Goal: Task Accomplishment & Management: Manage account settings

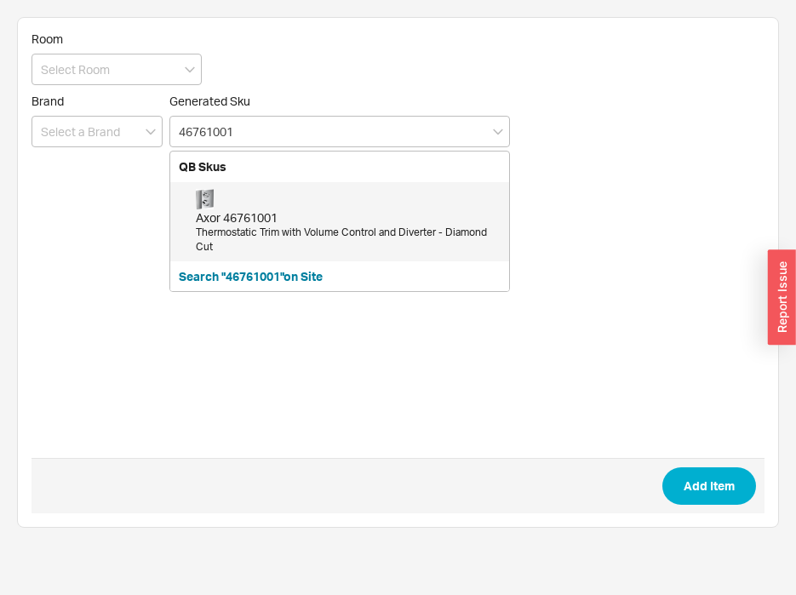
click at [364, 224] on div "Axor 46761001" at bounding box center [348, 217] width 305 height 17
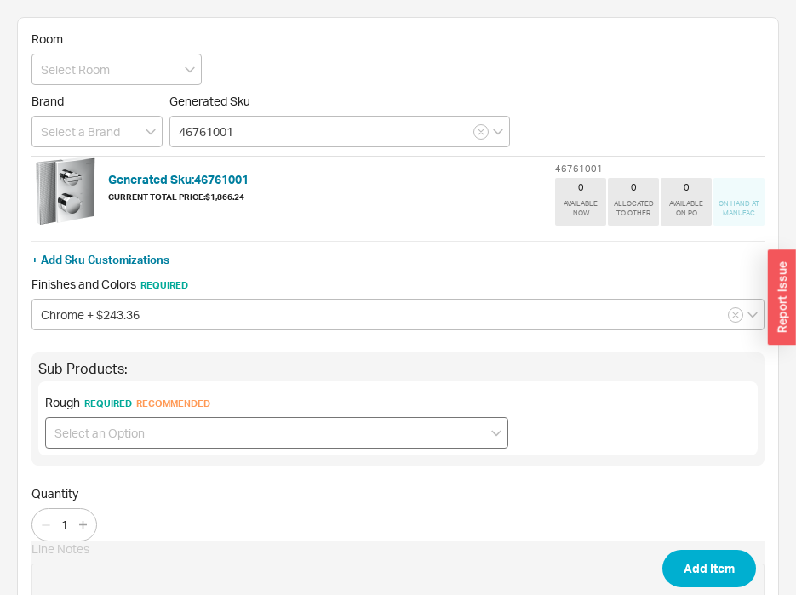
type input "46761001"
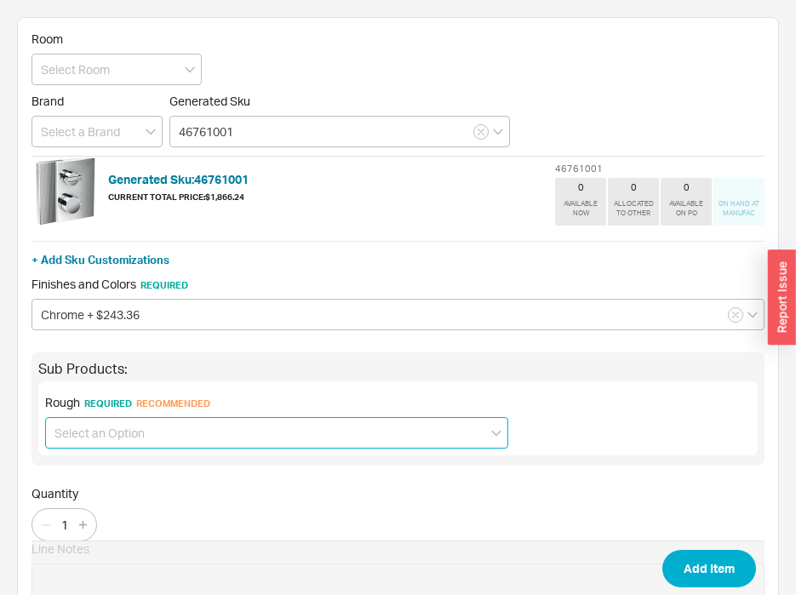
click at [268, 427] on input at bounding box center [276, 433] width 463 height 32
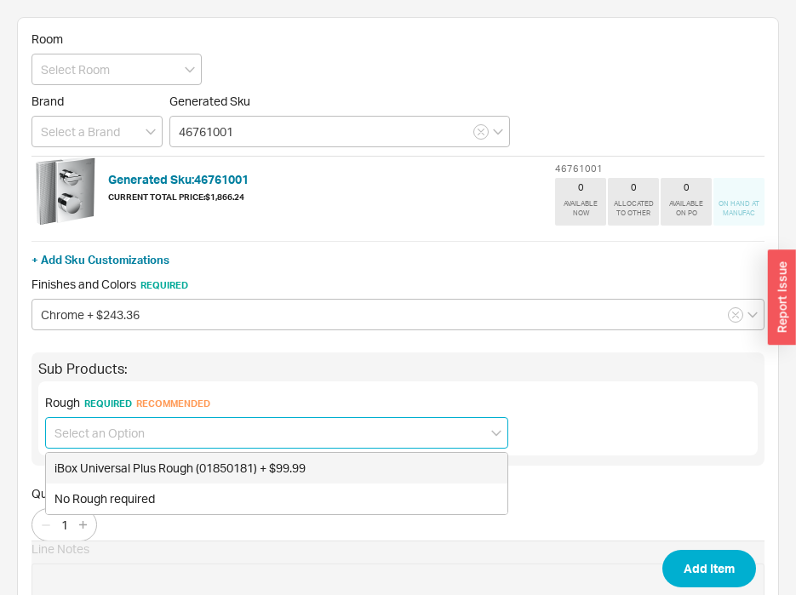
click at [282, 467] on div "iBox Universal Plus Rough (01850181) + $99.99" at bounding box center [277, 468] width 462 height 31
type input "iBox Universal Plus Rough (01850181) + $99.99"
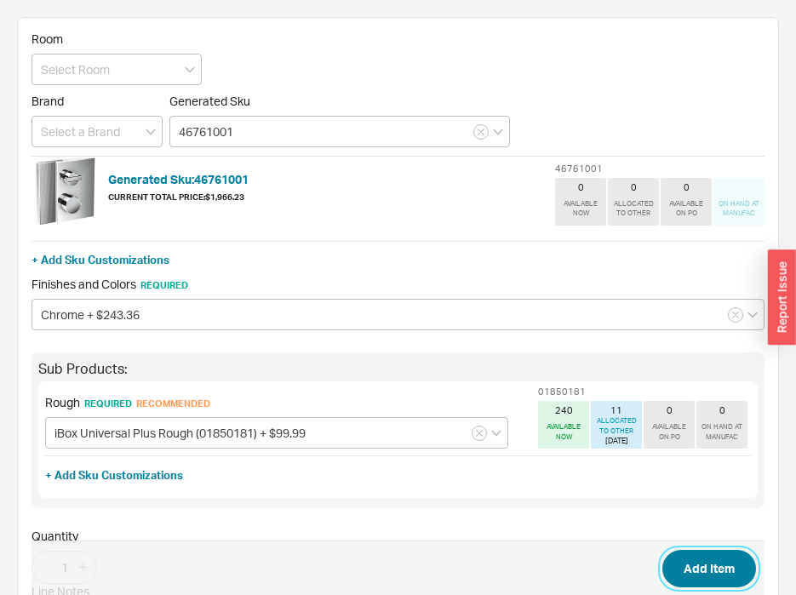
click at [714, 564] on button "Add Item" at bounding box center [709, 568] width 94 height 37
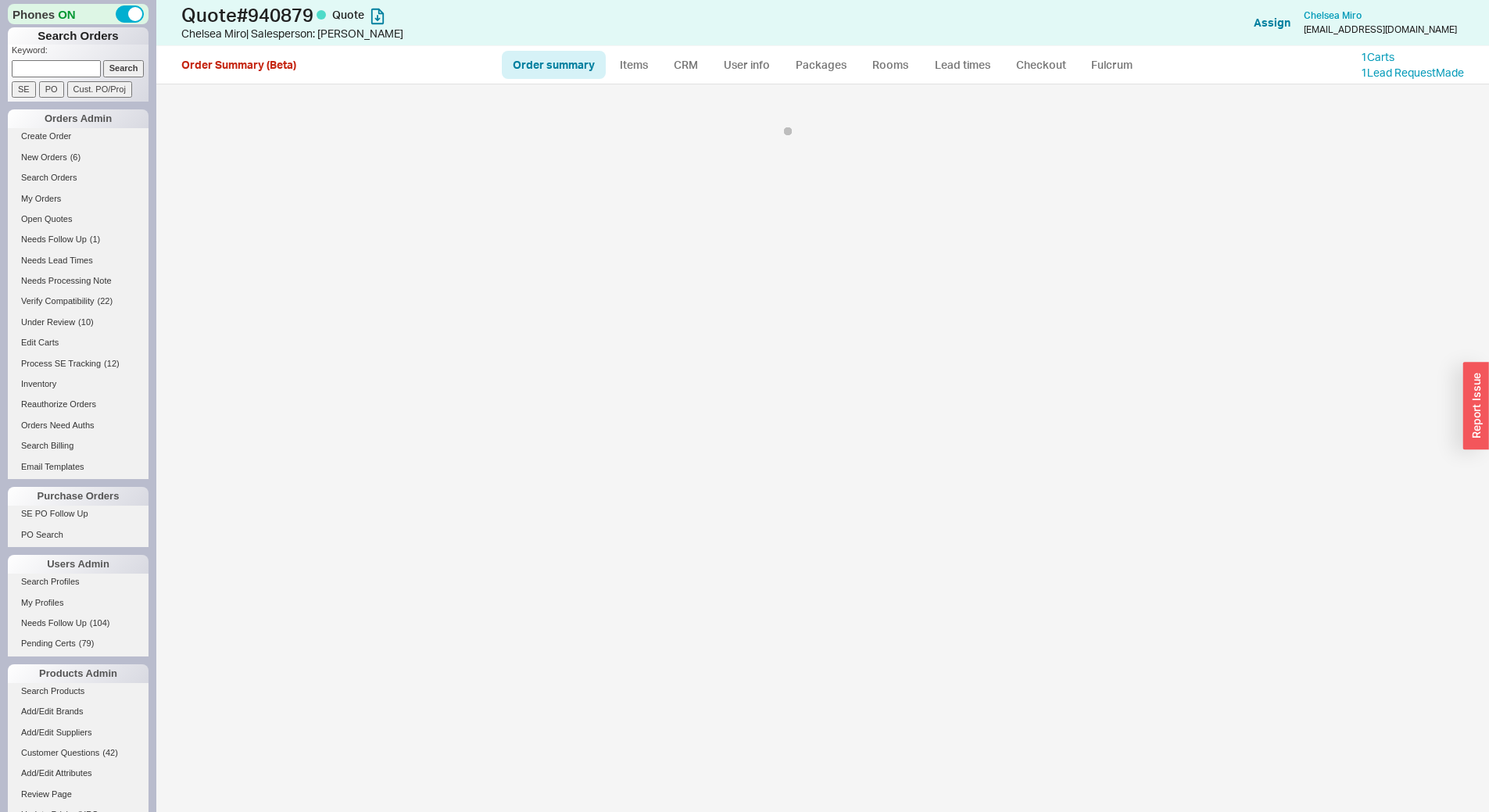
select select "*"
select select "LOW"
select select "3"
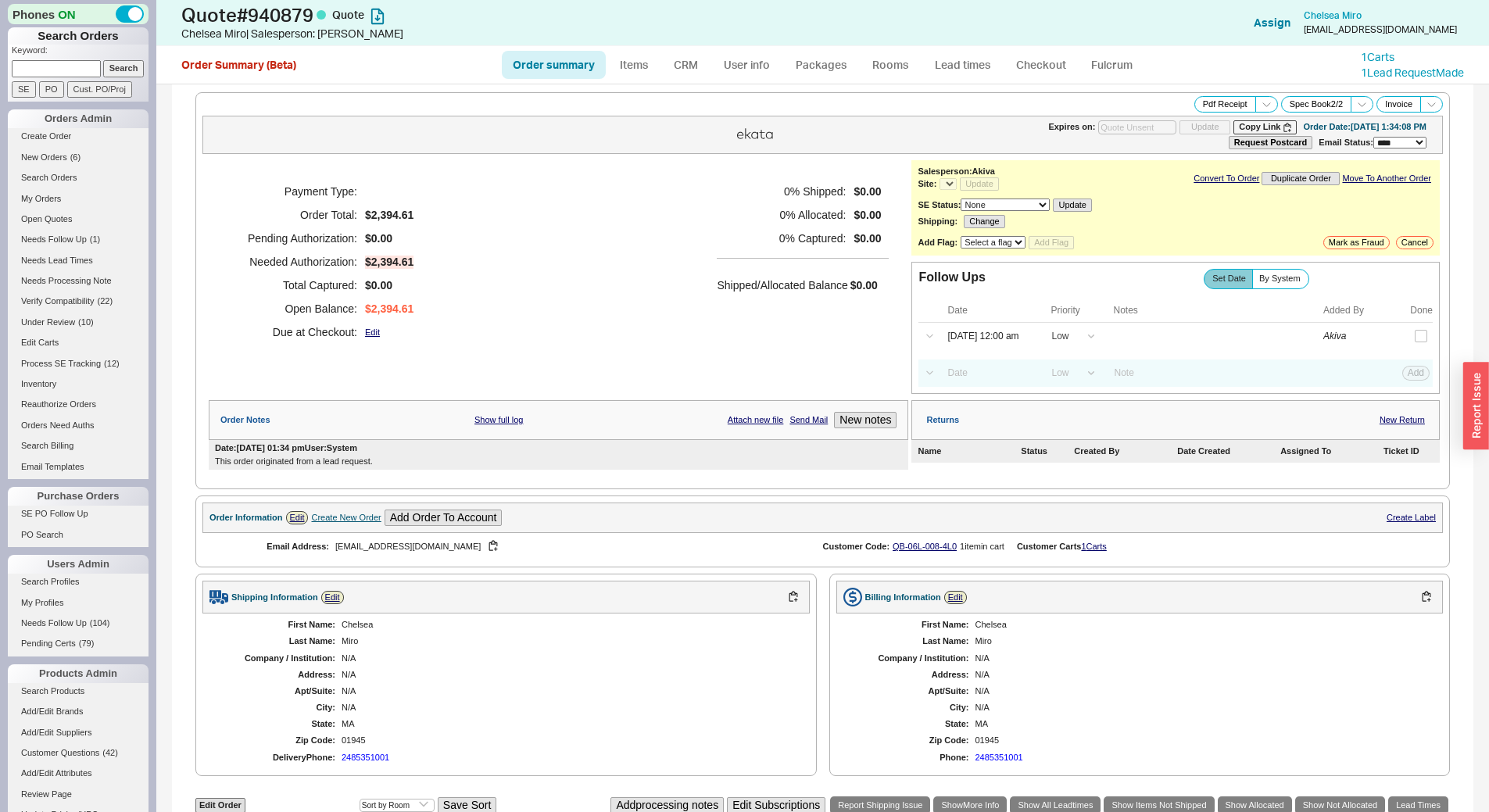
select select "*"
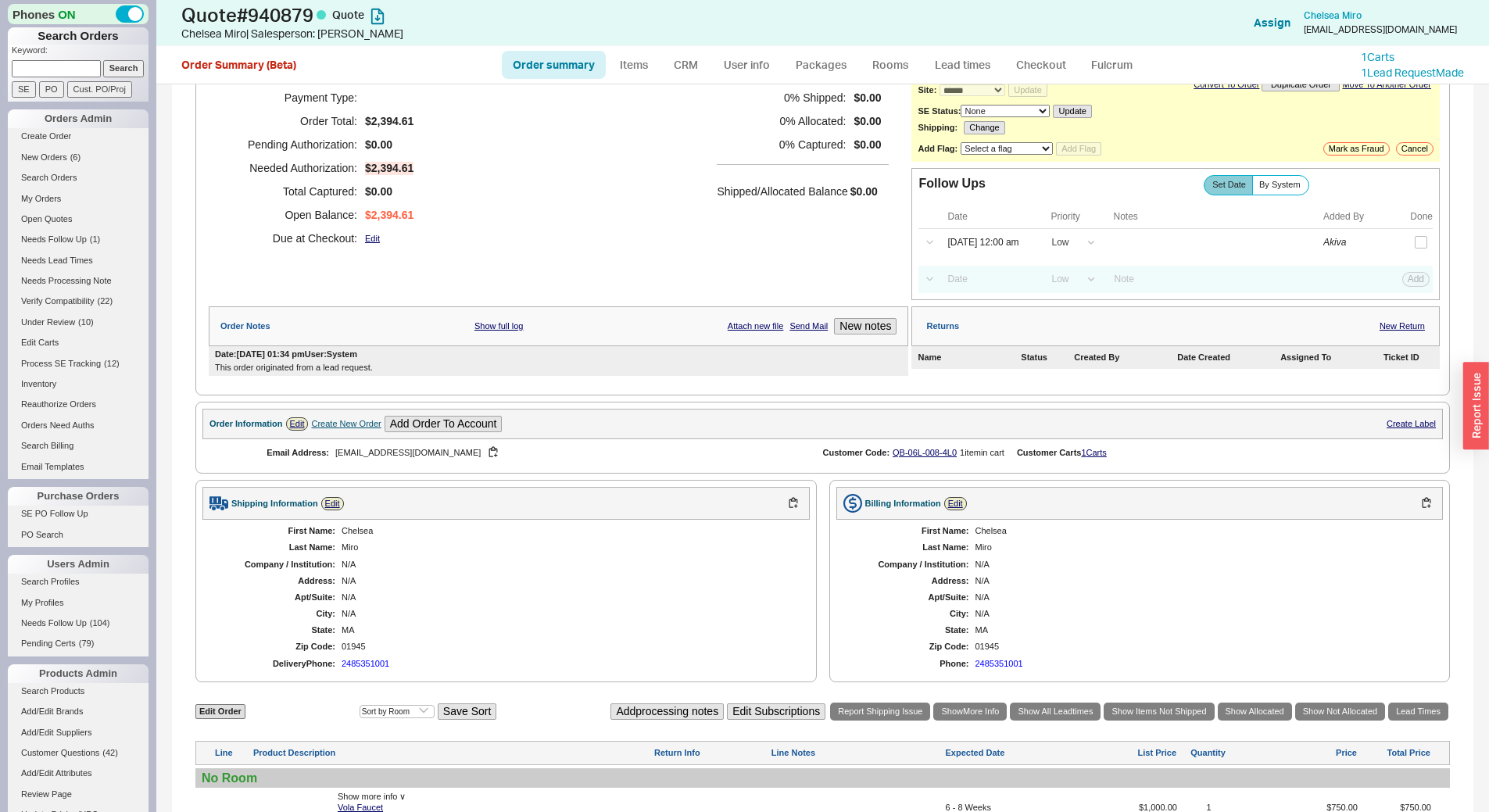
scroll to position [234, 0]
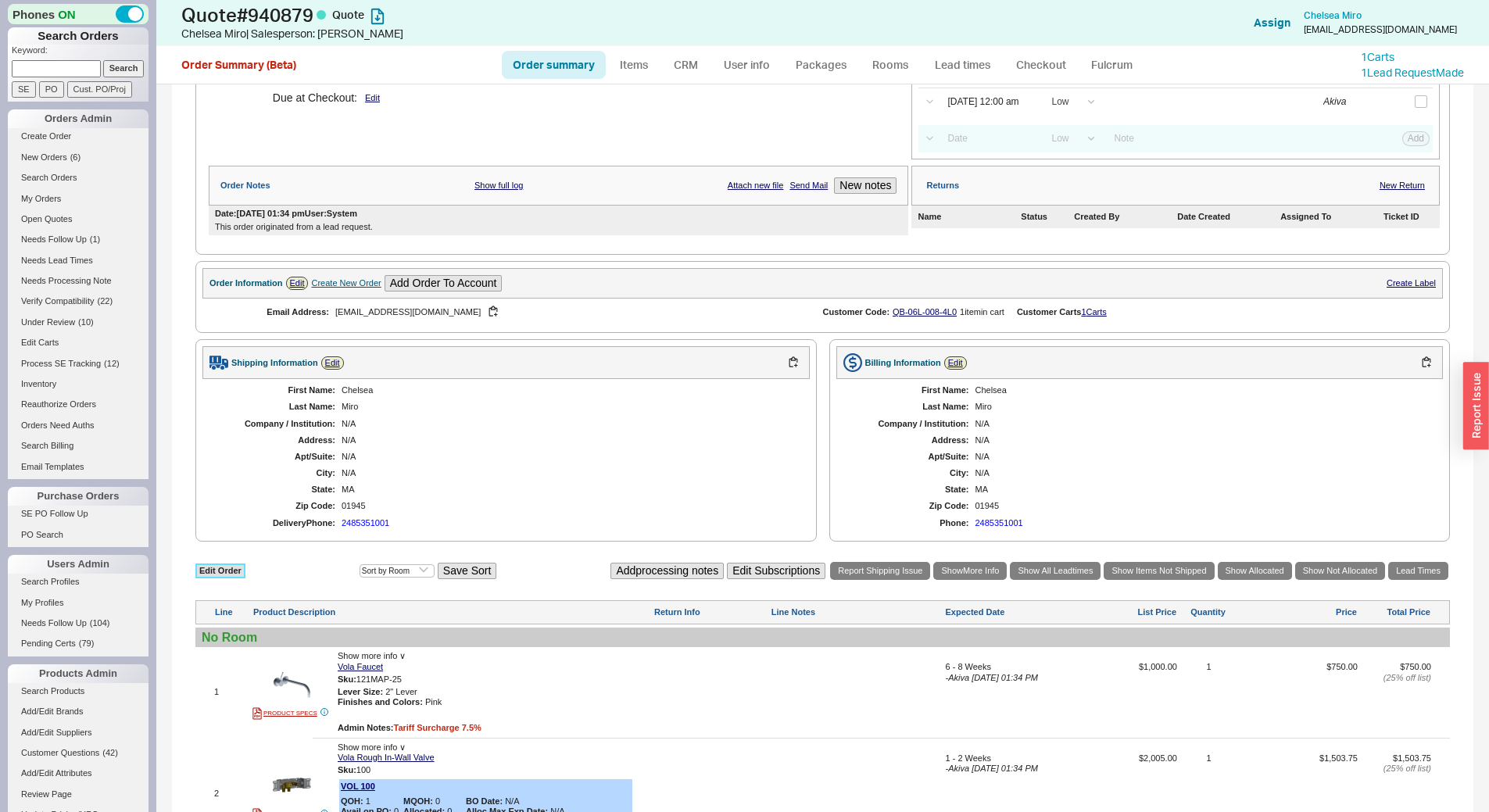
click at [227, 565] on link "Edit Order" at bounding box center [220, 571] width 50 height 15
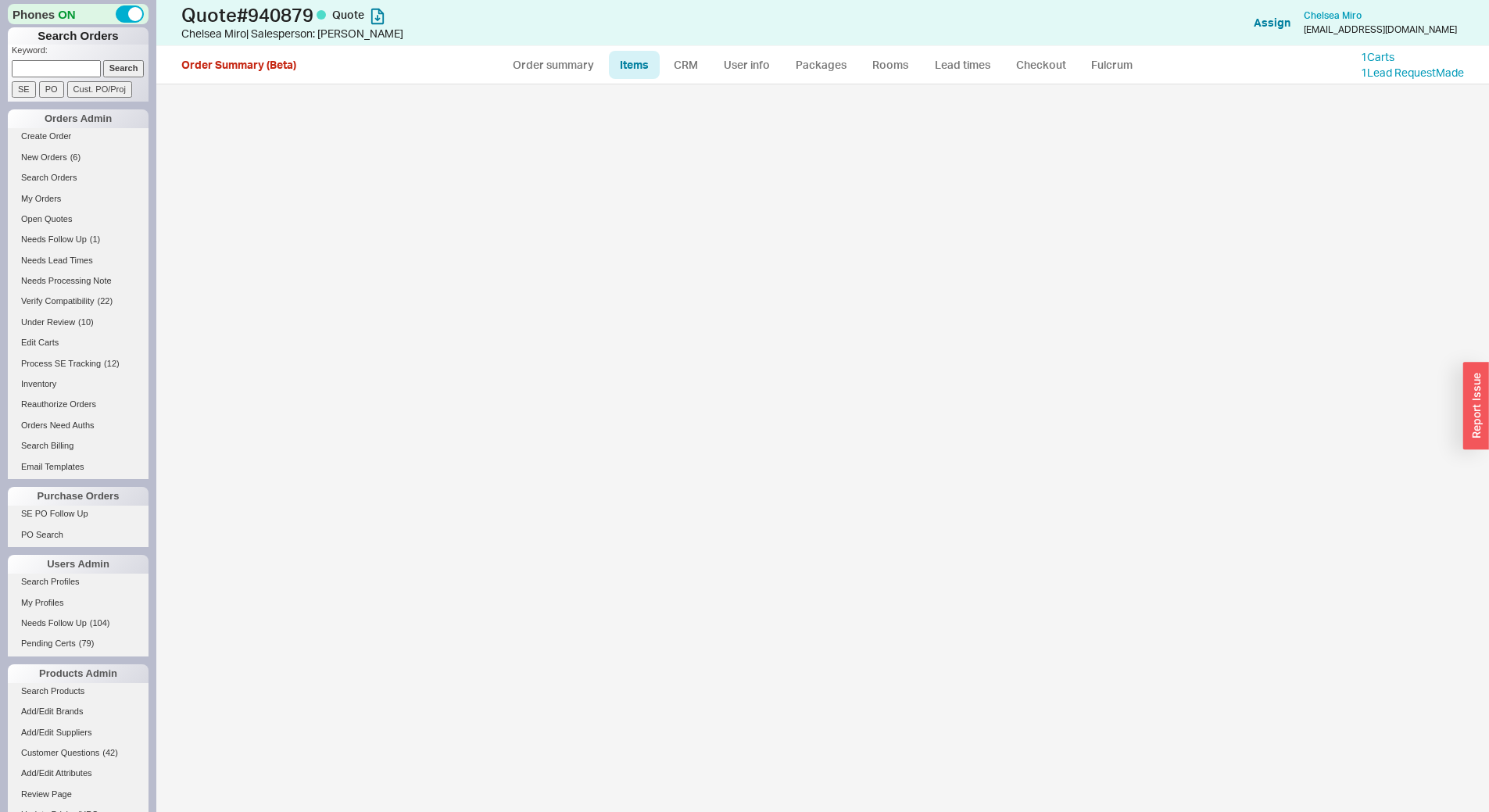
select select "3"
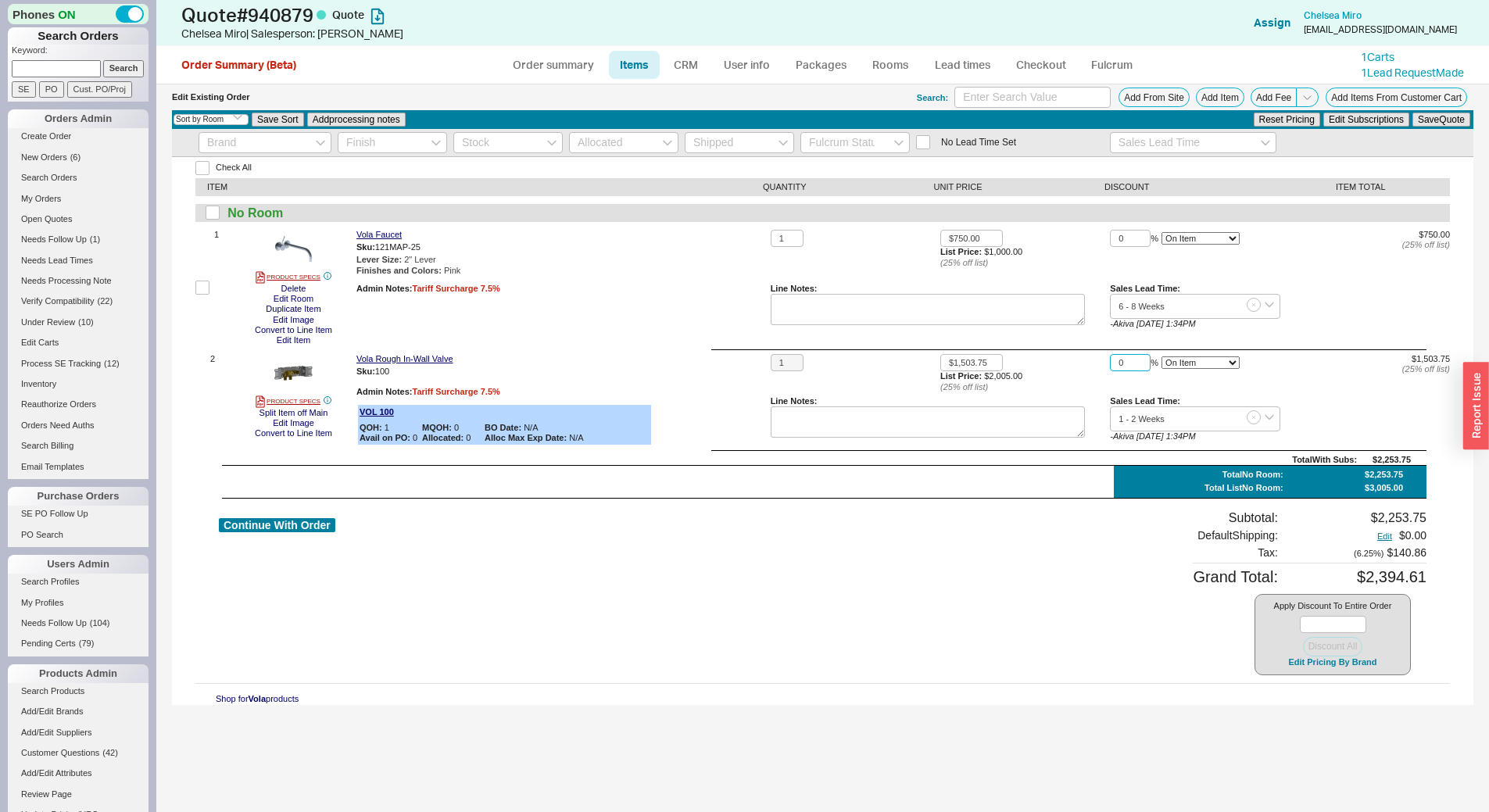
click at [1115, 364] on input "0" at bounding box center [1130, 363] width 40 height 18
type input "10"
click at [1115, 240] on input "0" at bounding box center [1130, 239] width 40 height 18
type input "10"
click at [1430, 128] on div "No Lead Time Set" at bounding box center [823, 142] width 1302 height 28
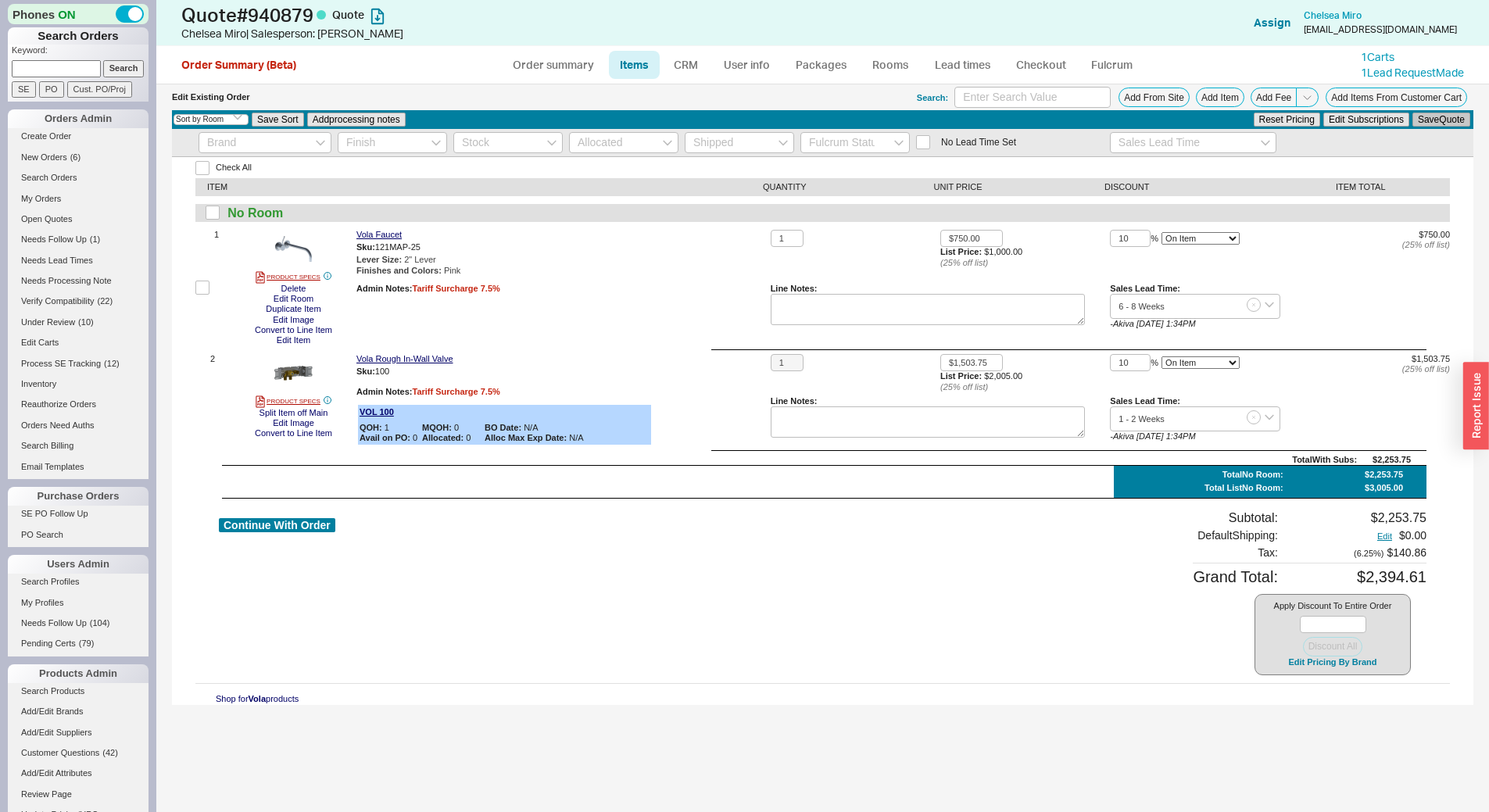
click at [1436, 122] on button "Save Quote" at bounding box center [1441, 119] width 58 height 14
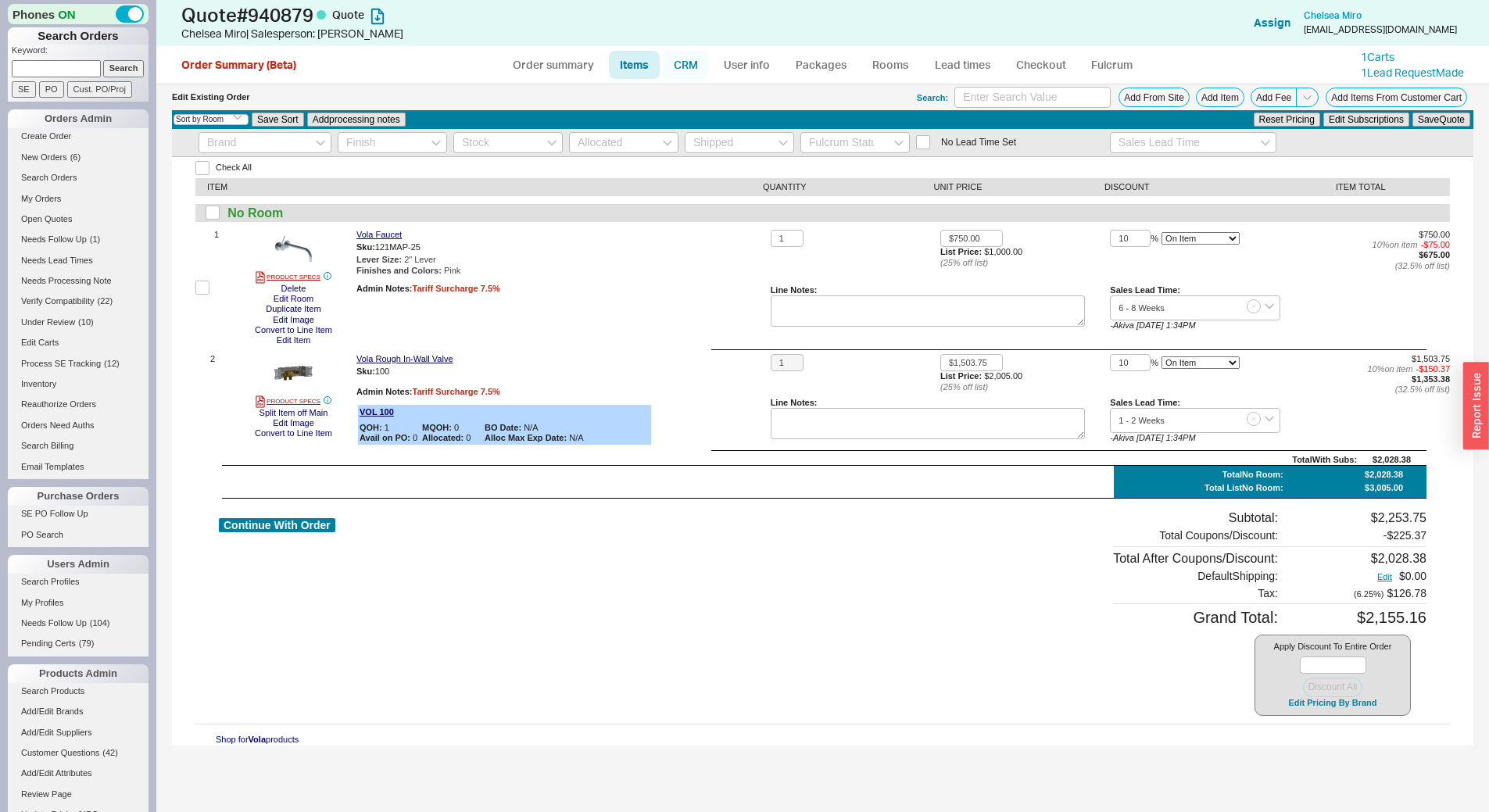
click at [680, 61] on link "CRM" at bounding box center [686, 64] width 46 height 28
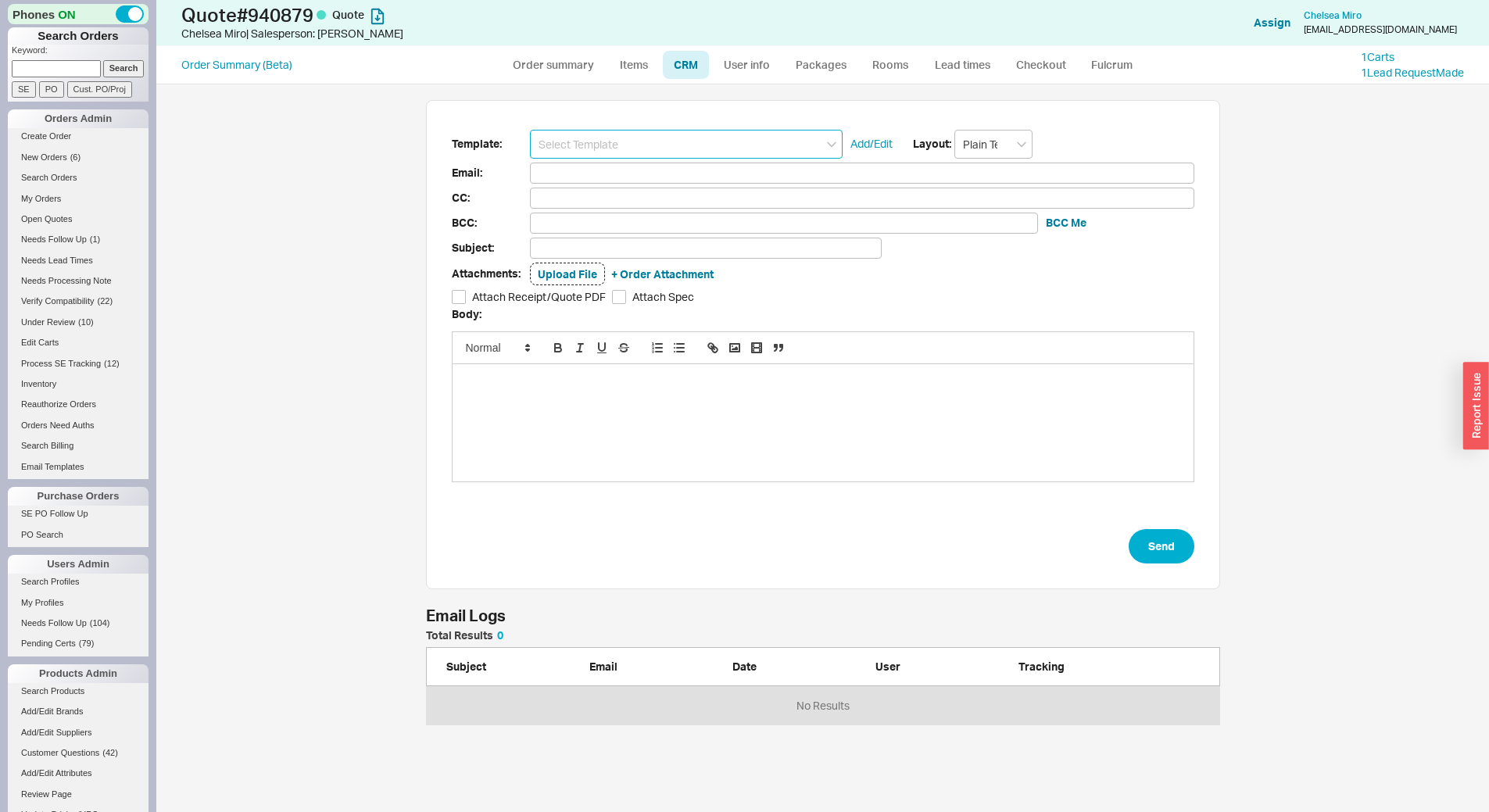
scroll to position [83, 782]
click at [705, 139] on input at bounding box center [686, 144] width 313 height 29
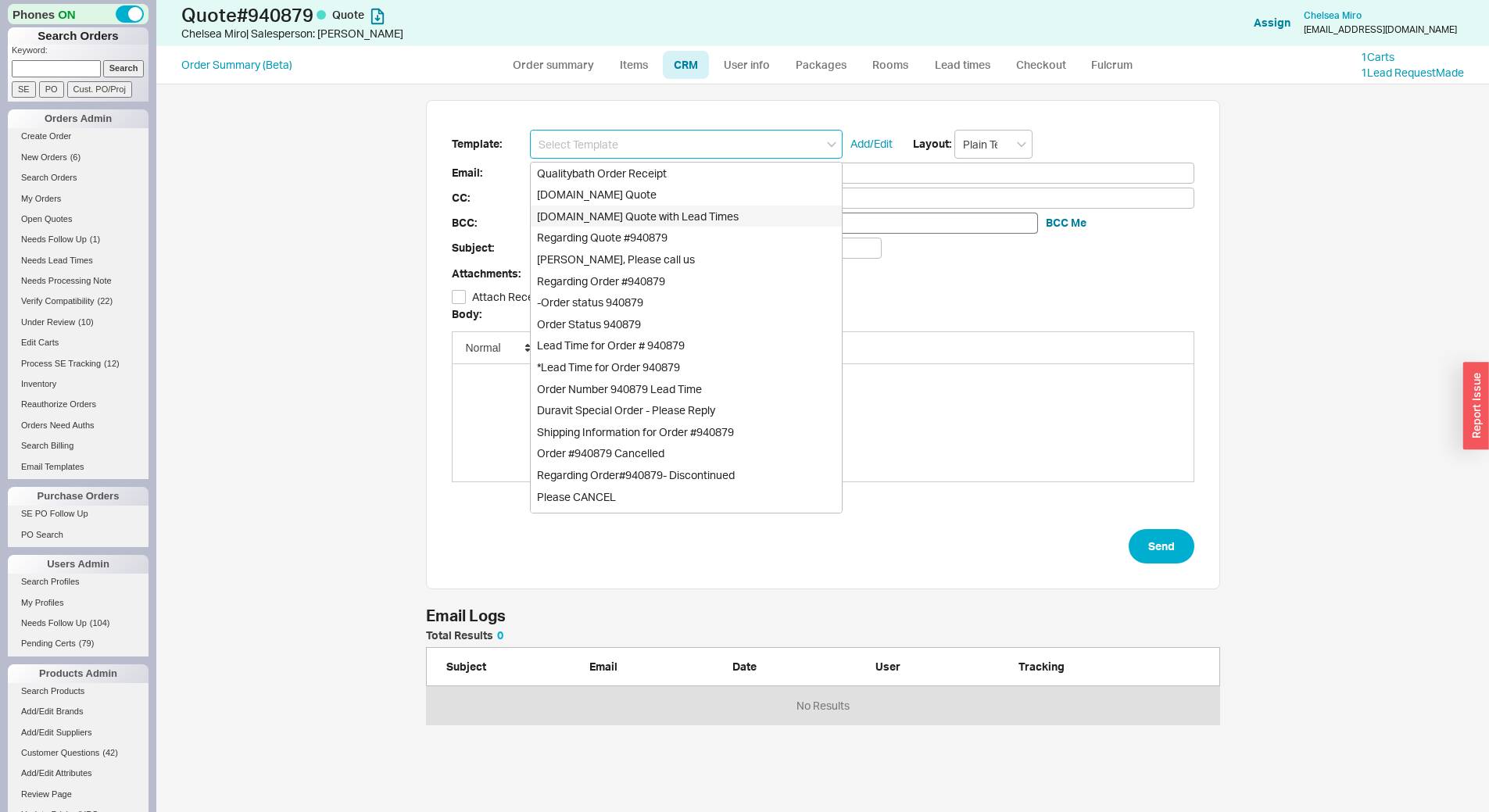
drag, startPoint x: 749, startPoint y: 222, endPoint x: 756, endPoint y: 229, distance: 9.9
click at [750, 222] on div "Qualitybath.com Quote with Lead Times" at bounding box center [686, 217] width 311 height 22
type input "Receipt"
type input "ChelseaMiro@gmail.com"
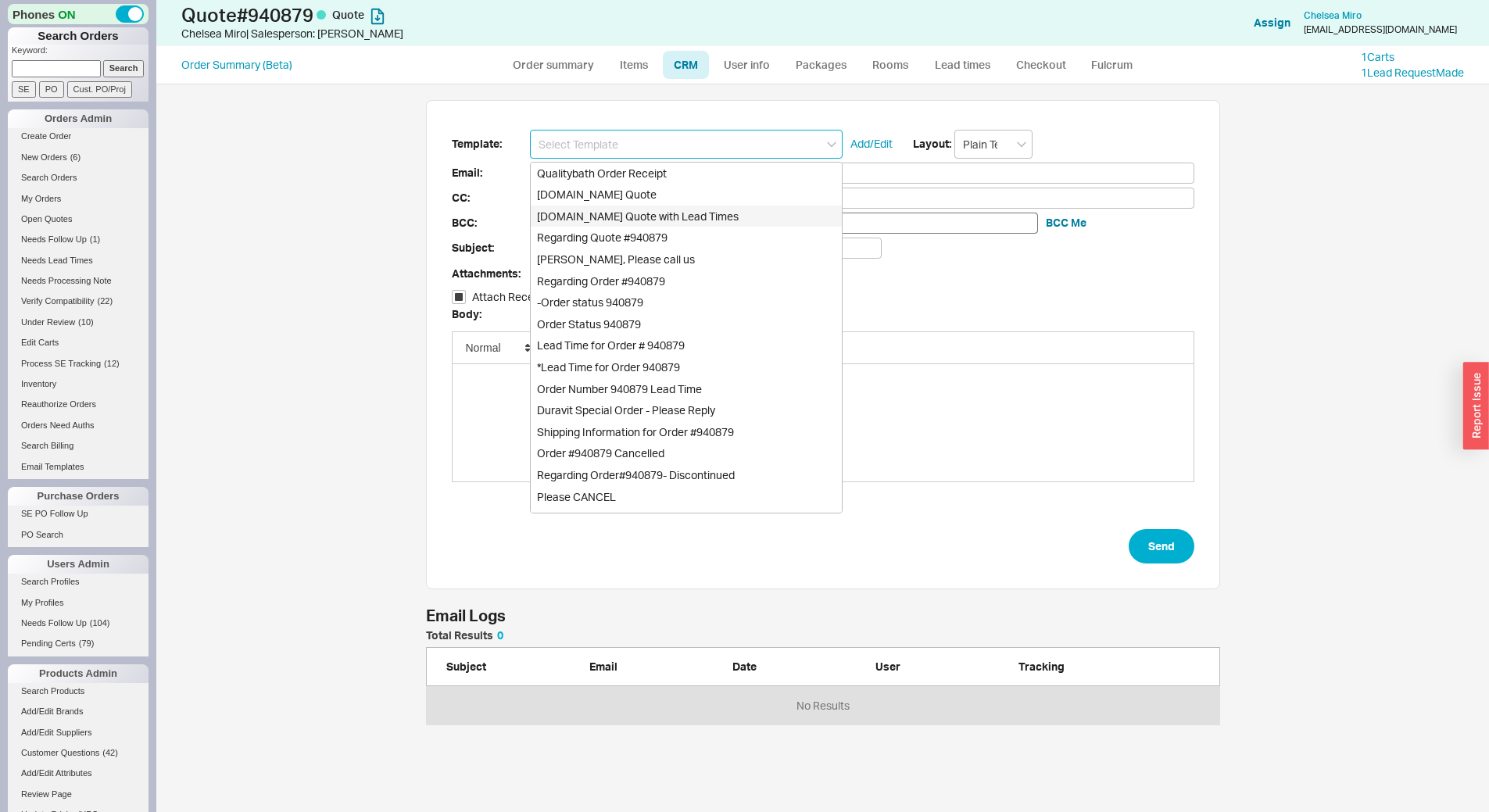
type input "Quality Bath Quote #940879 with Lead Times"
checkbox input "true"
type input "Qualitybath.com Quote with Lead Times"
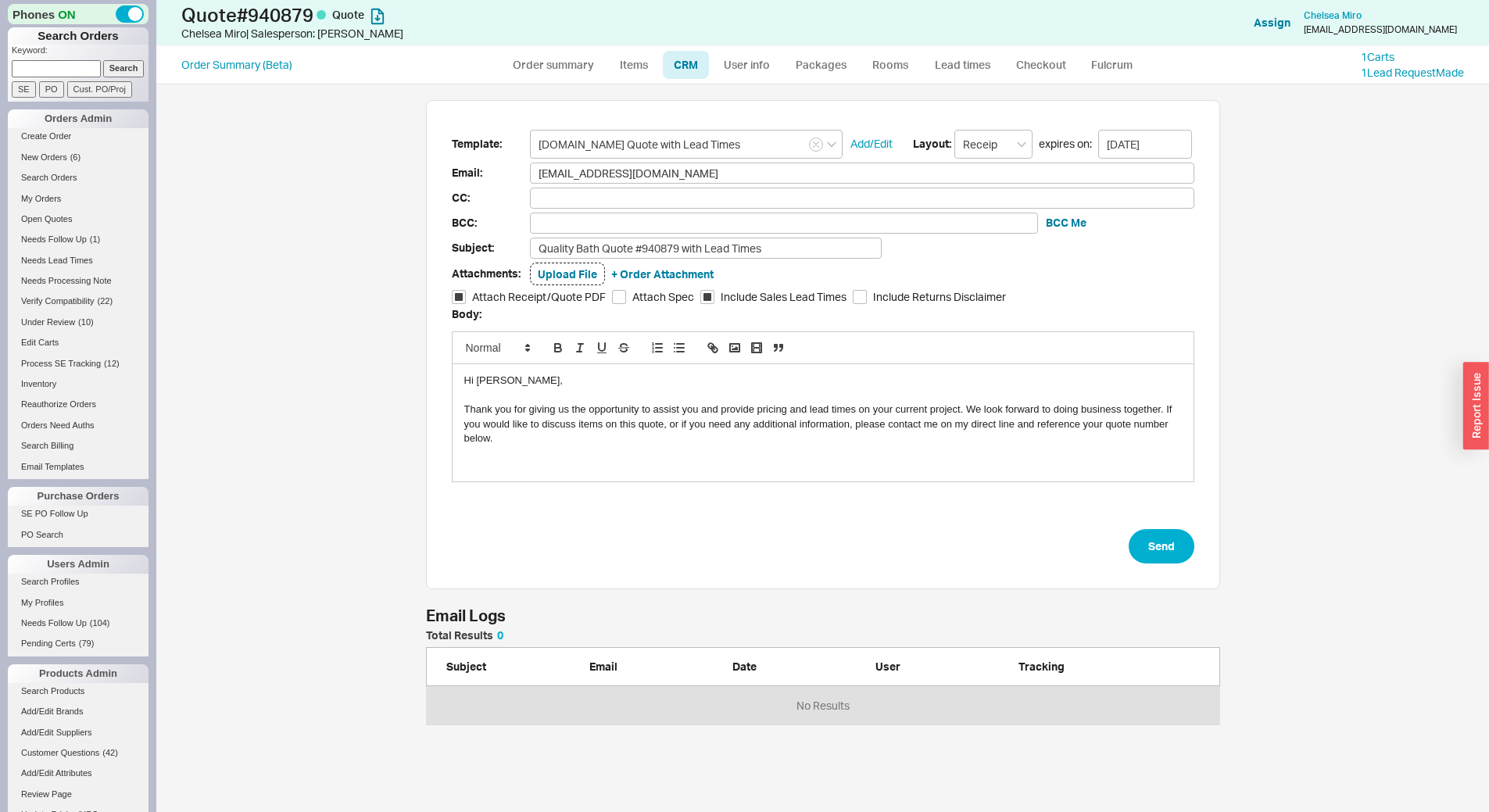
click at [788, 267] on div "Attachments: Upload File + Order Attachment" at bounding box center [823, 274] width 743 height 24
click at [793, 250] on input "Quality Bath Quote #940879 with Lead Times" at bounding box center [705, 248] width 352 height 21
click at [838, 244] on input "Quality Bath Quote #940879 with Lead Times & Better PRICING!" at bounding box center [705, 248] width 352 height 21
type input "Quality Bath Quote #940879 with Lead Times & Better Pricing!"
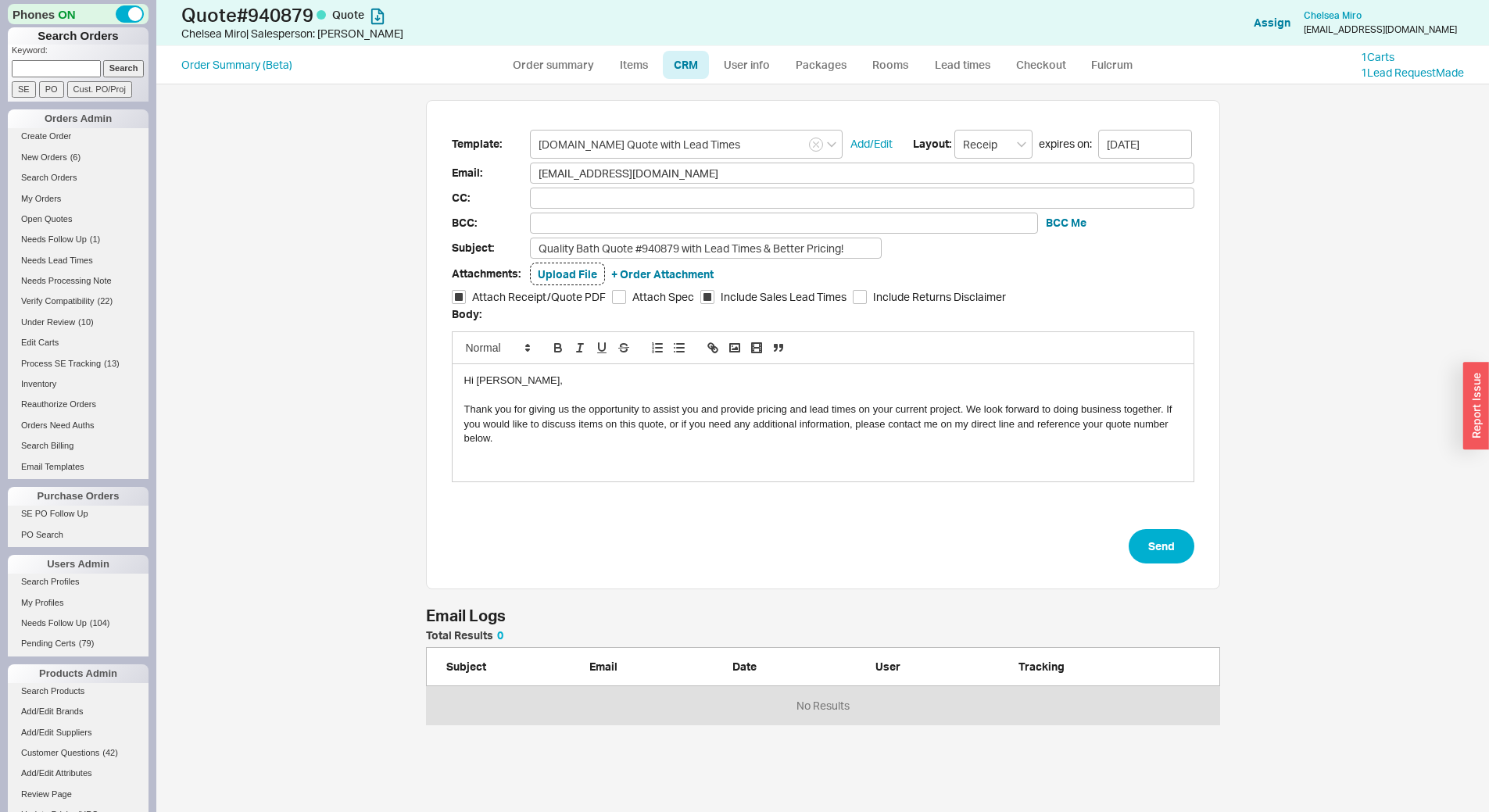
click at [1114, 539] on form "Template: Qualitybath.com Quote with Lead Times Add/Edit Layout: Receipt expire…" at bounding box center [823, 346] width 743 height 434
click at [1130, 544] on button "Send" at bounding box center [1162, 545] width 66 height 34
select select "*"
select select "LOW"
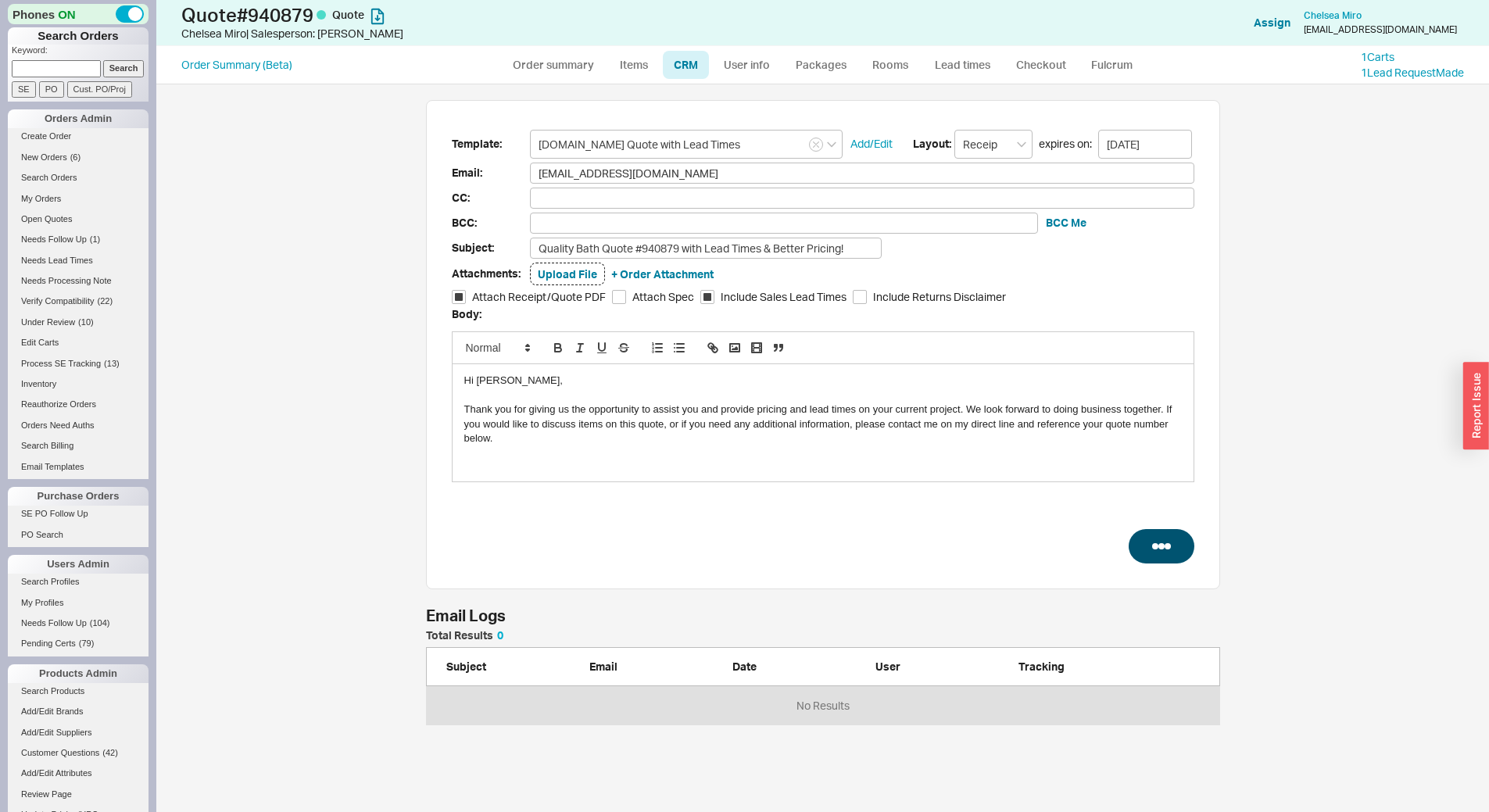
select select "LOW"
select select "3"
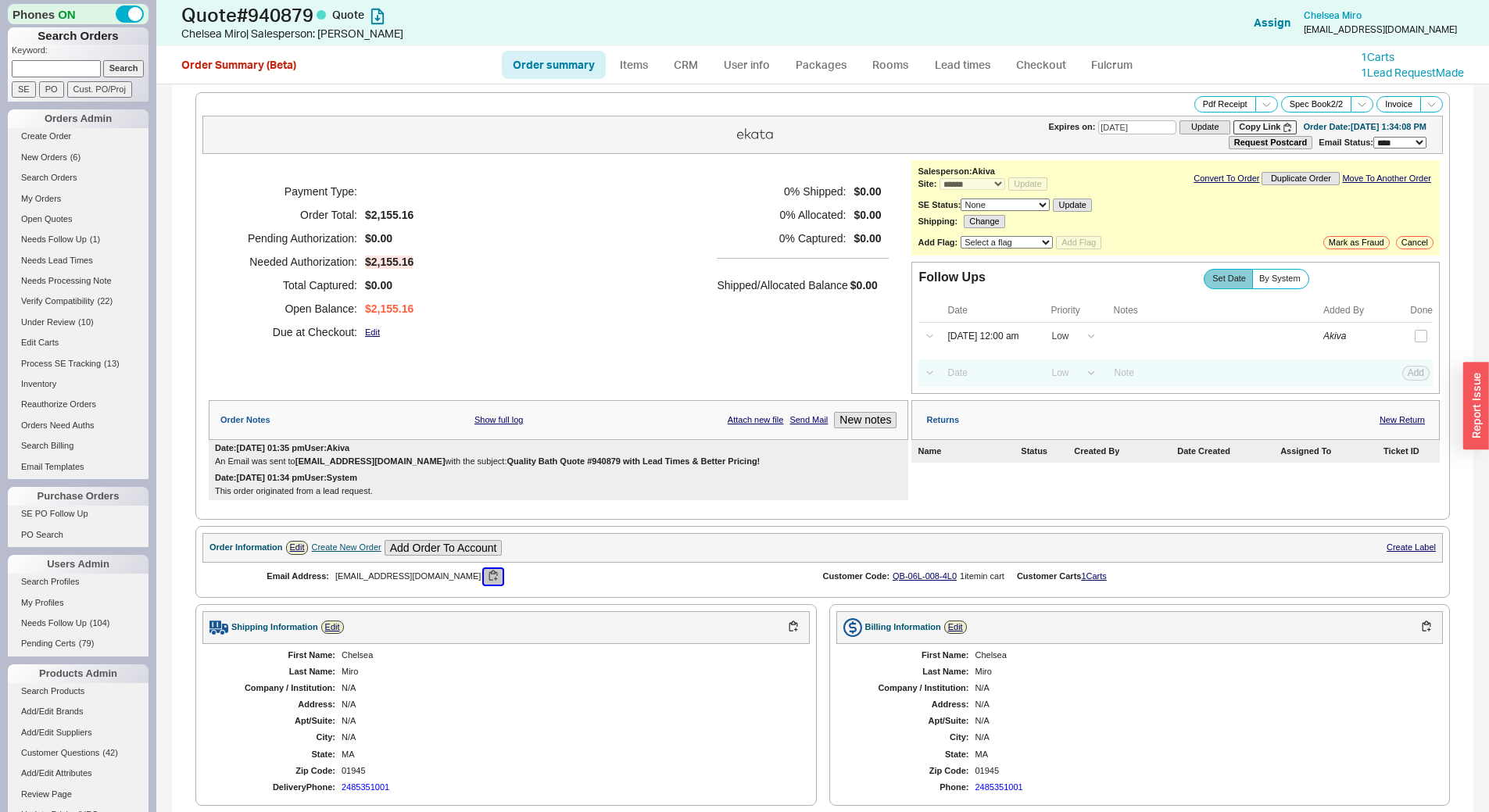
click at [484, 582] on button "button" at bounding box center [493, 576] width 18 height 15
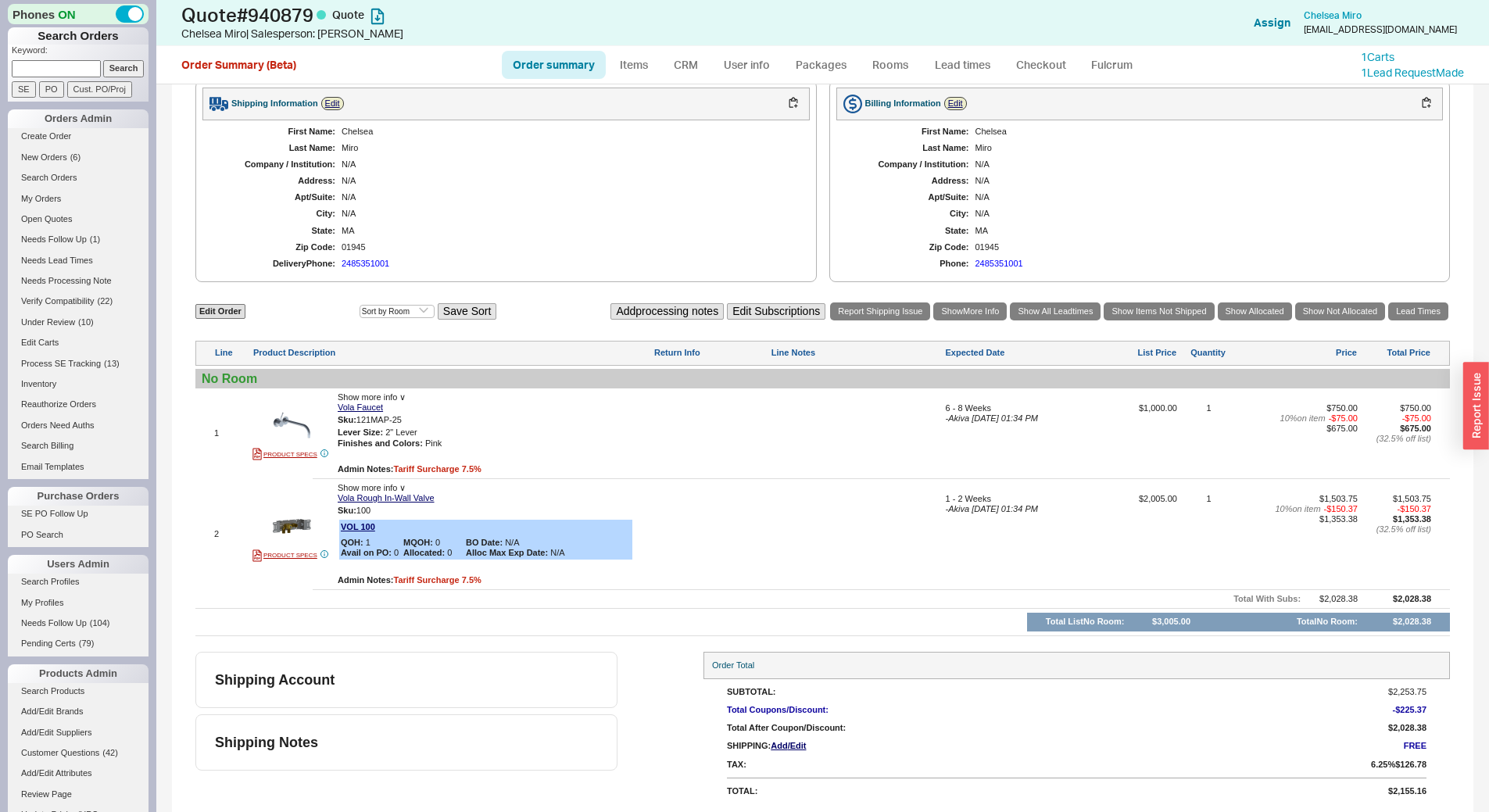
scroll to position [211, 0]
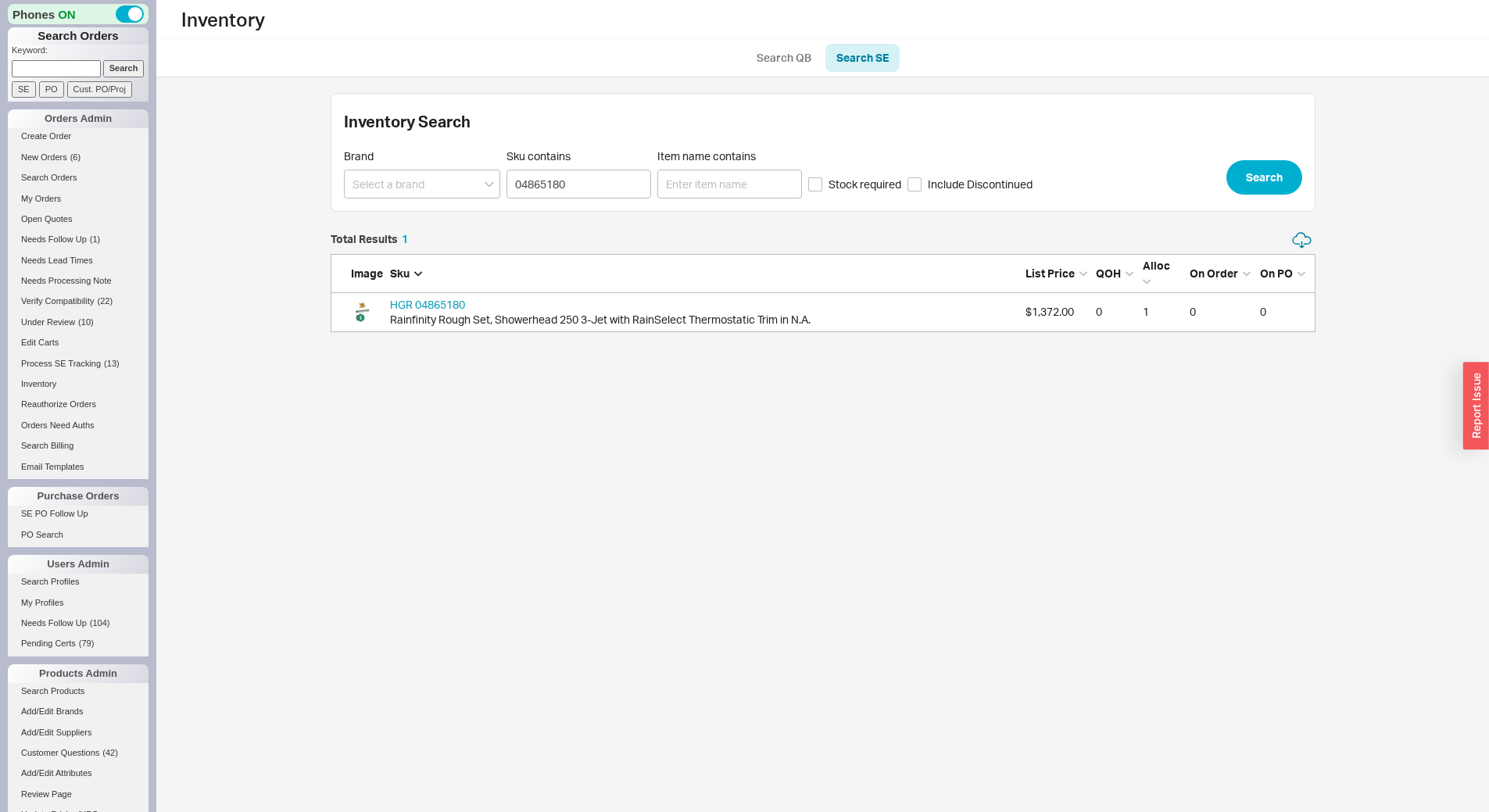
scroll to position [89, 973]
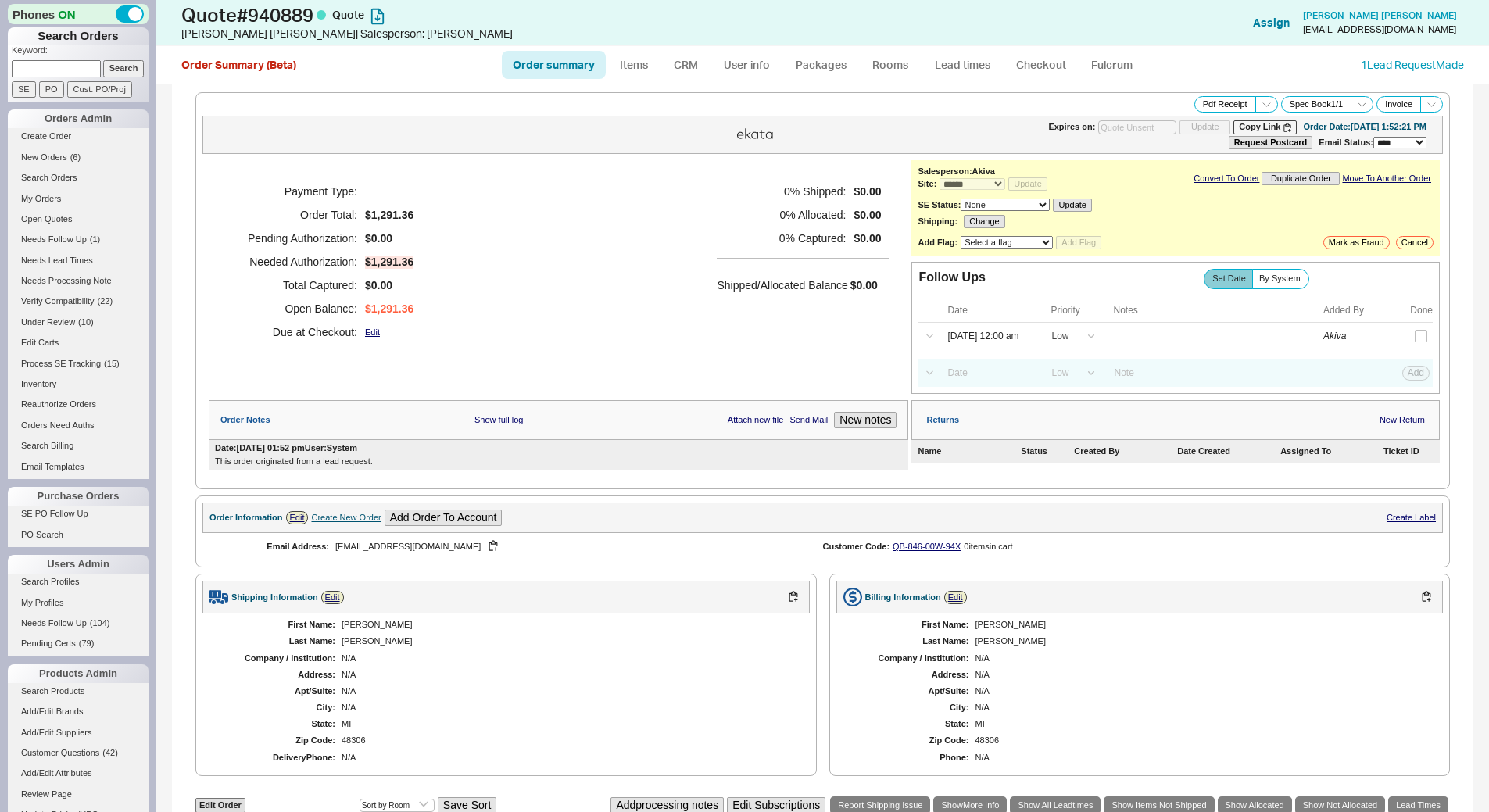
select select "*"
select select "LOW"
select select "3"
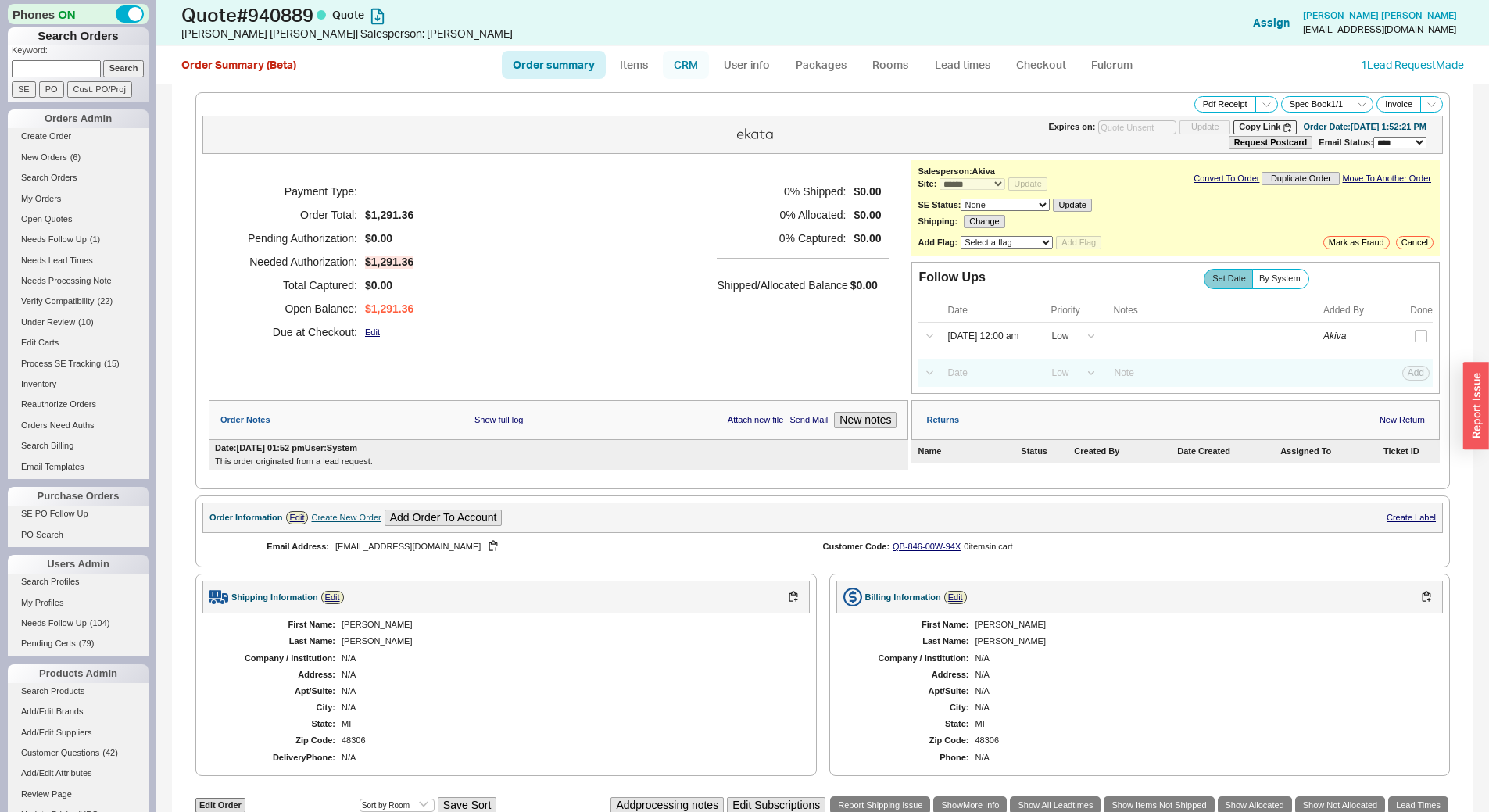
click at [682, 66] on link "CRM" at bounding box center [686, 64] width 46 height 28
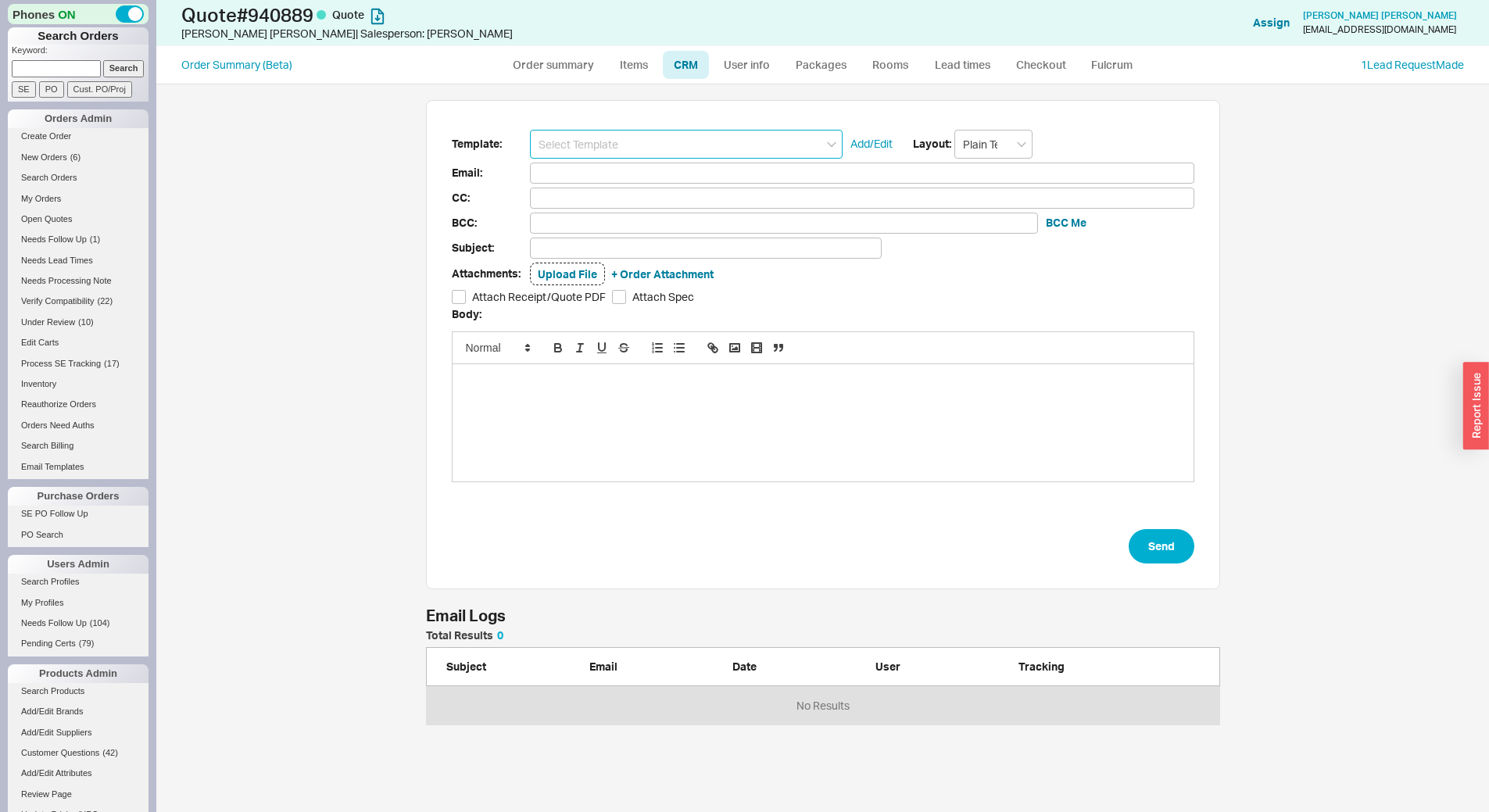
click at [722, 150] on input at bounding box center [686, 144] width 313 height 29
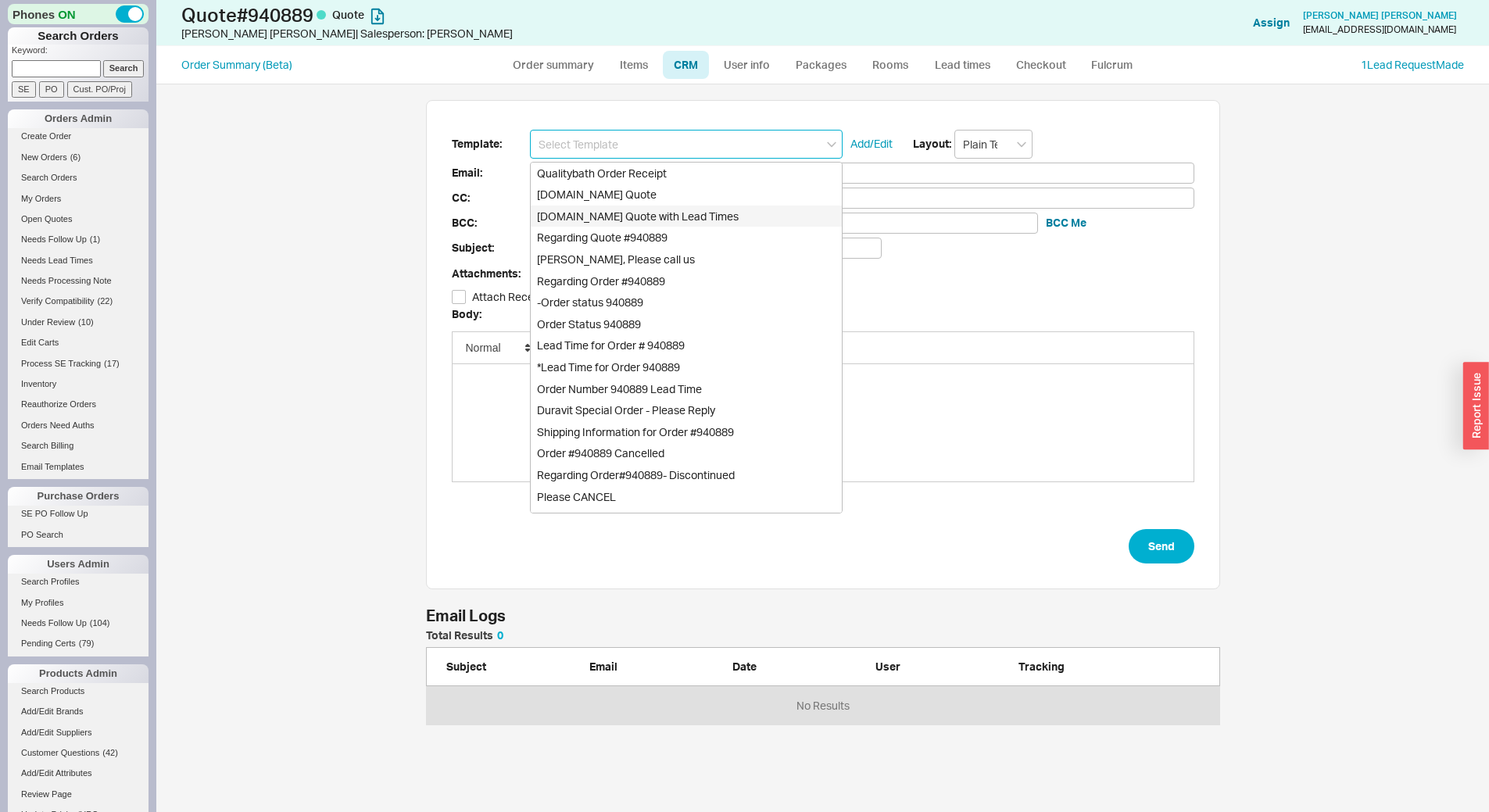
click at [754, 206] on div "[DOMAIN_NAME] Quote with Lead Times" at bounding box center [686, 217] width 311 height 22
type input "Receipt"
type input "cassidykassab@gmail.com"
type input "Quality Bath Quote #940889 with Lead Times"
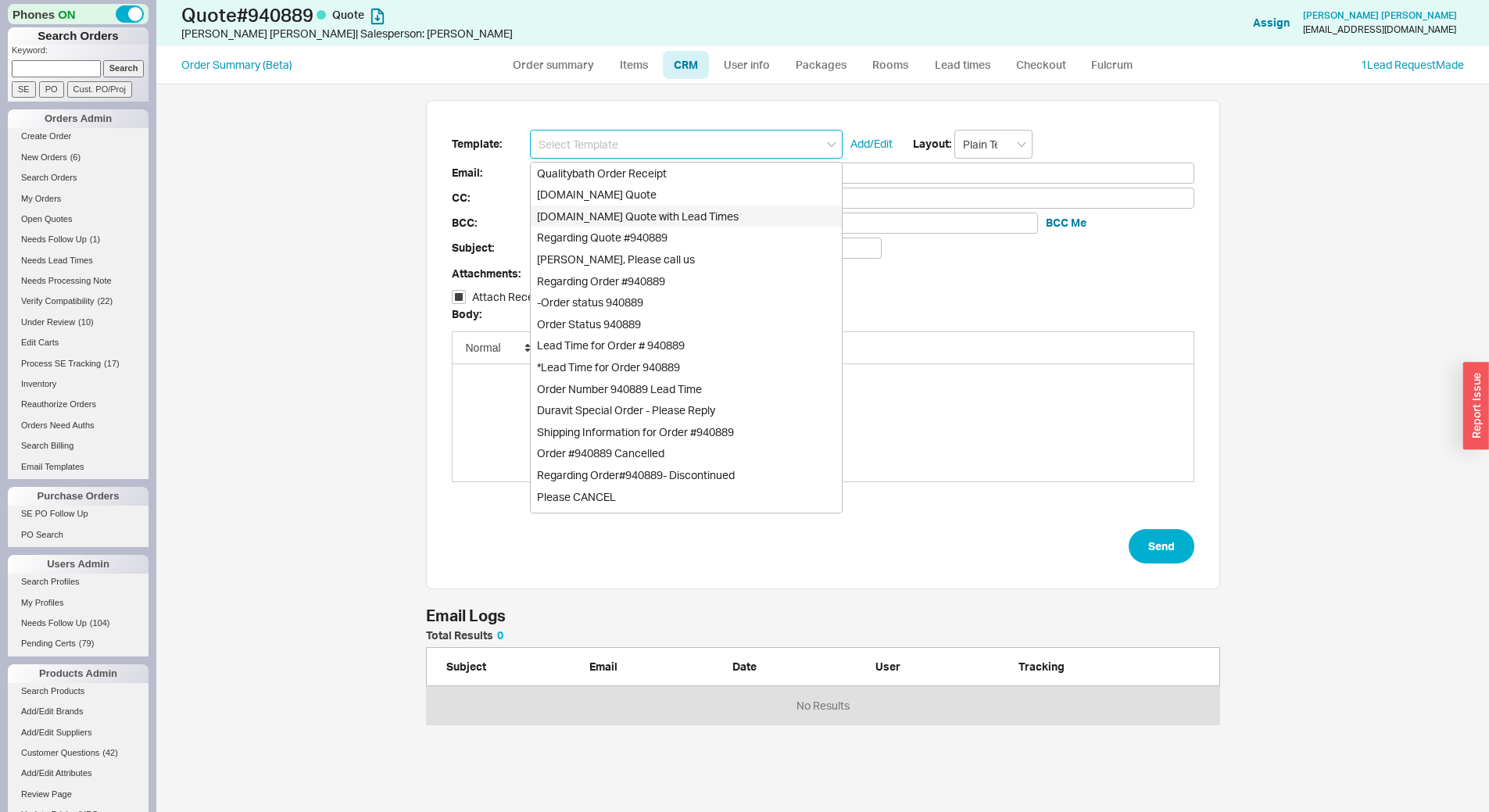
checkbox input "true"
type input "[DOMAIN_NAME] Quote with Lead Times"
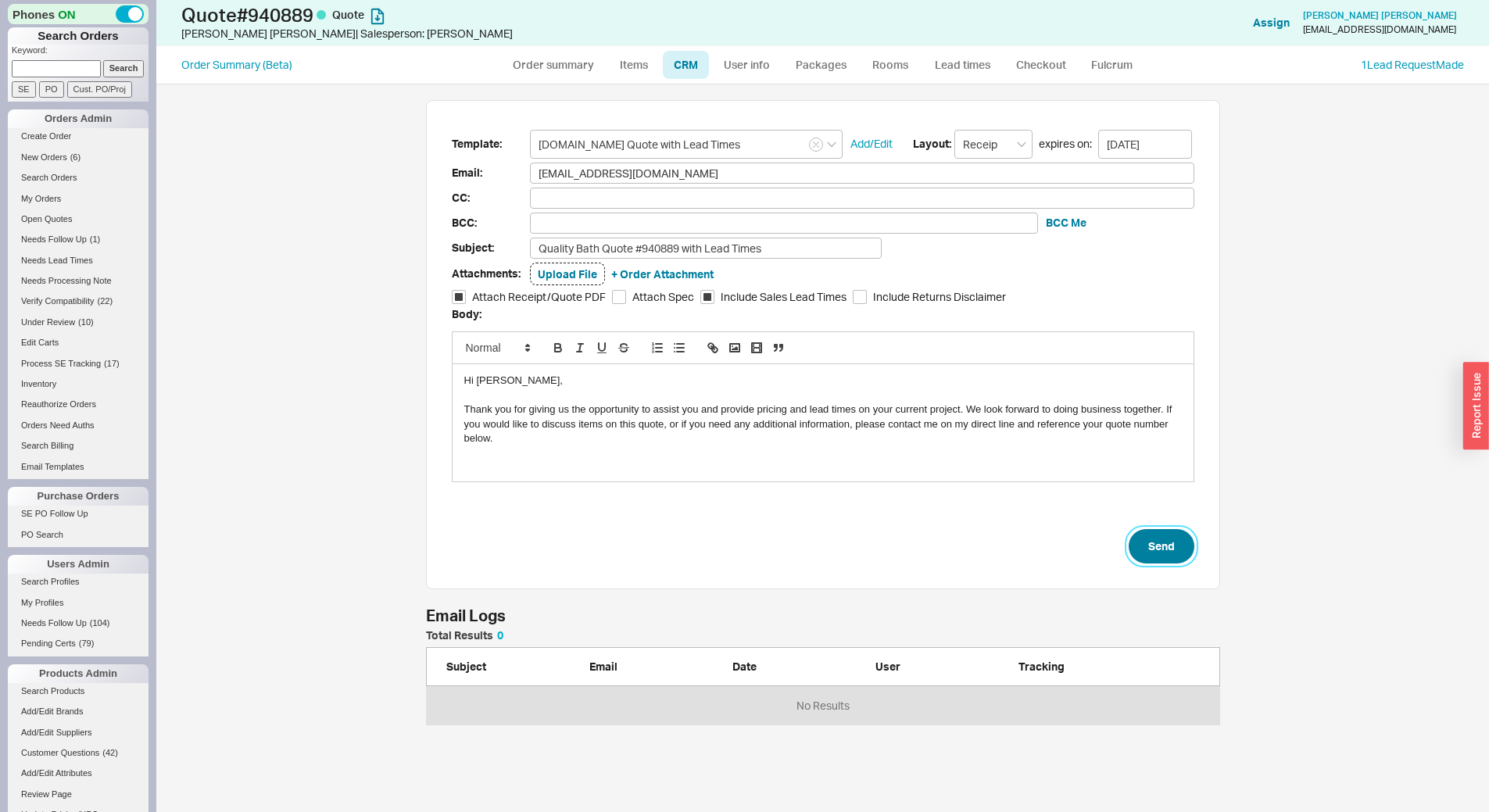
click at [1184, 549] on button "Send" at bounding box center [1162, 545] width 66 height 34
select select "*"
select select "LOW"
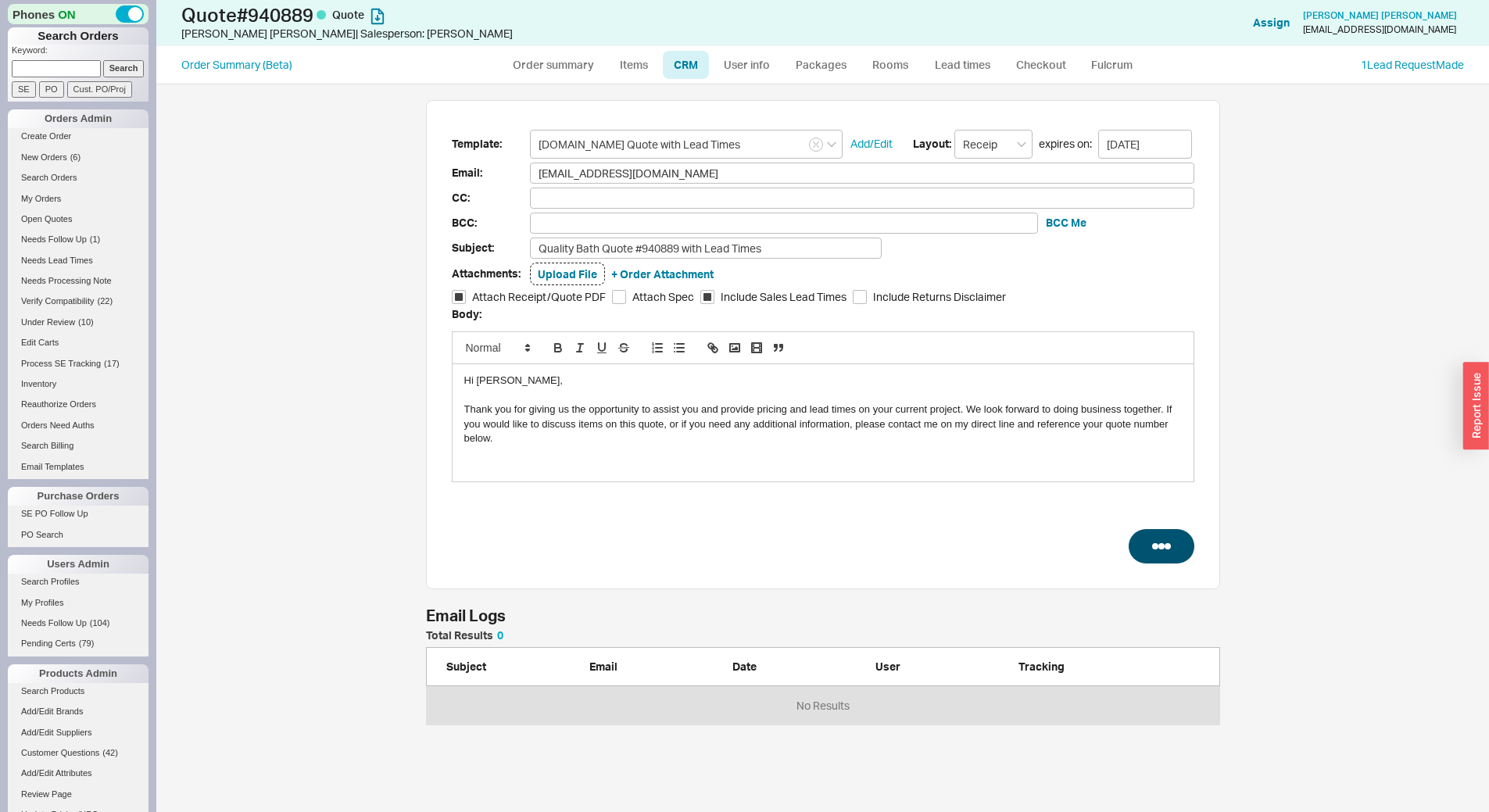
select select "3"
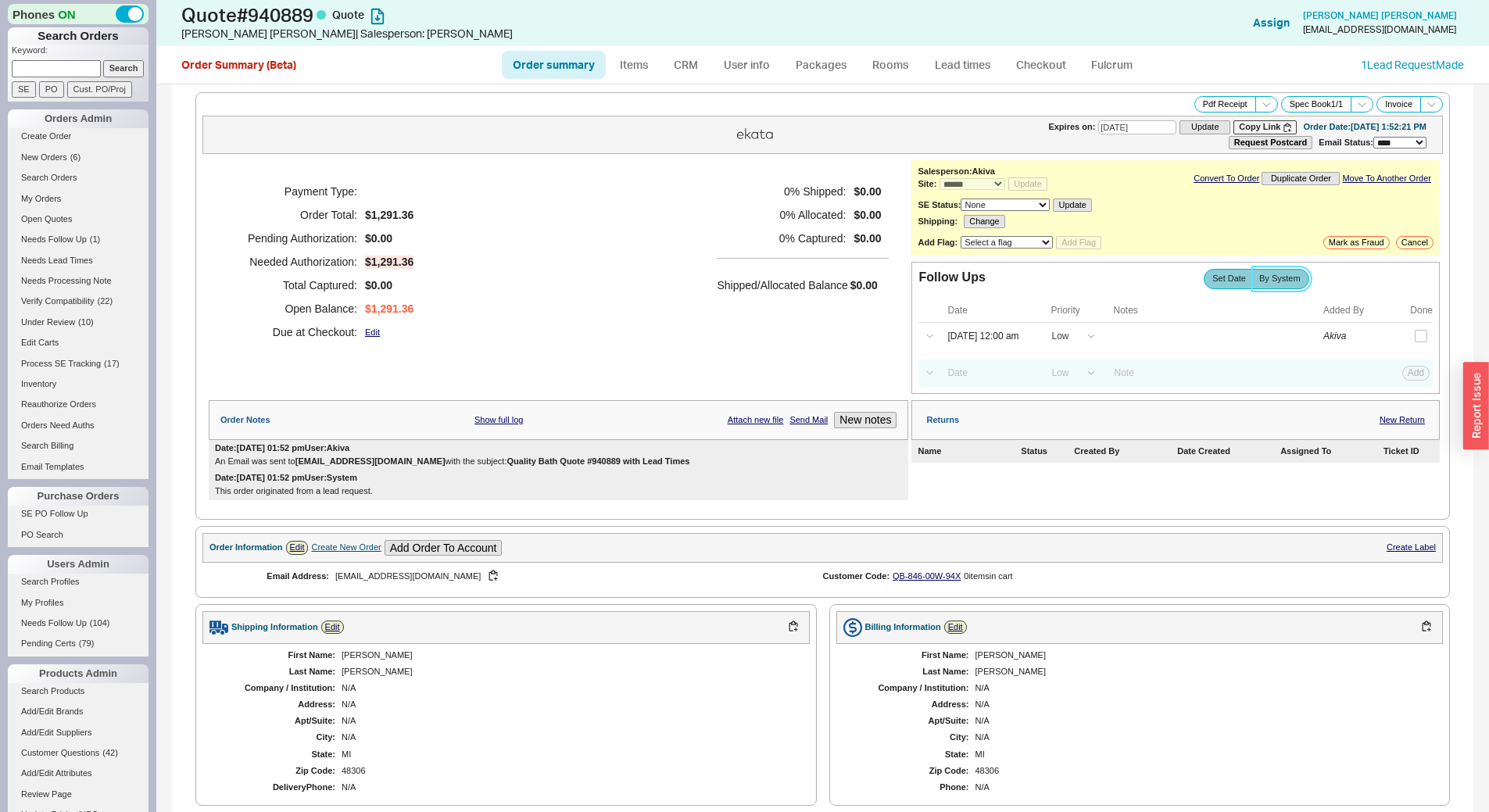
click at [1262, 276] on span "By System" at bounding box center [1280, 278] width 41 height 10
click at [0, 0] on input "By System" at bounding box center [0, 0] width 0 height 0
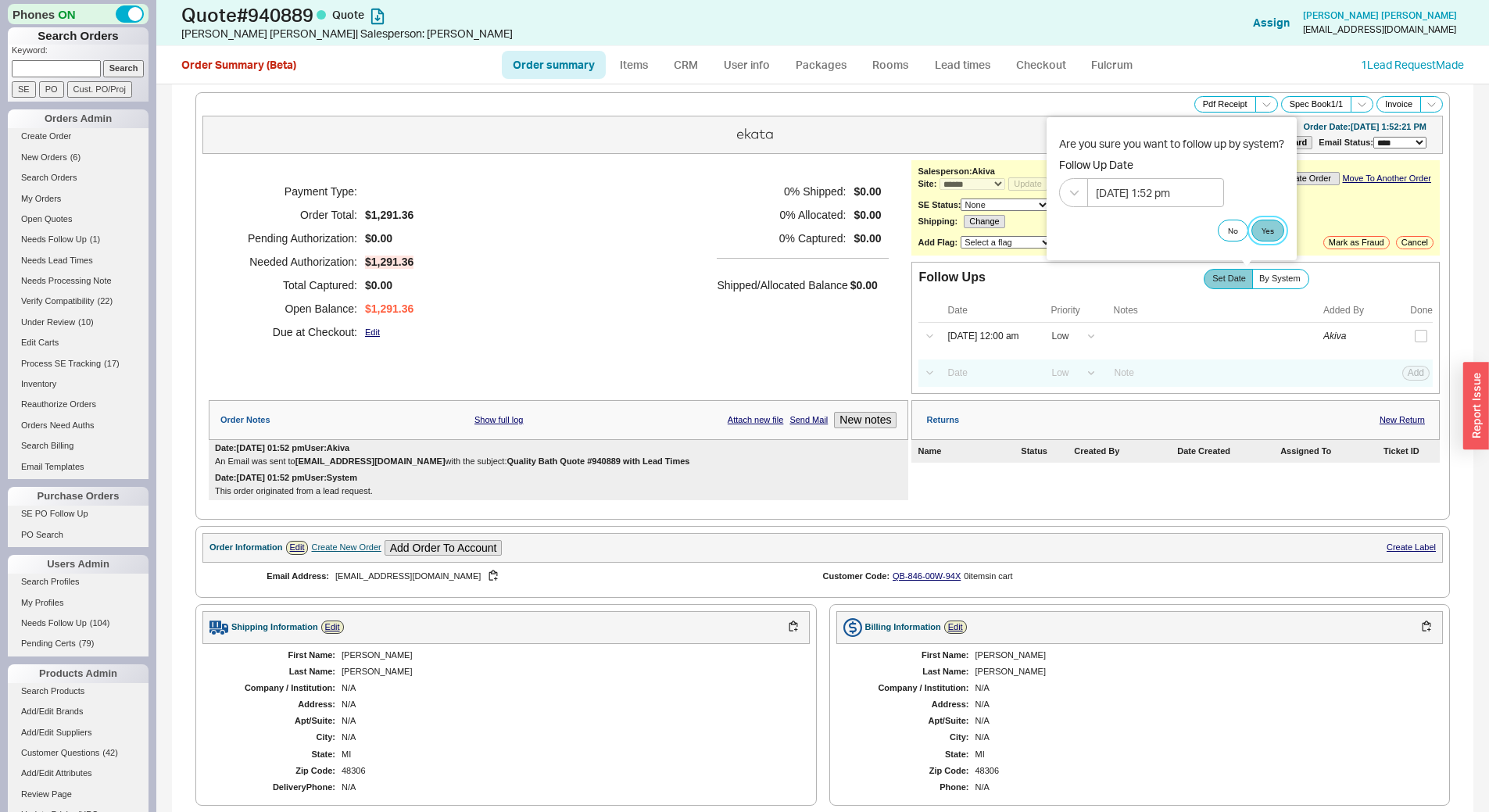
click at [1273, 234] on button "Yes" at bounding box center [1268, 230] width 33 height 22
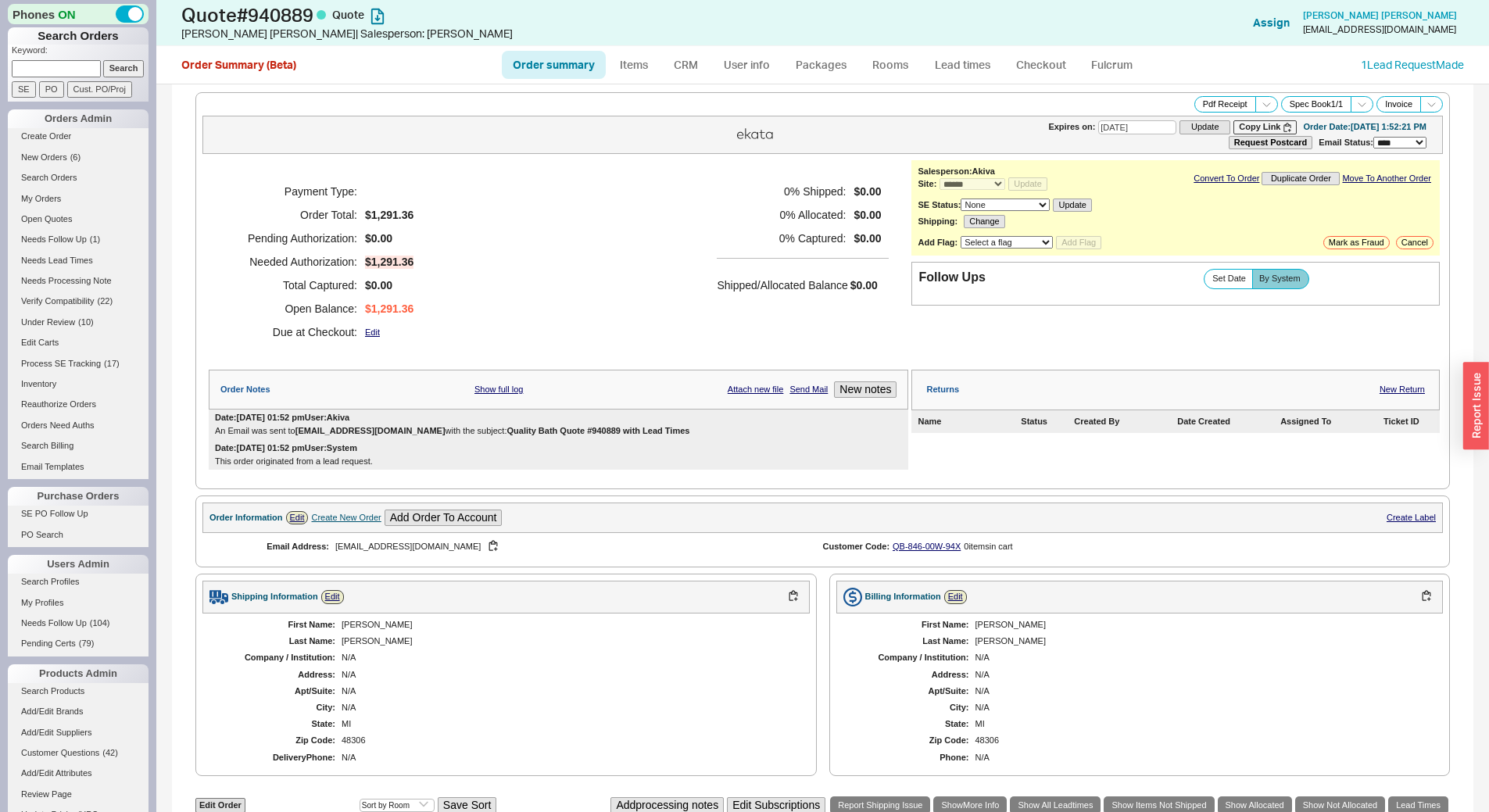
click at [565, 51] on link "Order summary" at bounding box center [554, 64] width 104 height 28
select select "*"
select select "3"
click at [535, 66] on link "Order summary" at bounding box center [554, 64] width 104 height 28
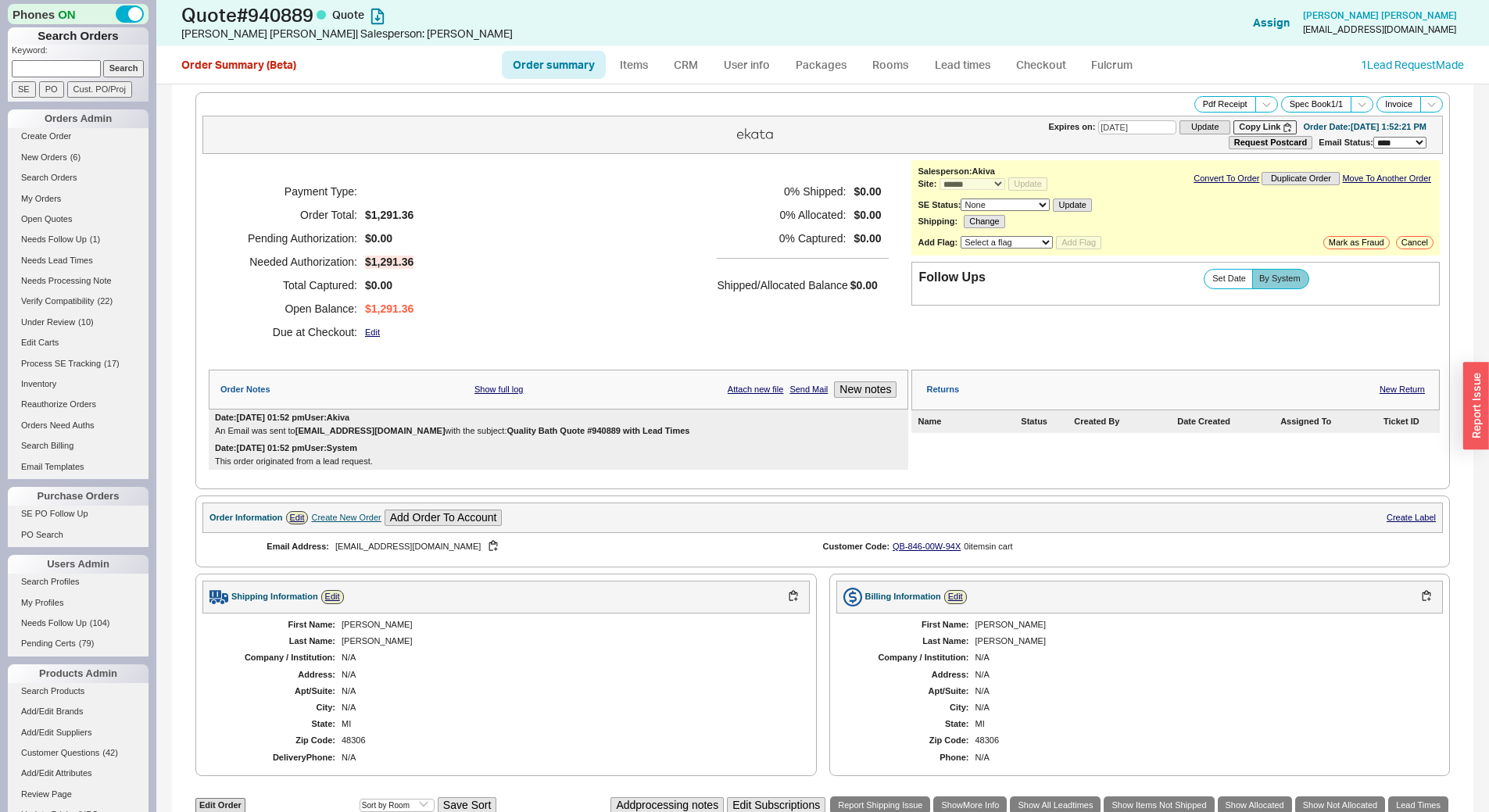
select select "*"
select select "3"
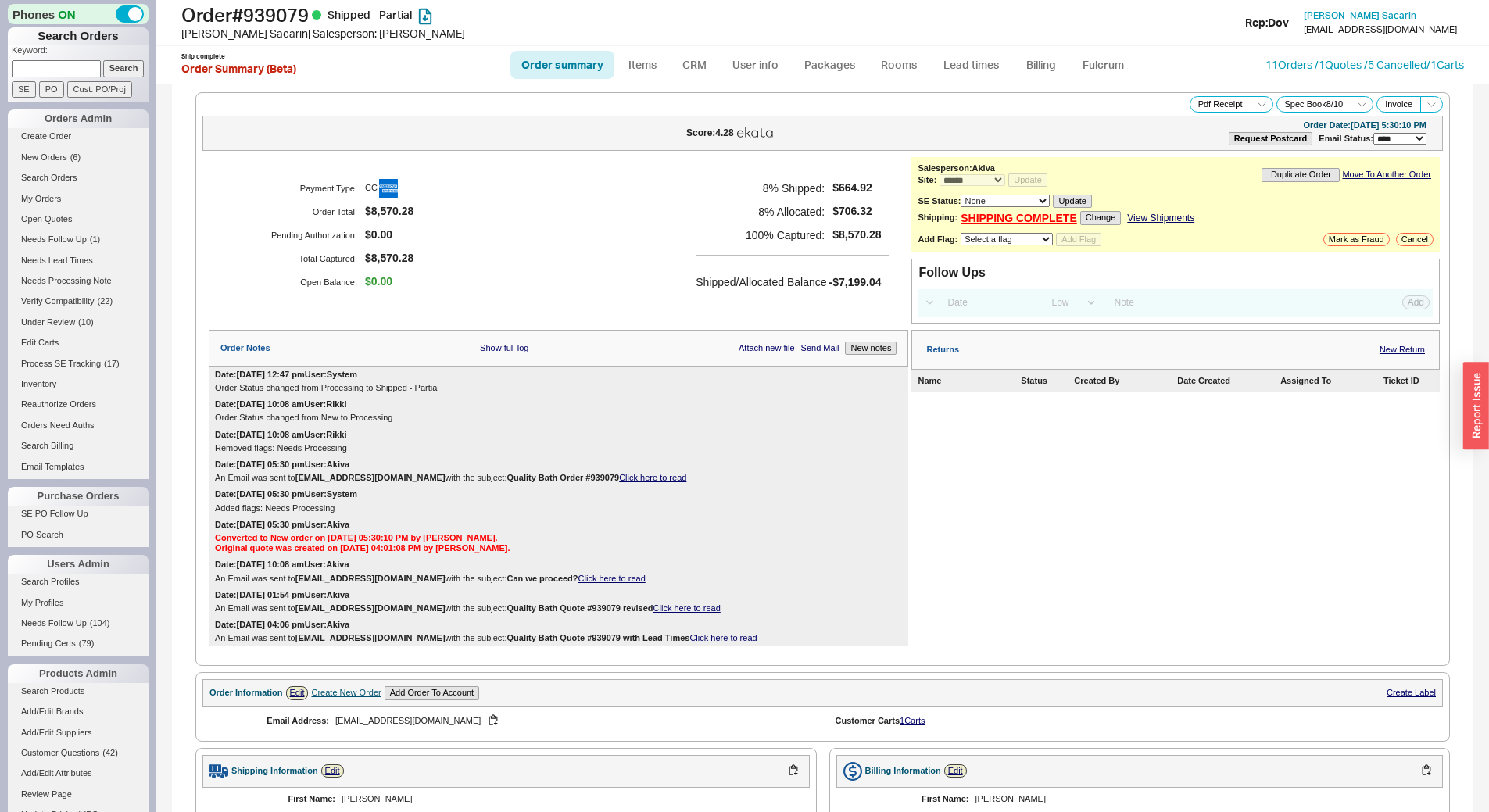
select select "*"
select select "LOW"
select select "3"
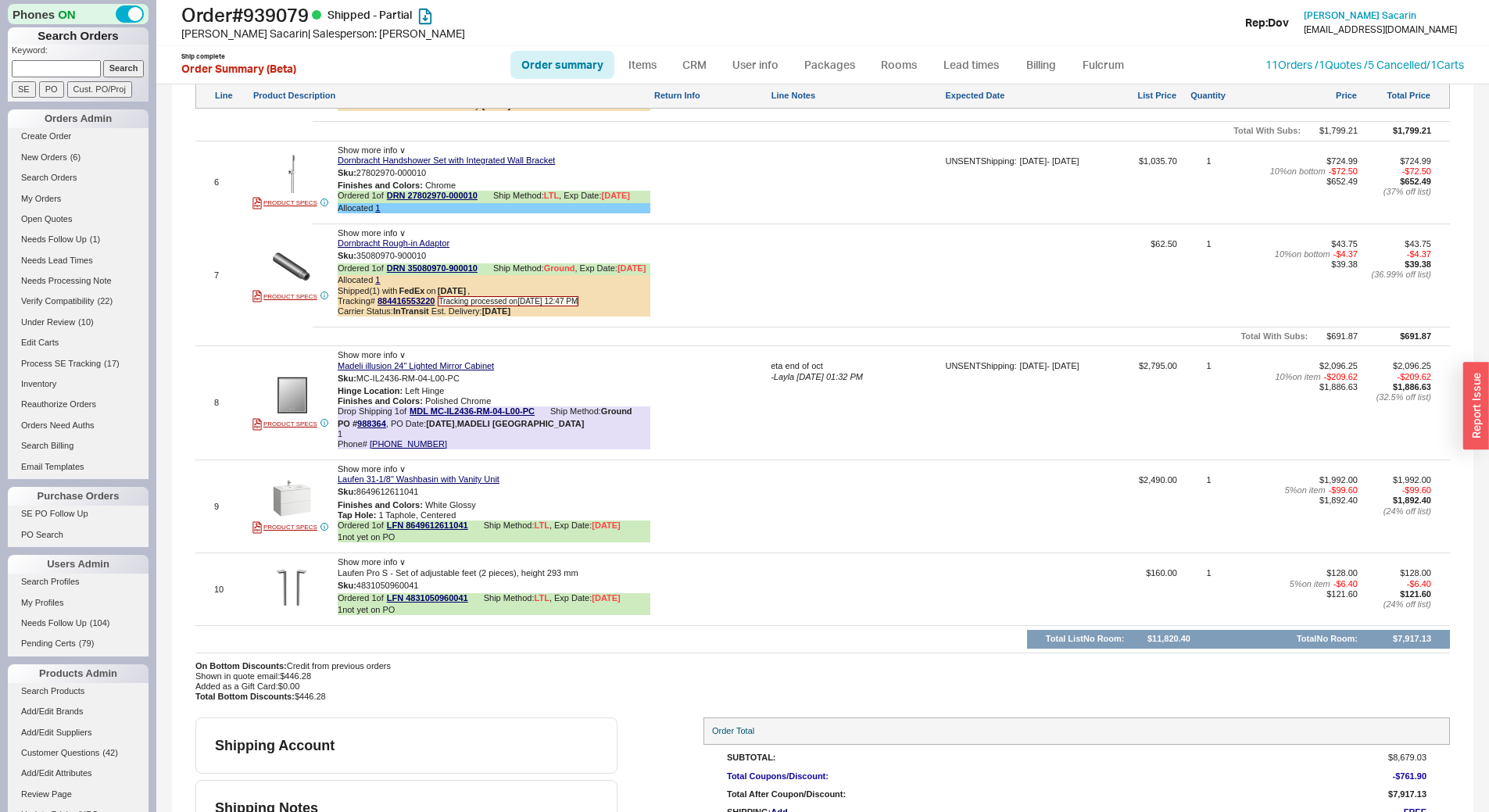
click at [79, 76] on input at bounding box center [56, 69] width 89 height 17
type input "8138575219"
click at [103, 61] on input "Search" at bounding box center [123, 69] width 41 height 17
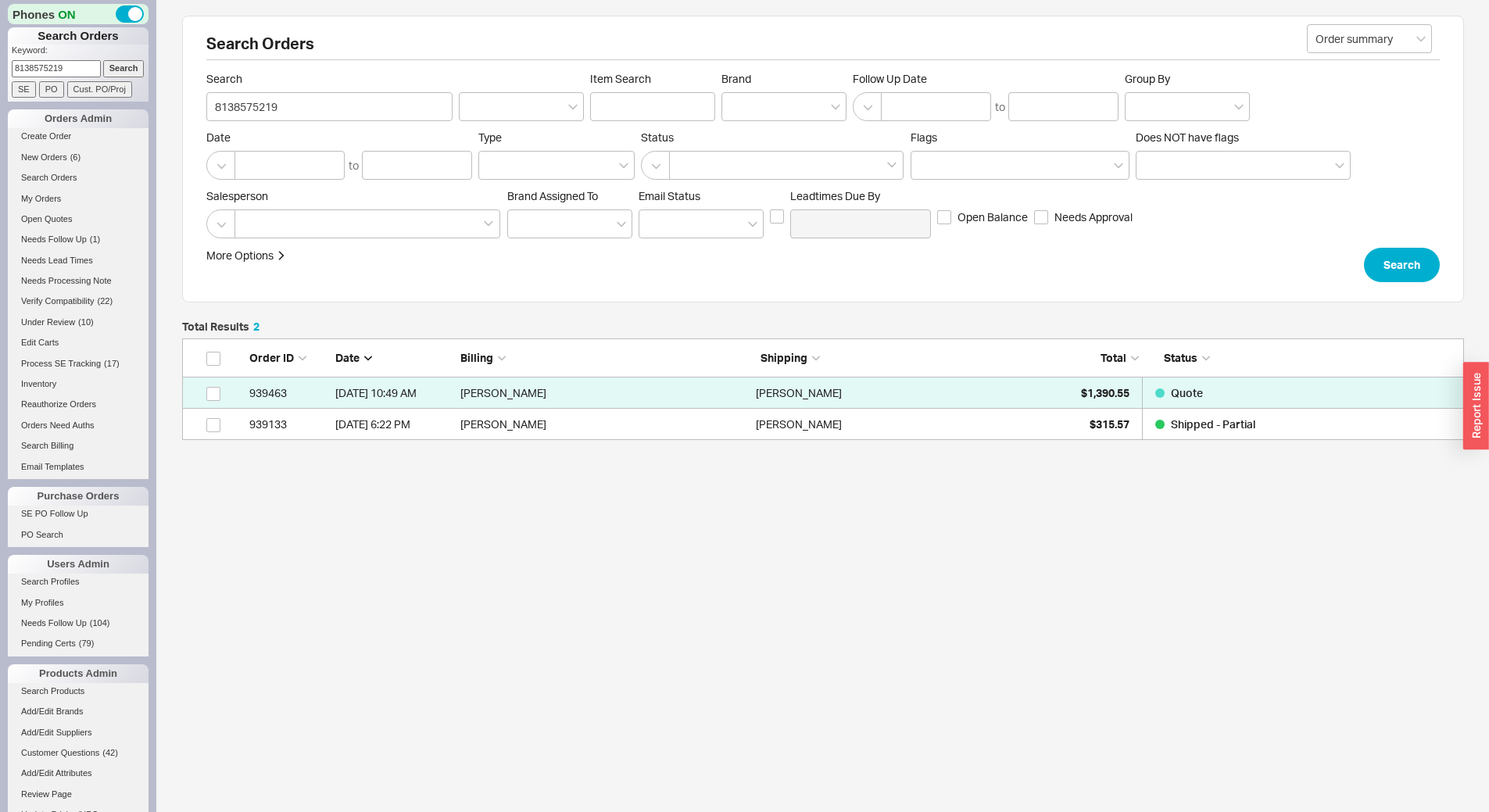
scroll to position [90, 1271]
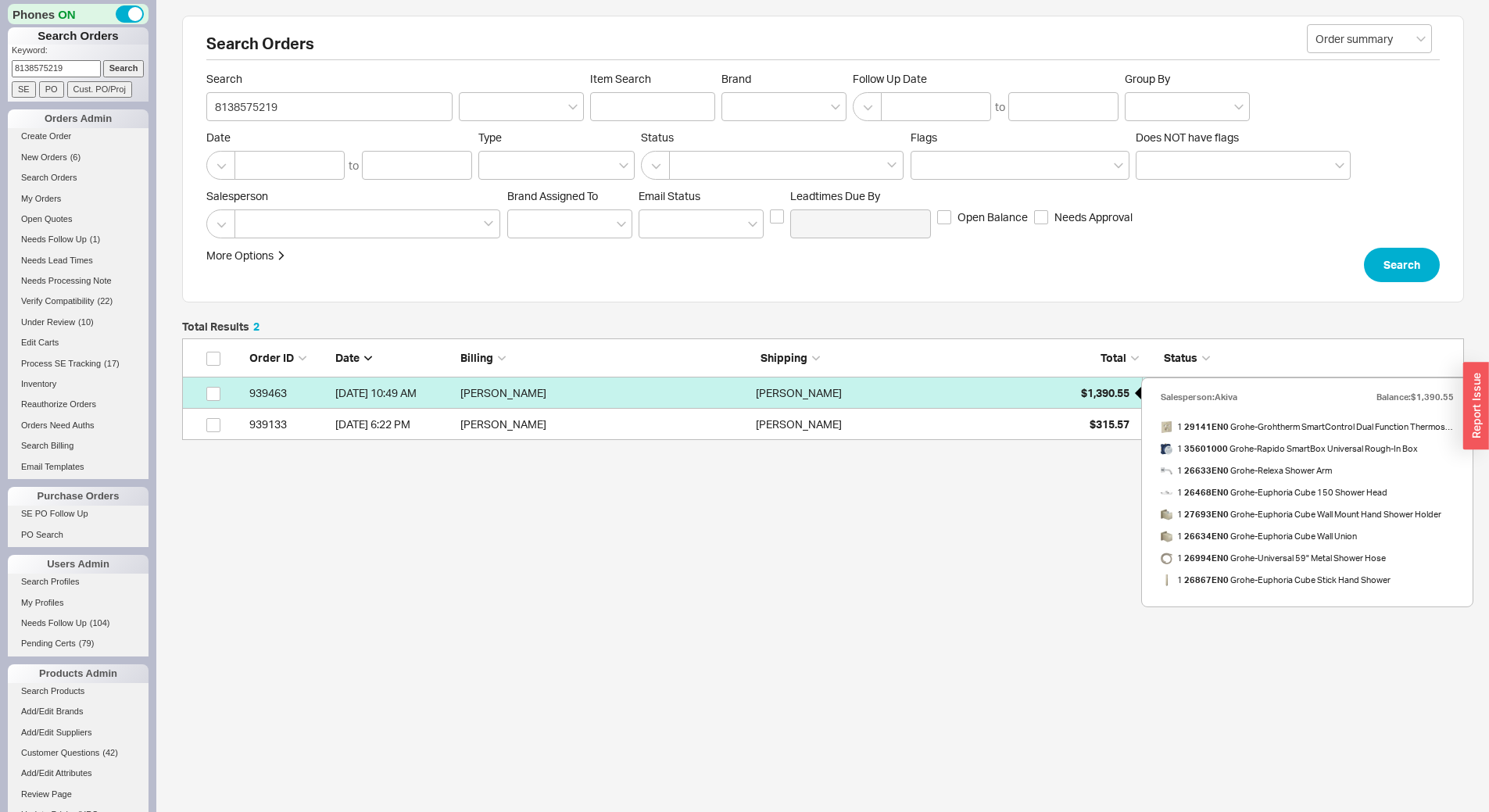
click at [1082, 394] on span "$1,390.55" at bounding box center [1105, 393] width 49 height 13
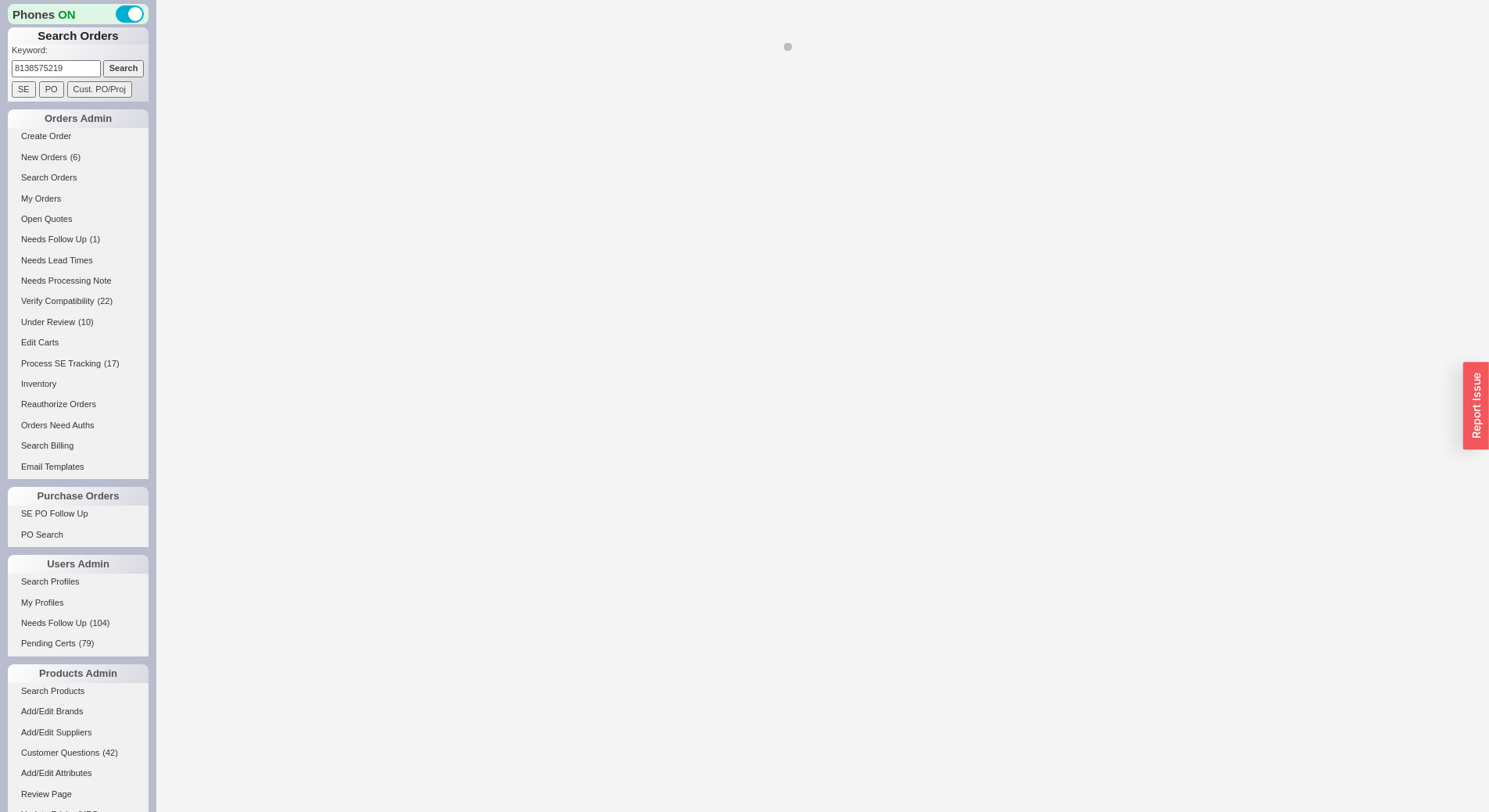
select select "*"
select select "3"
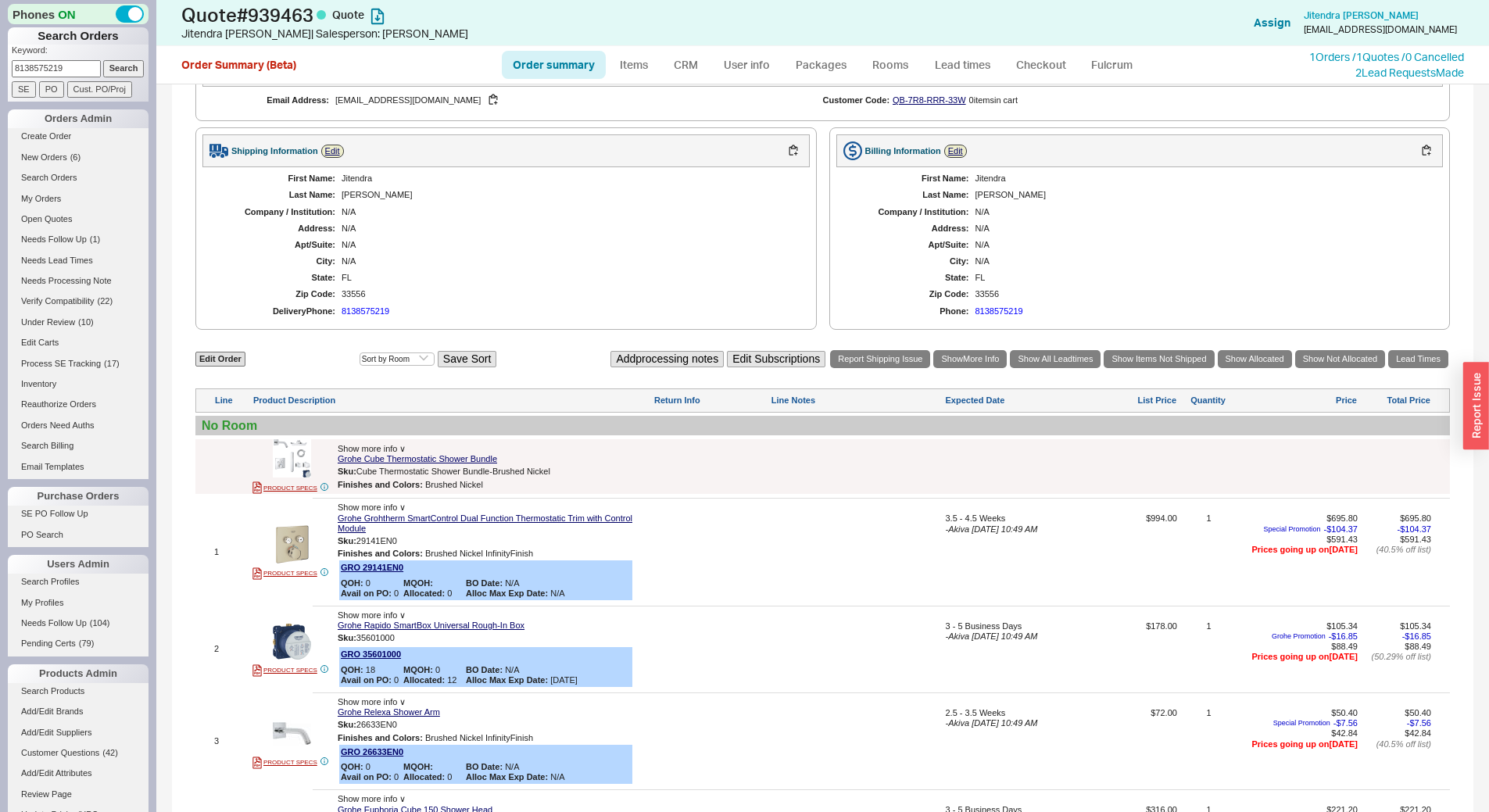
scroll to position [625, 0]
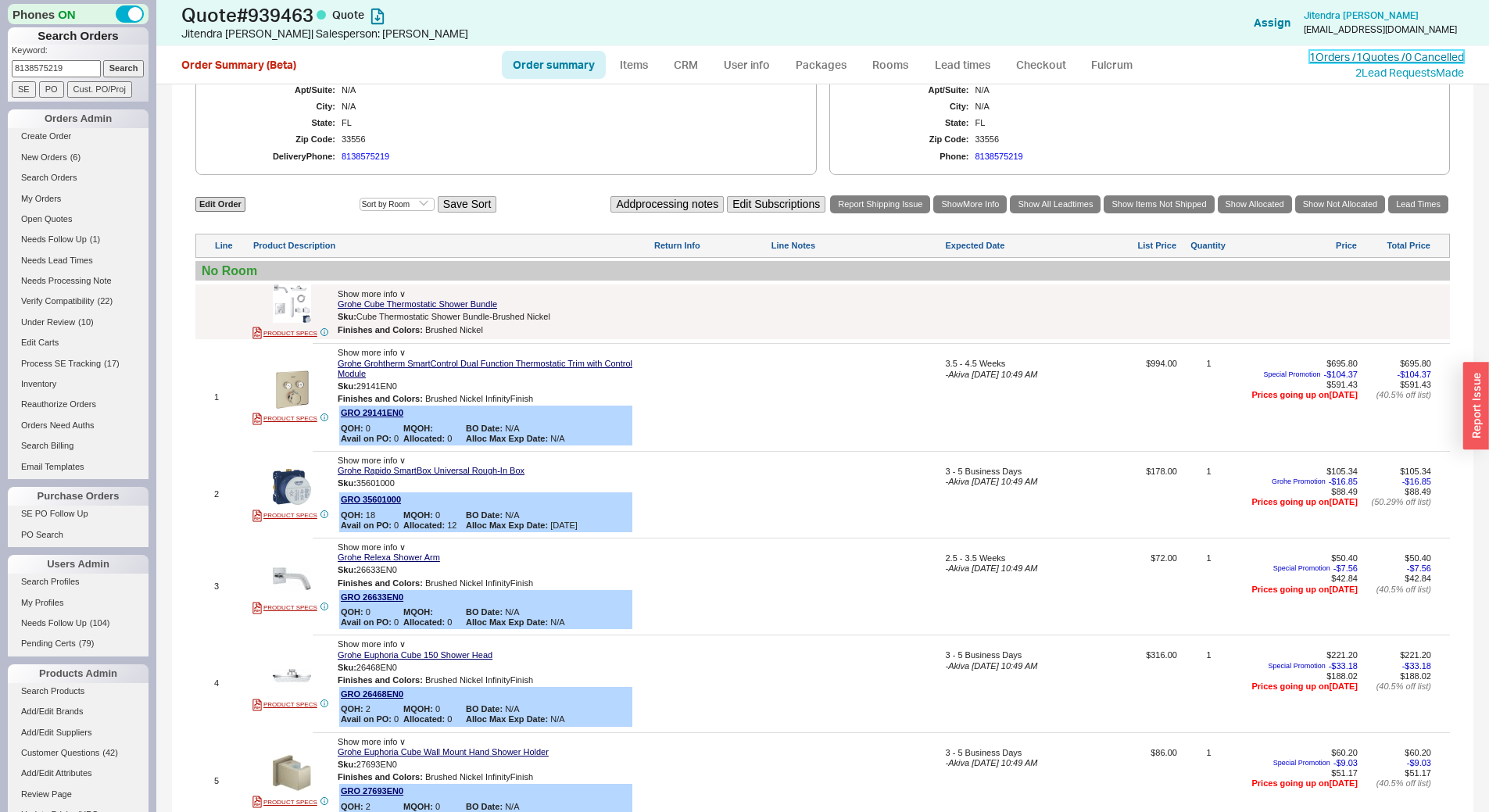
click at [1323, 61] on link "1 Orders / 1 Quotes / 0 Cancelled" at bounding box center [1386, 56] width 155 height 13
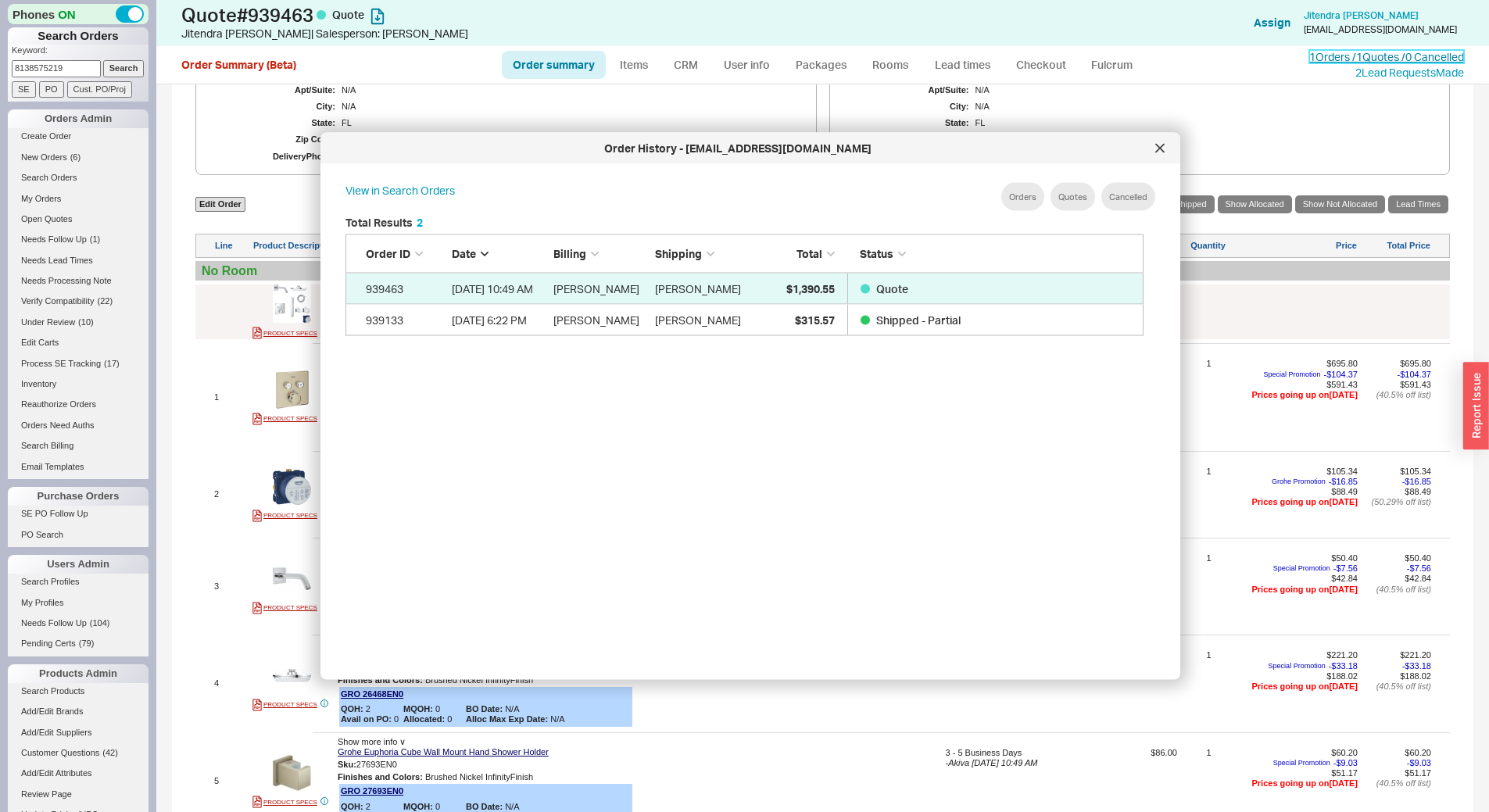
scroll to position [466, 812]
click at [75, 212] on link "Open Quotes" at bounding box center [78, 219] width 140 height 17
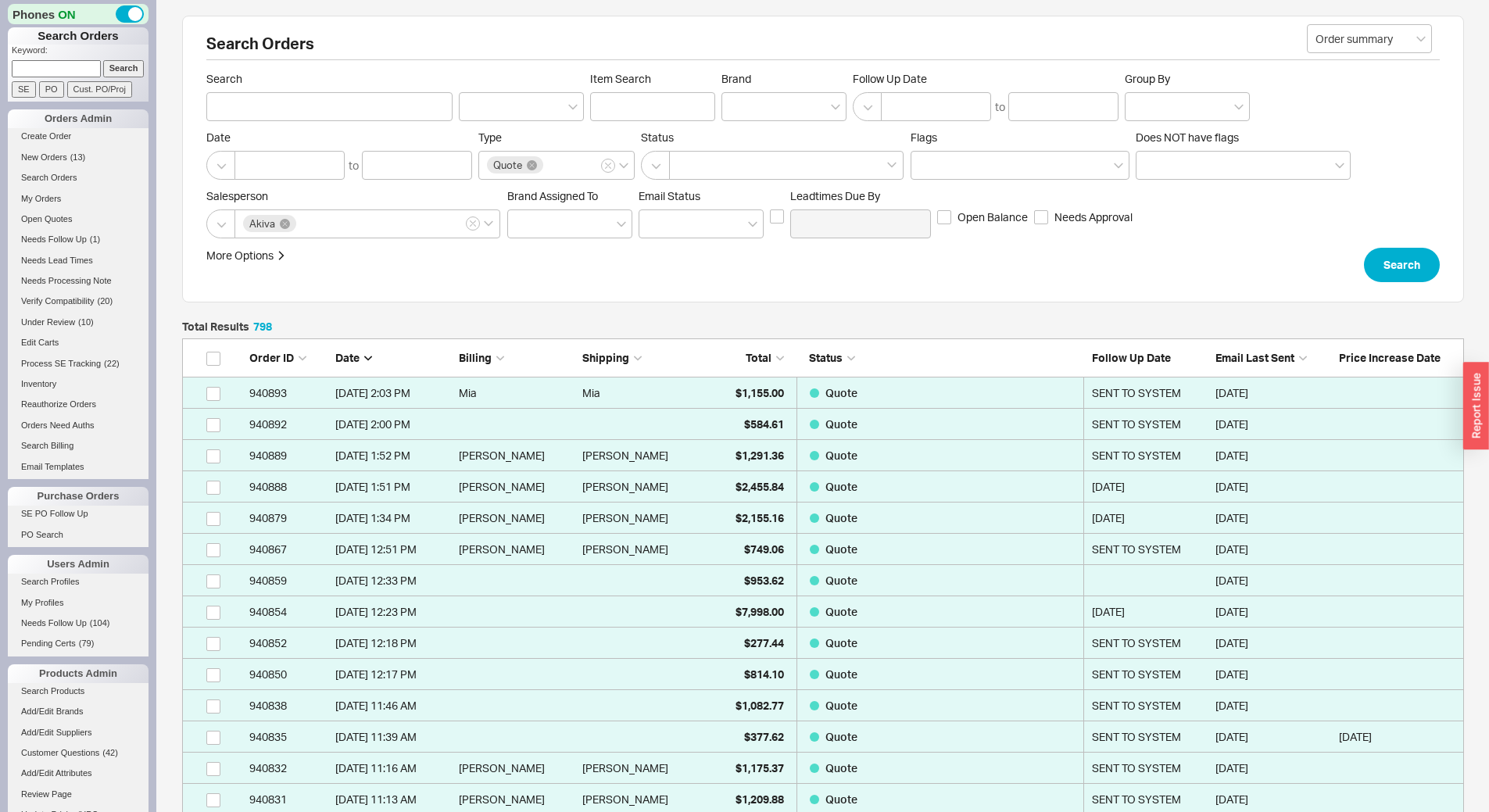
scroll to position [24966, 1271]
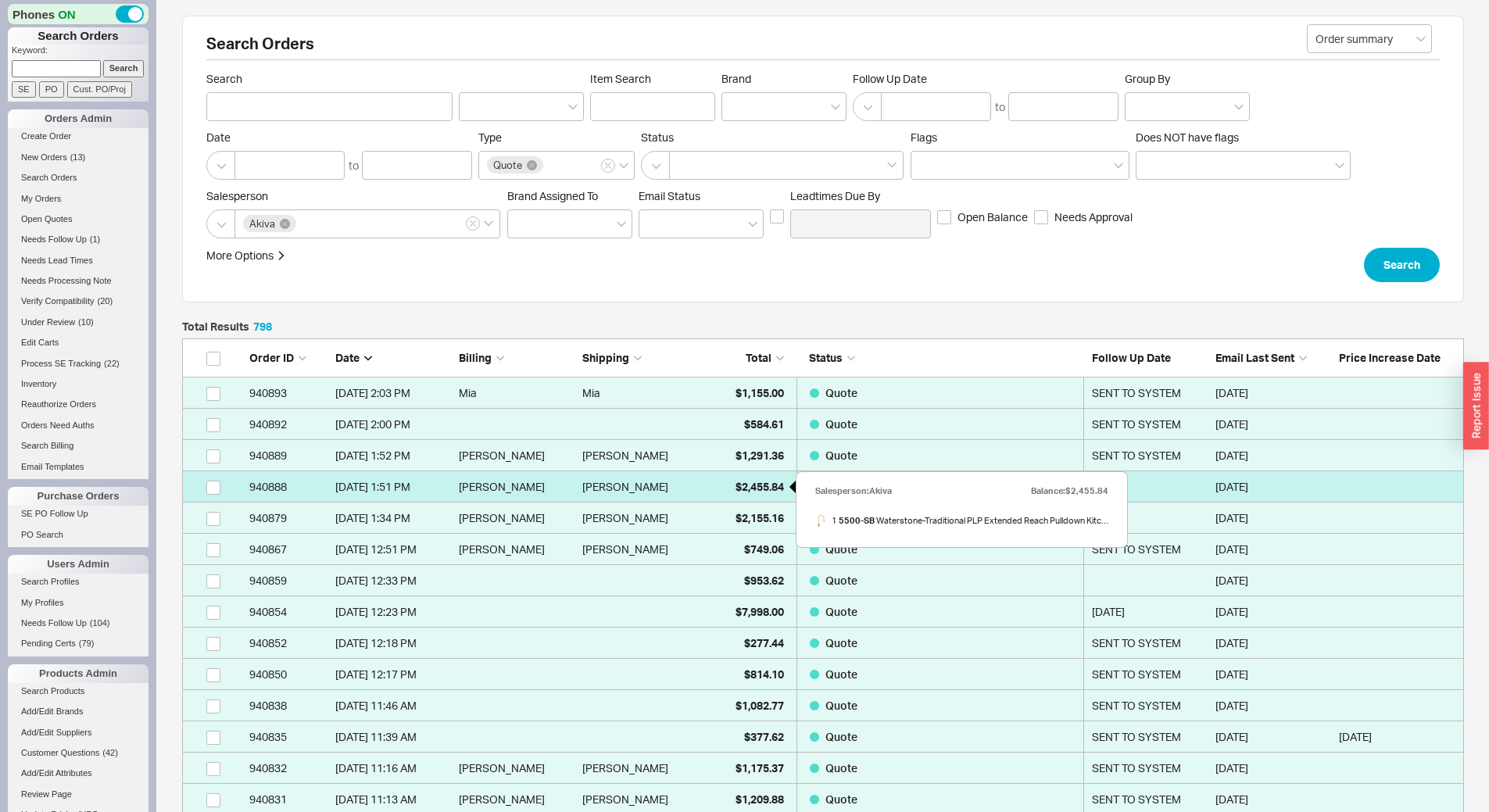
click at [736, 482] on span "$2,455.84" at bounding box center [759, 486] width 49 height 13
select select "*"
select select "LOW"
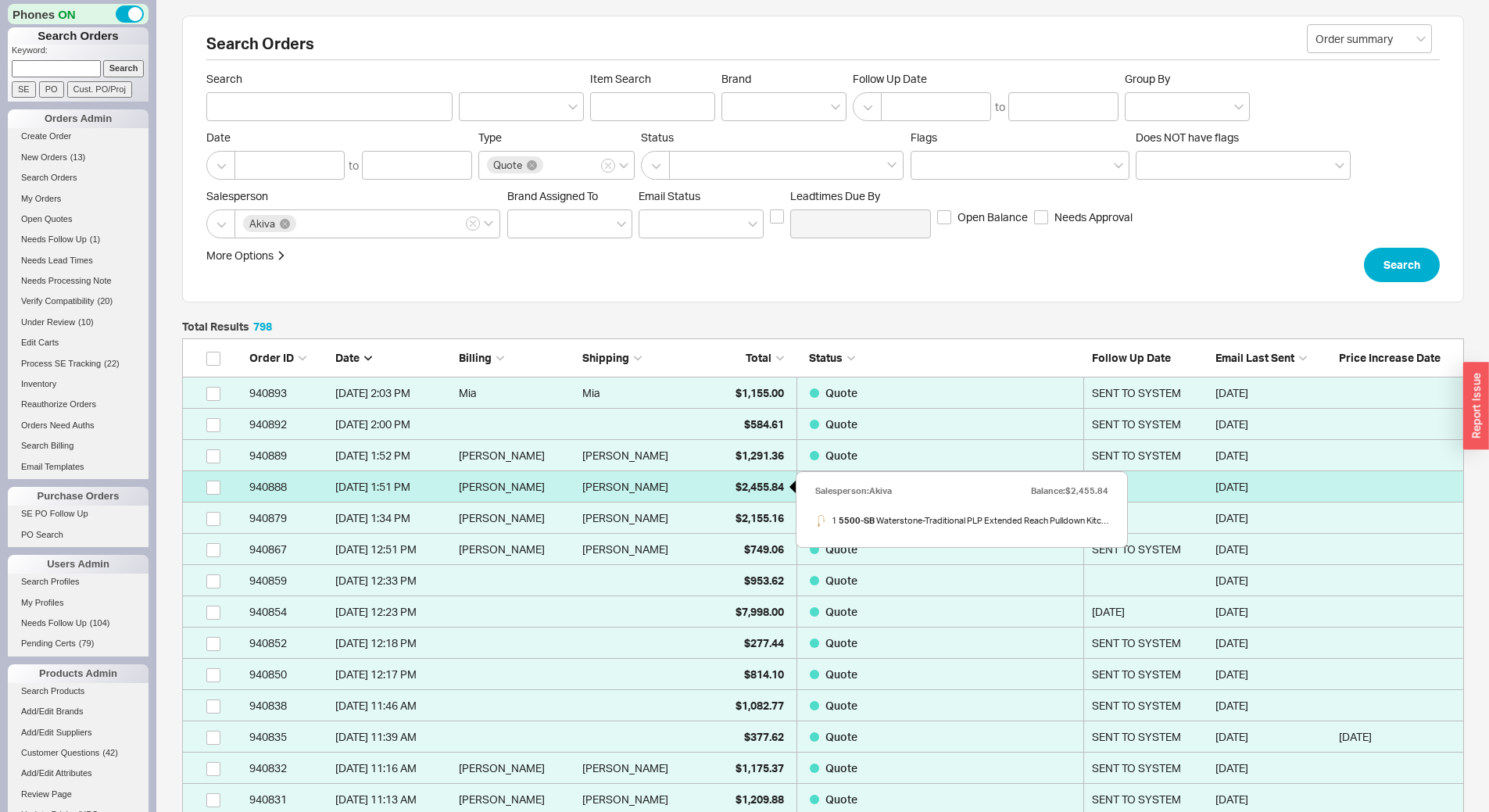
select select "3"
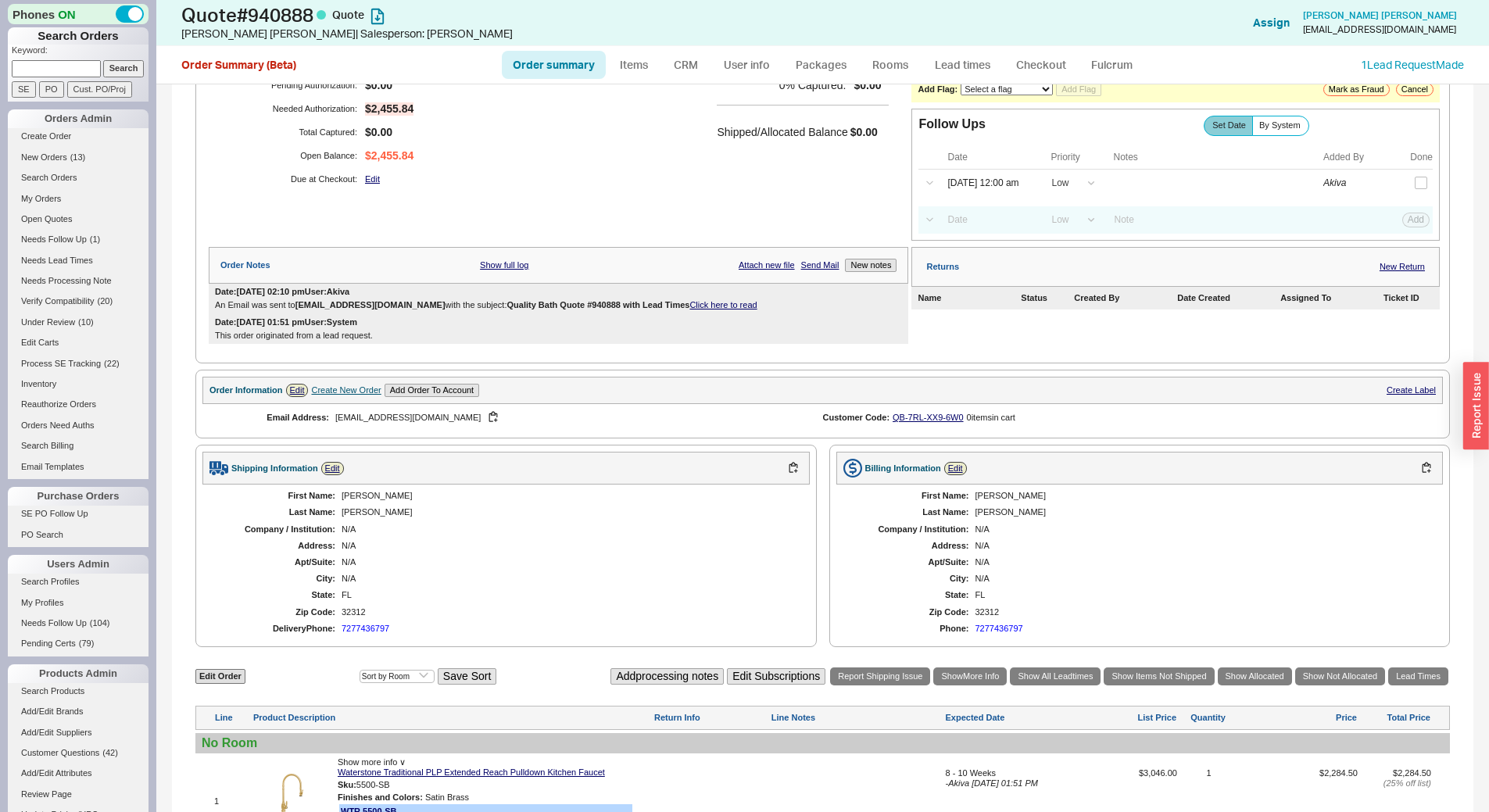
scroll to position [361, 0]
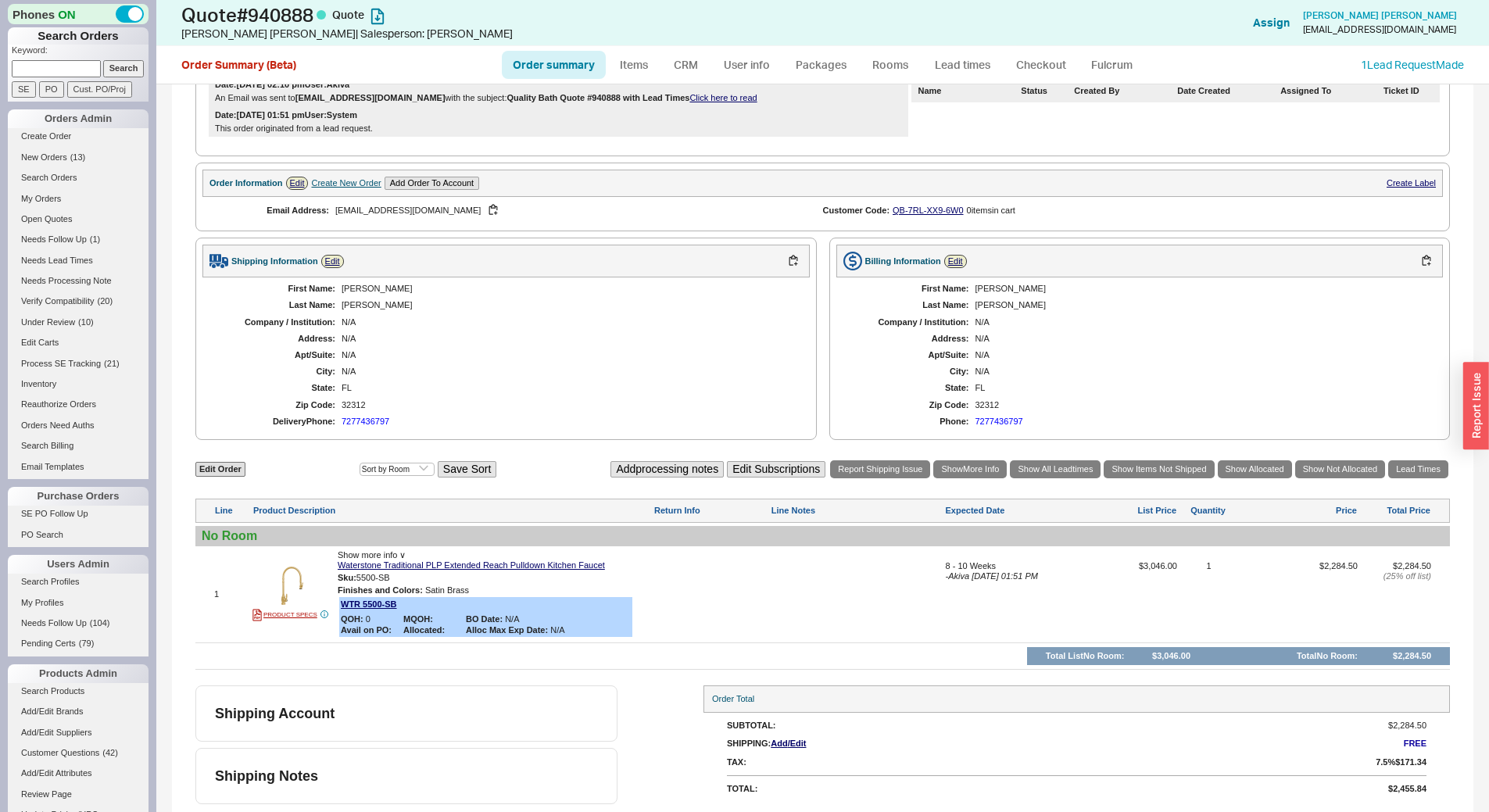
click at [352, 418] on div "7277436797" at bounding box center [365, 421] width 48 height 10
click at [61, 71] on input at bounding box center [56, 69] width 89 height 17
type input "940821"
click at [103, 61] on input "Search" at bounding box center [123, 69] width 41 height 17
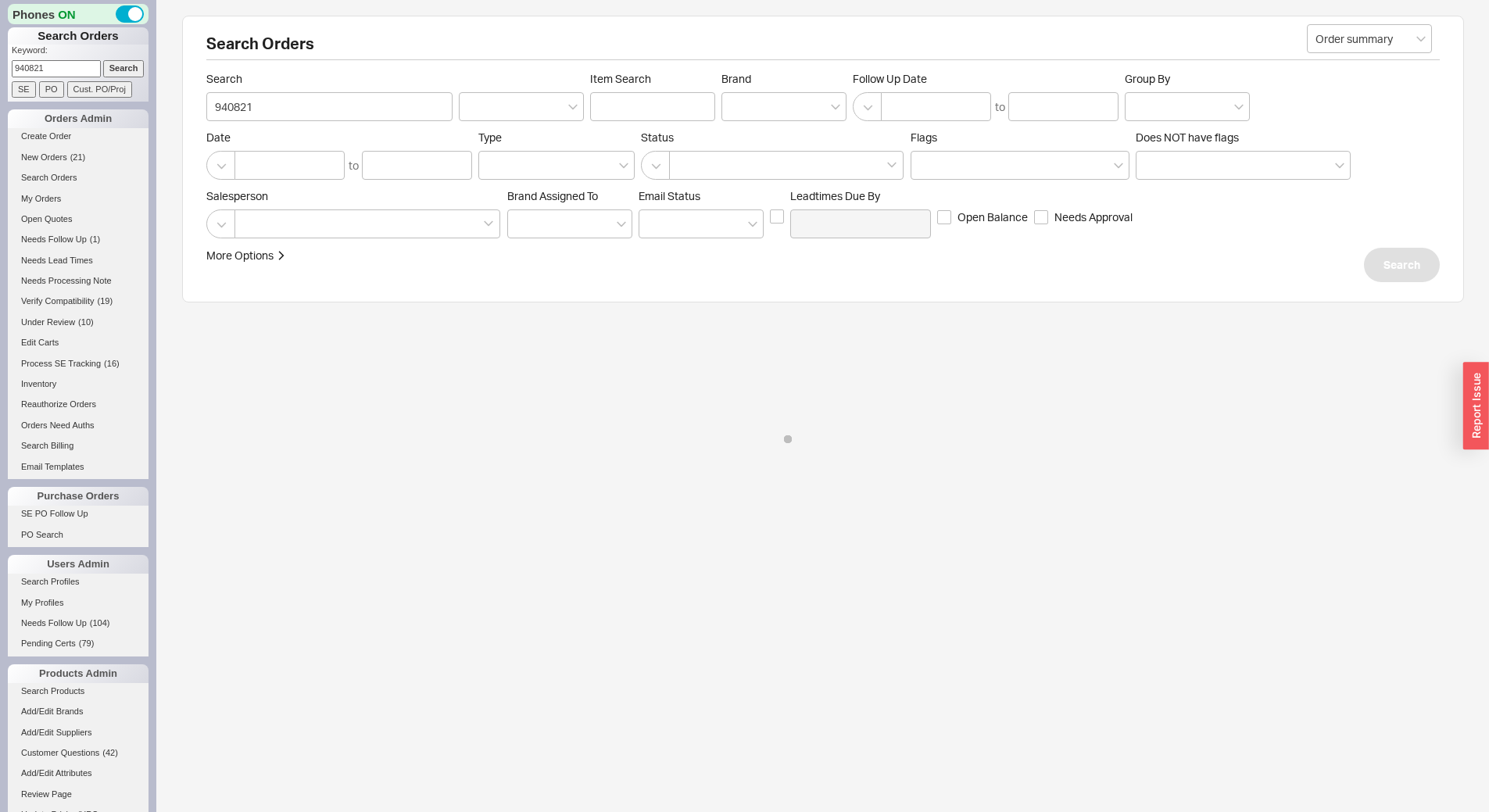
select select "*"
select select "LOW"
select select "3"
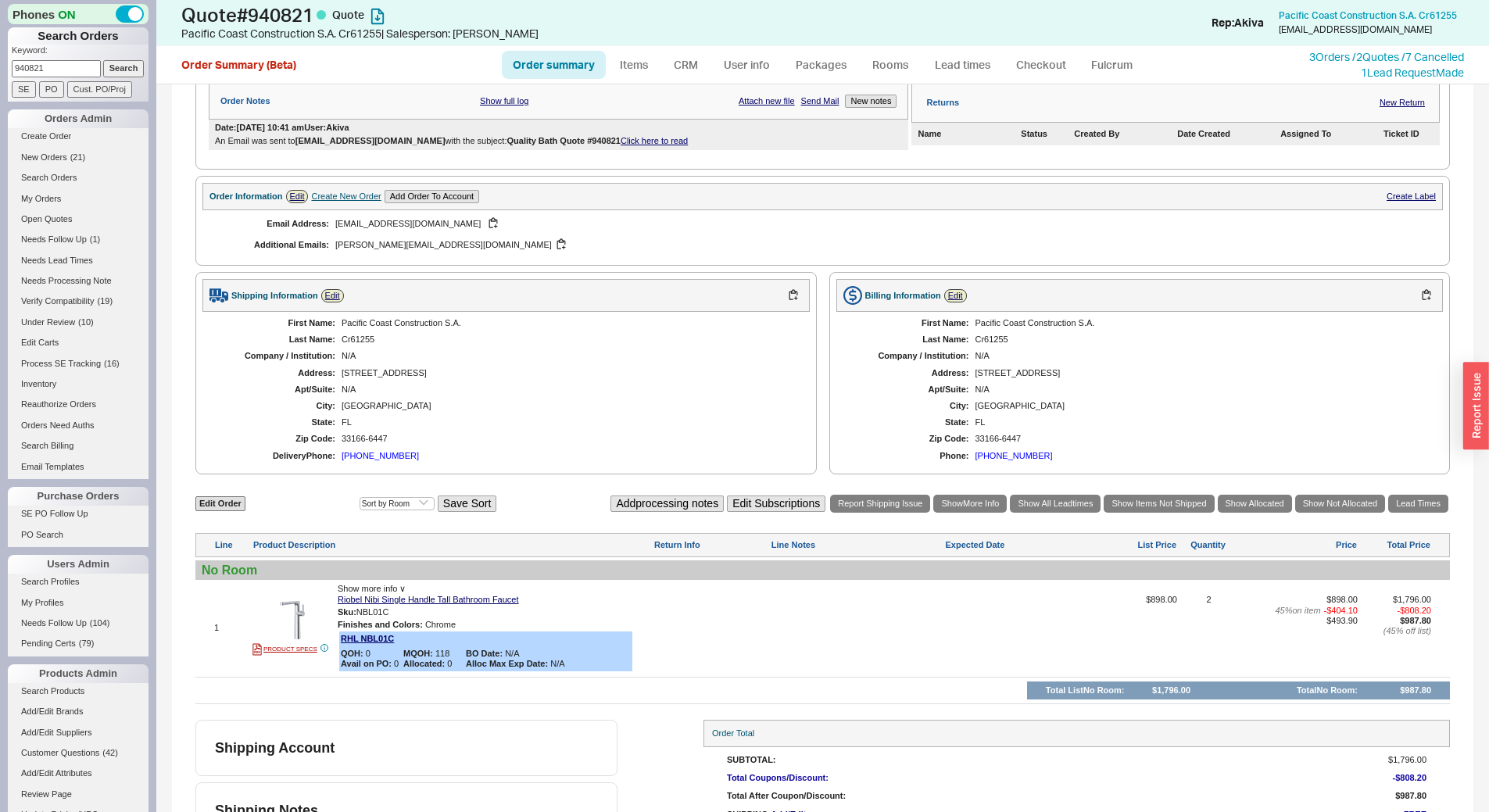
scroll to position [385, 0]
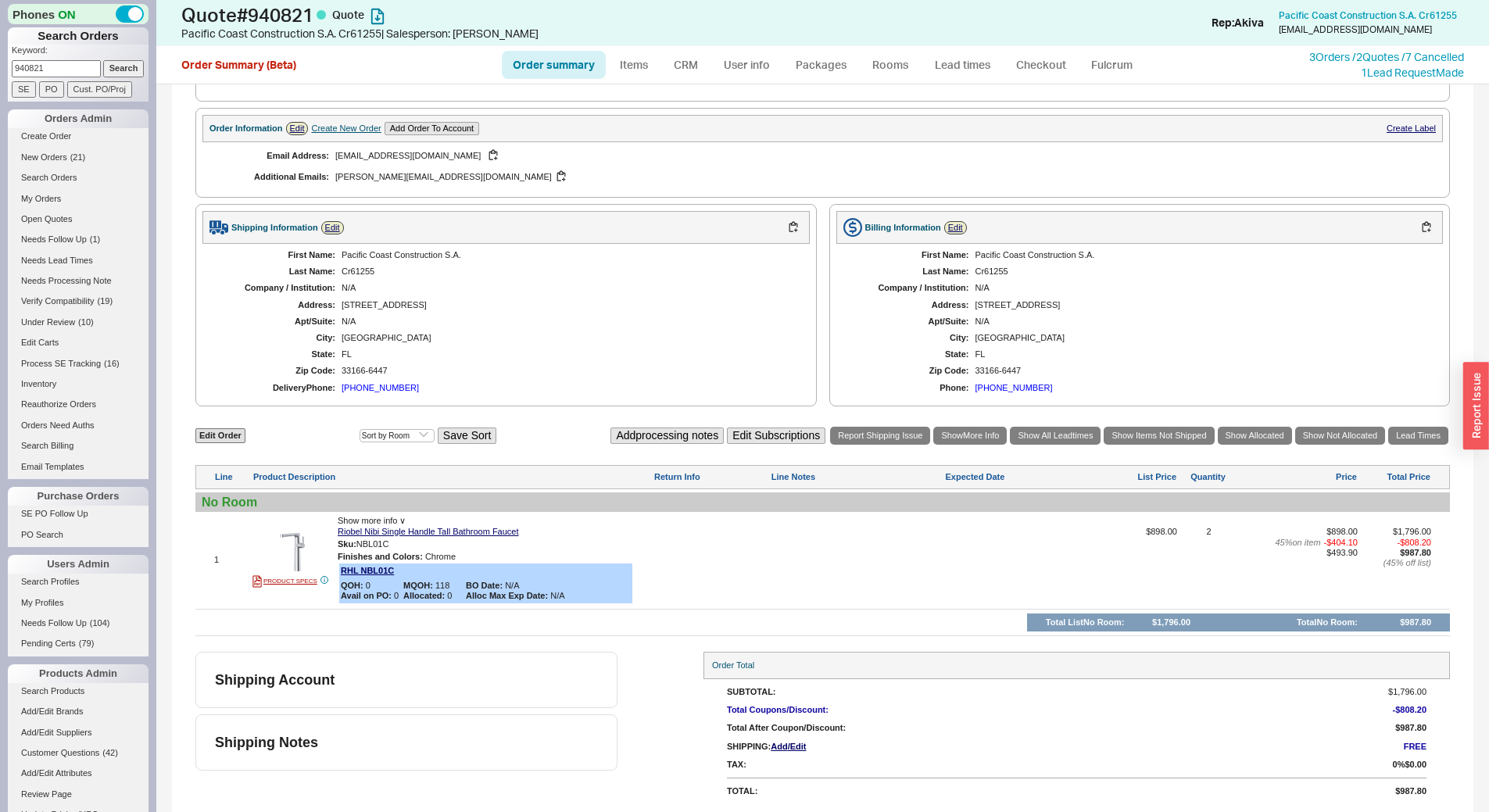
click at [247, 428] on div "Edit Order Select an option Sort by Brand Sort by Room Save Sort Add processing…" at bounding box center [823, 435] width 1255 height 21
click at [237, 429] on link "Edit Order" at bounding box center [220, 436] width 50 height 15
select select "3"
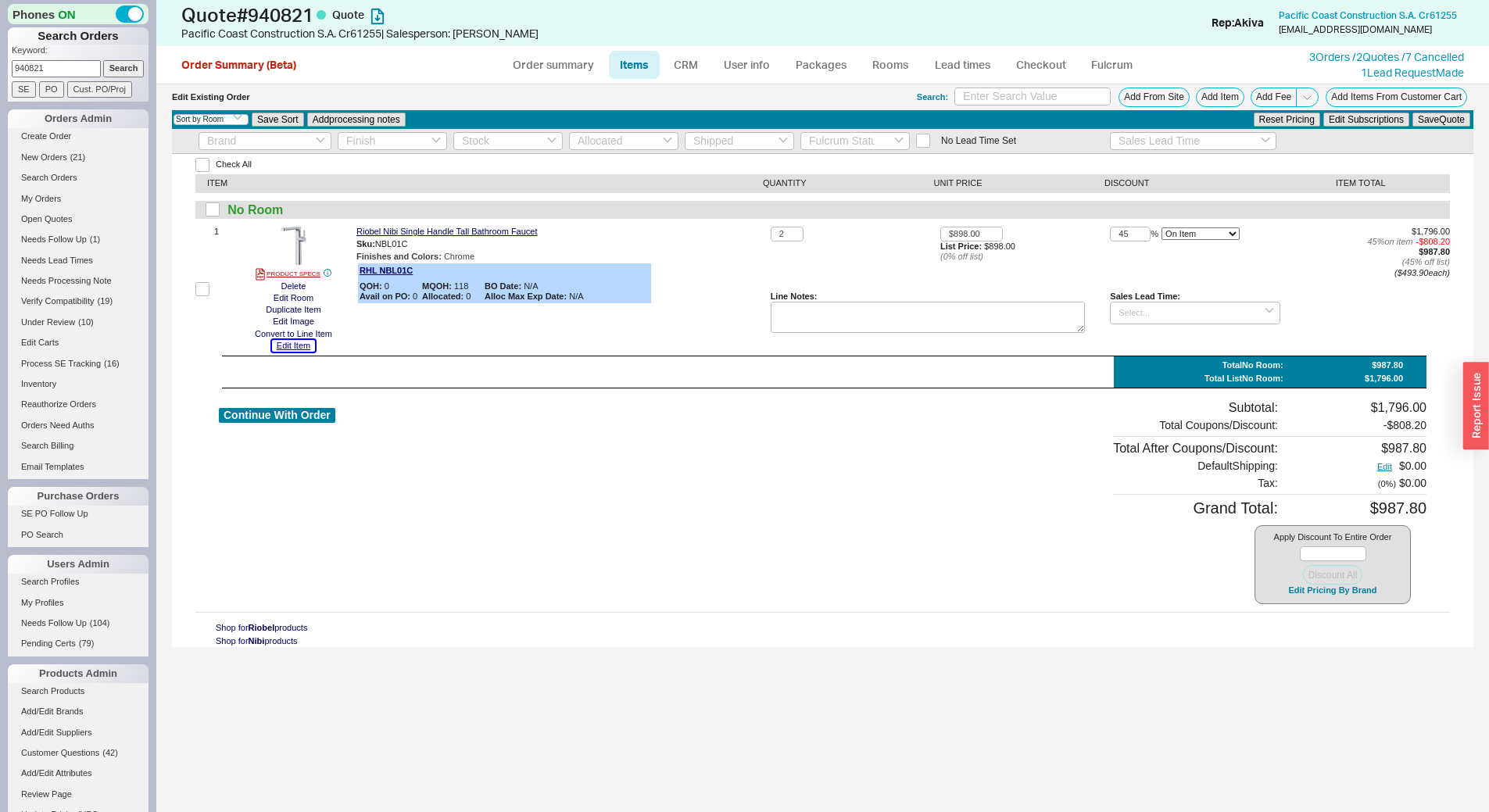
click at [303, 344] on button "Edit Item" at bounding box center [293, 345] width 43 height 12
click at [705, 65] on link "CRM" at bounding box center [686, 64] width 46 height 28
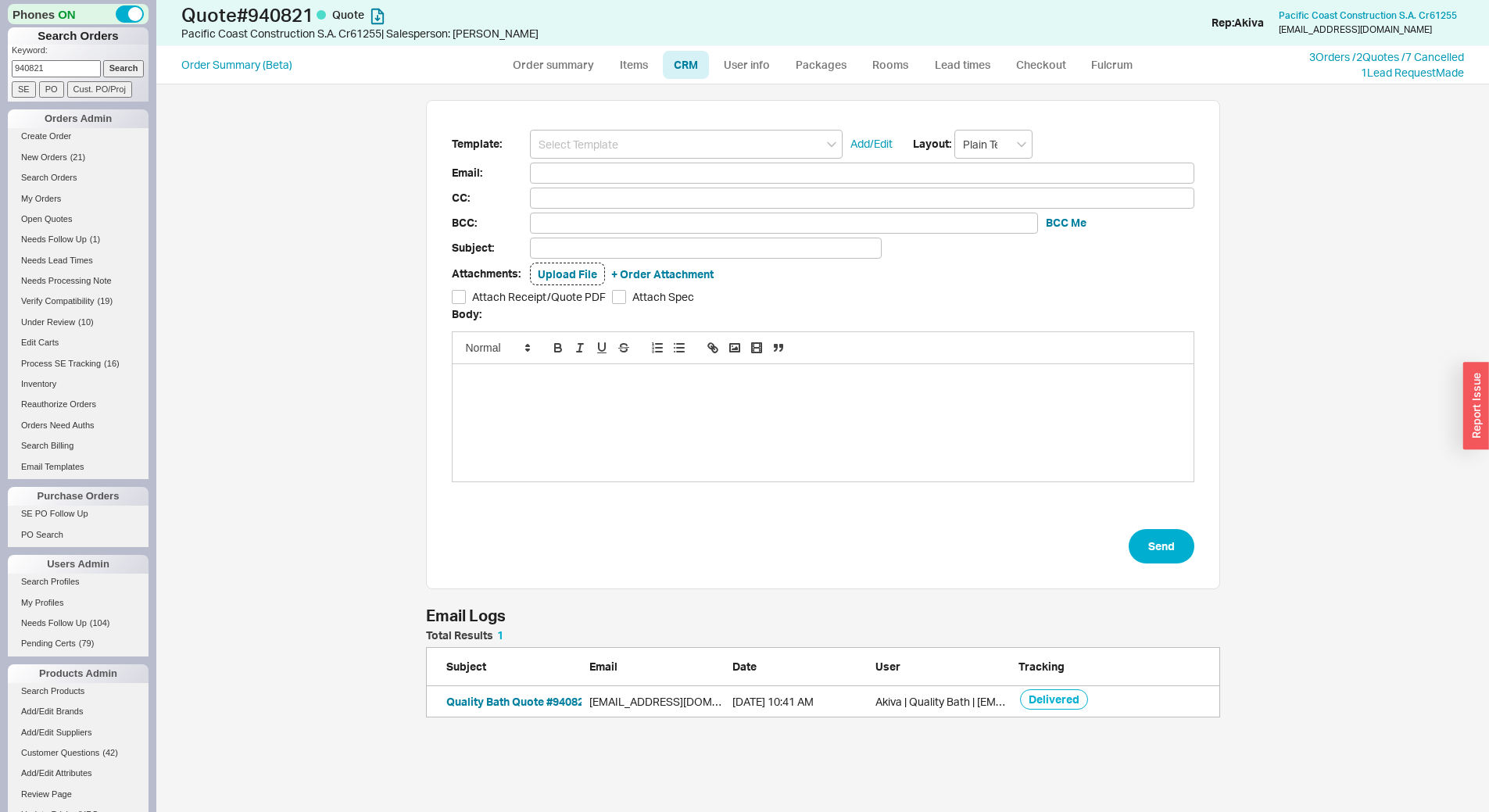
scroll to position [717, 1321]
click at [702, 141] on input at bounding box center [686, 144] width 313 height 29
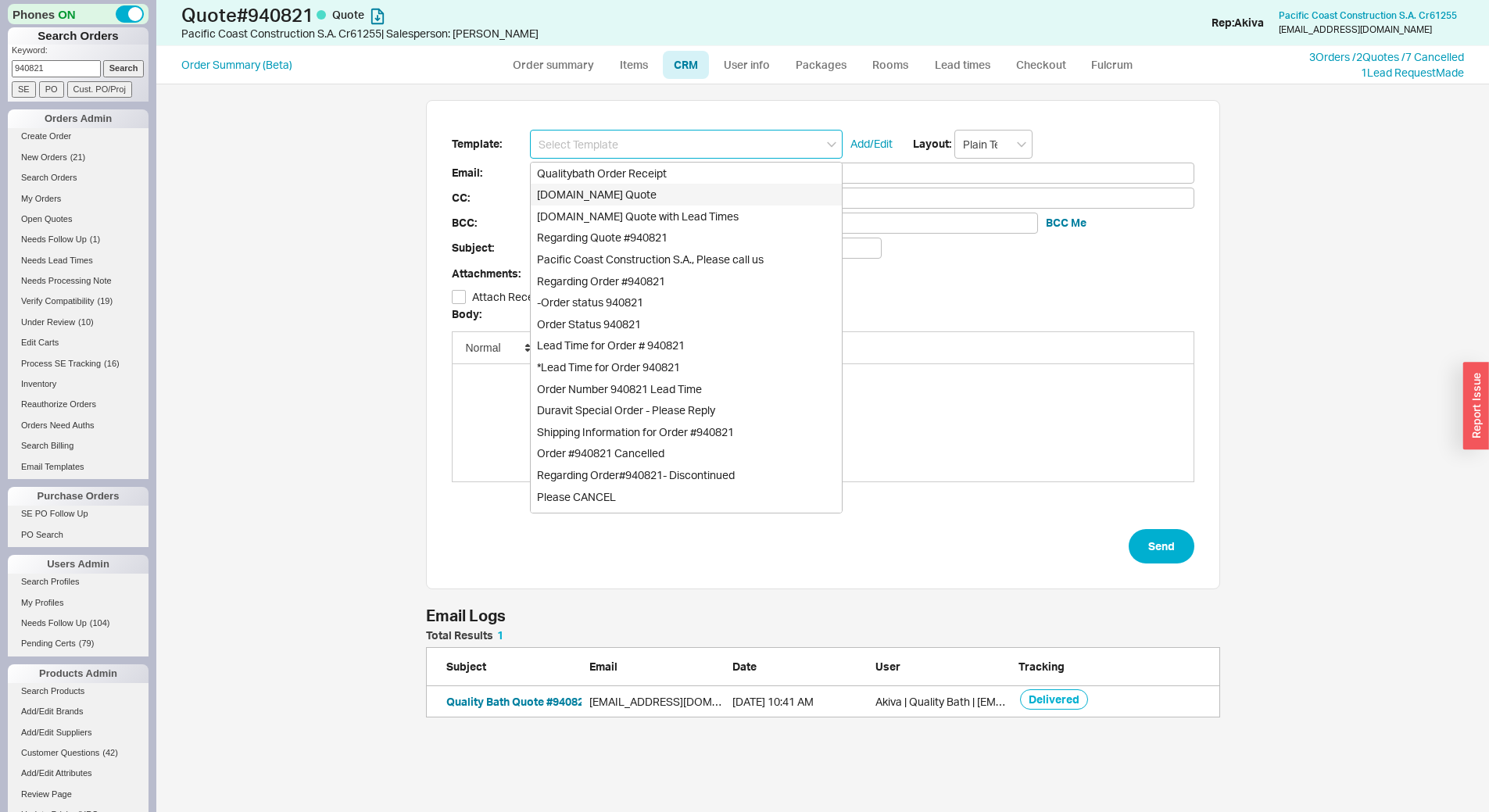
click at [713, 192] on div "[DOMAIN_NAME] Quote" at bounding box center [686, 195] width 311 height 22
type input "[DOMAIN_NAME] Quote"
type input "Receipt"
type input "jcneeds@discovercostarica.com"
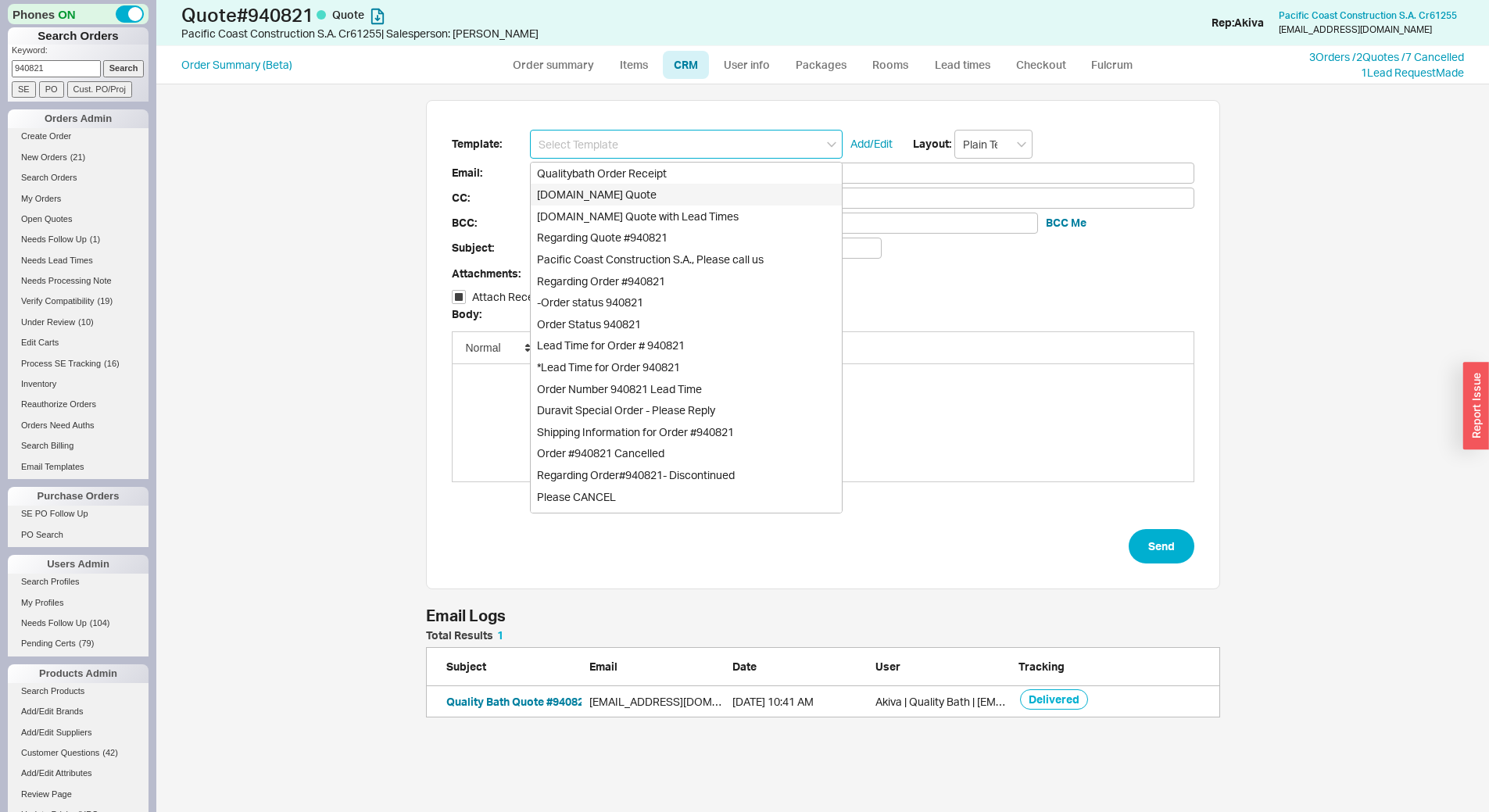
type input "allan@pcc-cr.com"
type input "Quality Bath Quote #940821"
checkbox input "true"
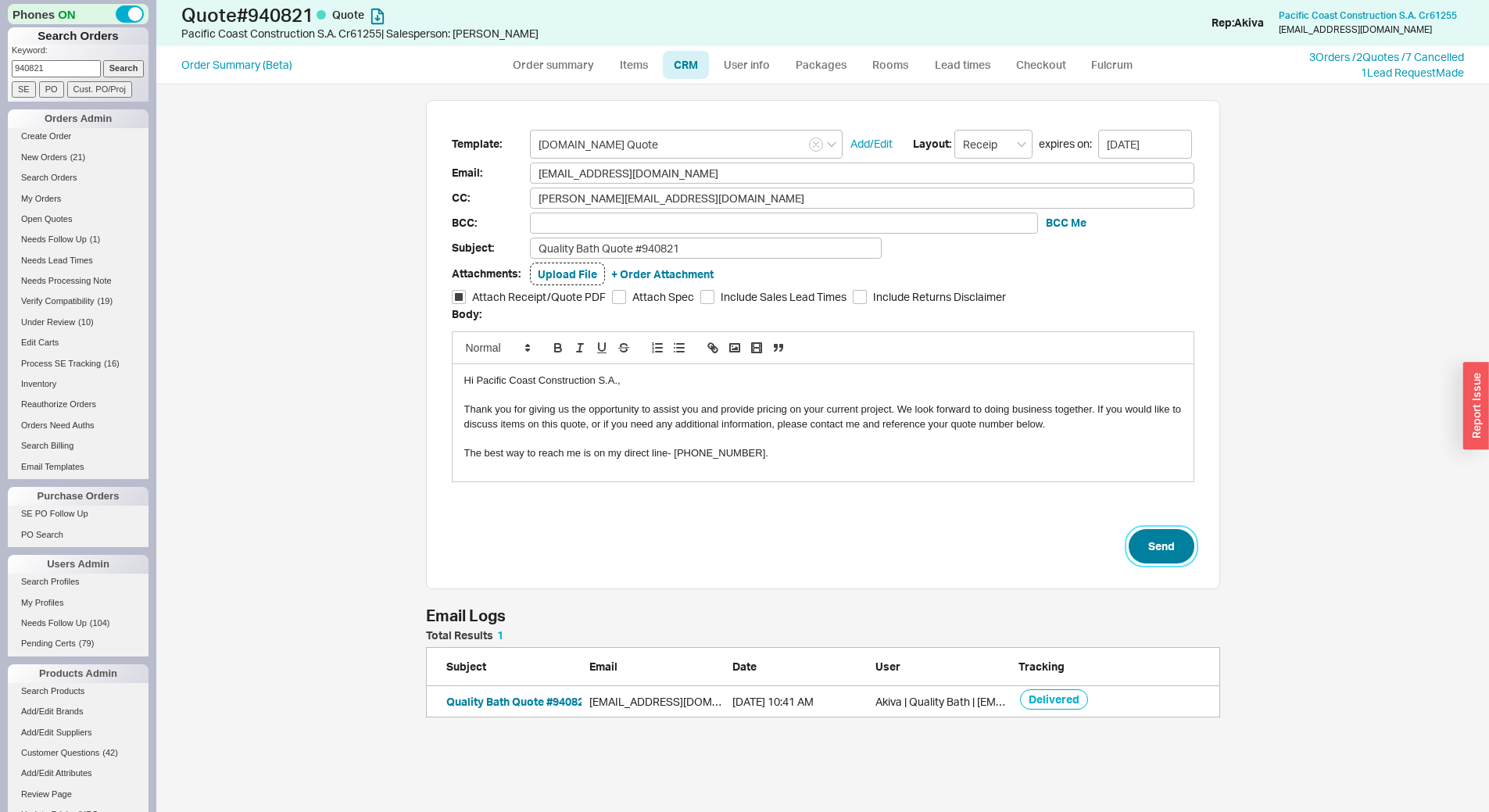
click at [1169, 546] on button "Send" at bounding box center [1162, 545] width 66 height 34
select select "*"
select select "LOW"
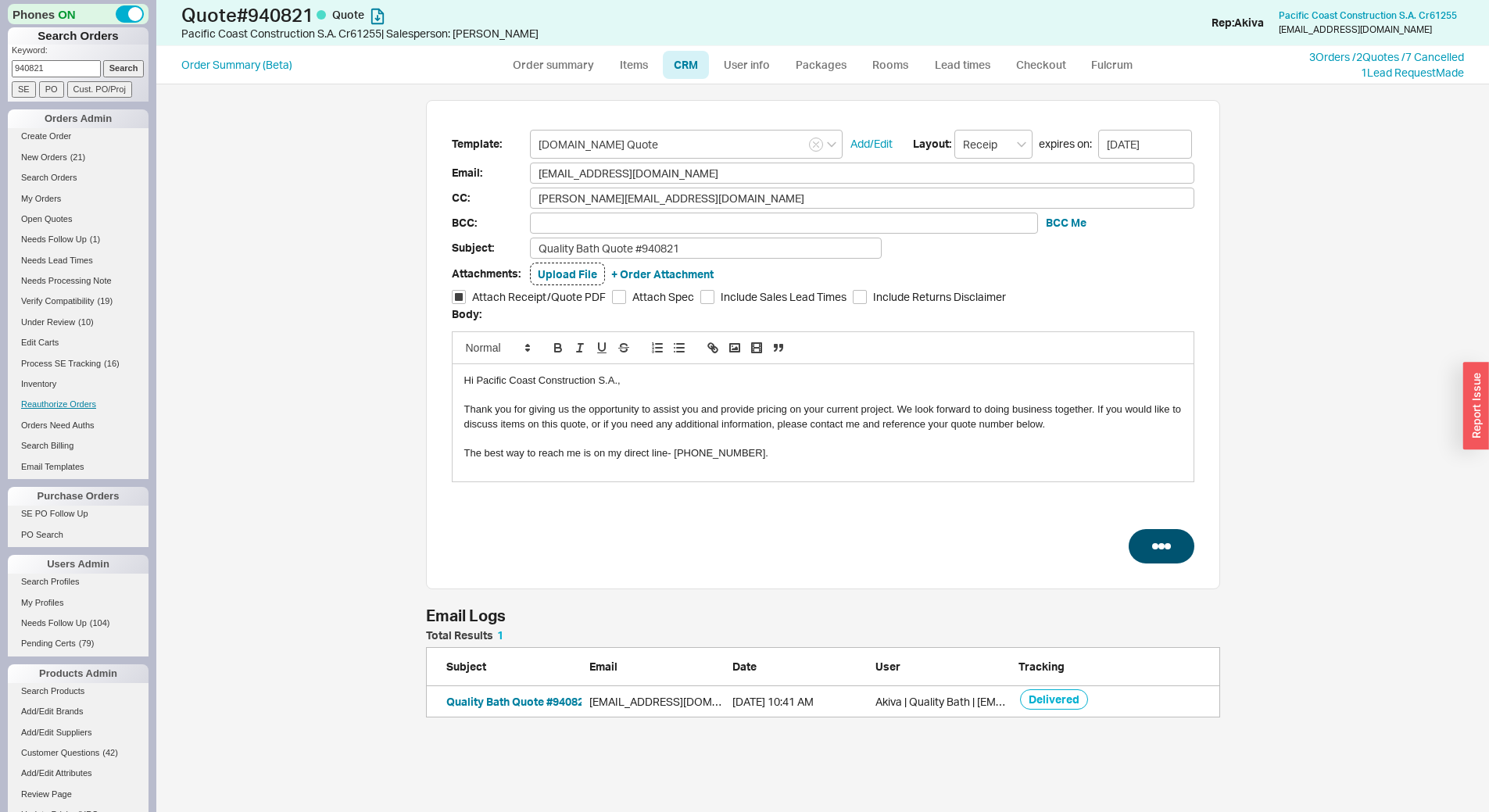
select select "3"
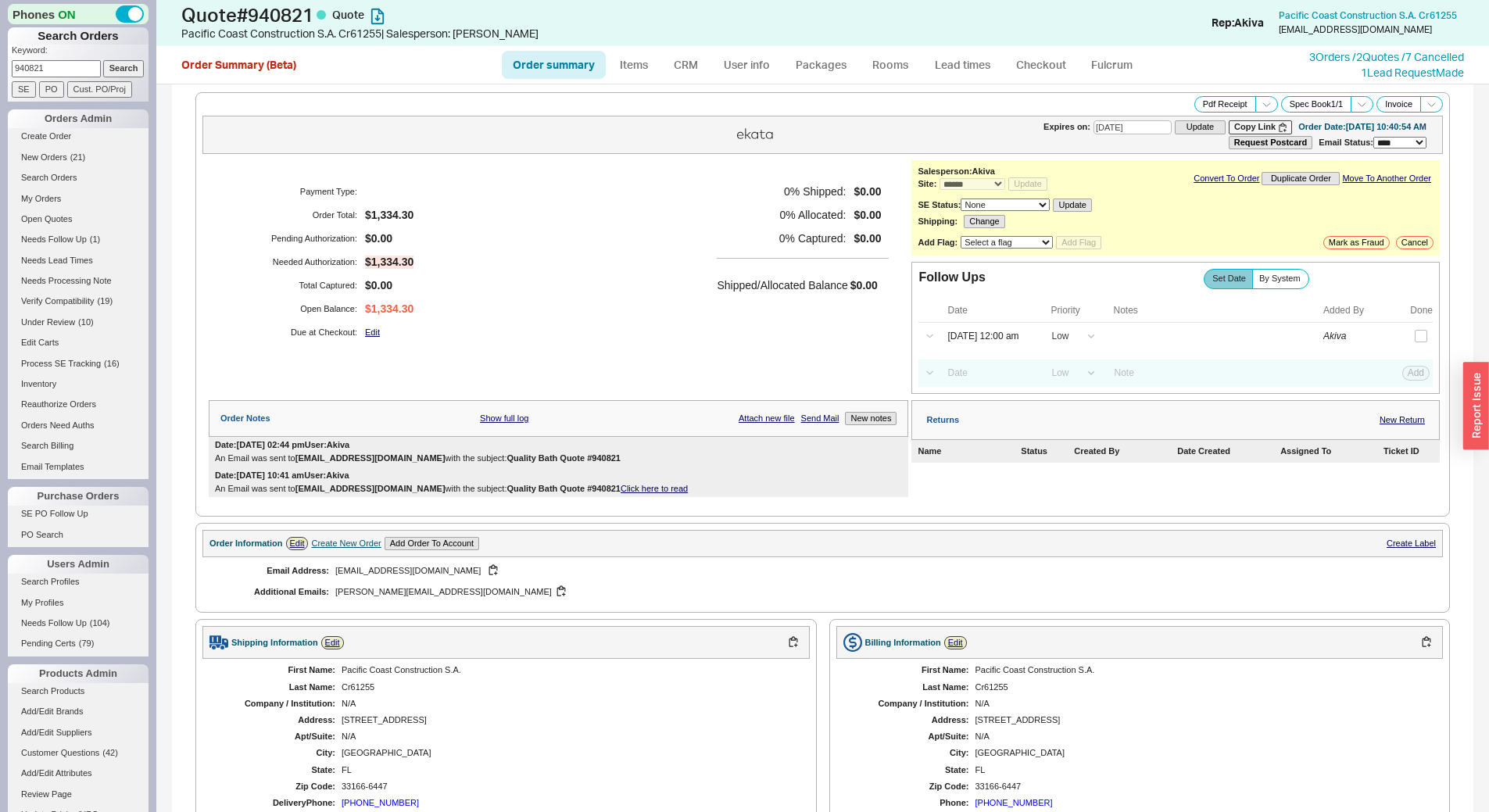
click at [58, 69] on input "940821" at bounding box center [56, 69] width 89 height 17
type input "936735"
click at [103, 61] on input "Search" at bounding box center [123, 69] width 41 height 17
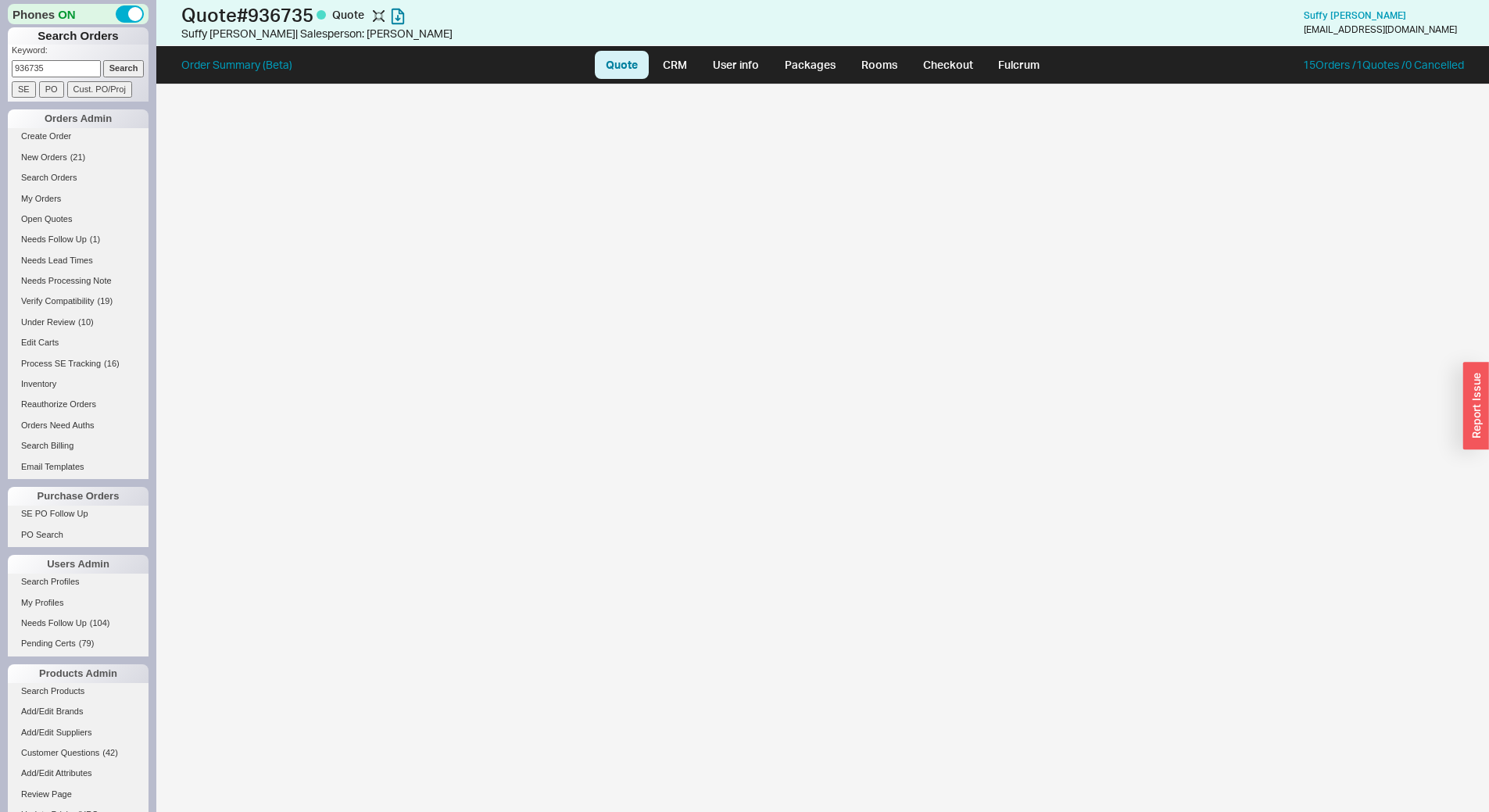
select select "LOW"
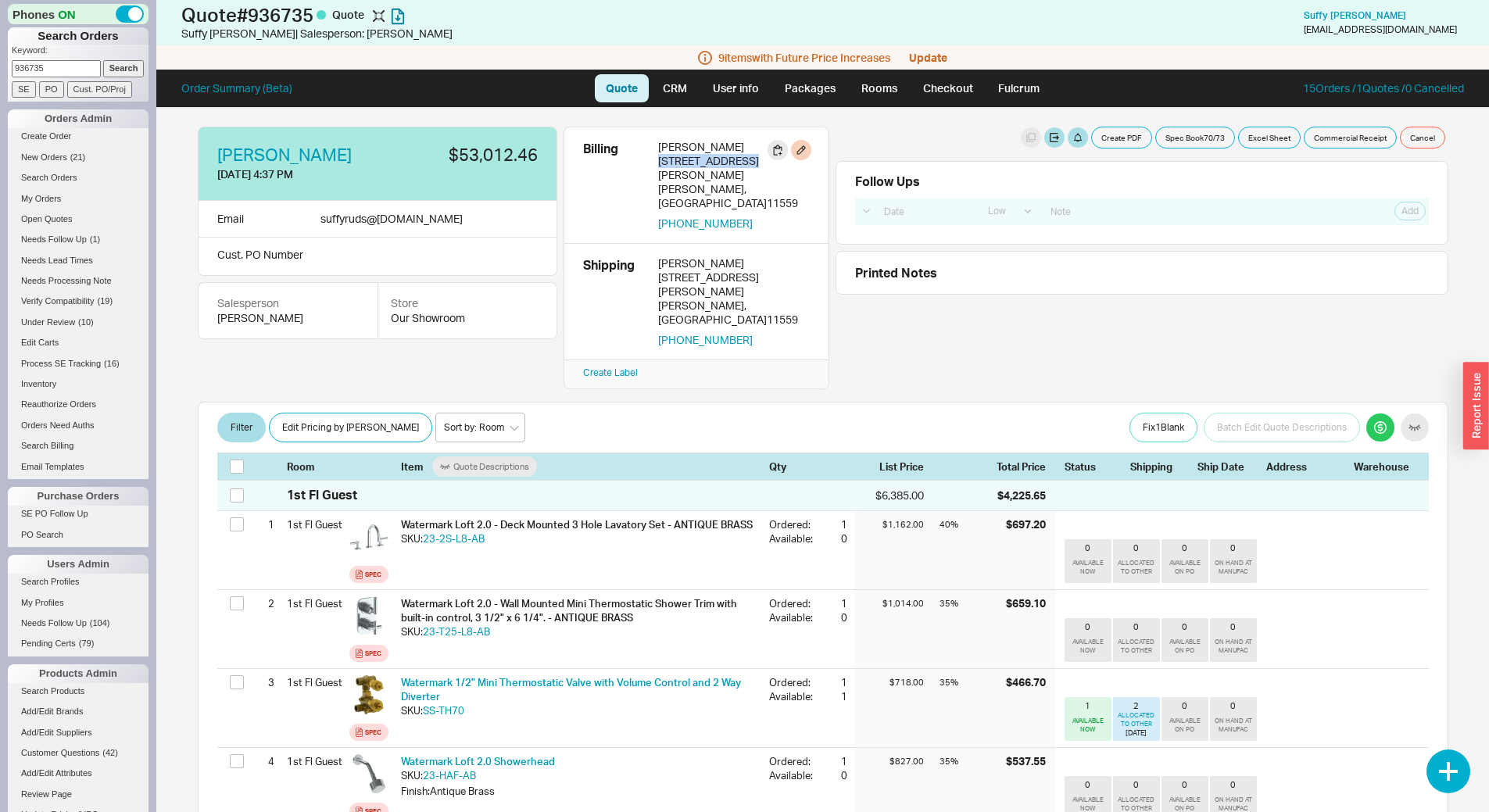
drag, startPoint x: 656, startPoint y: 161, endPoint x: 750, endPoint y: 161, distance: 94.0
click at [750, 161] on div "Billing Suffy Rudman 15 Auerbach Lane Lawrence , NY 11559 646-522-4088" at bounding box center [696, 184] width 227 height 91
click at [82, 70] on input "936735" at bounding box center [56, 69] width 89 height 17
type input "936734"
click at [103, 61] on input "Search" at bounding box center [123, 69] width 41 height 17
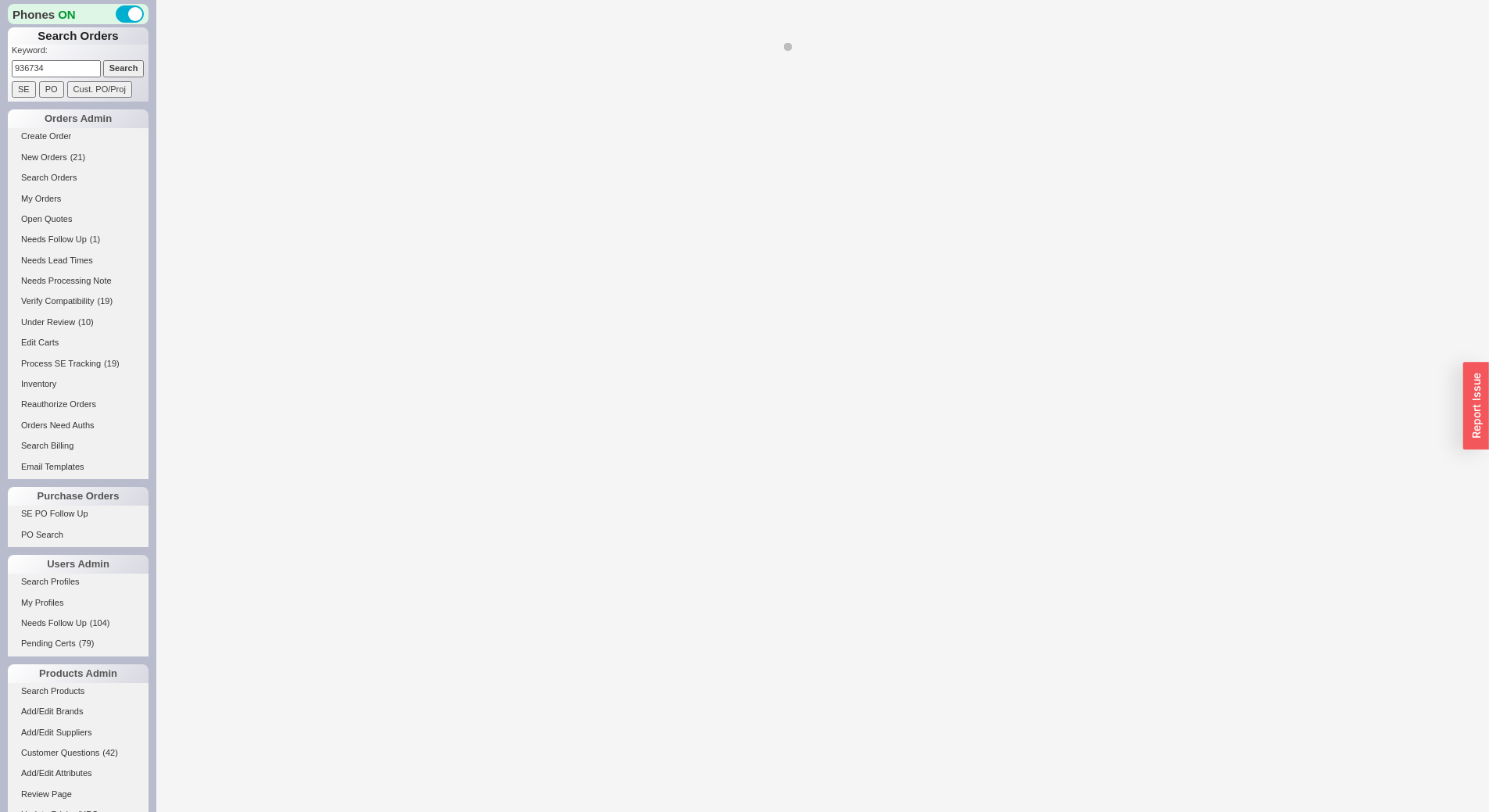
select select "*"
select select "LOW"
select select "3"
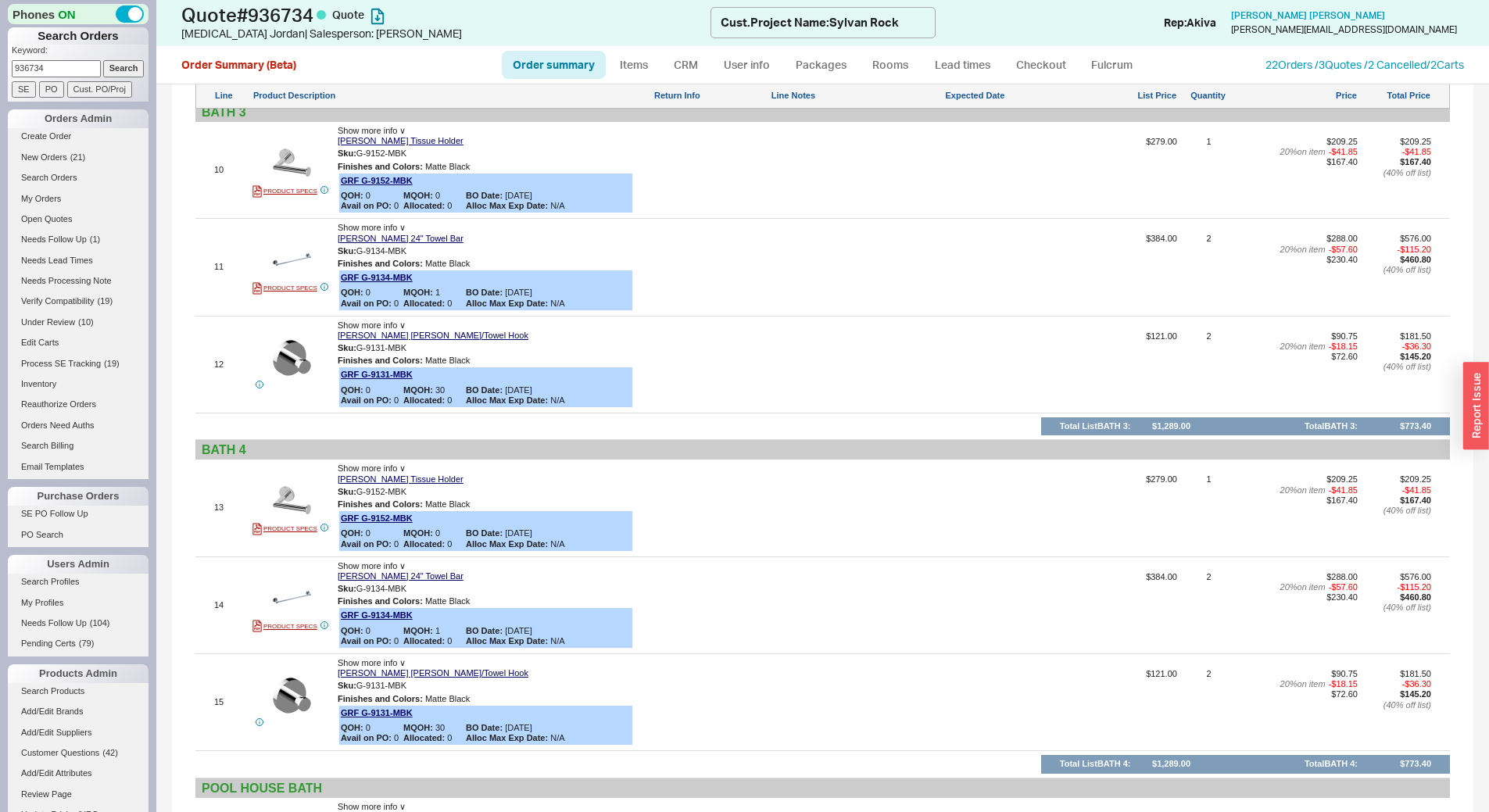
scroll to position [2511, 0]
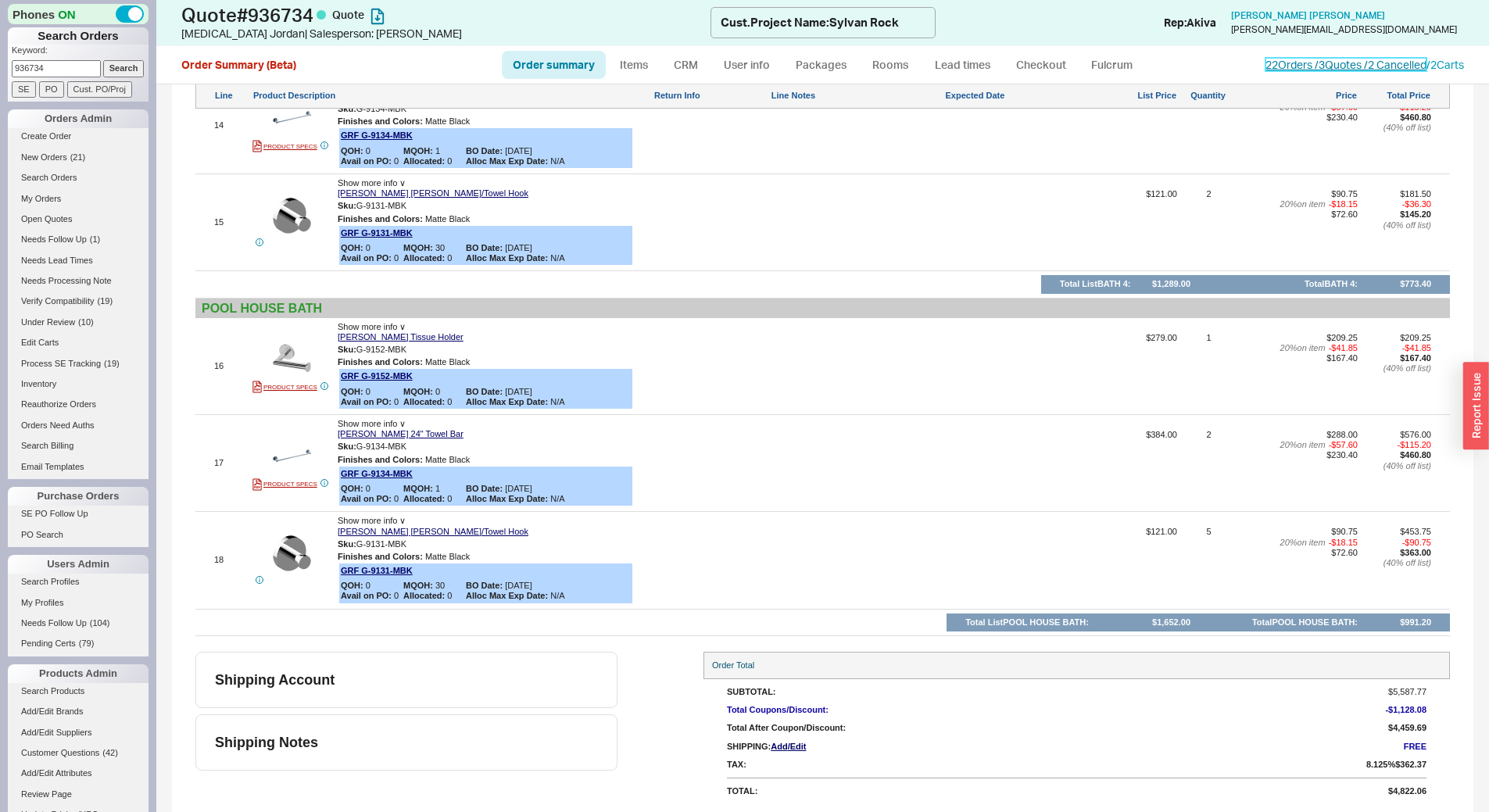
click at [1319, 67] on link "22 Orders / 3 Quotes / 2 Cancelled" at bounding box center [1346, 64] width 161 height 13
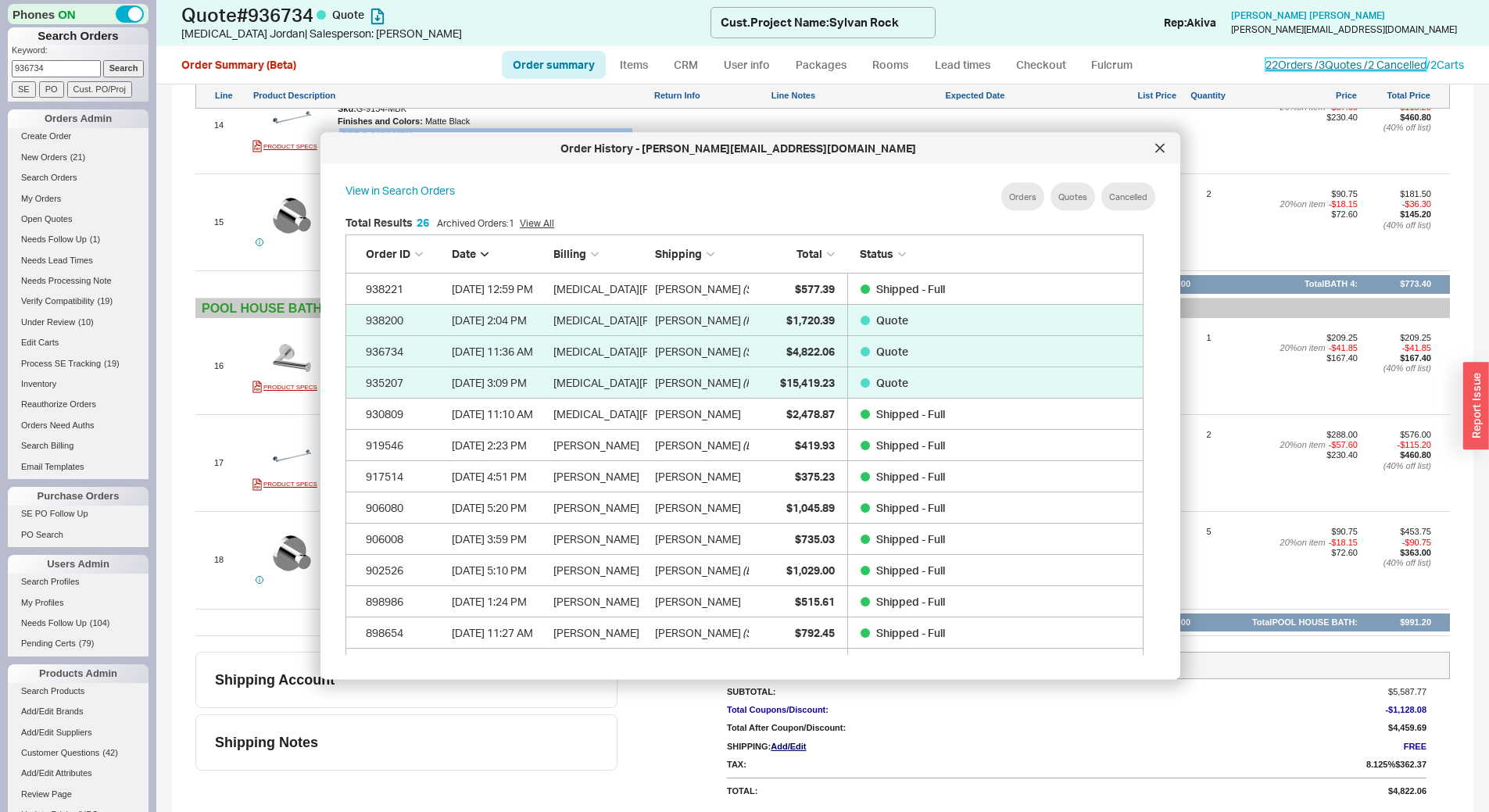
scroll to position [466, 812]
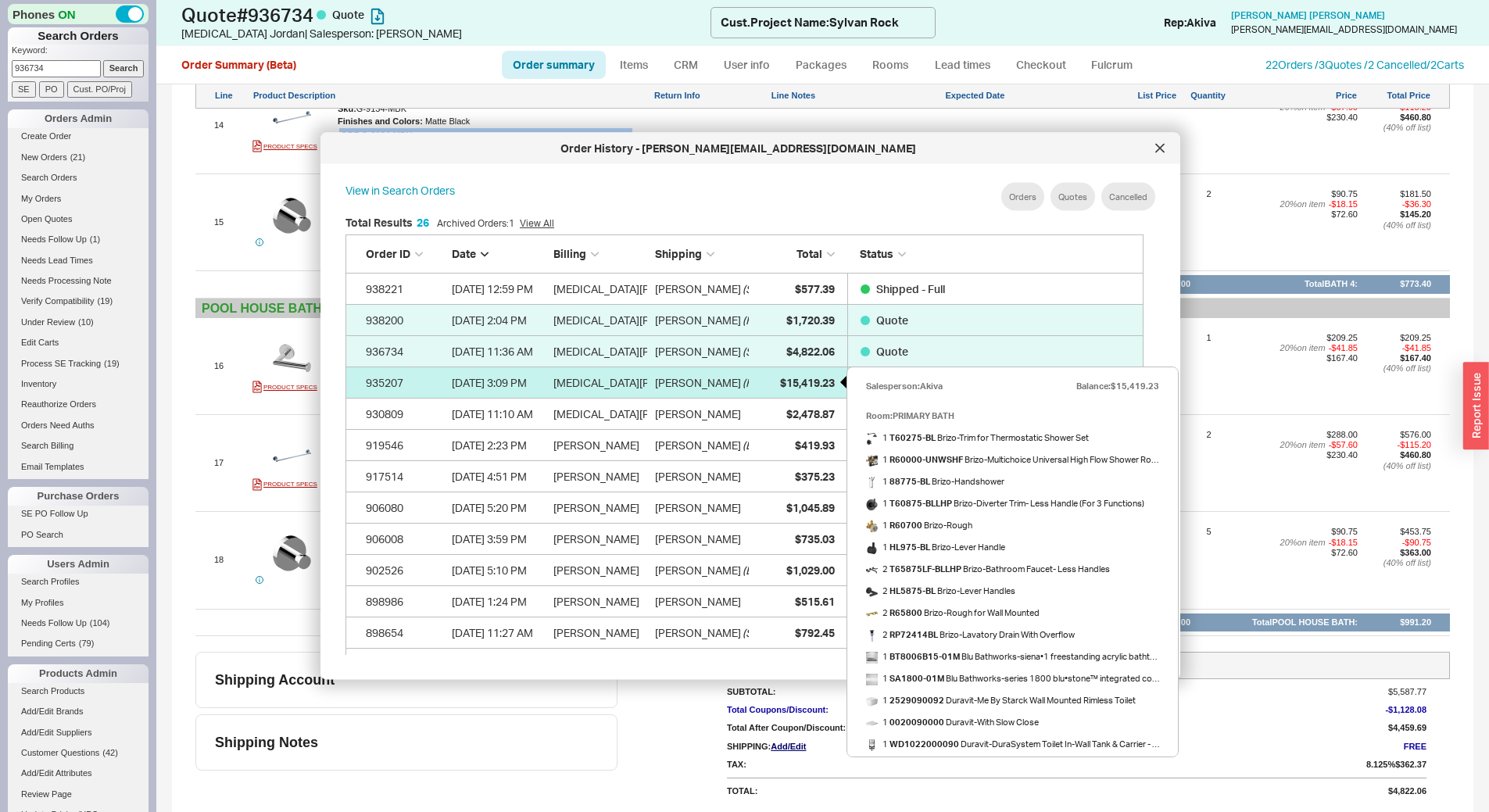
click at [784, 385] on span "$15,419.23" at bounding box center [808, 382] width 55 height 13
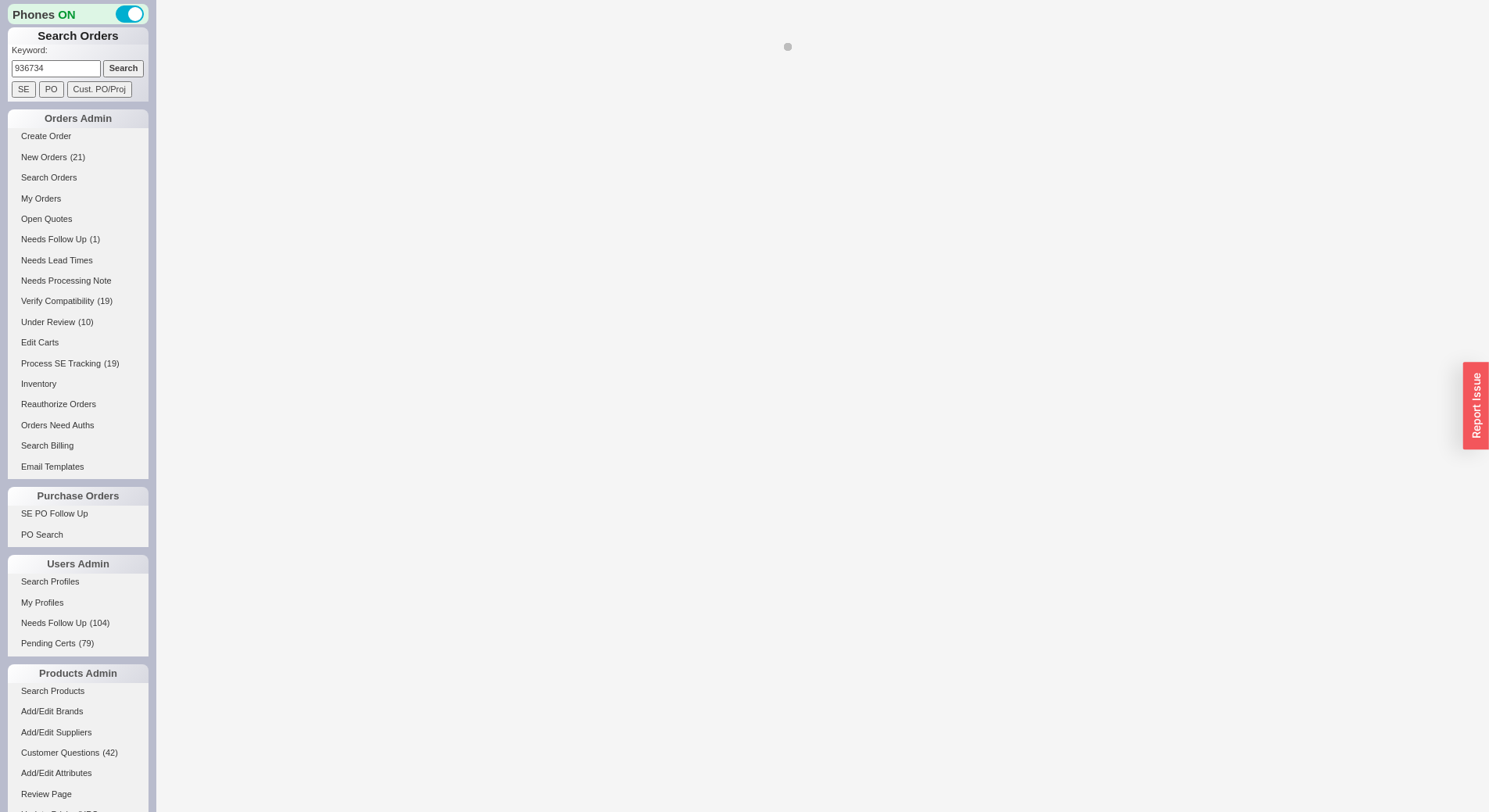
select select "*"
select select "LOW"
select select "3"
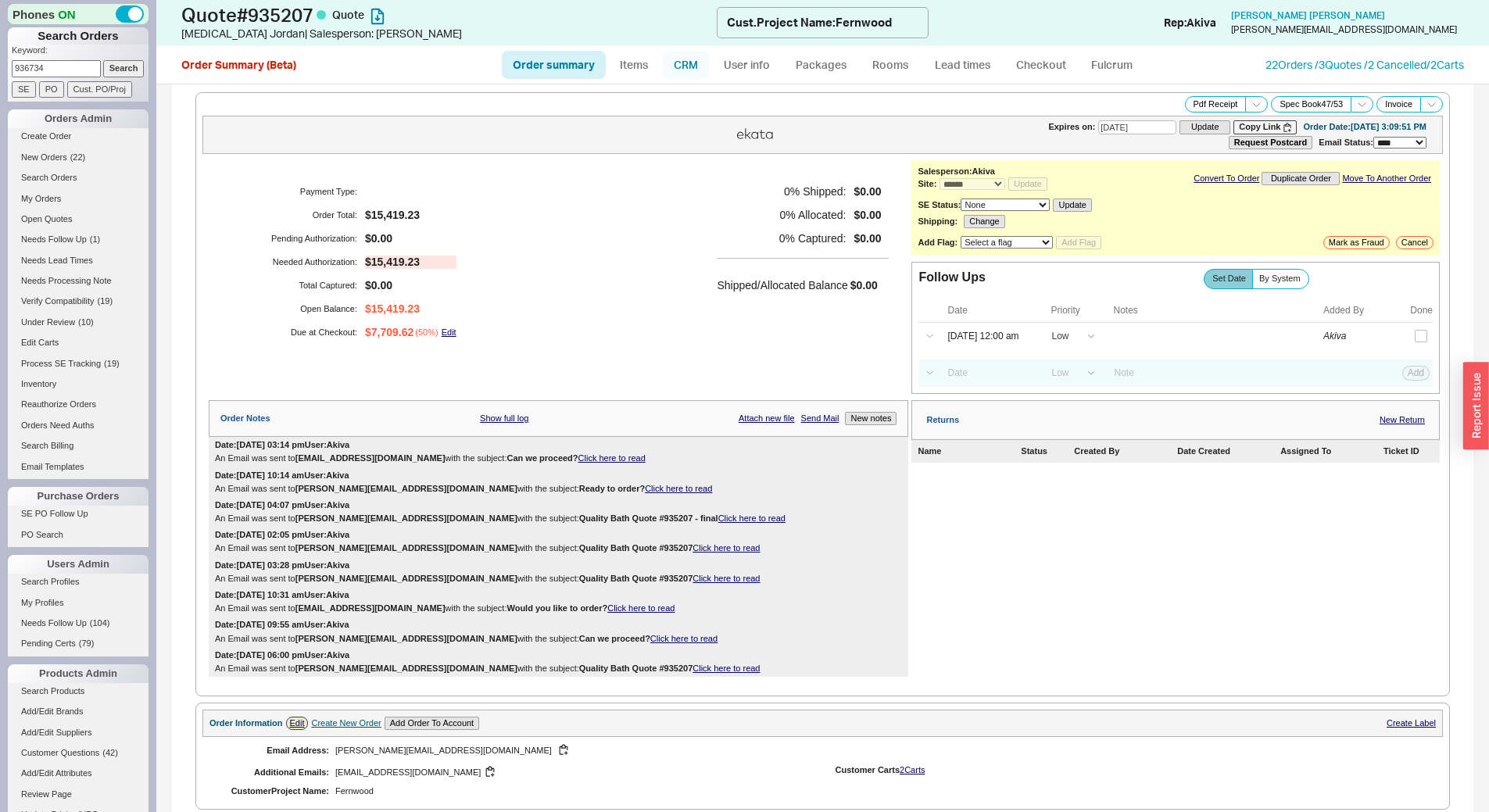
click at [697, 71] on link "CRM" at bounding box center [686, 64] width 46 height 28
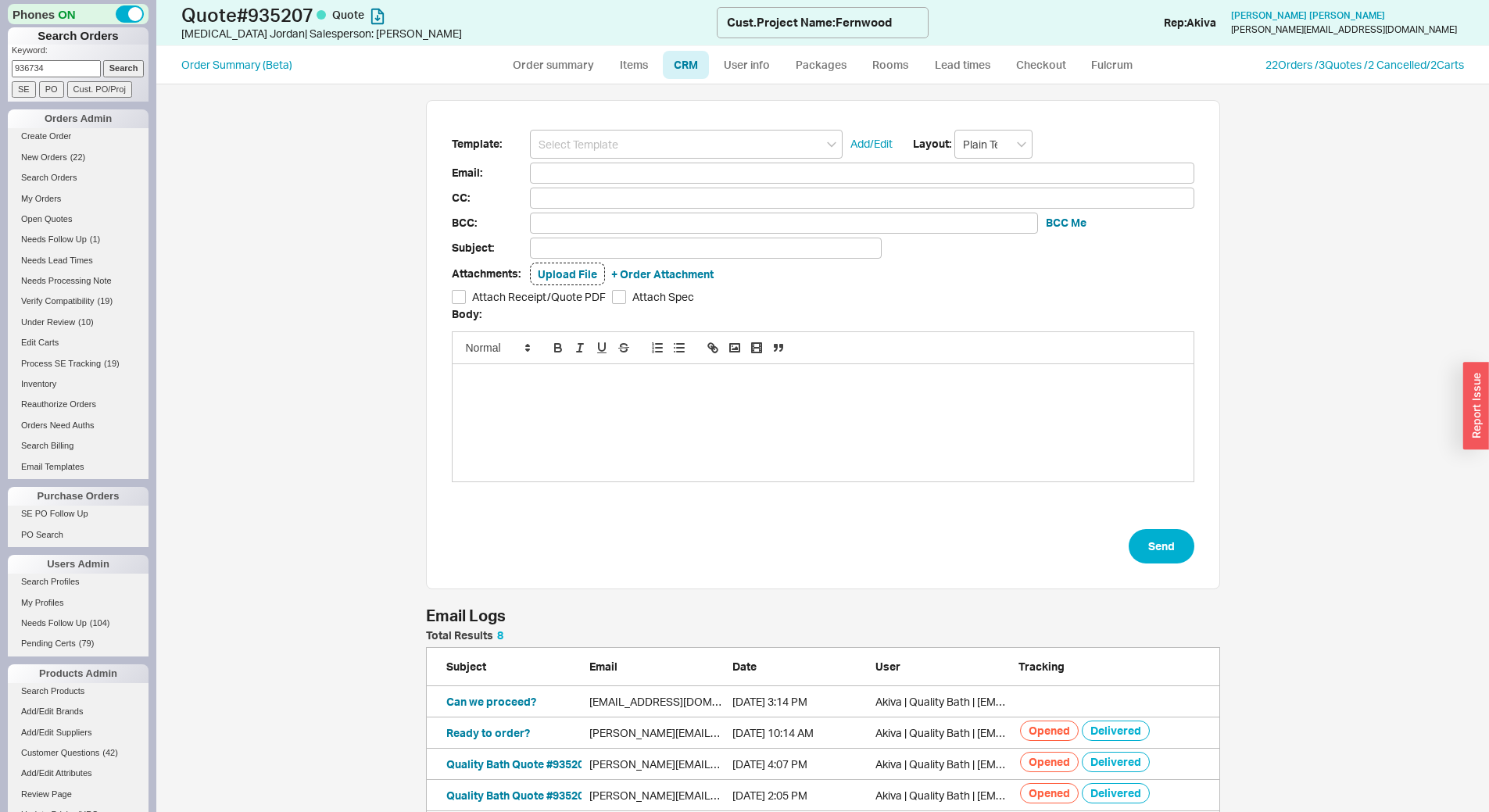
scroll to position [295, 782]
click at [503, 706] on button "Can we proceed?" at bounding box center [491, 701] width 90 height 16
click at [576, 71] on link "Order summary" at bounding box center [554, 64] width 104 height 28
select select "*"
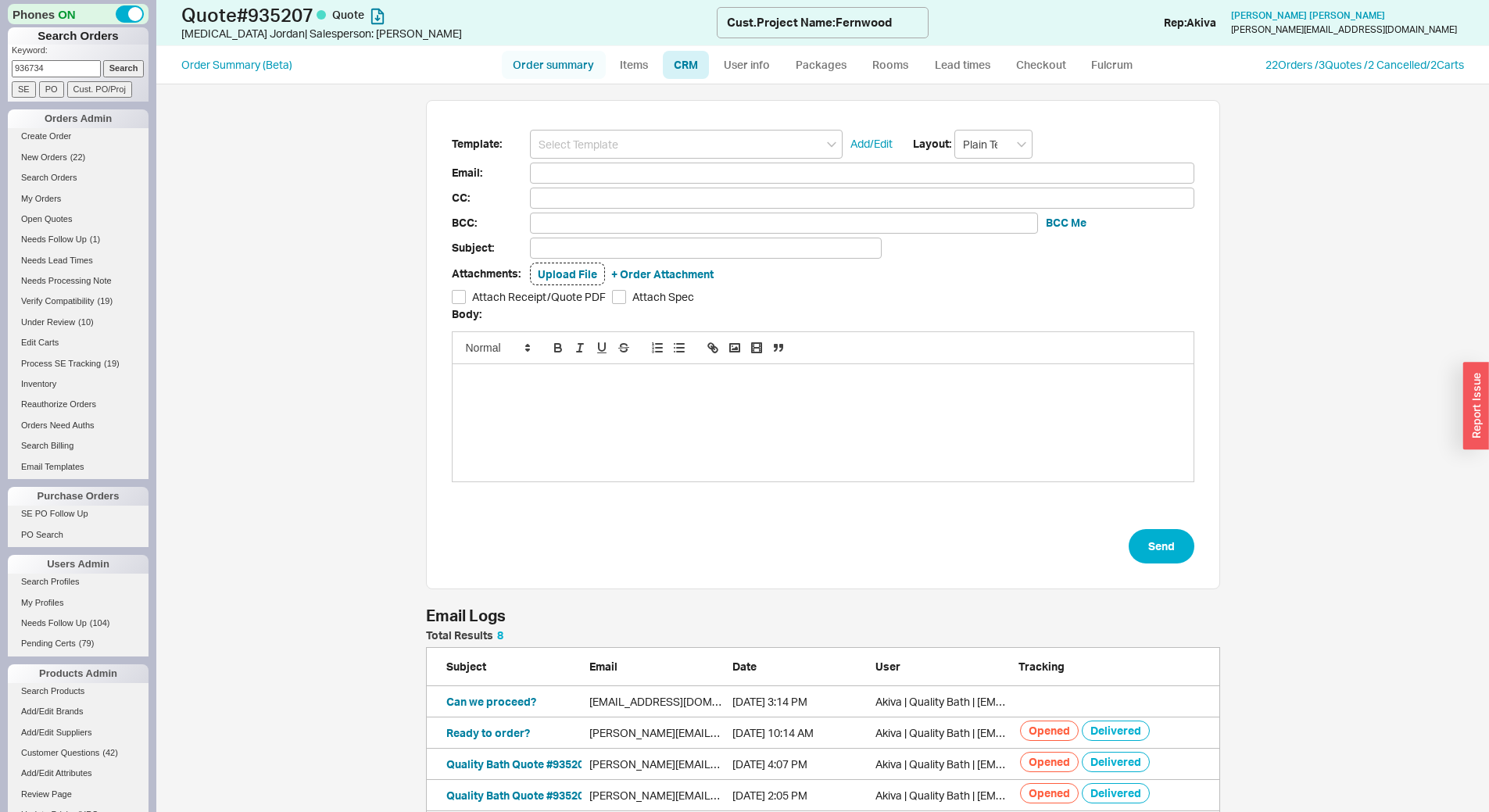
select select "LOW"
select select "3"
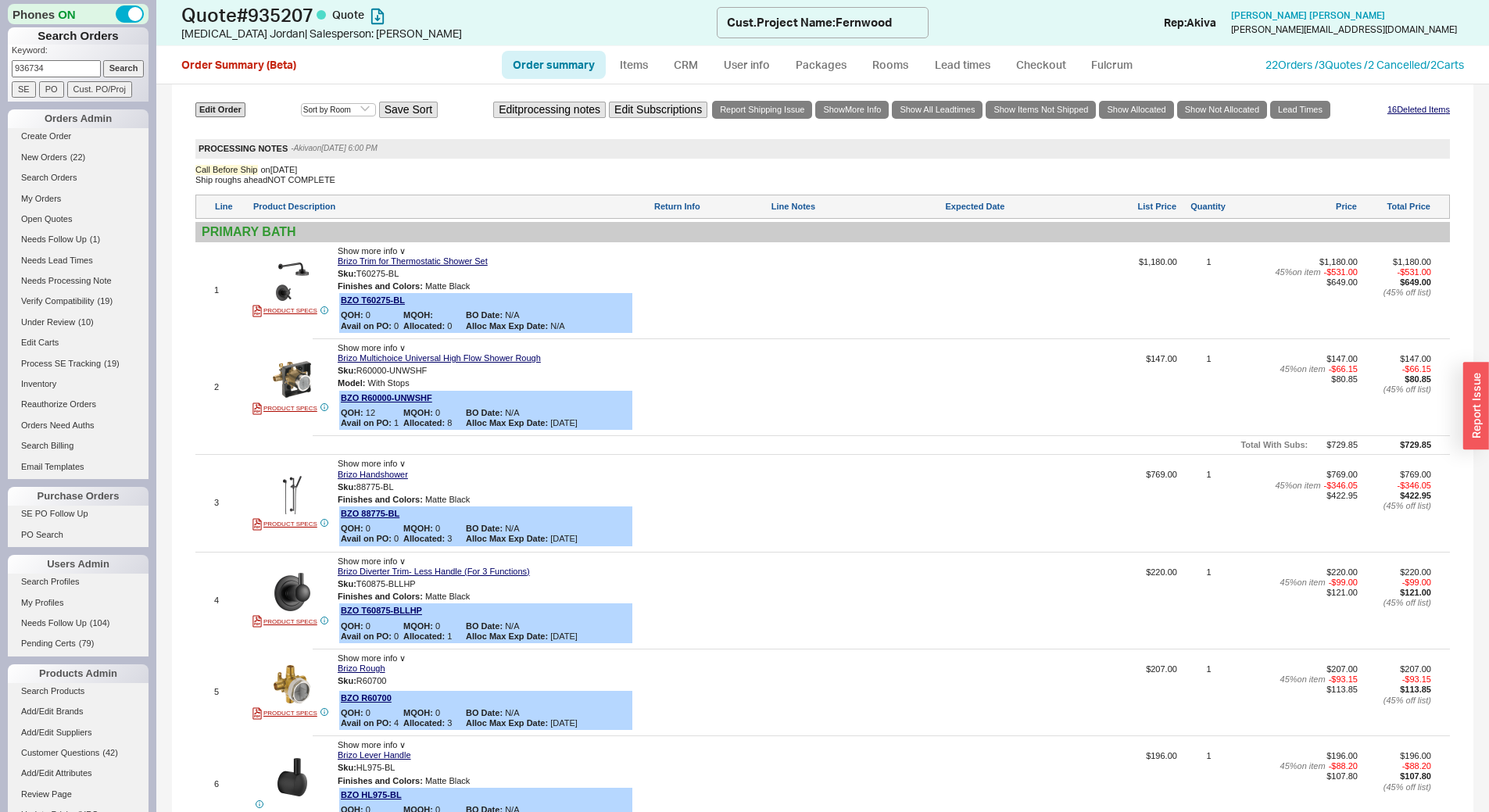
scroll to position [625, 0]
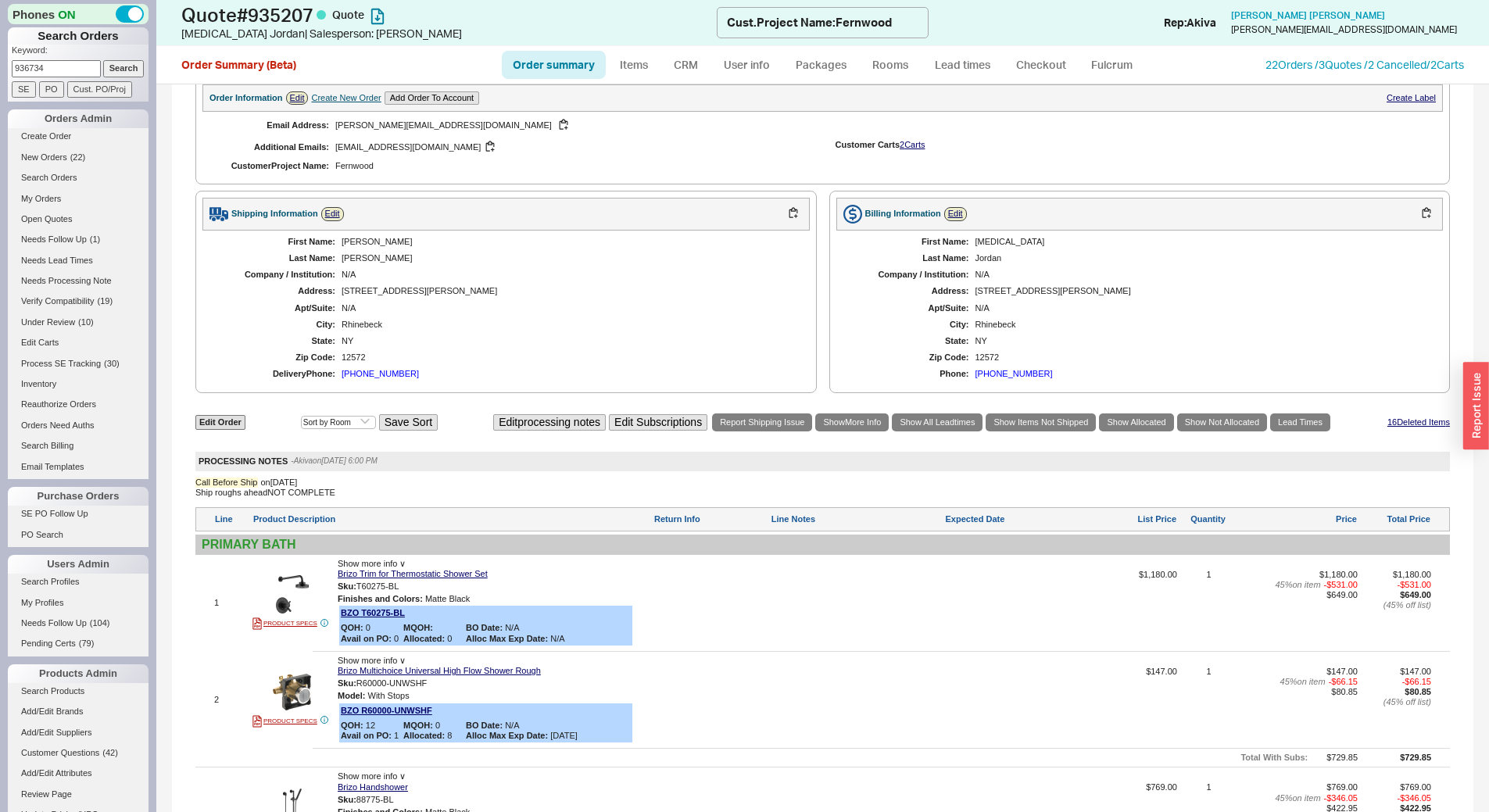
click at [73, 66] on input "936734" at bounding box center [56, 69] width 89 height 17
type input "939463"
click at [103, 61] on input "Search" at bounding box center [123, 69] width 41 height 17
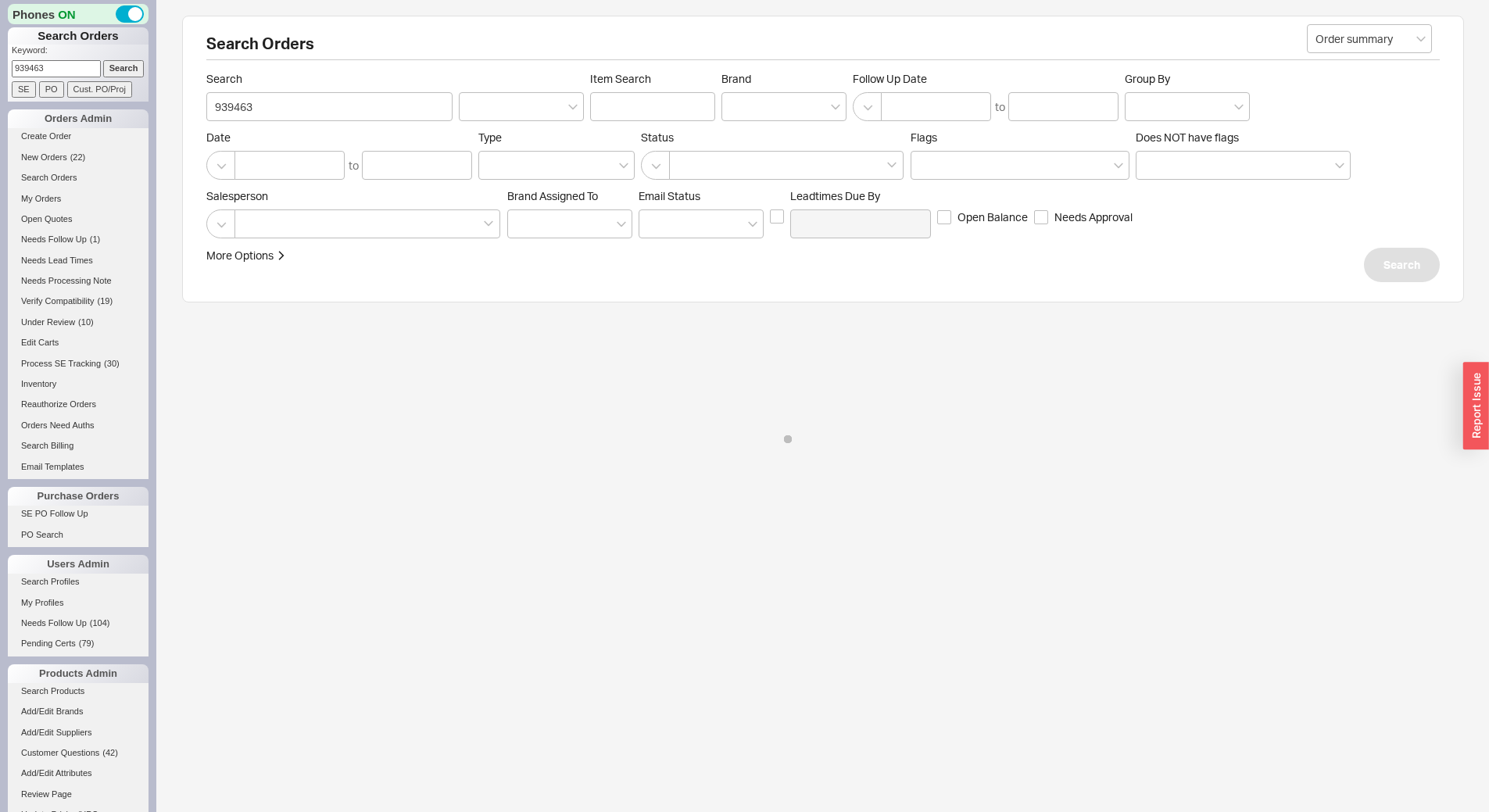
select select "*"
select select "3"
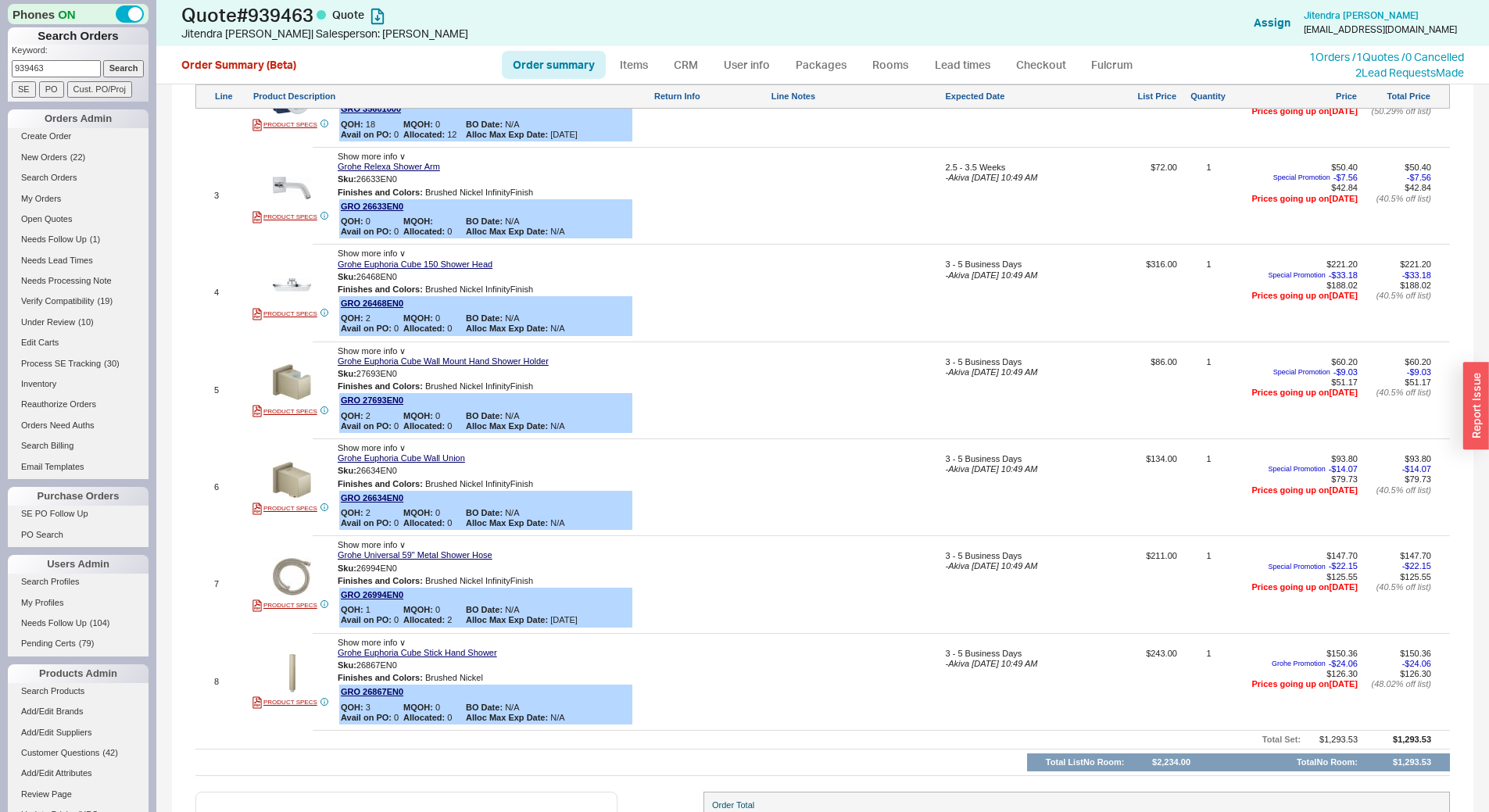
scroll to position [781, 0]
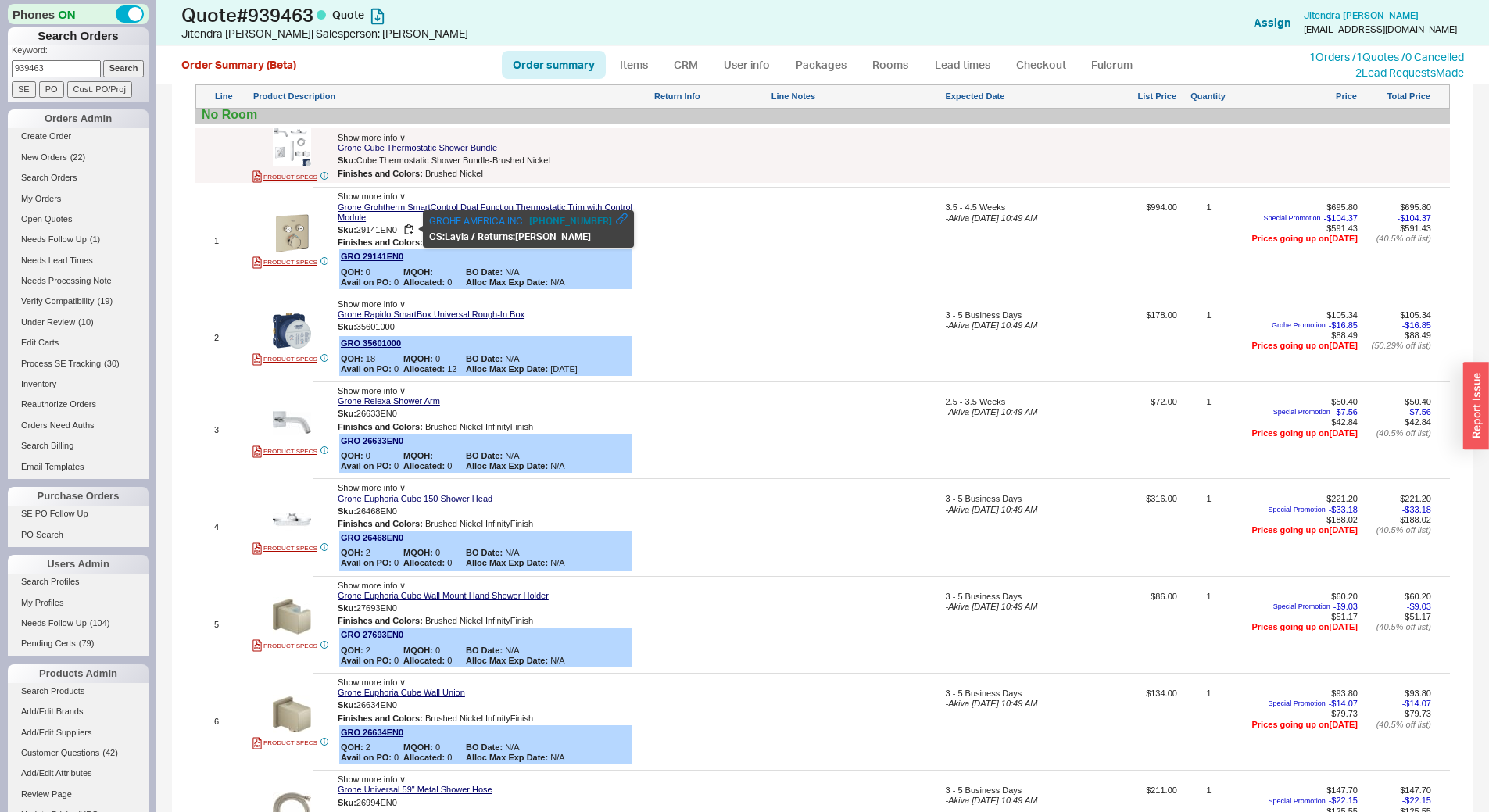
click at [387, 228] on span "29141EN0" at bounding box center [376, 228] width 40 height 9
click at [389, 228] on span "29141EN0" at bounding box center [376, 228] width 40 height 9
copy span "29141EN0"
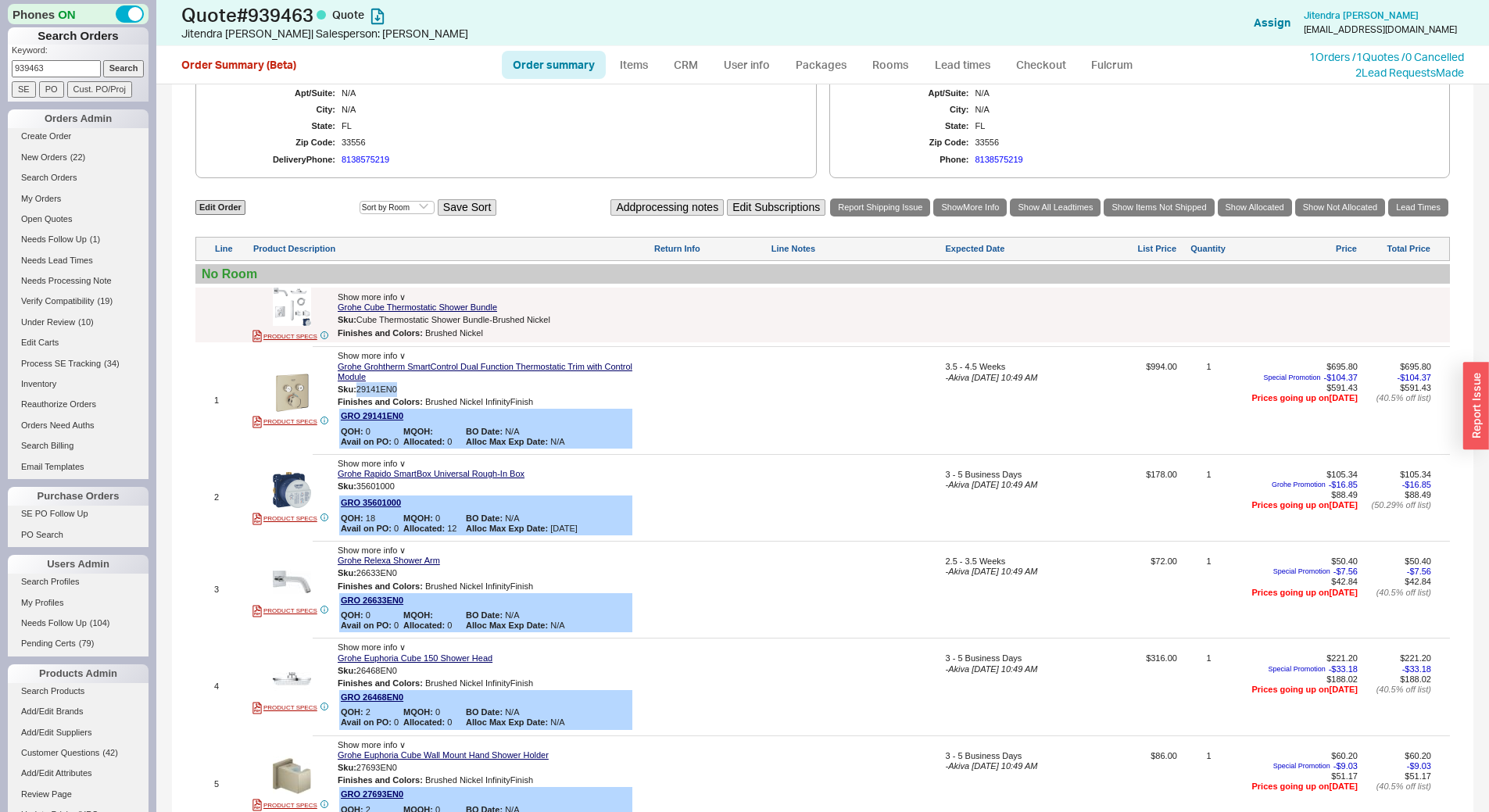
scroll to position [625, 0]
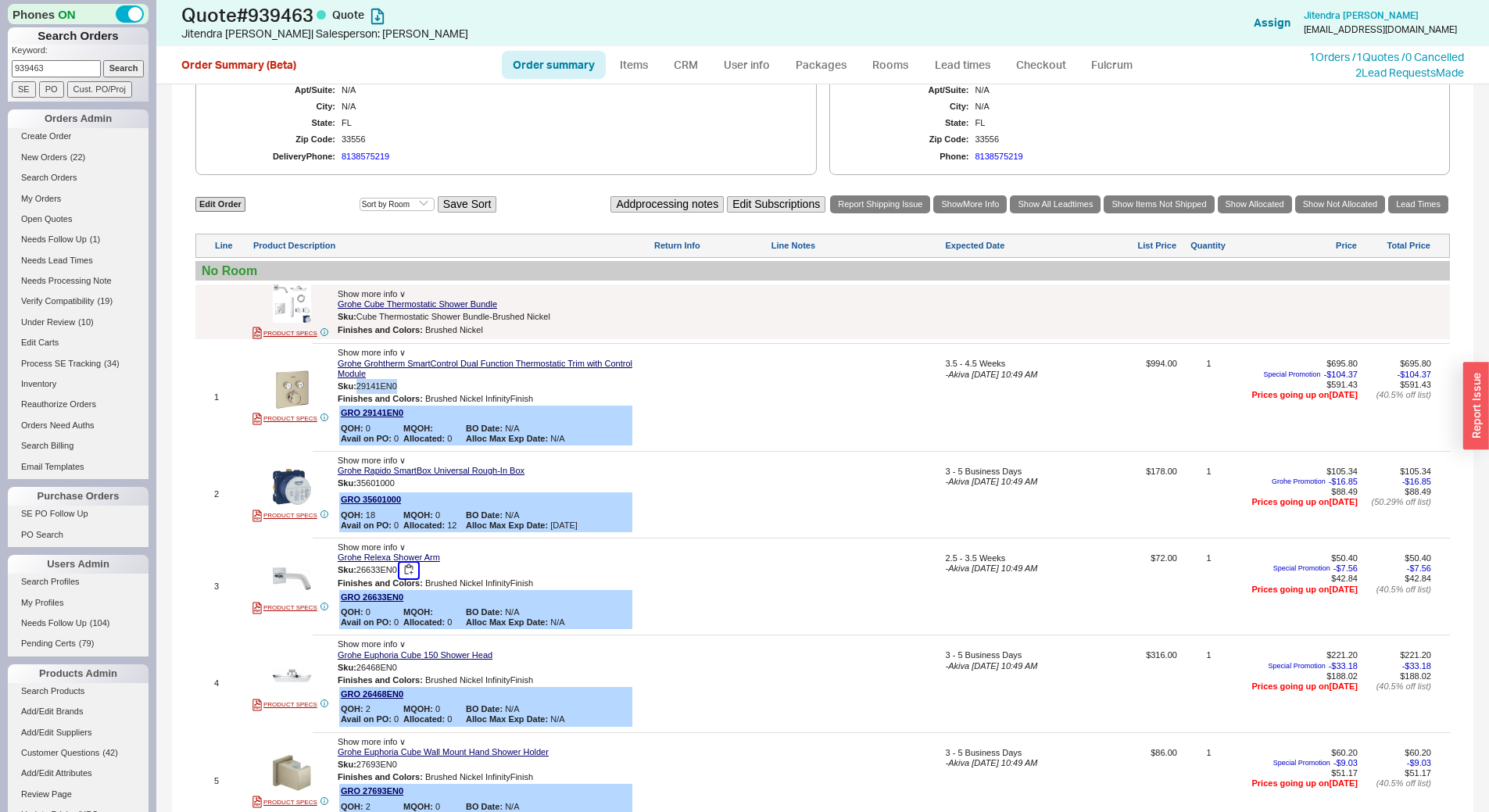
click at [408, 571] on button "button" at bounding box center [409, 570] width 18 height 15
copy span "29141EN0"
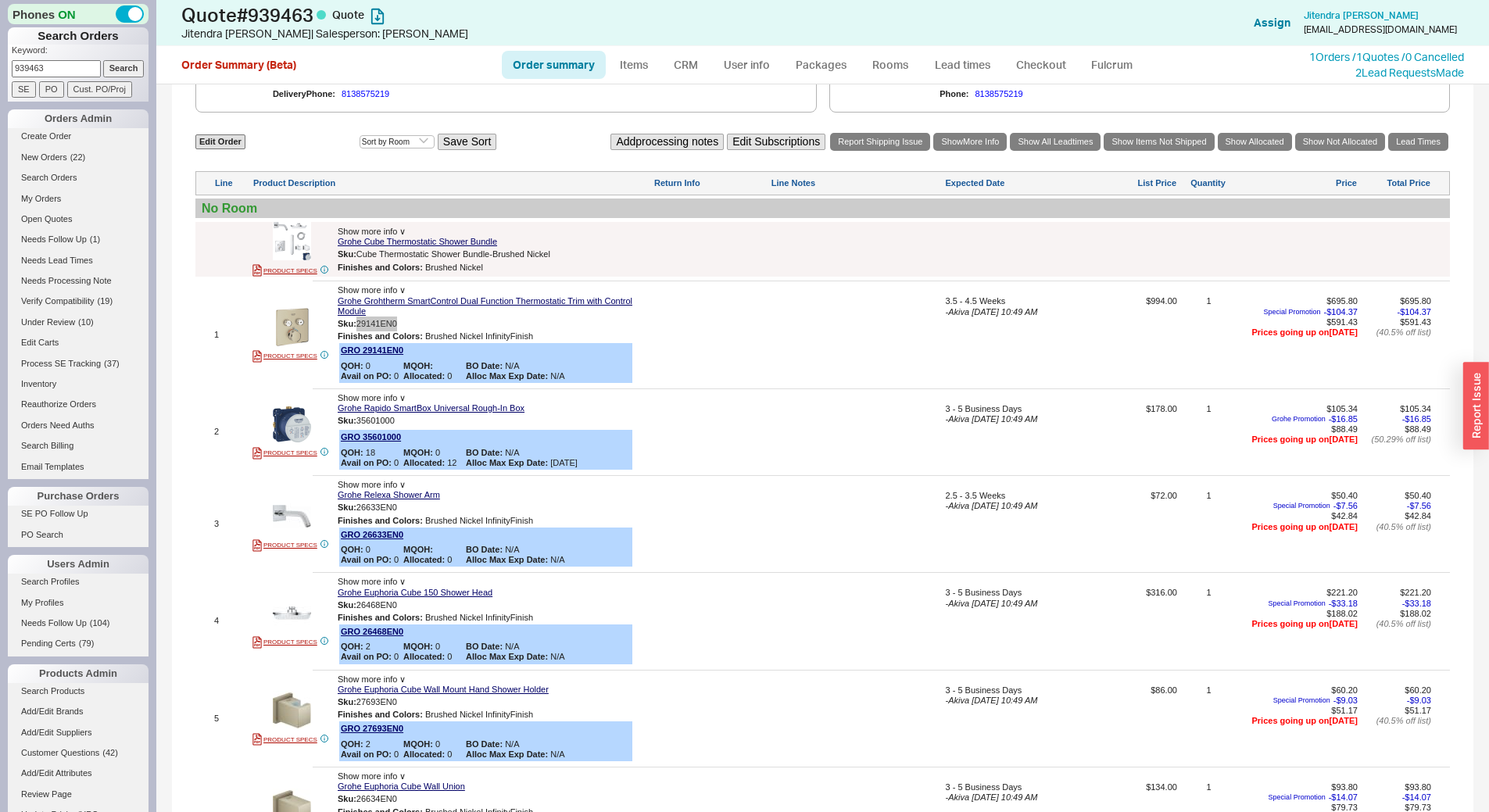
scroll to position [218, 0]
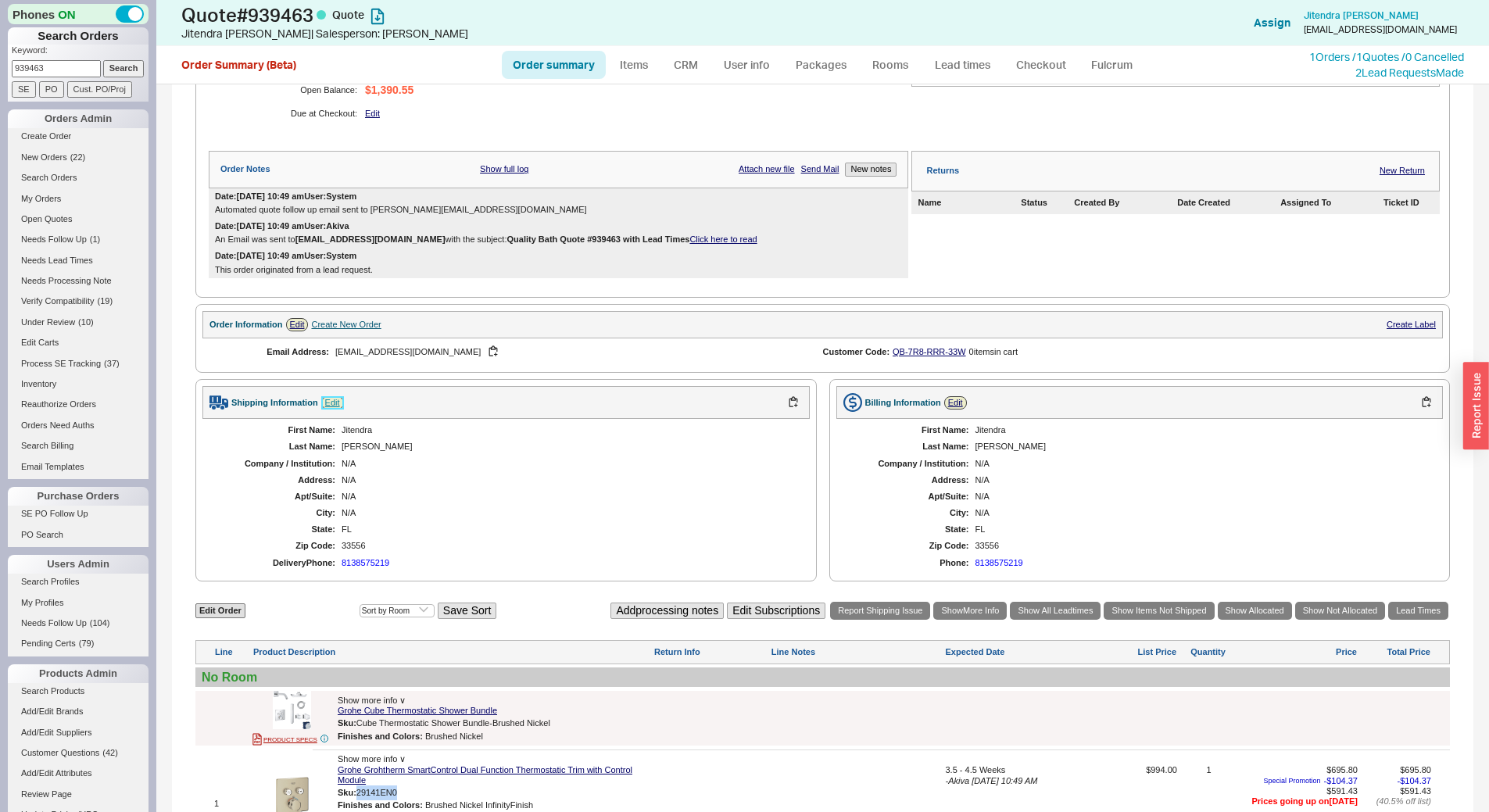
click at [327, 397] on link "Edit" at bounding box center [332, 403] width 23 height 13
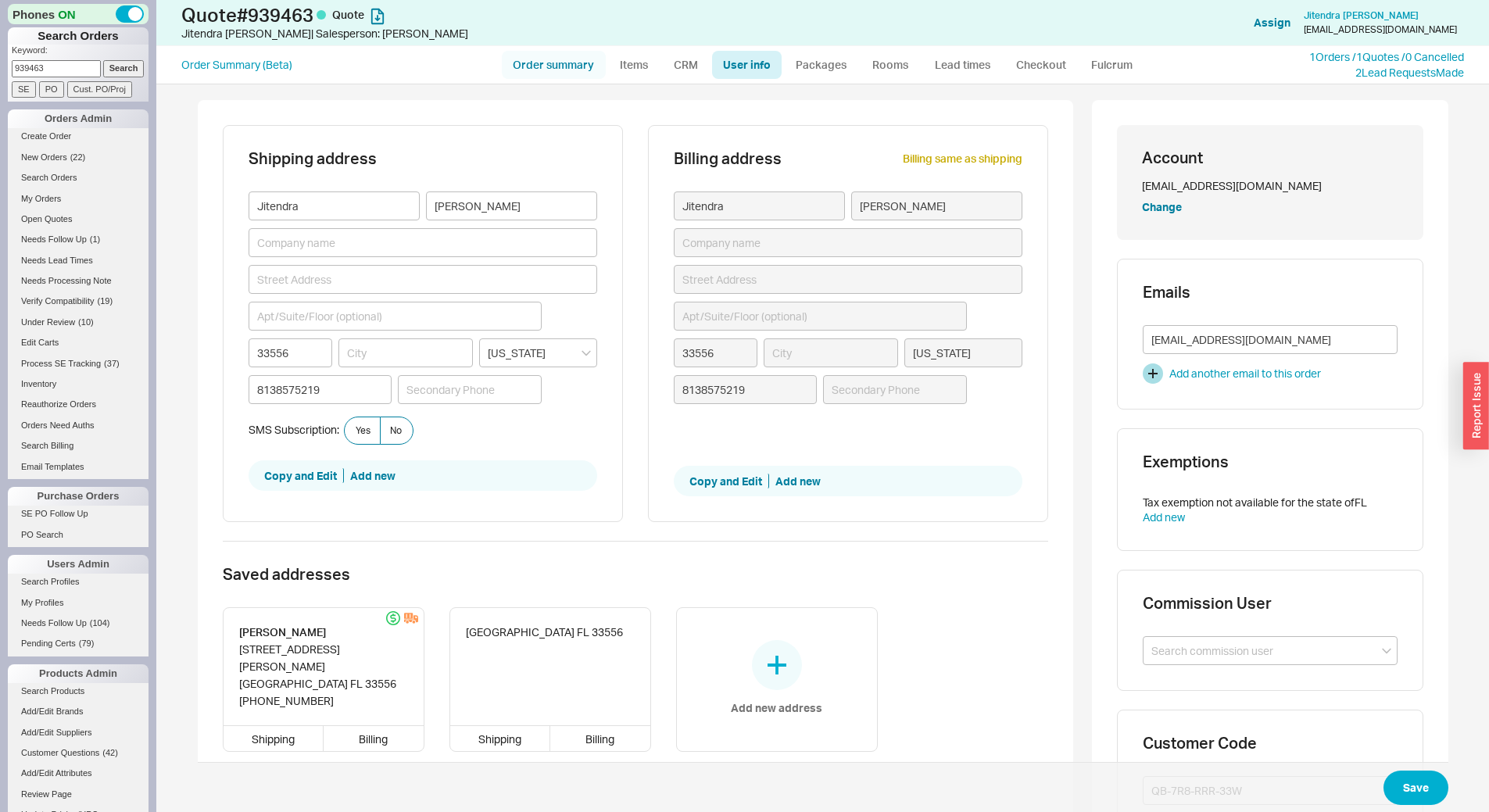
click at [577, 71] on link "Order summary" at bounding box center [554, 64] width 104 height 28
select select "*"
select select "3"
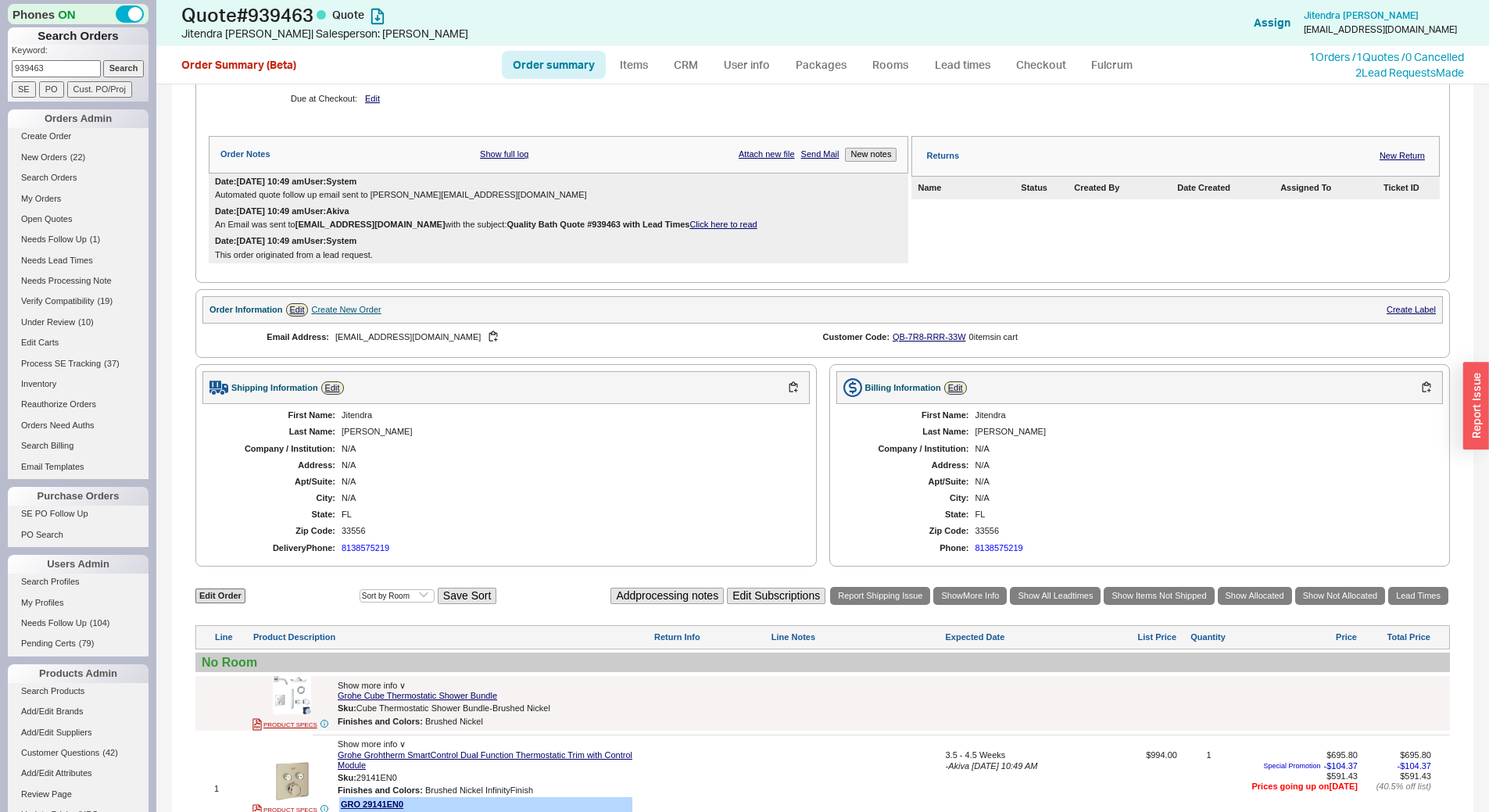
scroll to position [234, 0]
click at [610, 600] on button "Add processing notes" at bounding box center [666, 595] width 113 height 17
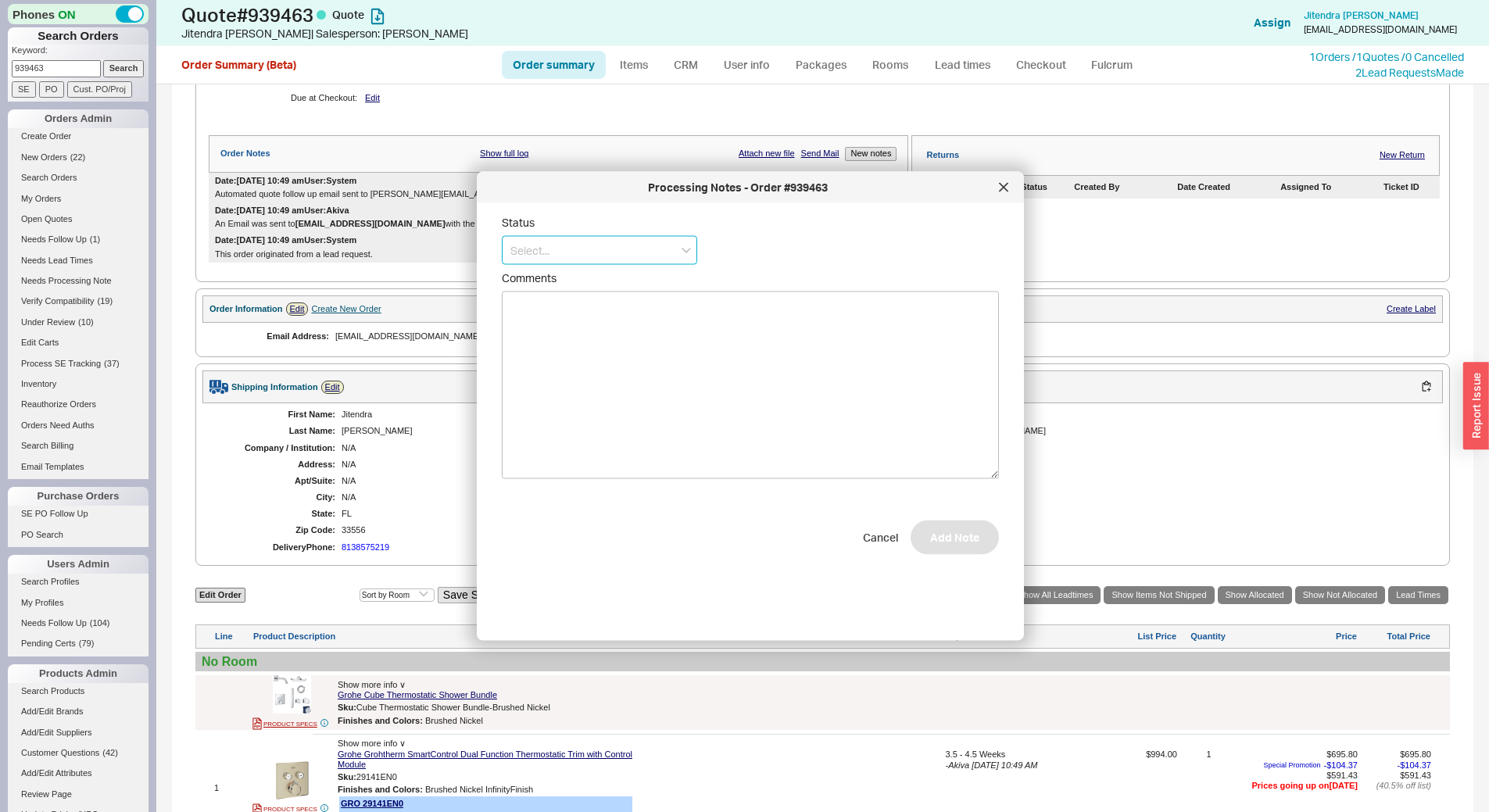
click at [608, 264] on input at bounding box center [599, 250] width 196 height 29
click at [598, 349] on div "Ships as Available" at bounding box center [599, 338] width 194 height 28
type input "Ships as Available"
click at [961, 549] on button "Add Note" at bounding box center [955, 544] width 88 height 34
click at [331, 385] on link "Edit" at bounding box center [332, 387] width 23 height 13
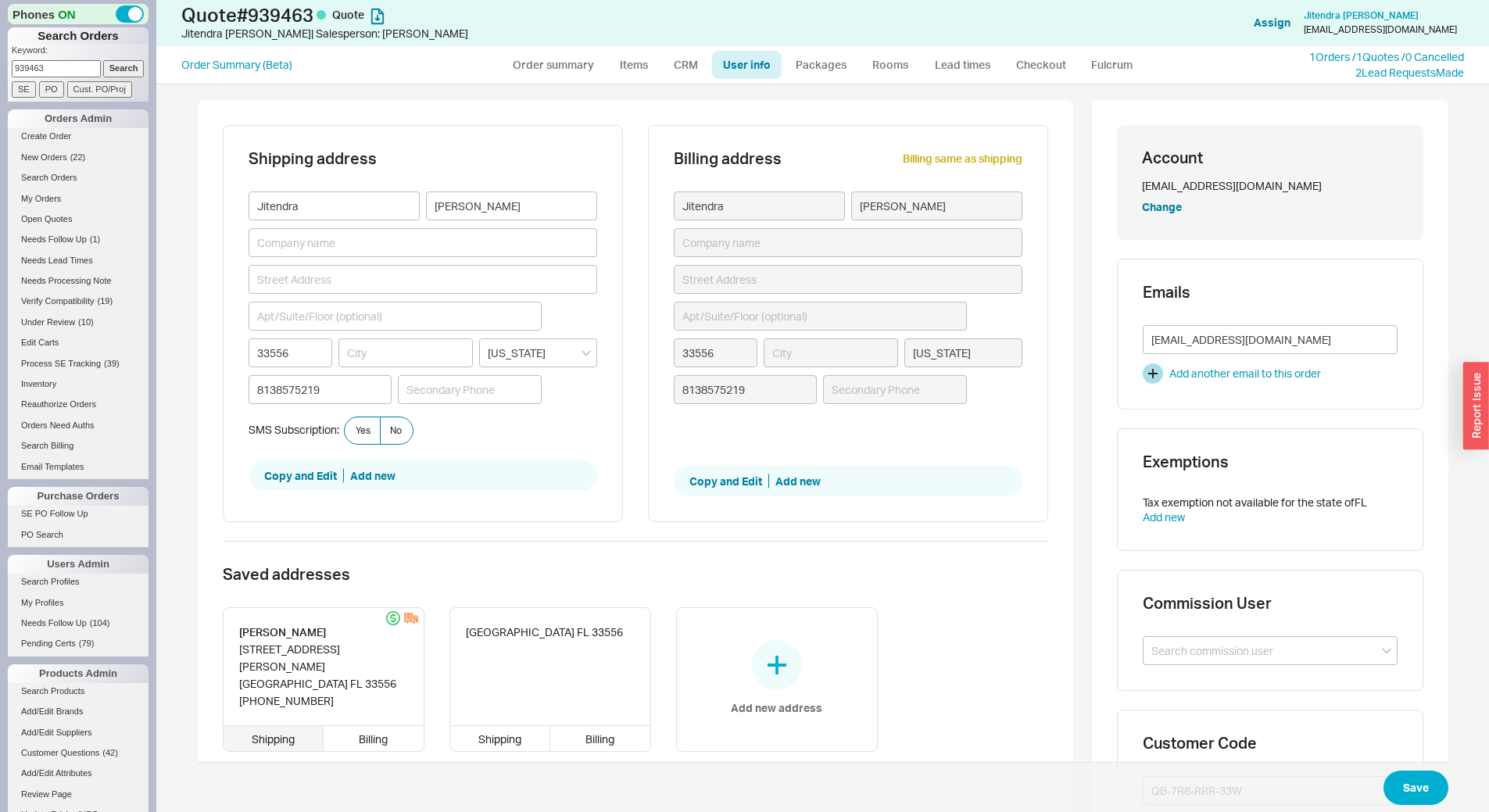
click at [271, 727] on div "Shipping" at bounding box center [274, 738] width 101 height 25
type input "19101 BECKETT DR"
type input "ODESSA"
type input "(813) 857-5219"
type input "8138575219"
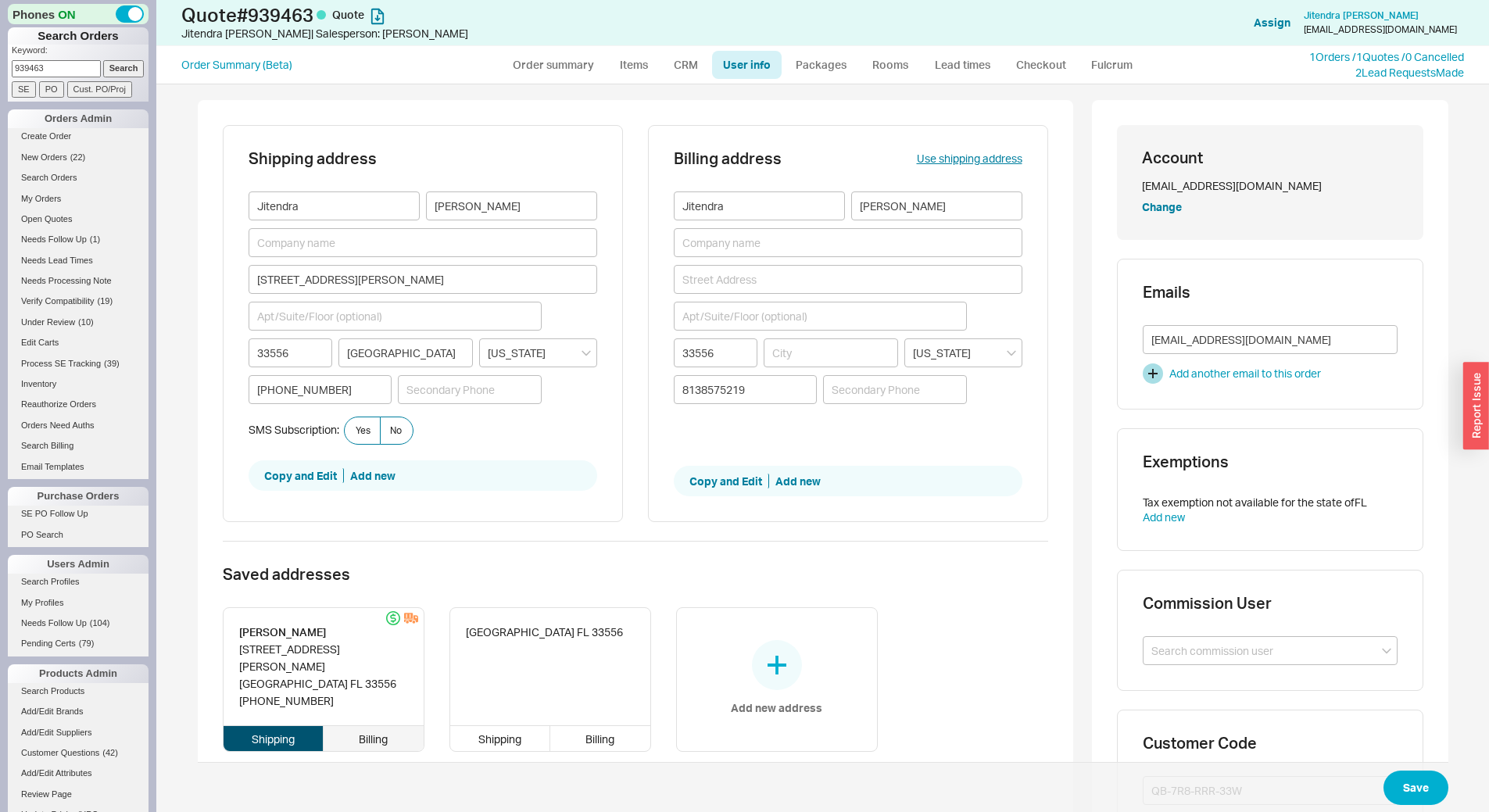
click at [355, 726] on div "Billing" at bounding box center [374, 738] width 100 height 25
type input "19101 BECKETT DR"
type input "ODESSA"
type input "(813) 857-5219"
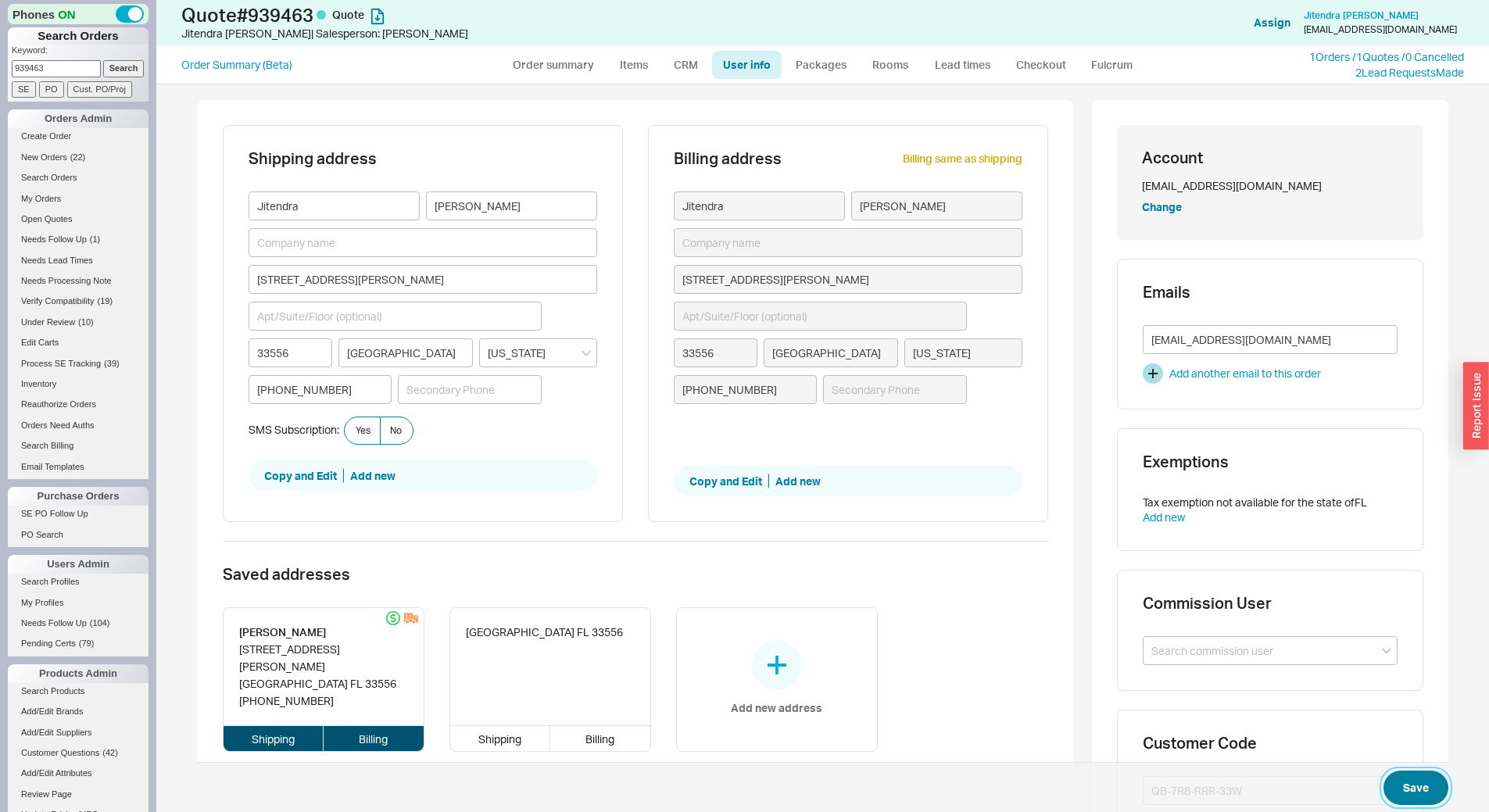
click at [1402, 777] on button "Save" at bounding box center [1416, 787] width 65 height 34
select select "*"
select select "3"
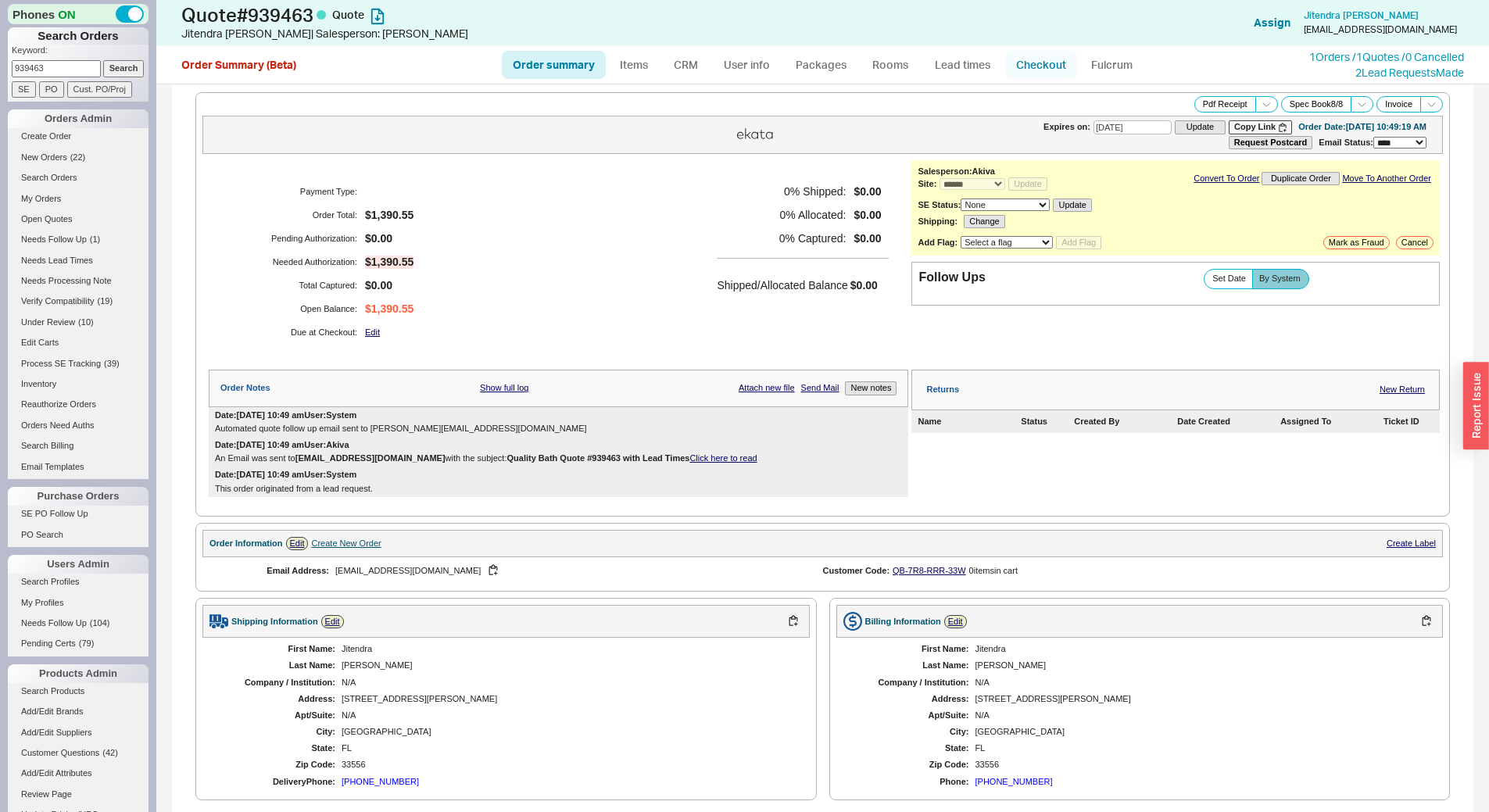
click at [1031, 53] on link "Checkout" at bounding box center [1041, 64] width 72 height 28
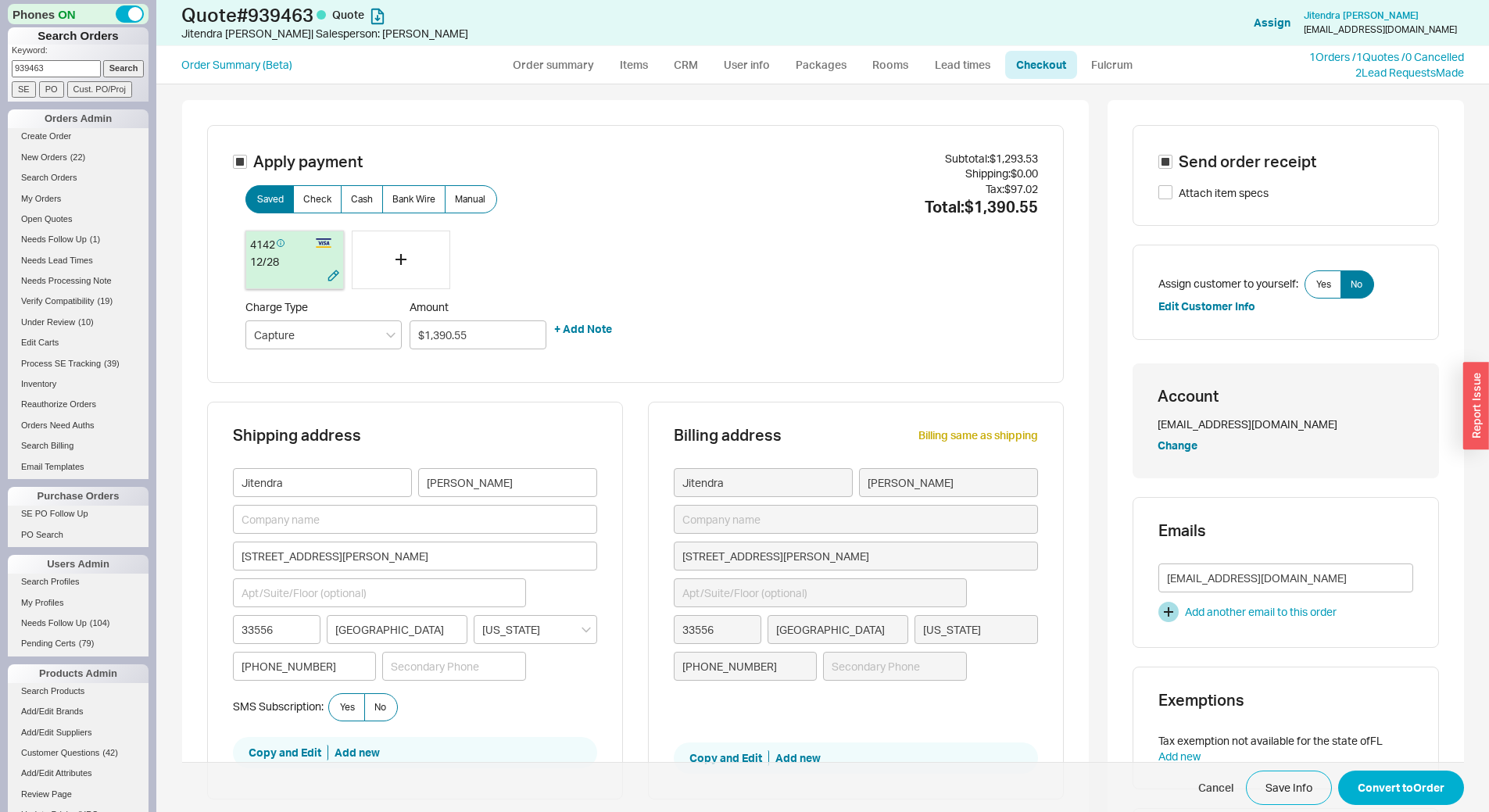
click at [286, 260] on div "12 / 28" at bounding box center [294, 261] width 89 height 16
drag, startPoint x: 1430, startPoint y: 784, endPoint x: 1403, endPoint y: 774, distance: 28.8
click at [1429, 784] on button "Convert to Order" at bounding box center [1401, 787] width 126 height 34
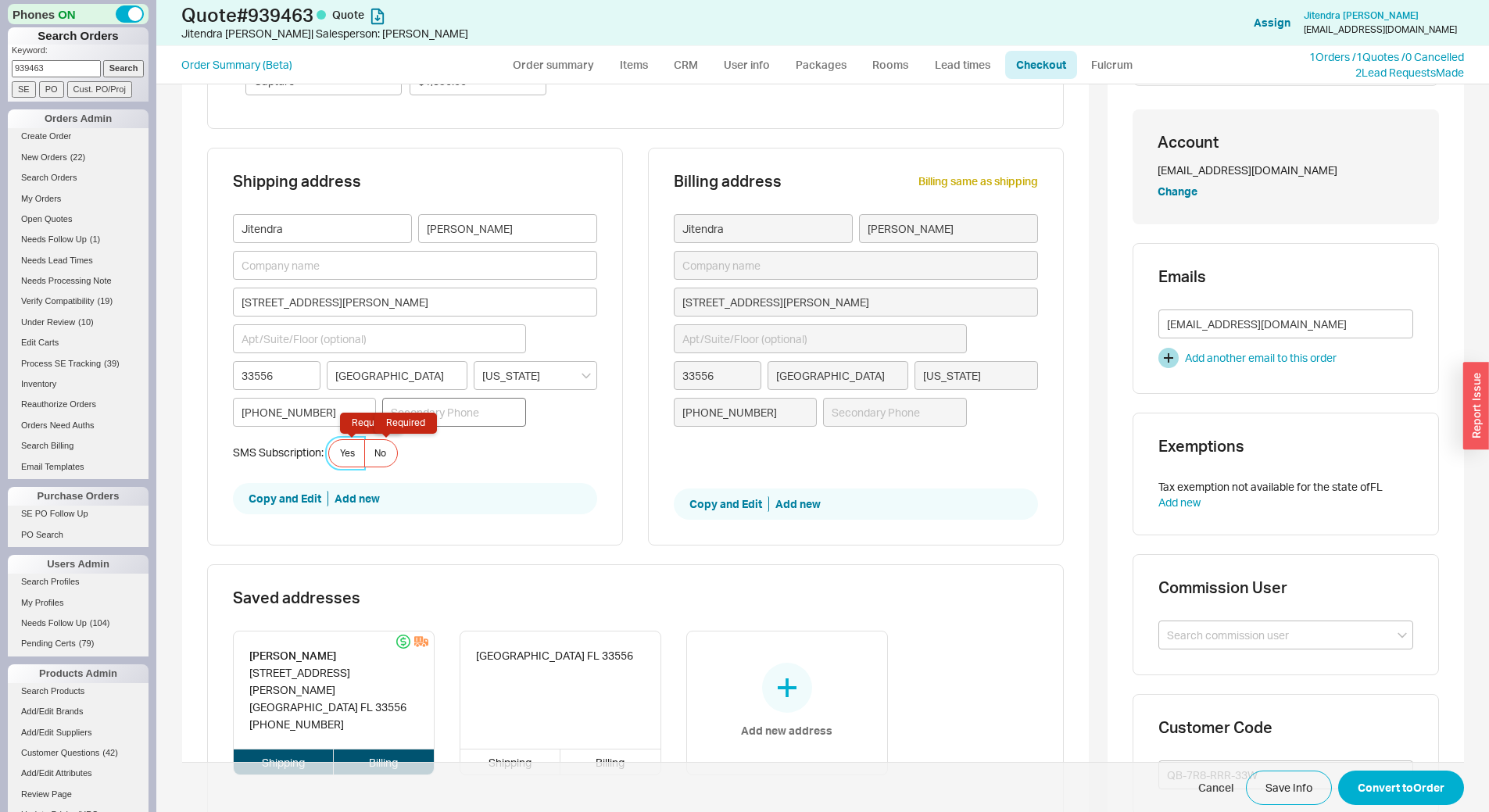
scroll to position [260, 0]
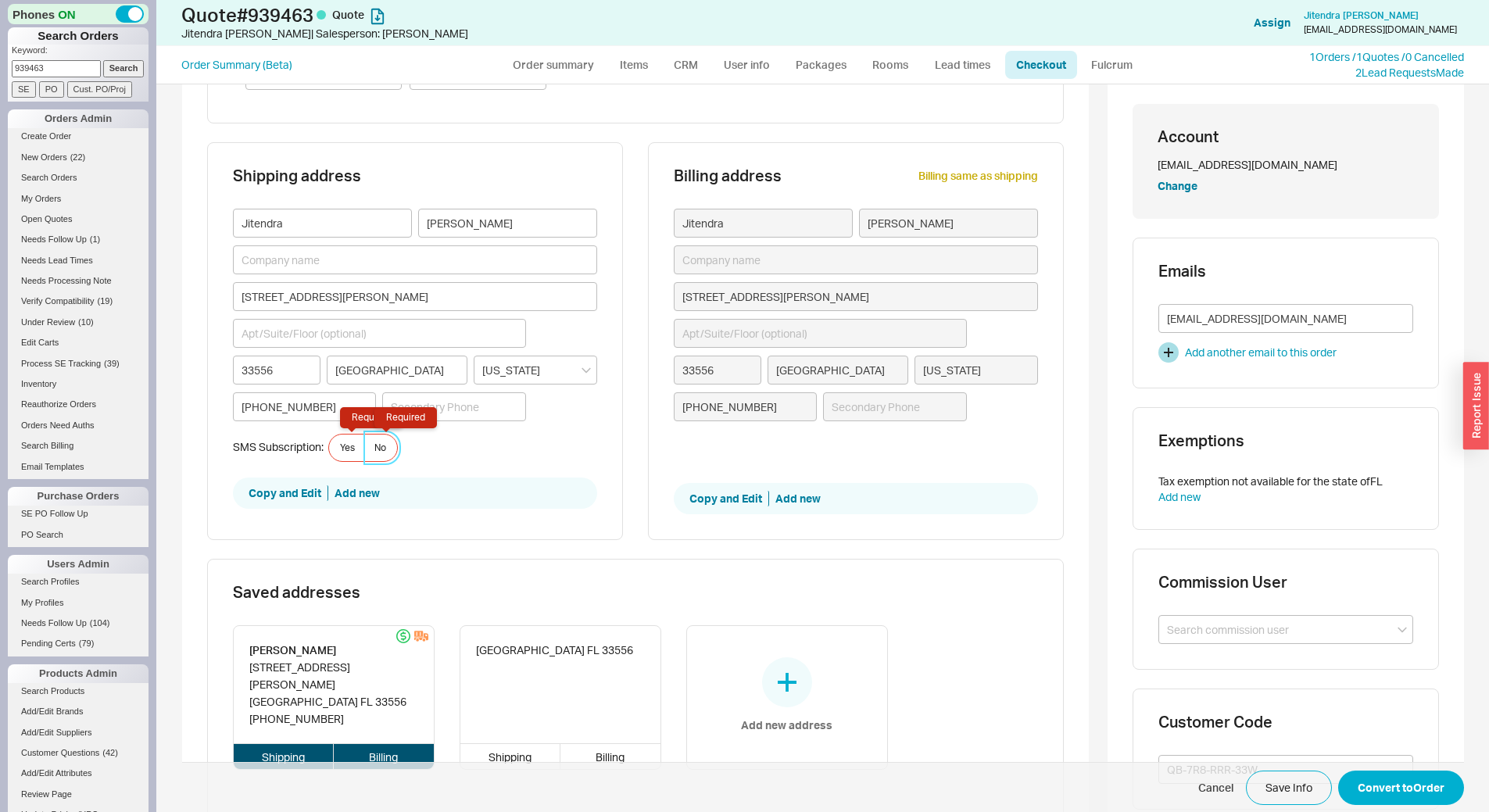
click at [366, 443] on label "No Required" at bounding box center [381, 448] width 34 height 28
click at [0, 0] on input "No Required" at bounding box center [0, 0] width 0 height 0
click at [1445, 776] on button "Convert to Order" at bounding box center [1401, 787] width 126 height 34
select select "*"
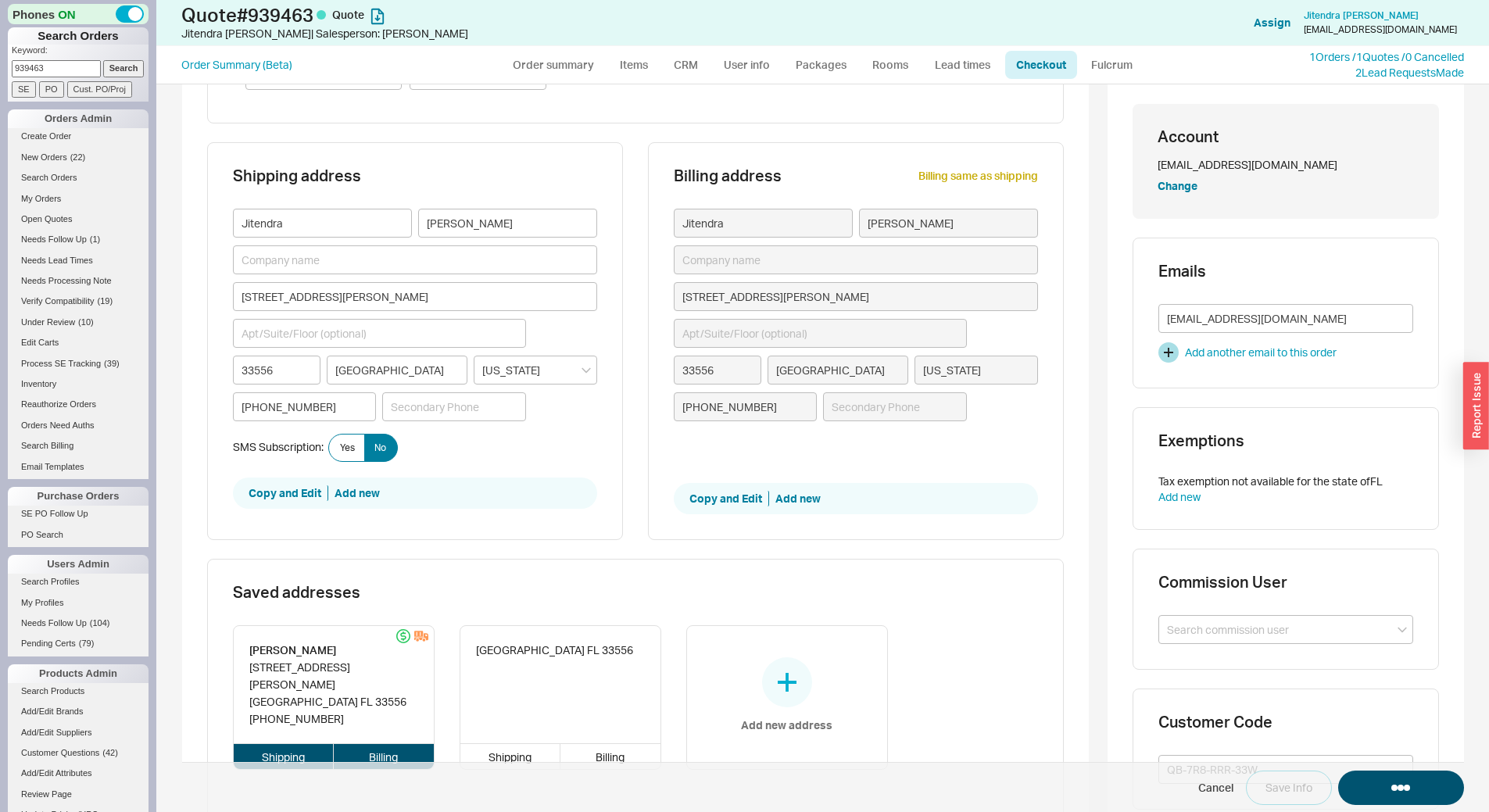
select select "LOW"
select select "3"
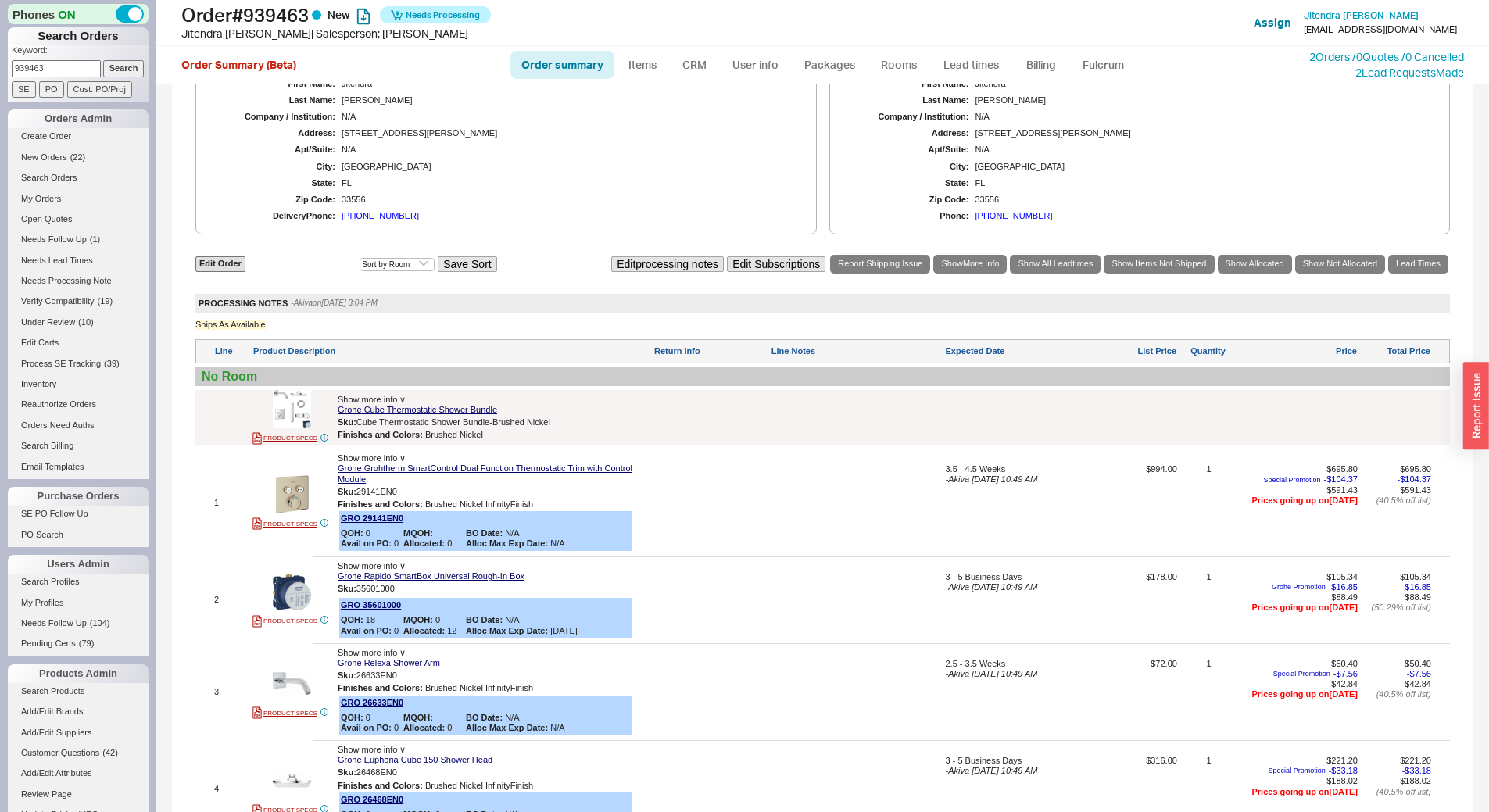
scroll to position [703, 0]
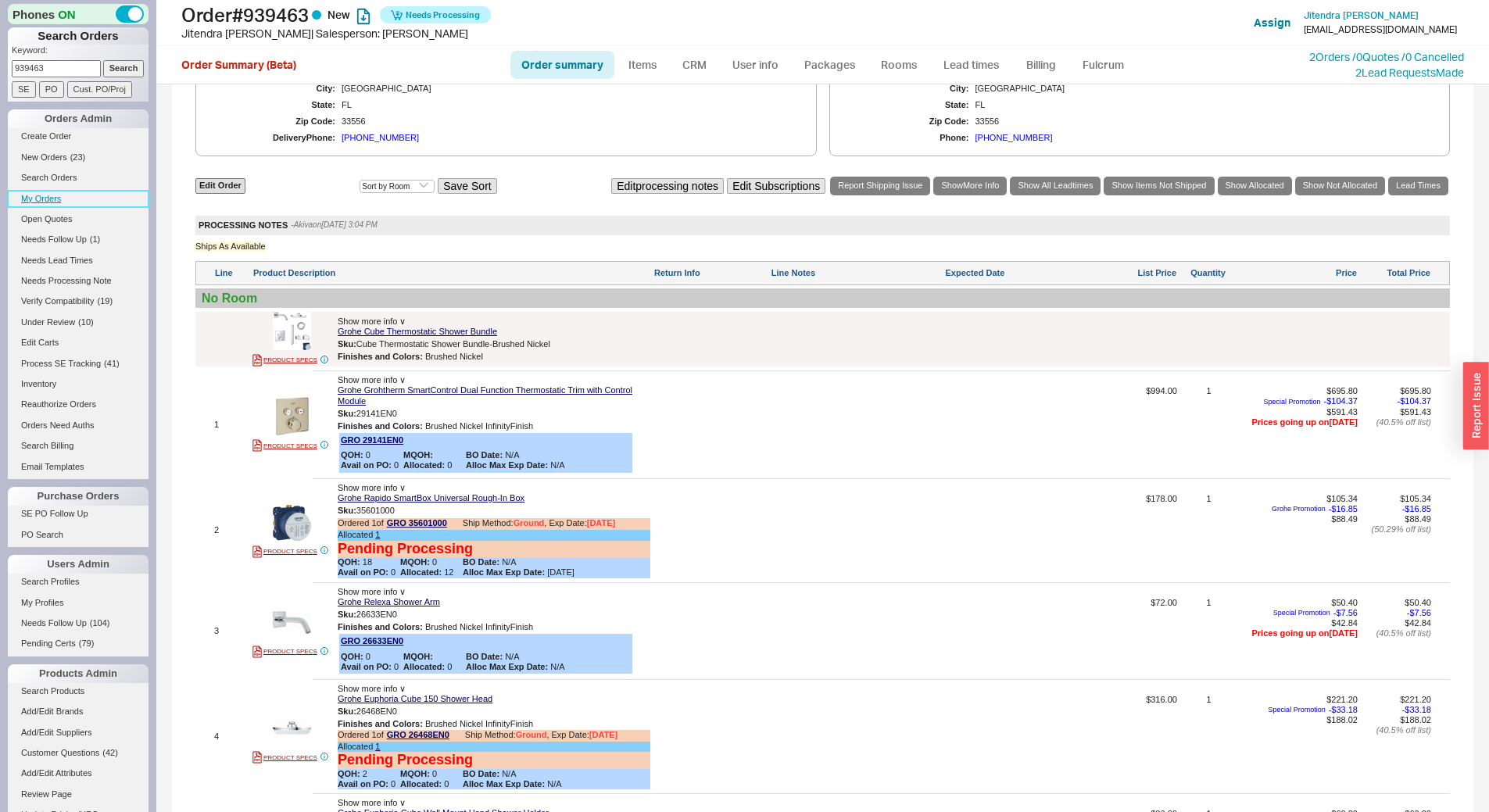
click at [50, 202] on link "My Orders" at bounding box center [78, 199] width 140 height 17
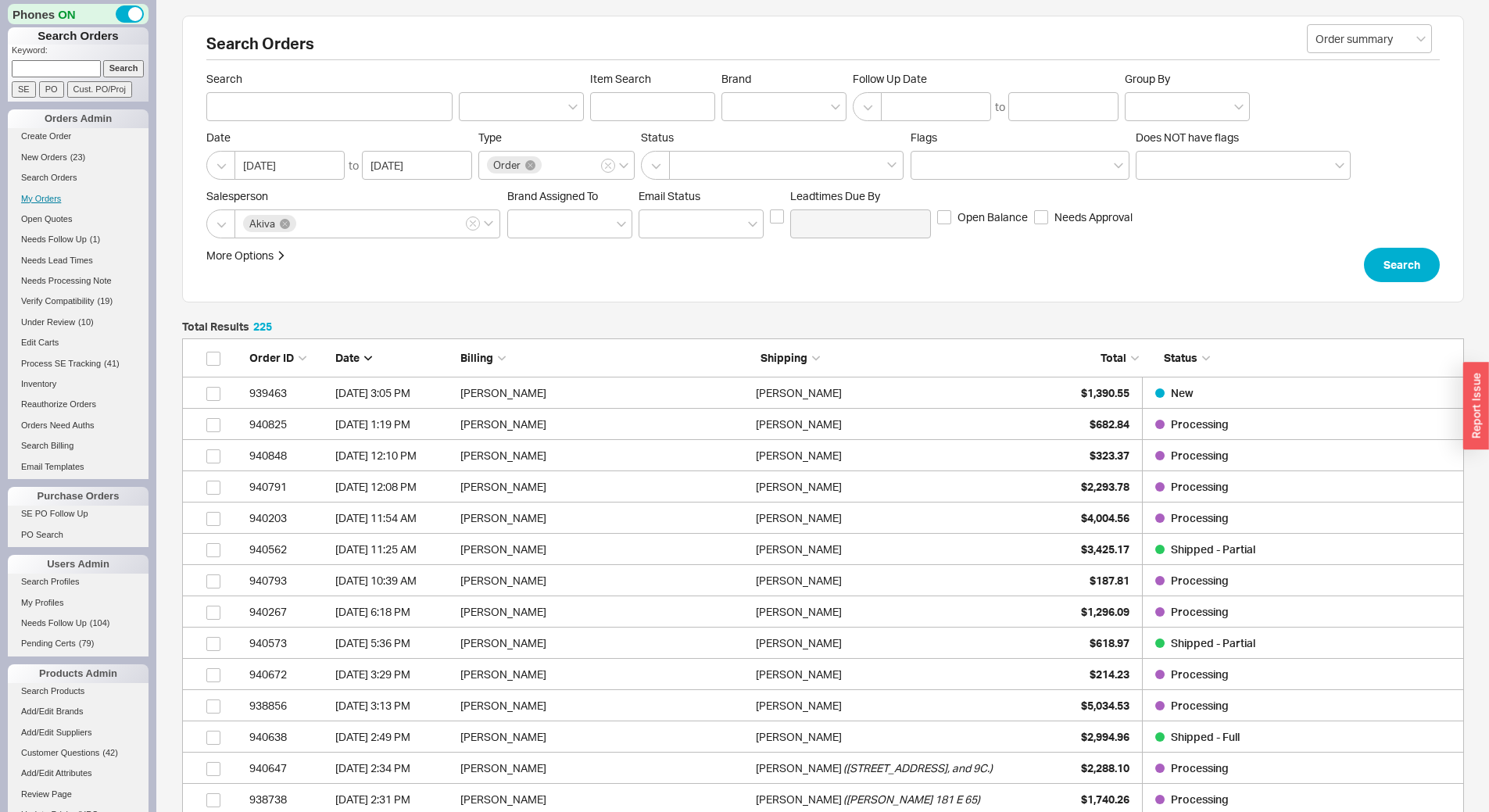
scroll to position [7058, 1271]
click at [1058, 418] on div "$682.84" at bounding box center [1090, 424] width 78 height 31
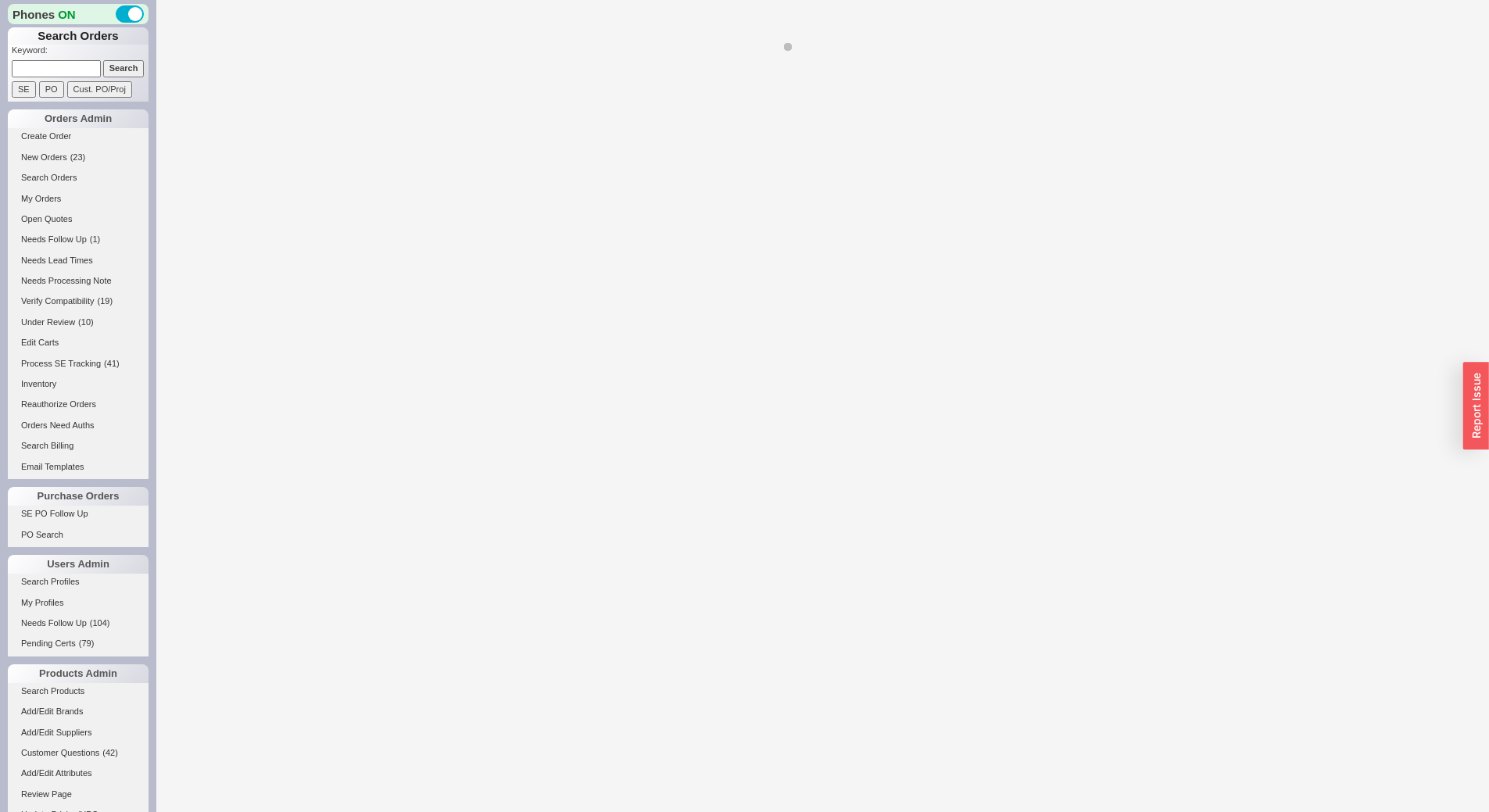
select select "*"
select select "LOW"
select select "3"
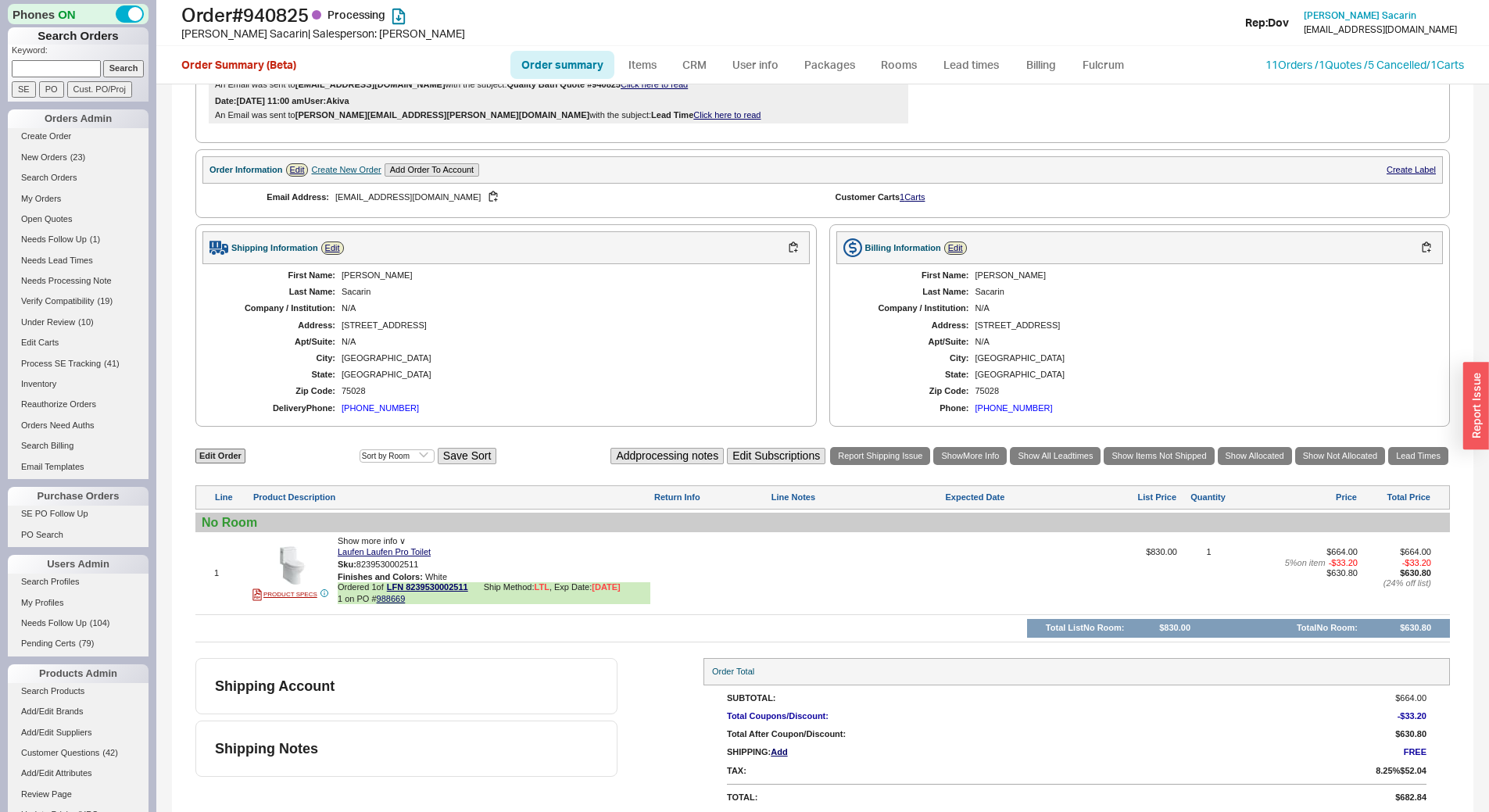
scroll to position [470, 0]
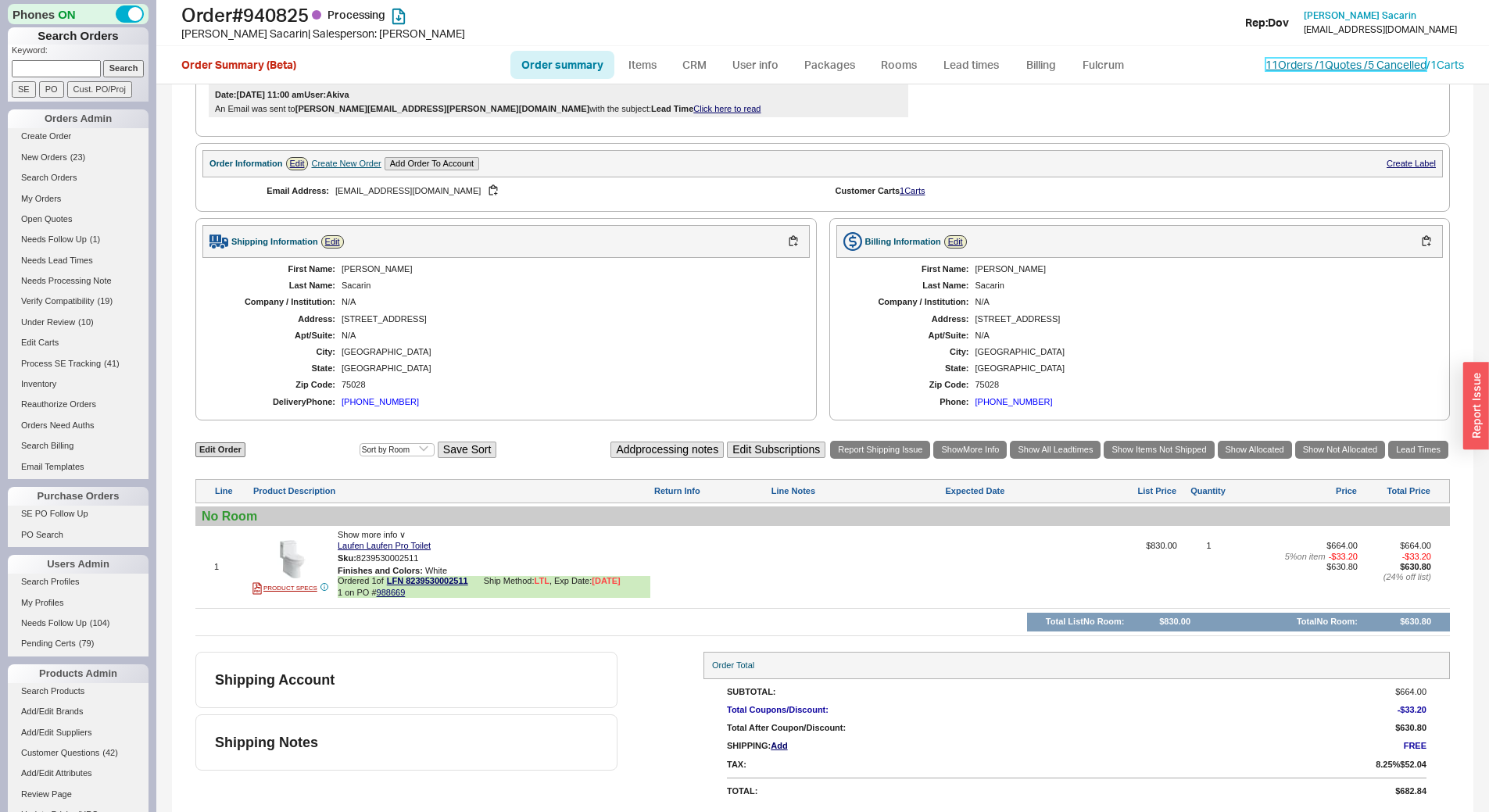
click at [1266, 61] on link "11 Orders / 1 Quotes / 5 Cancelled" at bounding box center [1346, 64] width 161 height 13
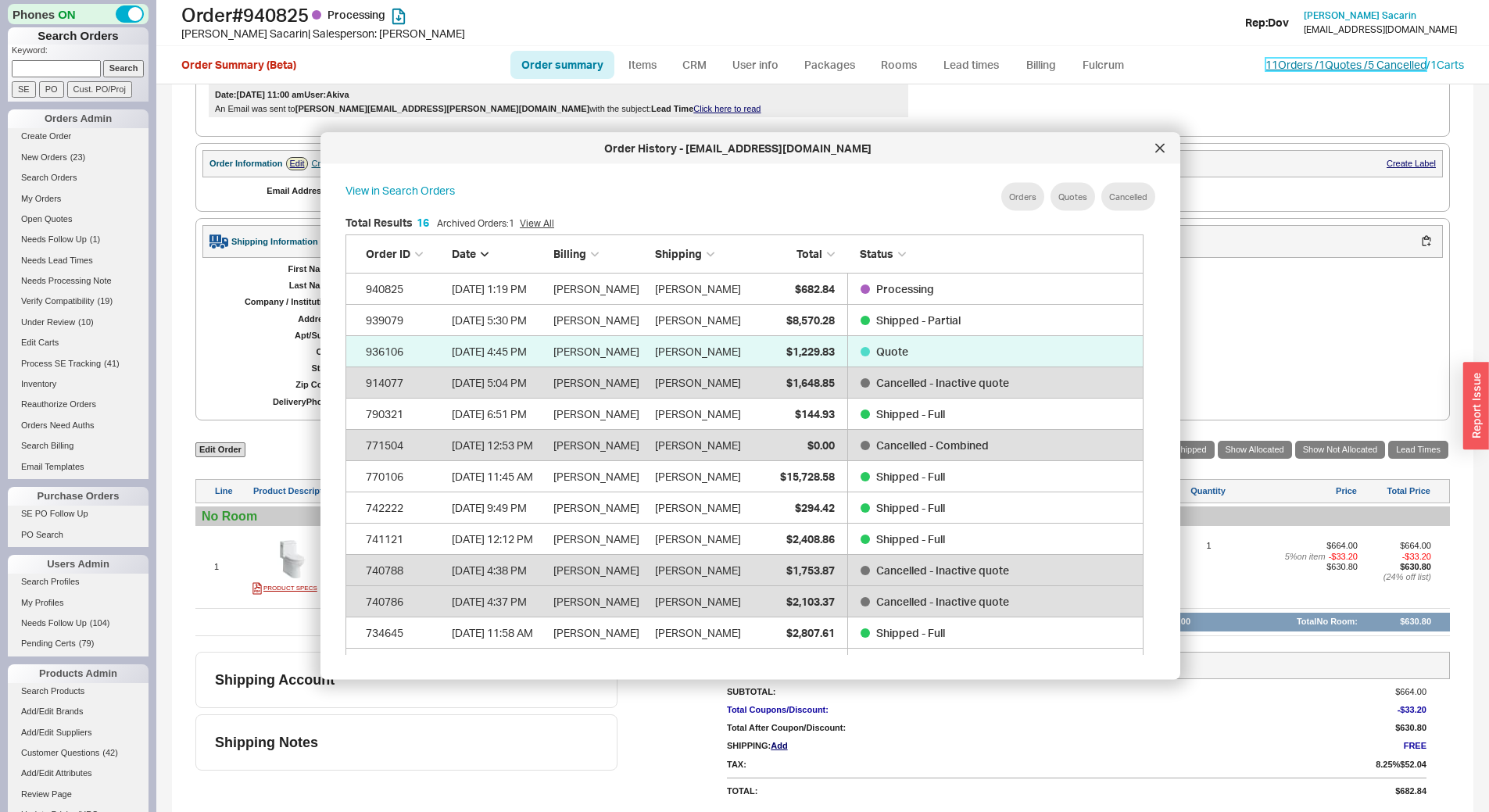
scroll to position [466, 812]
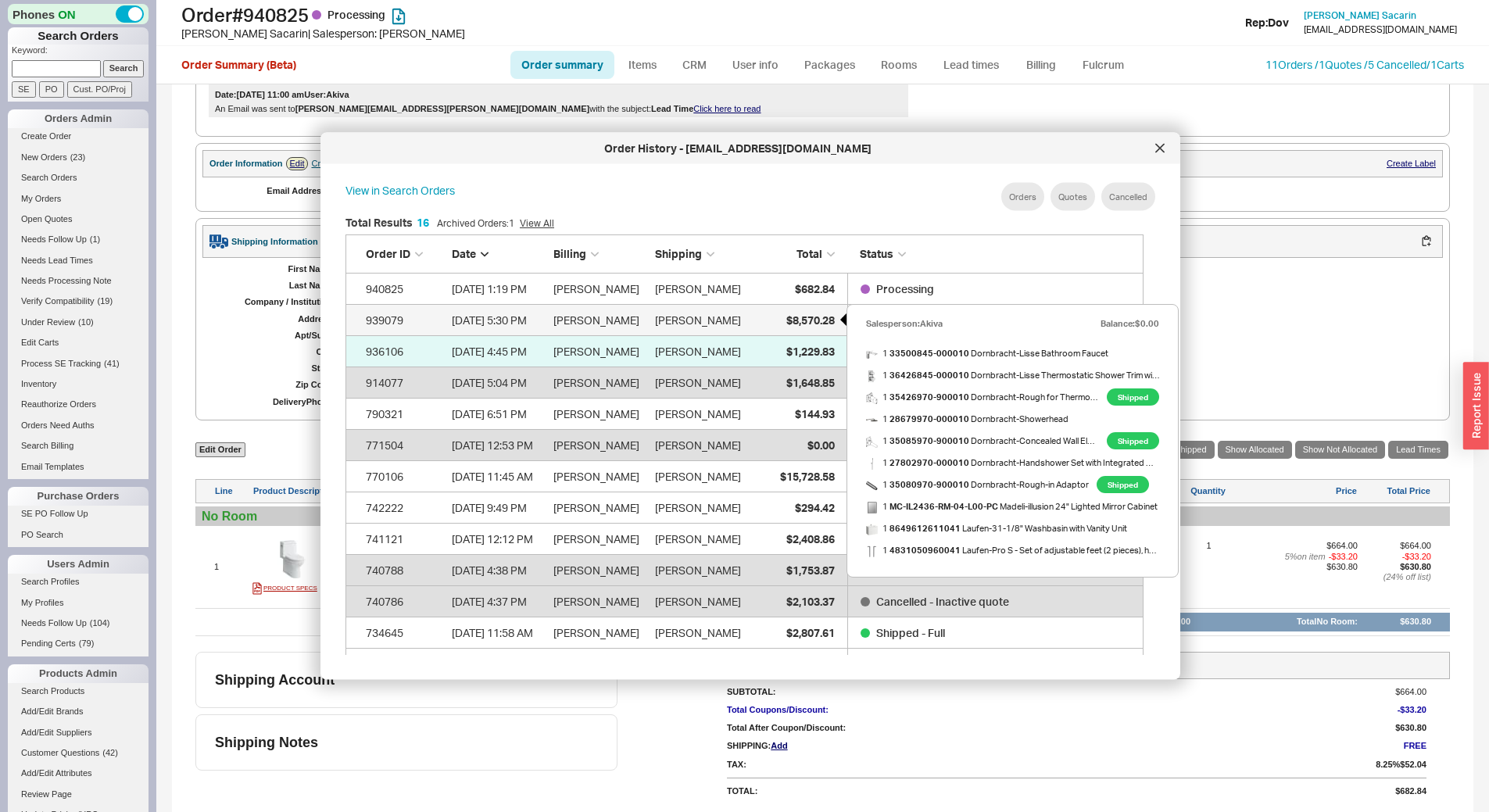
click at [807, 308] on div "$8,570.28" at bounding box center [795, 319] width 78 height 31
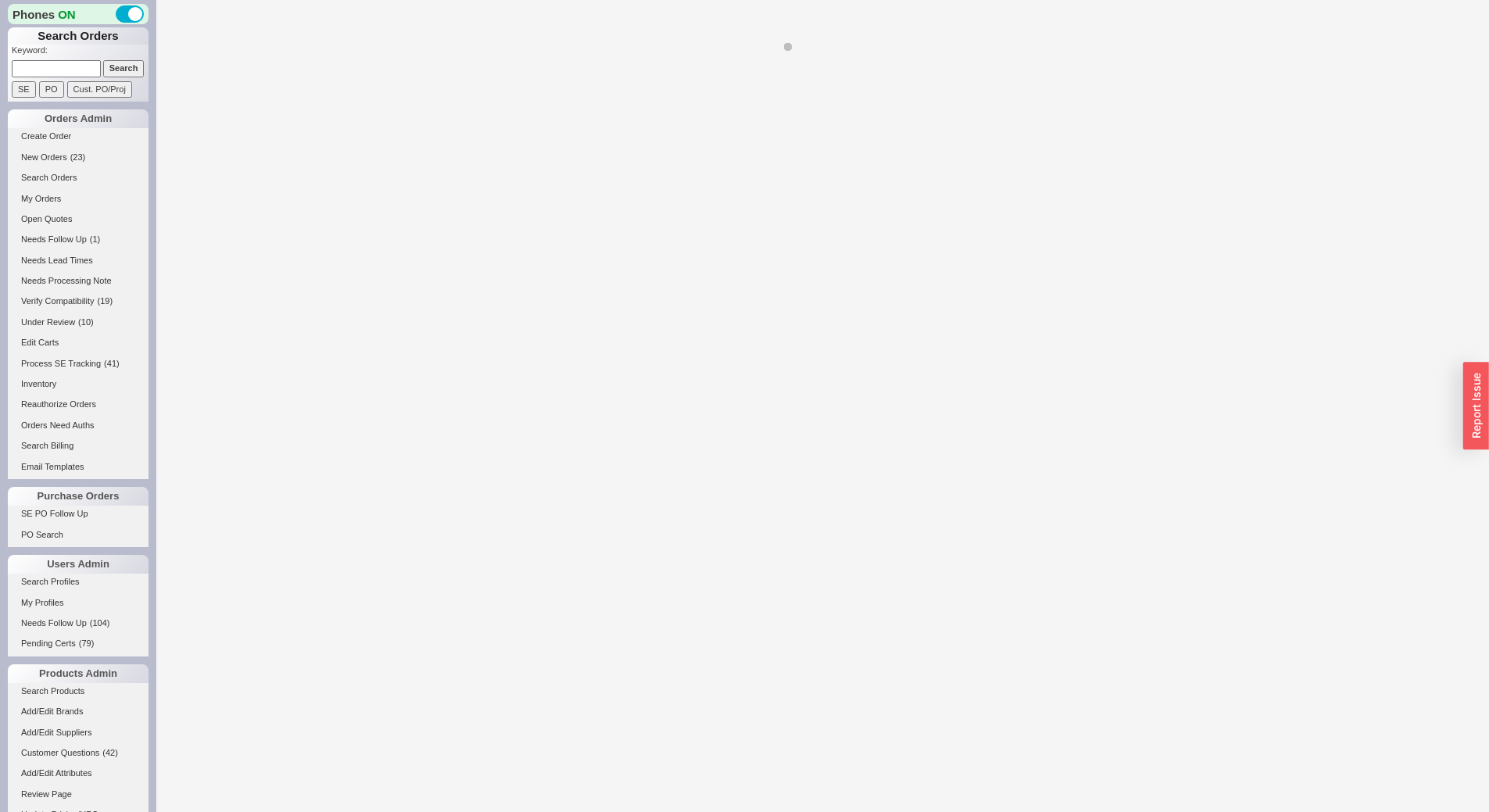
select select "*"
select select "LOW"
select select "3"
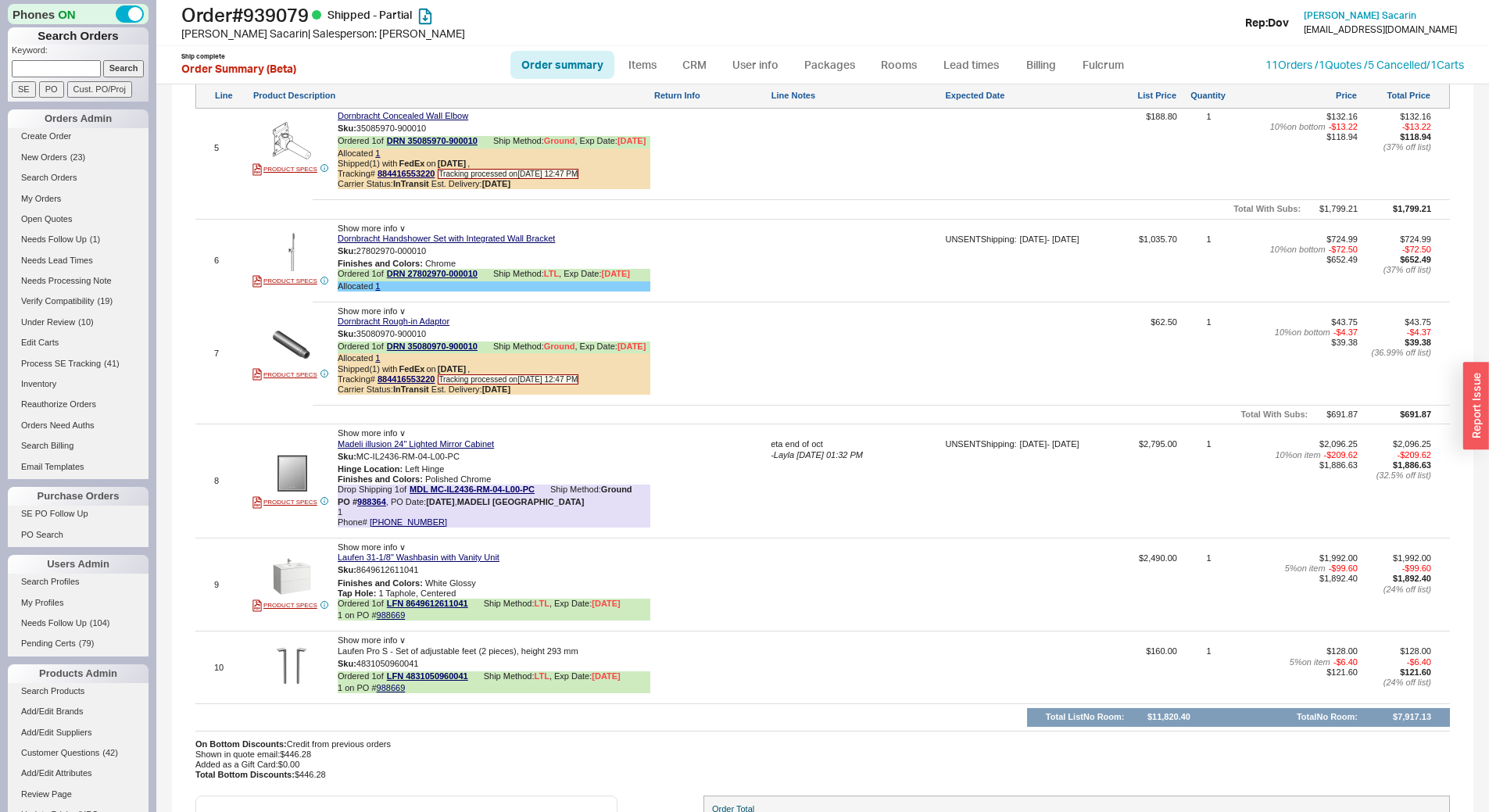
scroll to position [781, 0]
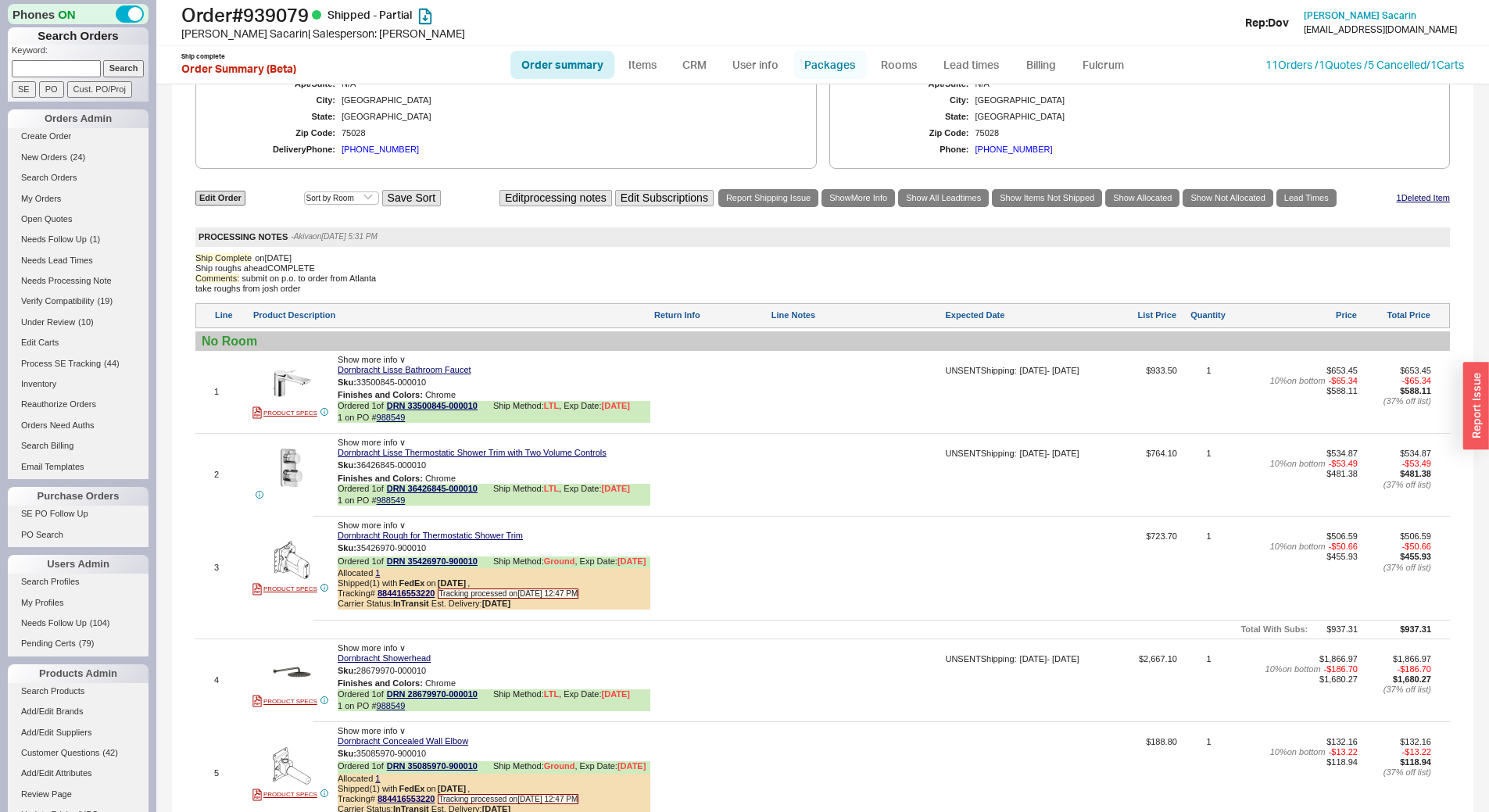
click at [852, 65] on link "Packages" at bounding box center [830, 64] width 73 height 28
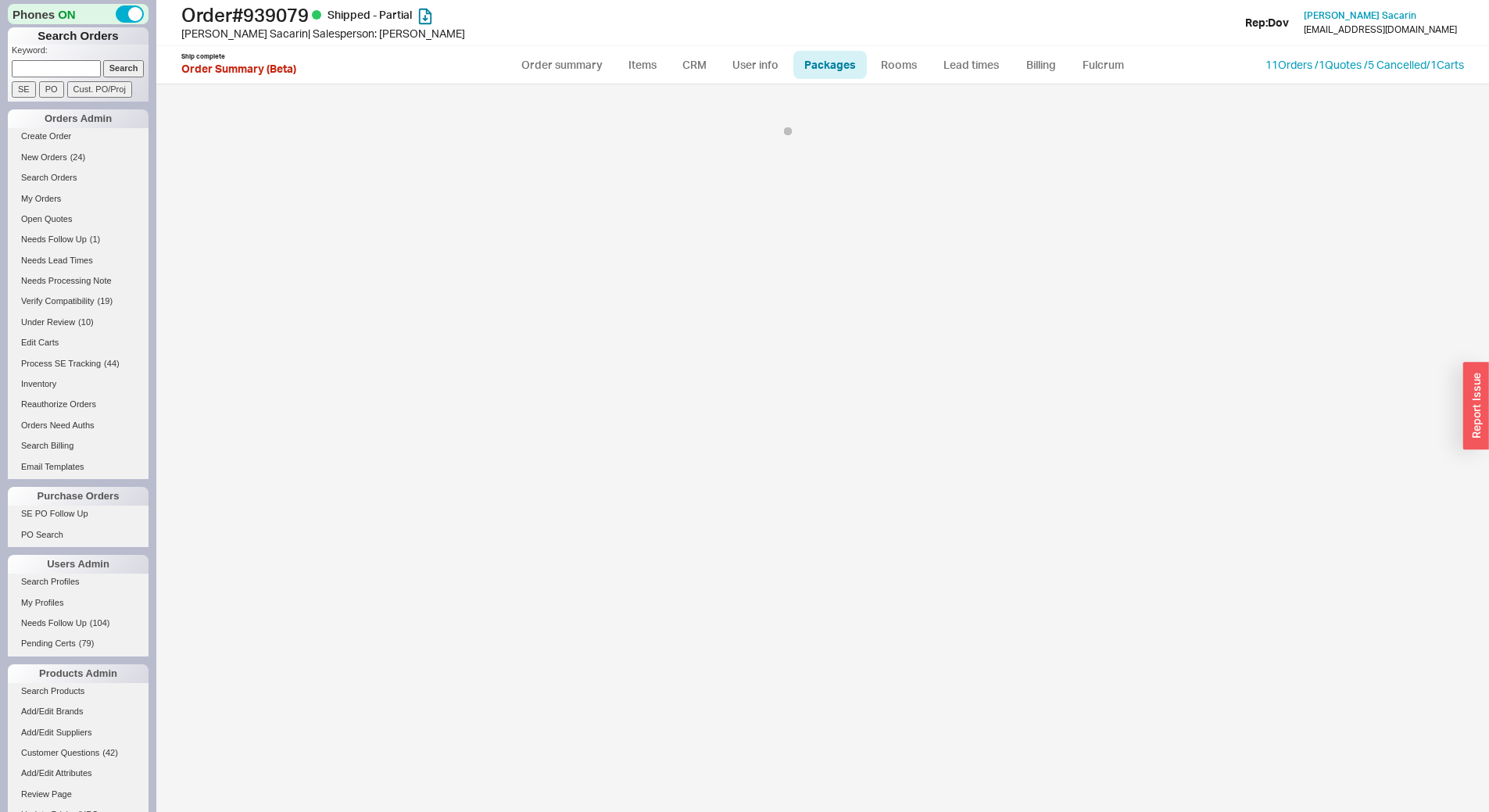
select select "9"
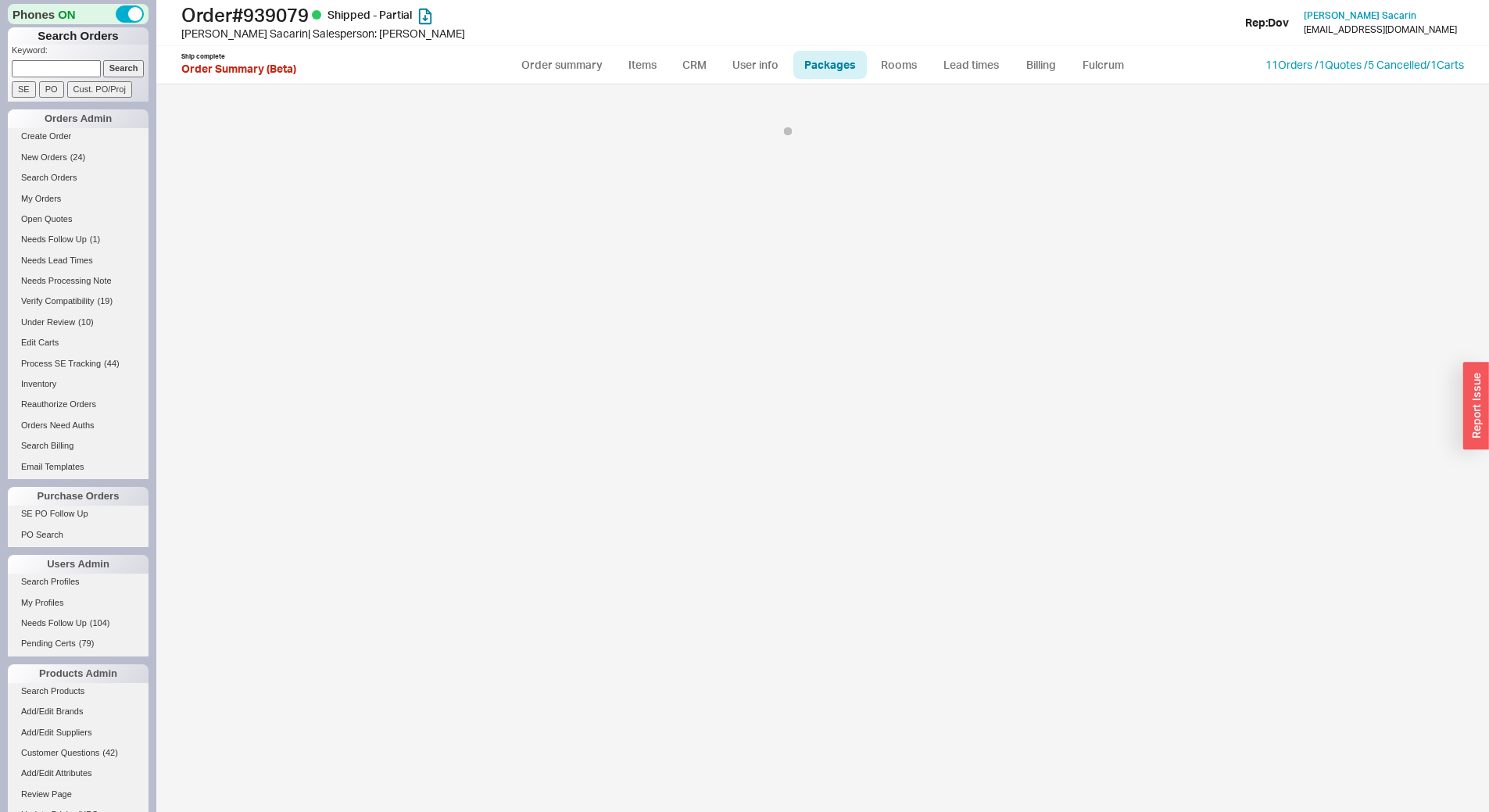
select select "9"
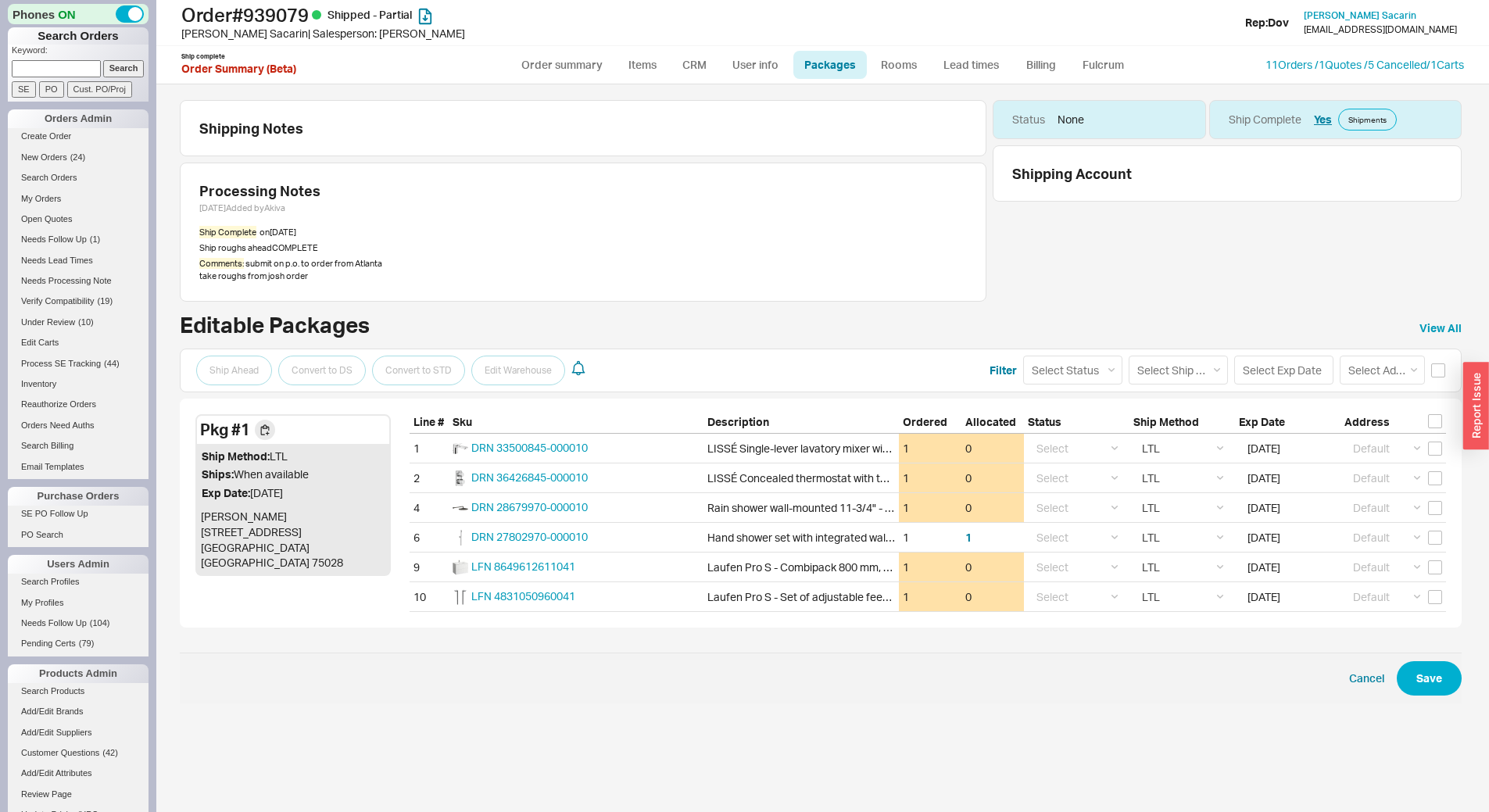
click at [1446, 371] on div "Ship Ahead Convert to DS Convert to STD Edit Warehouse Filter Select Status (no…" at bounding box center [821, 371] width 1282 height 44
click at [1435, 370] on input "checkbox" at bounding box center [1438, 370] width 14 height 14
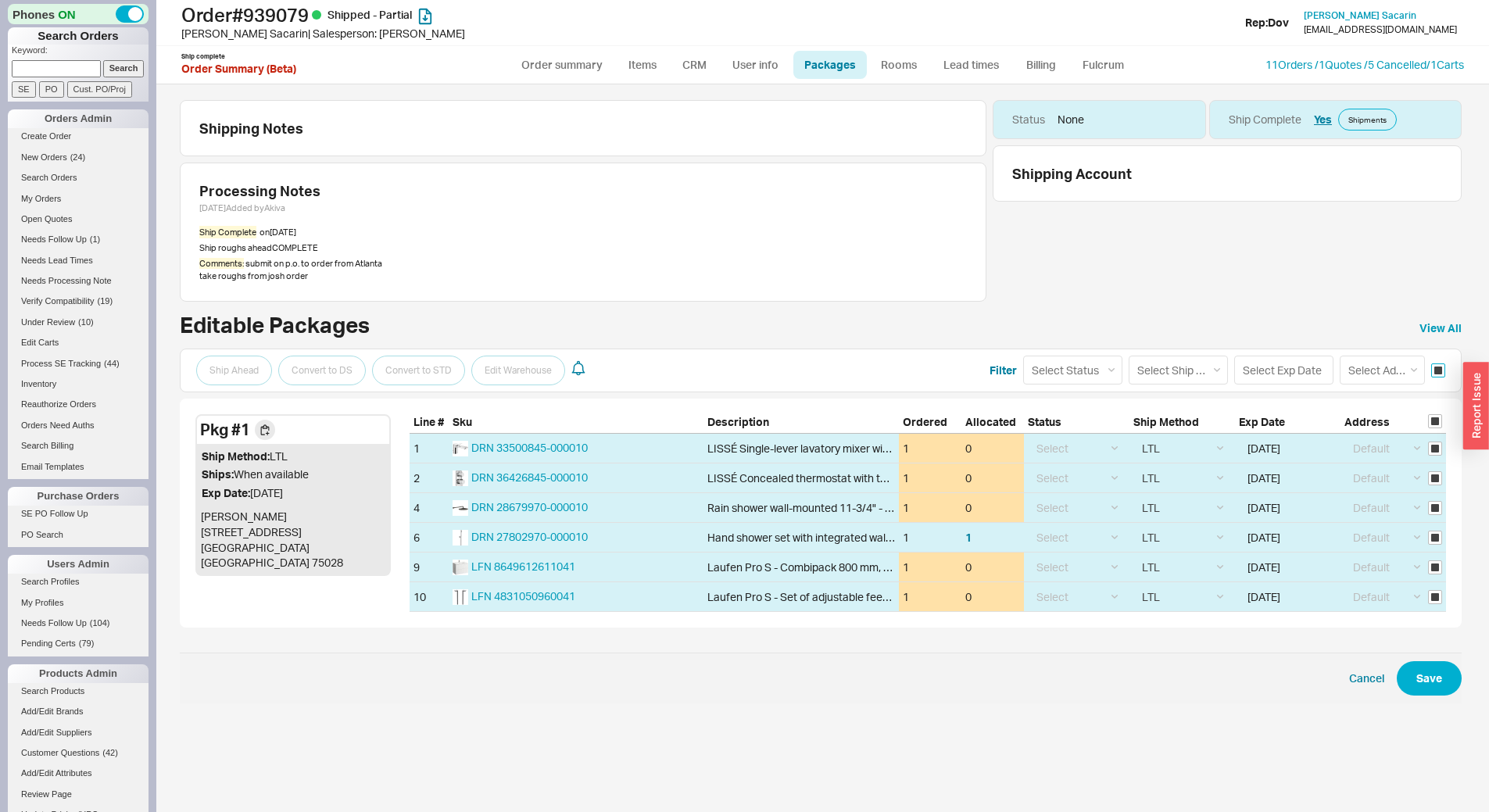
checkbox input "true"
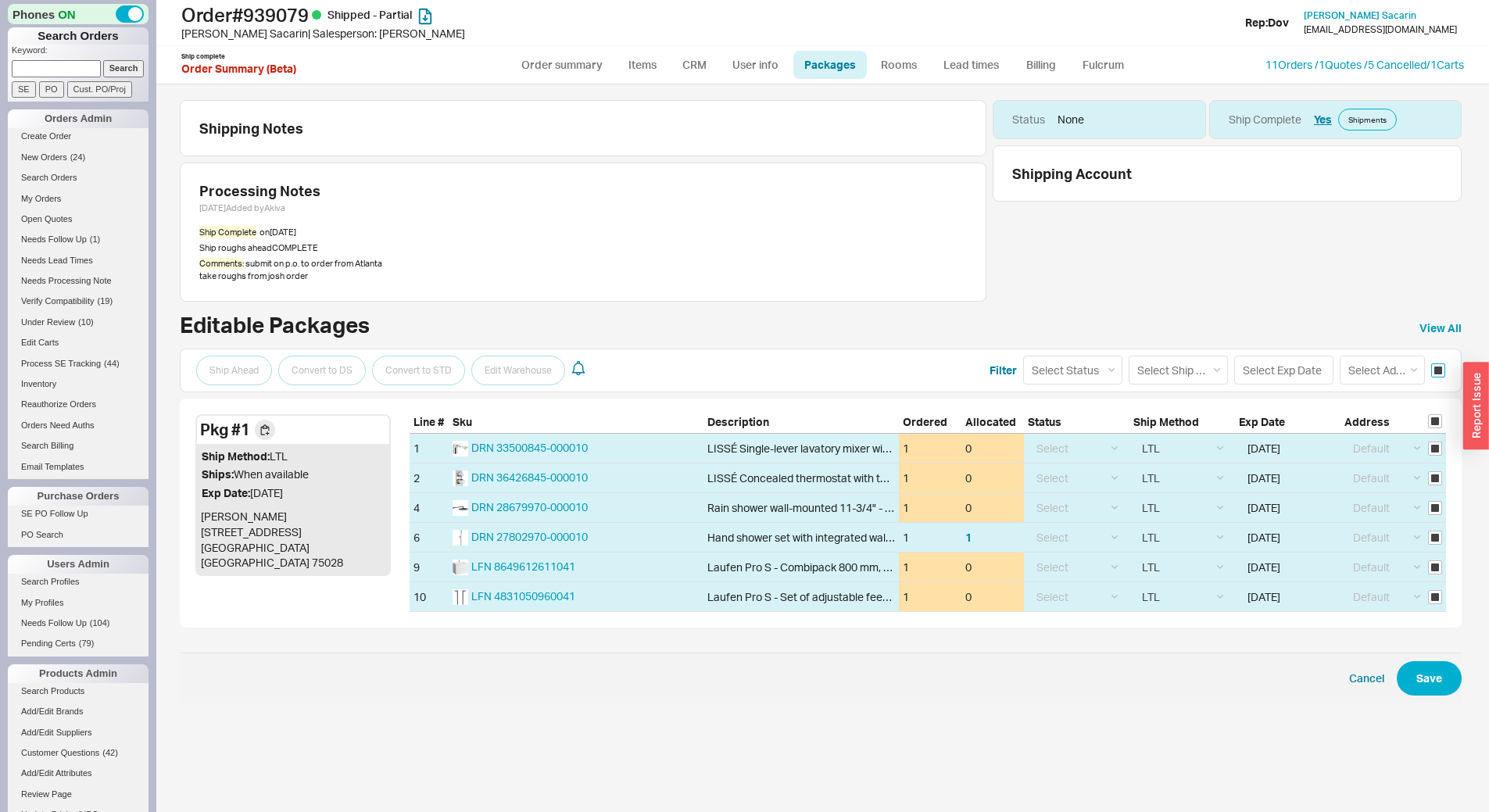
checkbox input "true"
click at [1036, 371] on select "Select Status (none) On Hold Call Before Ship Hold for Balance" at bounding box center [1073, 370] width 99 height 29
select select "Call Before Ship"
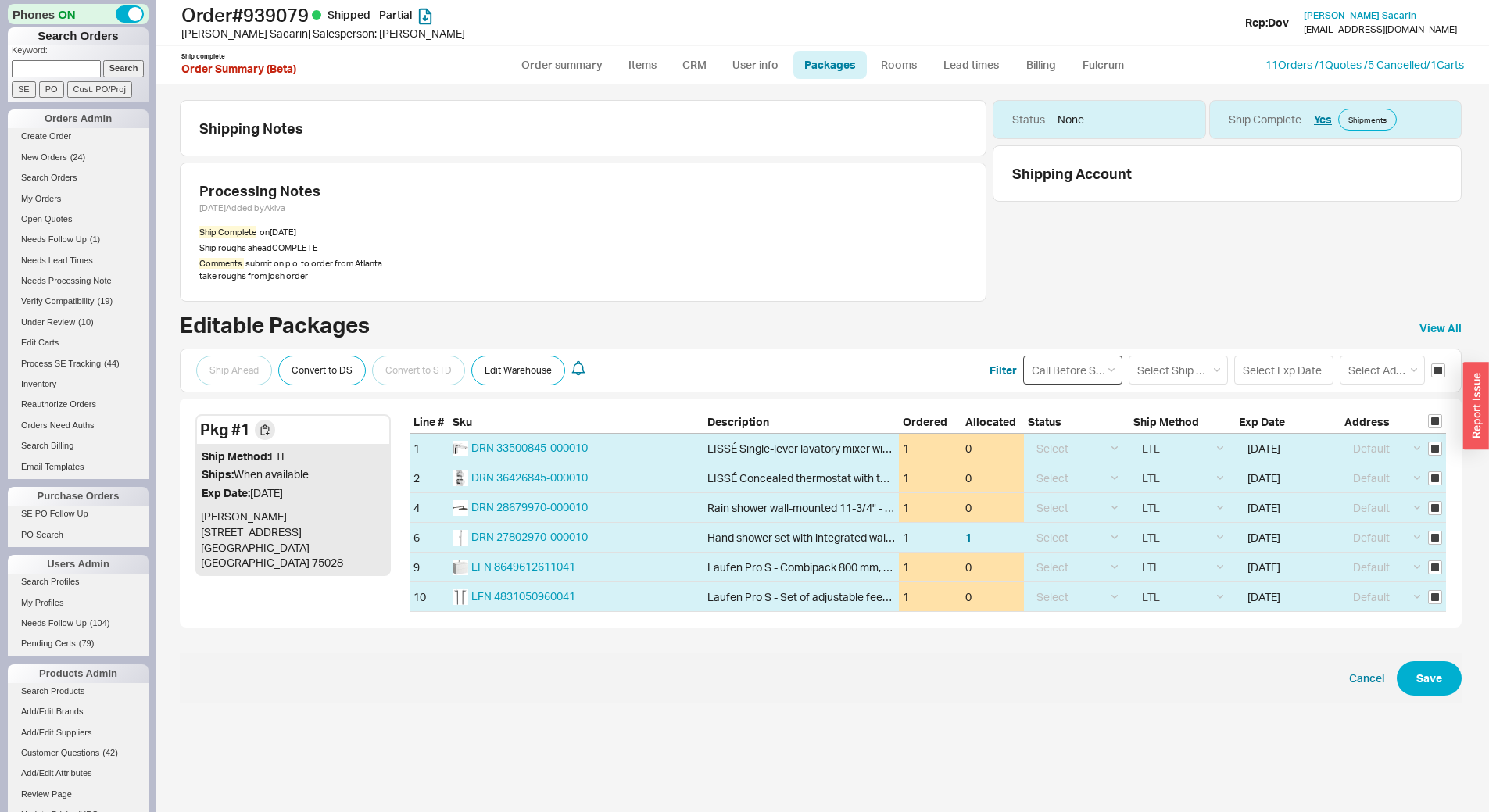
click at [1024, 355] on select "Select Status (none) On Hold Call Before Ship Hold for Balance" at bounding box center [1073, 370] width 99 height 29
select select
select select "Call Before Ship"
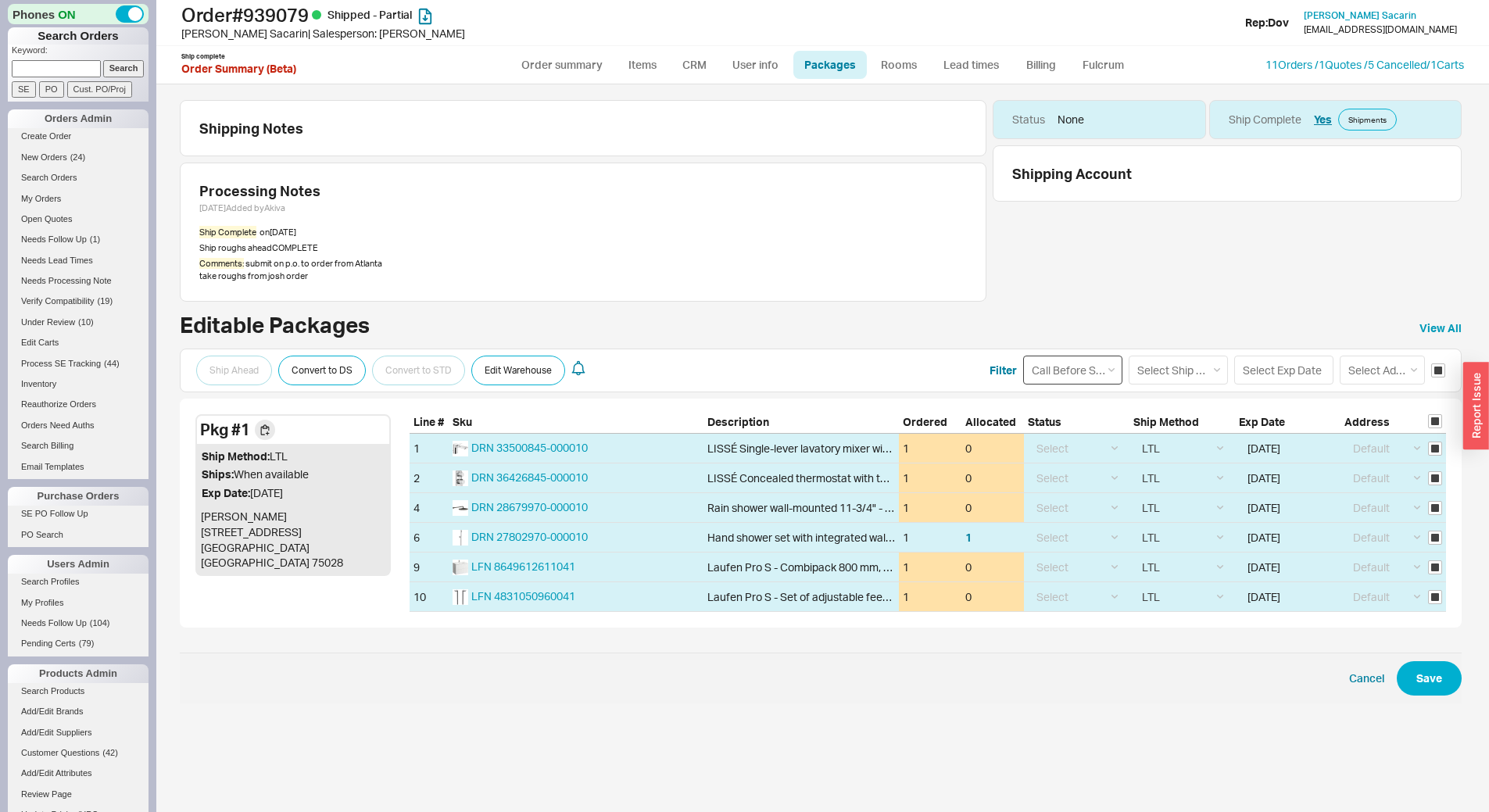
select select "Call Before Ship"
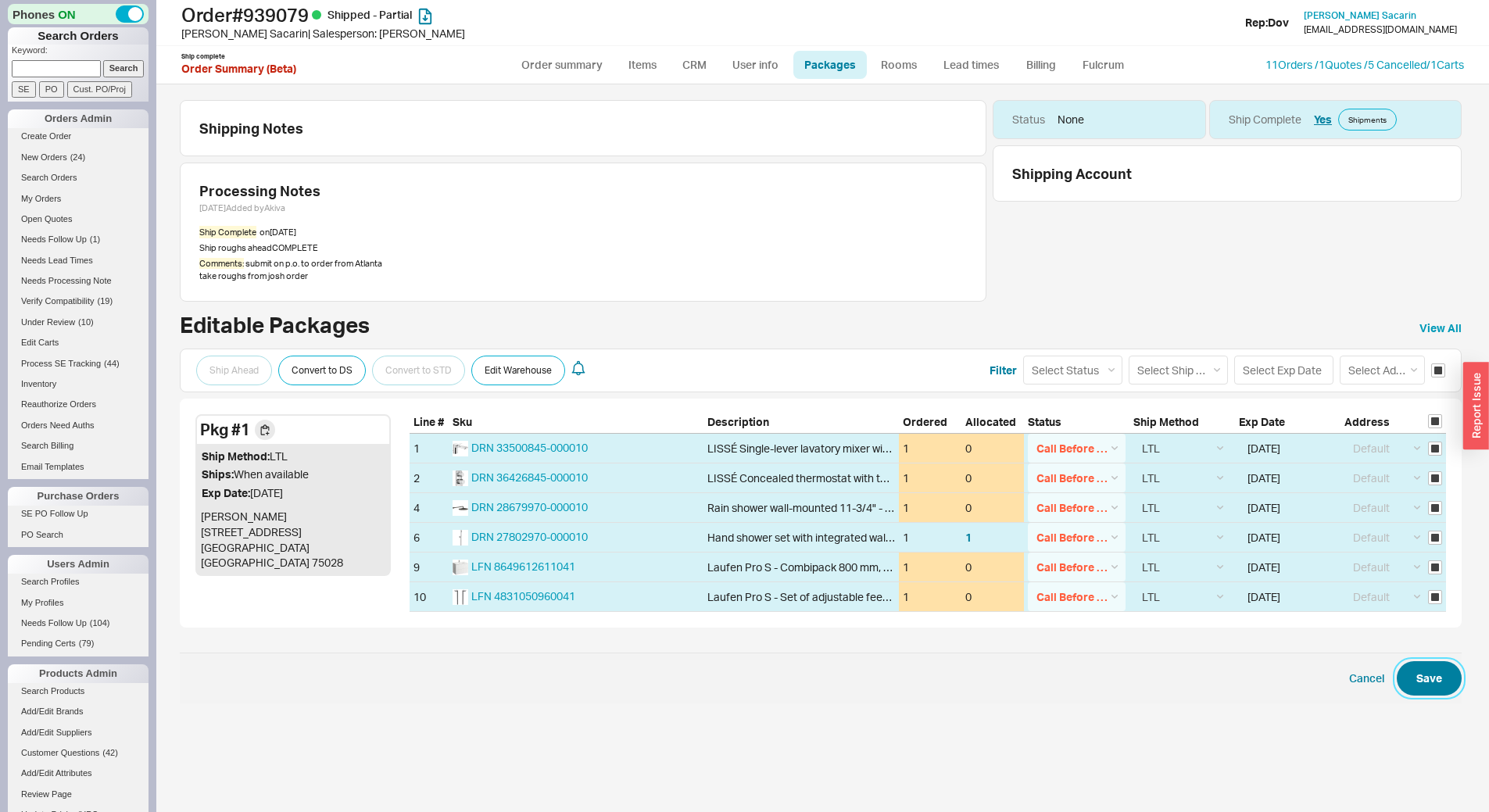
click at [1434, 676] on button "Save" at bounding box center [1429, 677] width 65 height 34
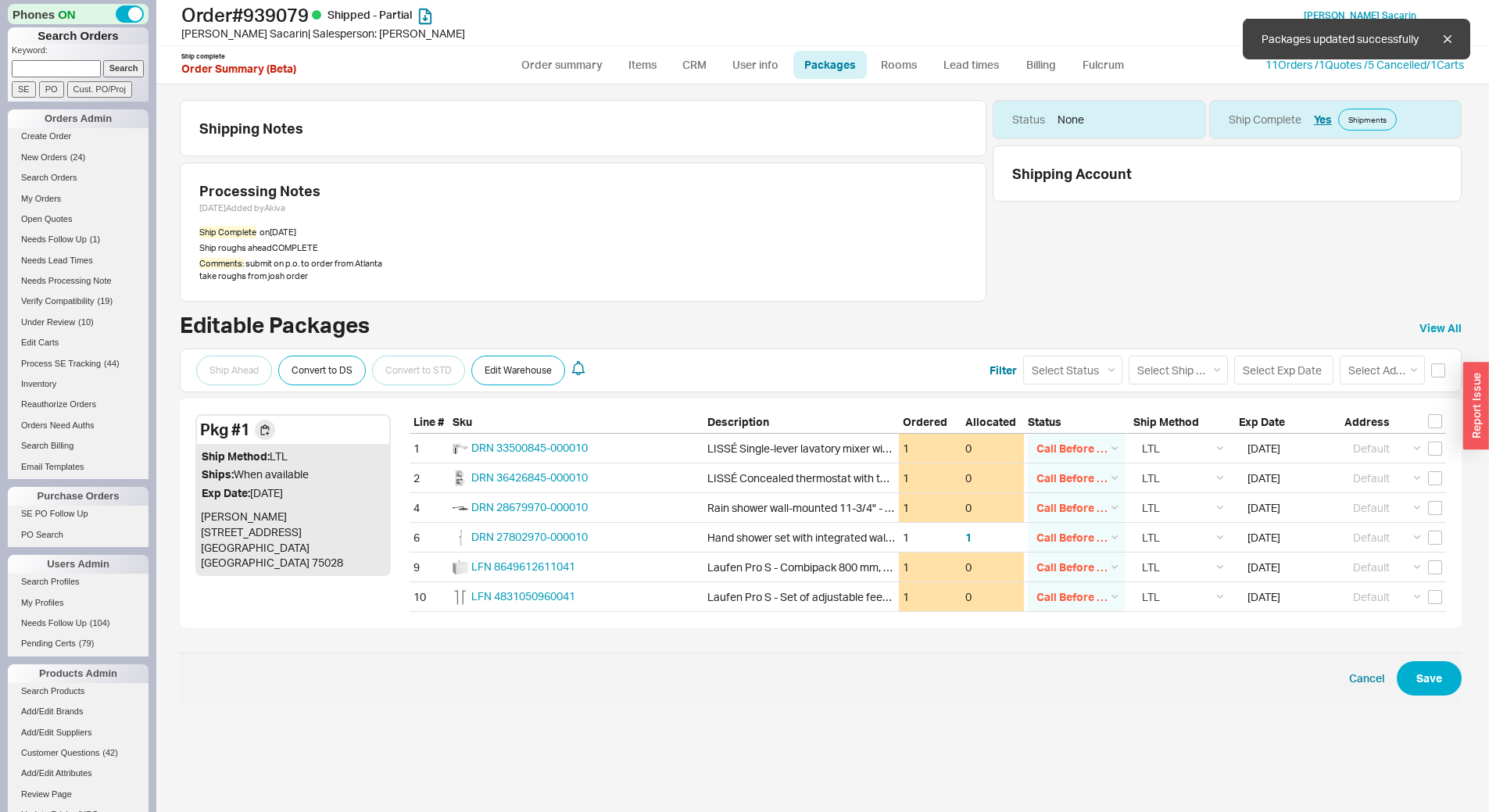
checkbox input "false"
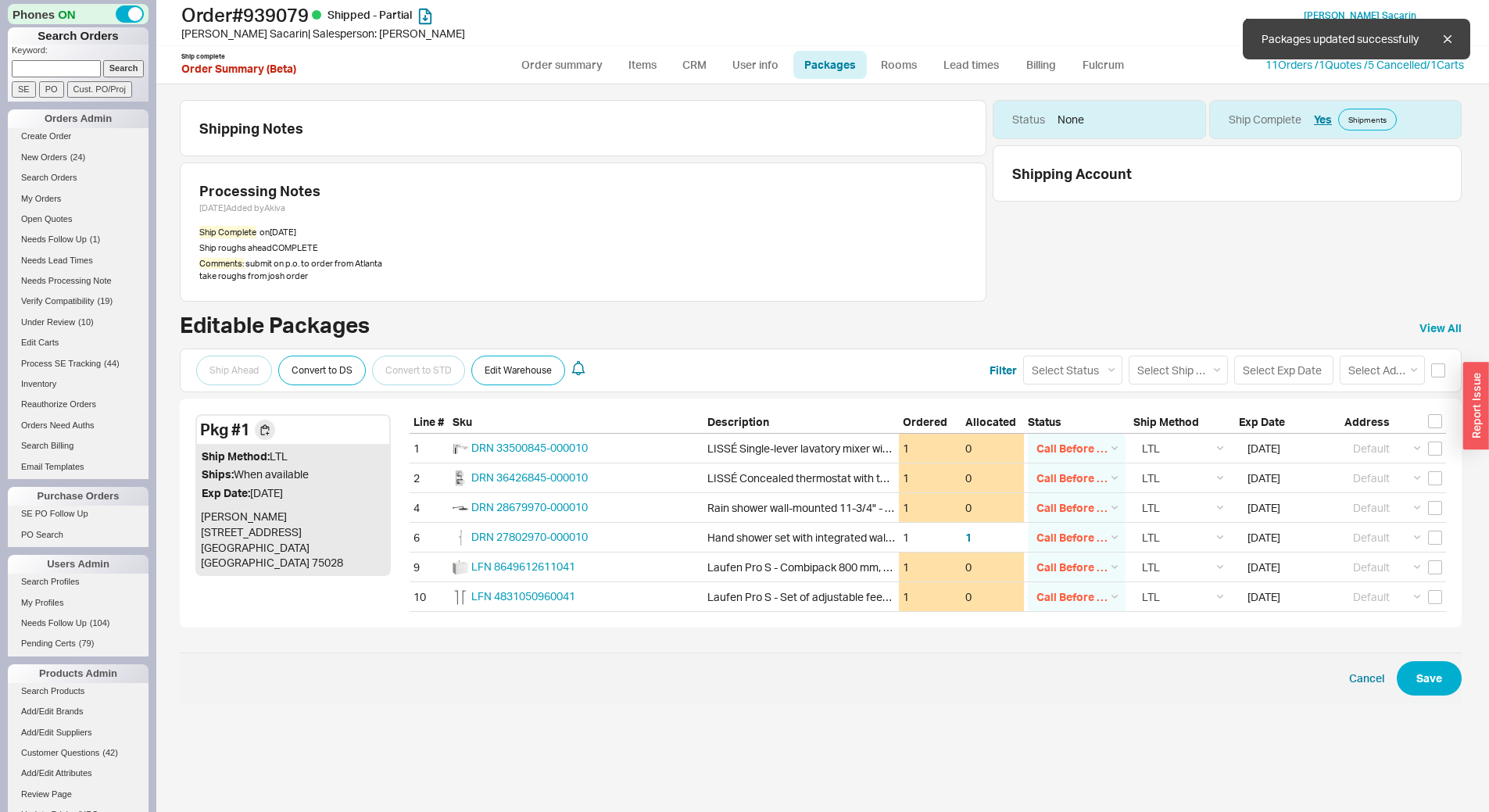
checkbox input "false"
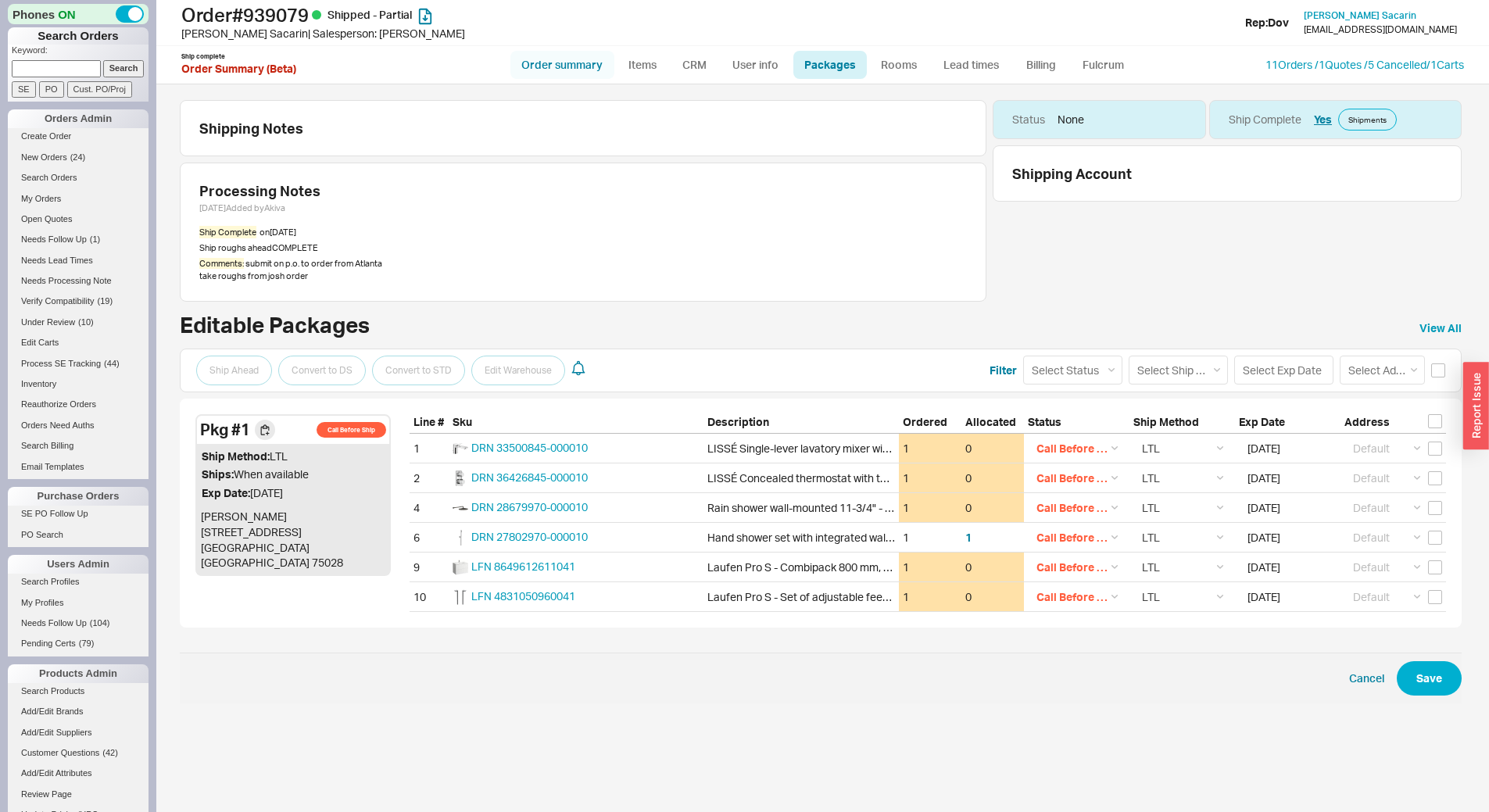
click at [585, 74] on link "Order summary" at bounding box center [562, 64] width 104 height 28
select select "*"
select select "LOW"
select select "3"
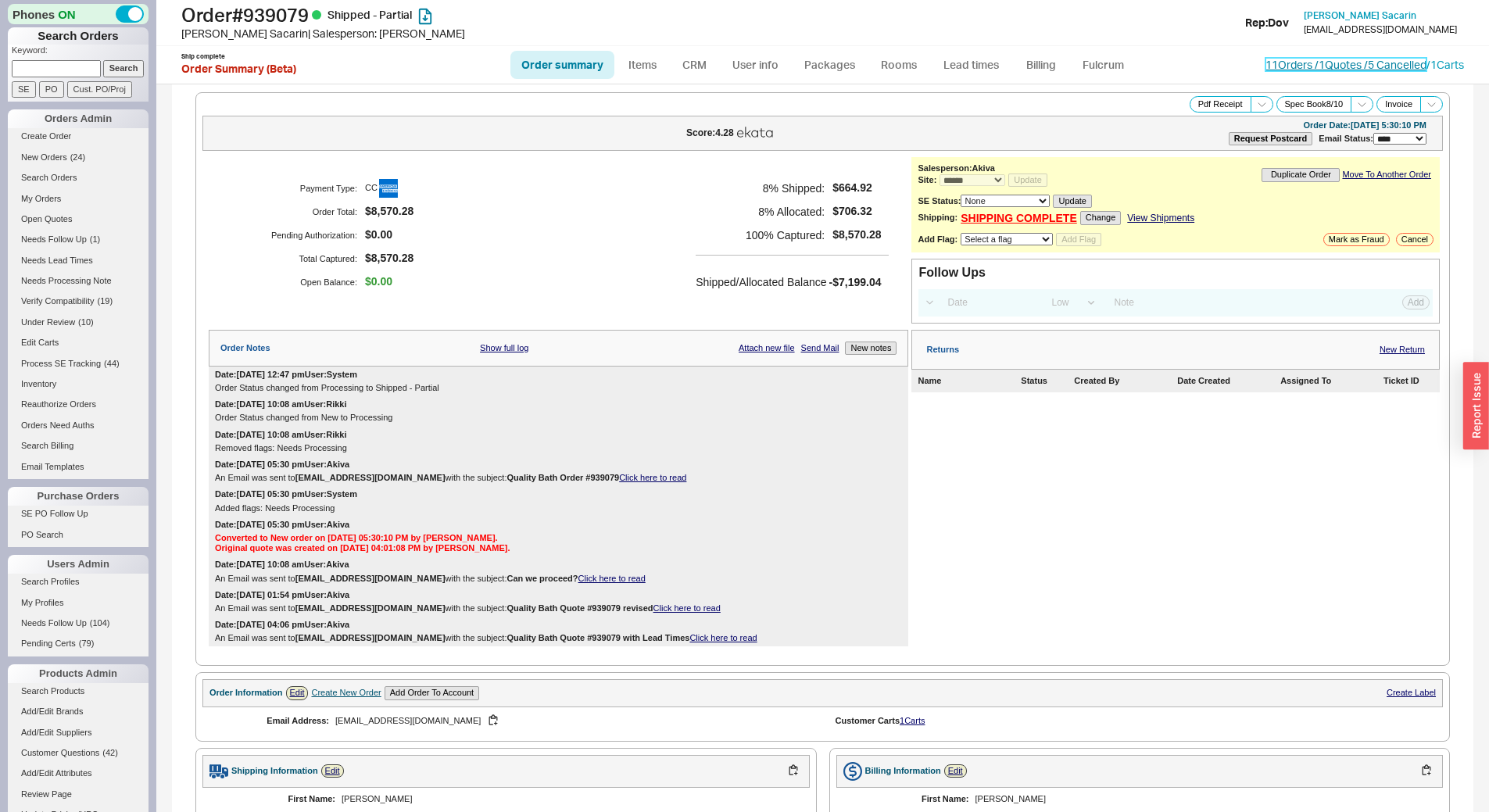
click at [1276, 61] on link "11 Orders / 1 Quotes / 5 Cancelled" at bounding box center [1346, 64] width 161 height 13
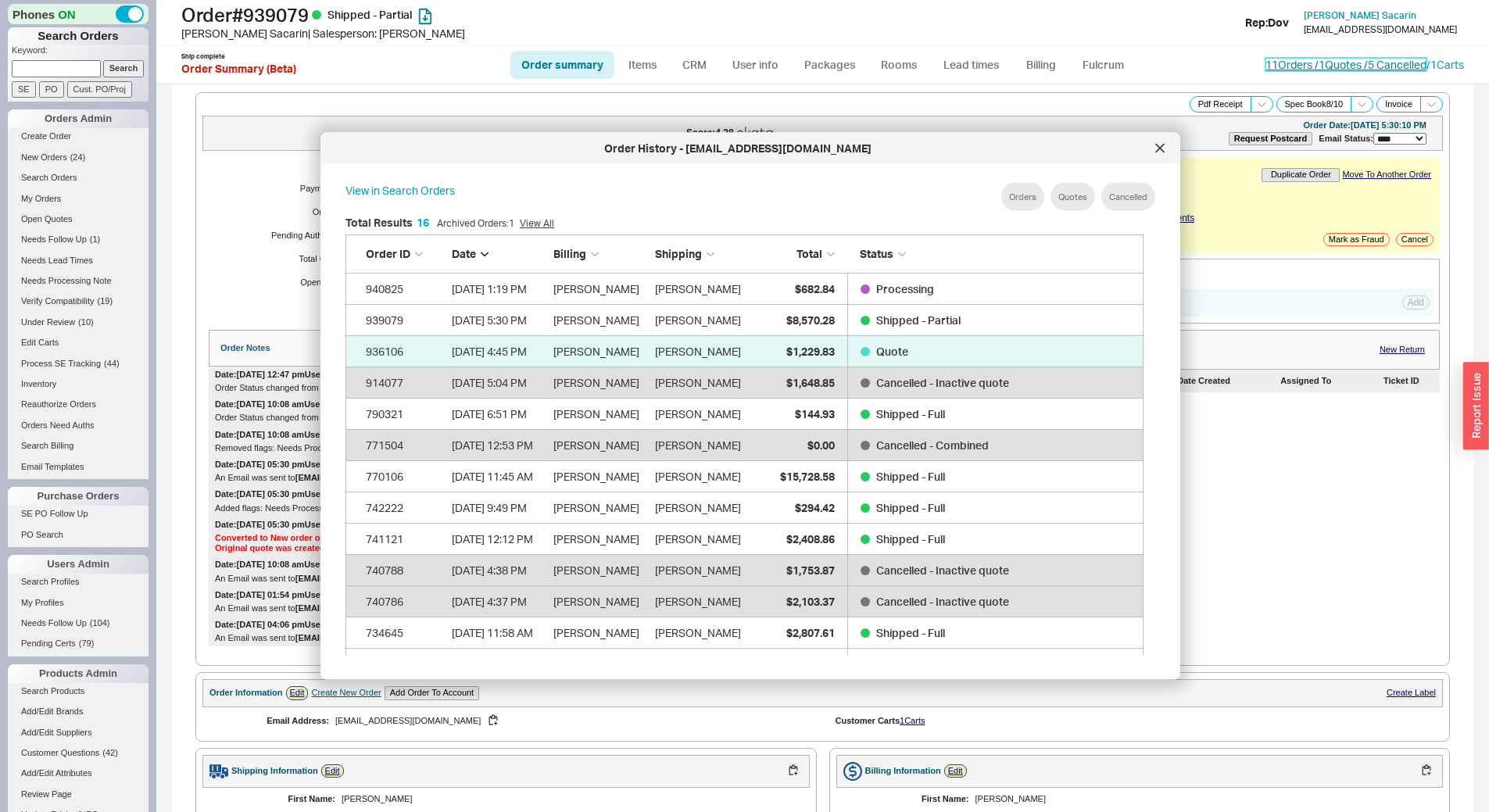
scroll to position [466, 812]
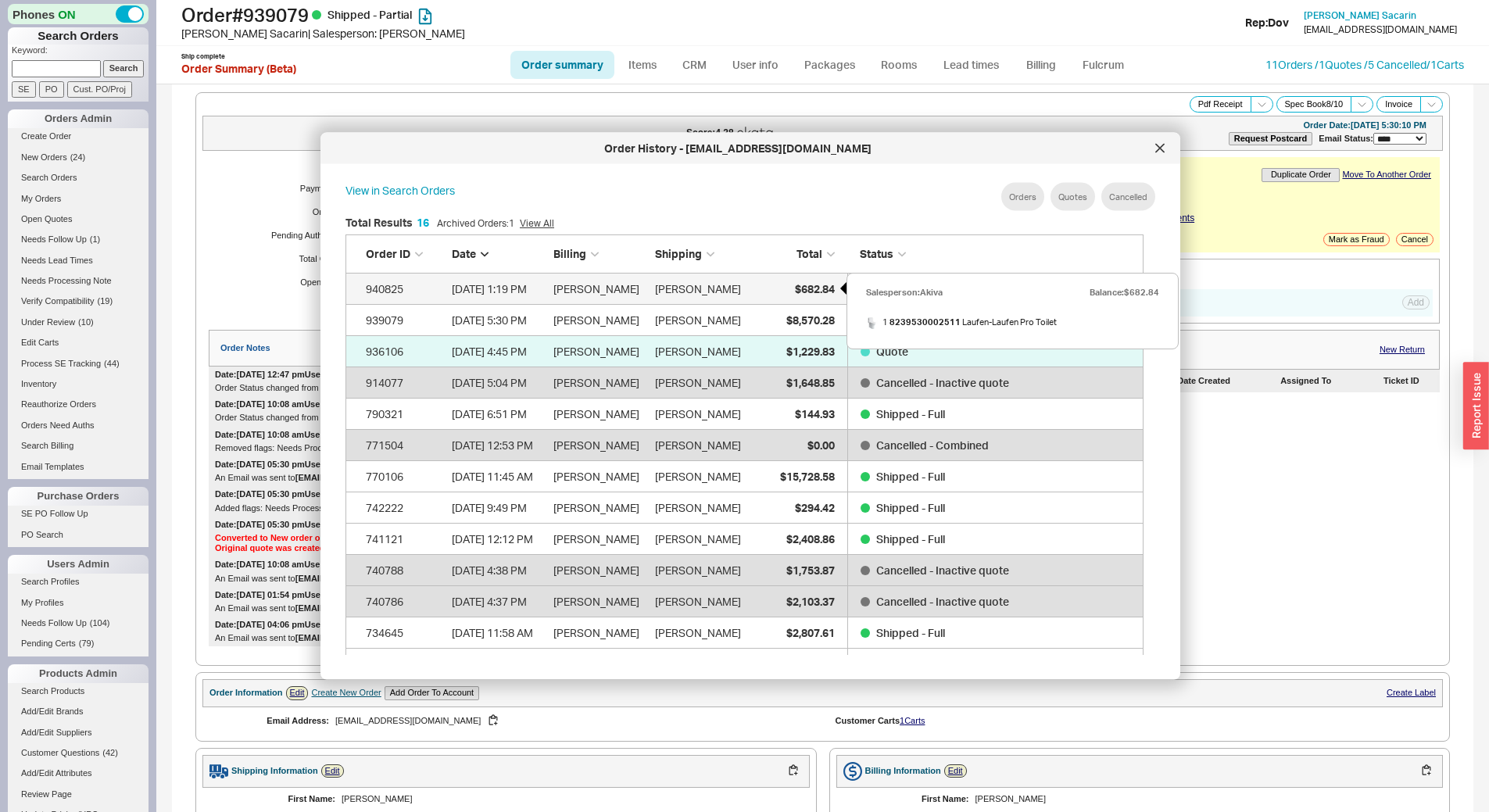
click at [778, 278] on div "$682.84" at bounding box center [795, 288] width 78 height 31
select select "*"
select select "LOW"
select select "3"
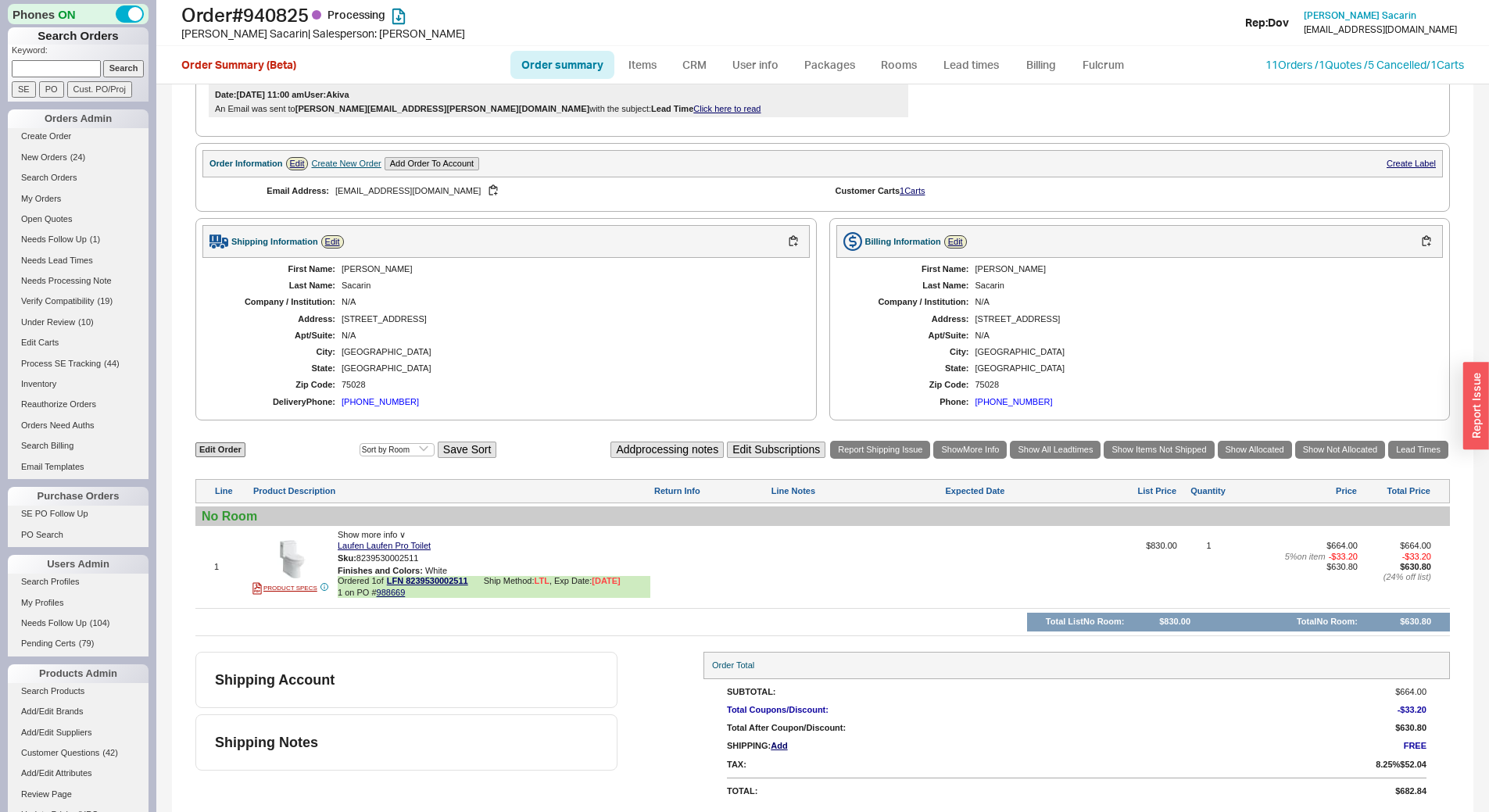
scroll to position [157, 0]
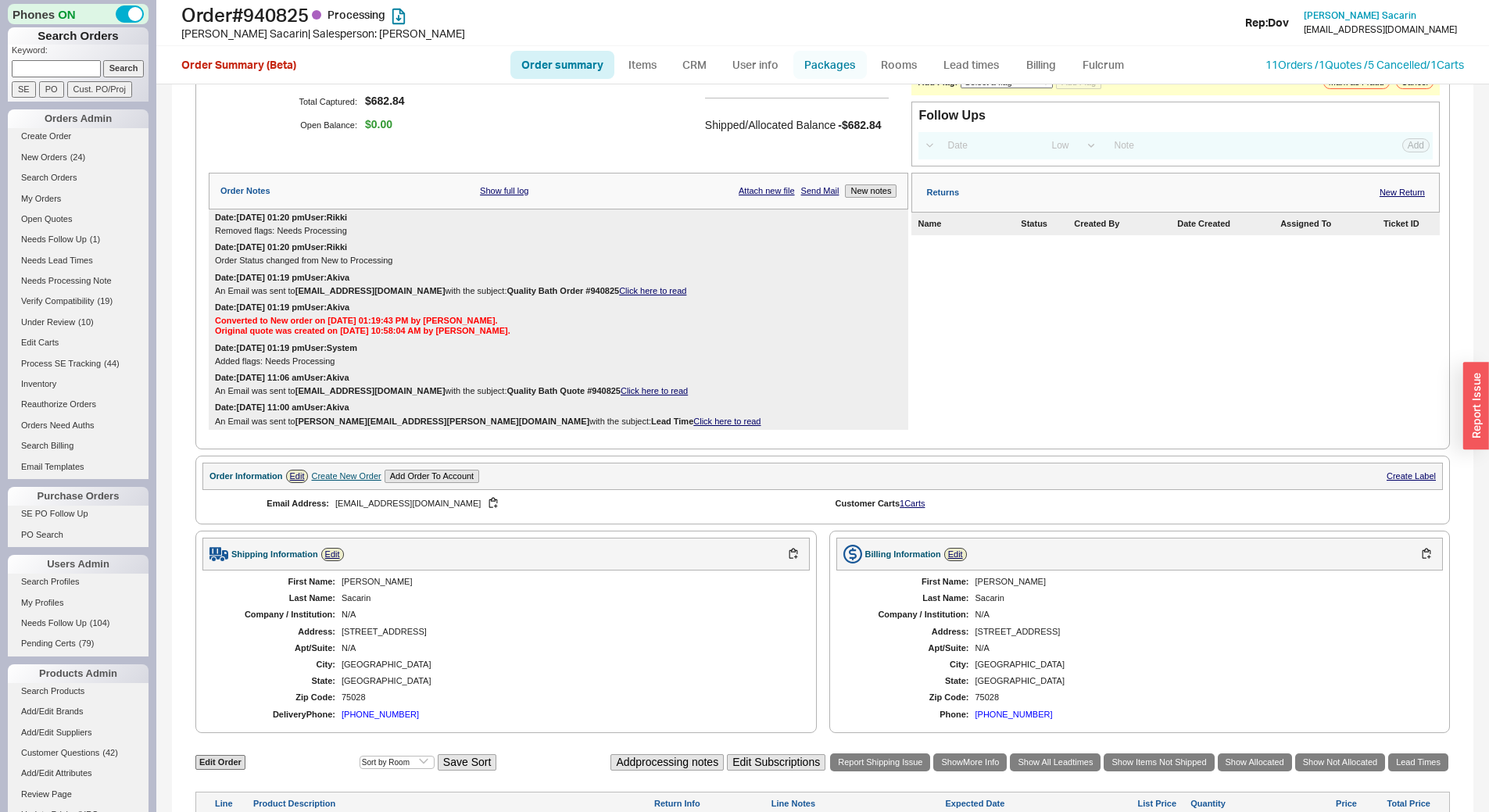
click at [831, 54] on link "Packages" at bounding box center [830, 64] width 73 height 28
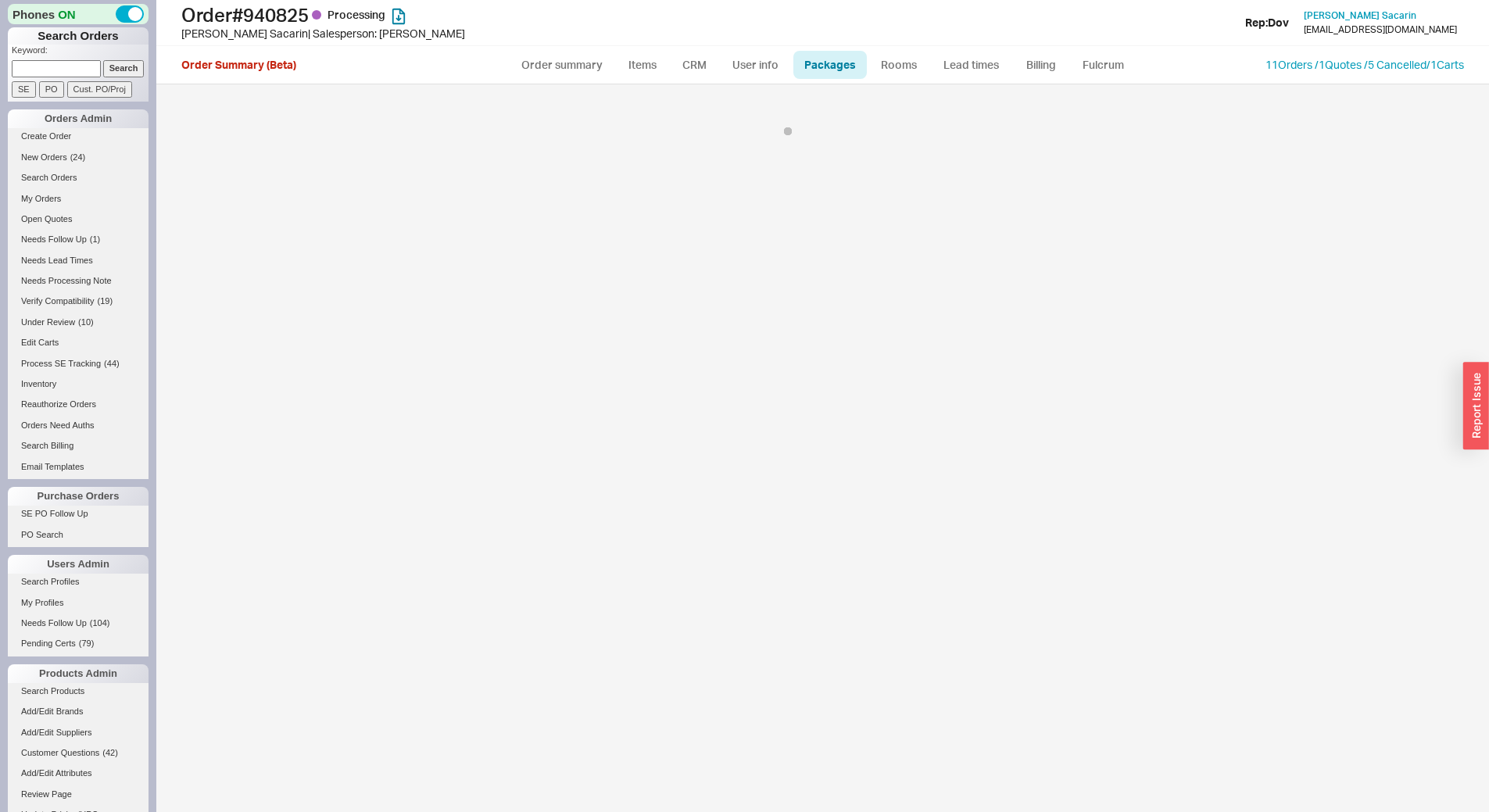
select select "9"
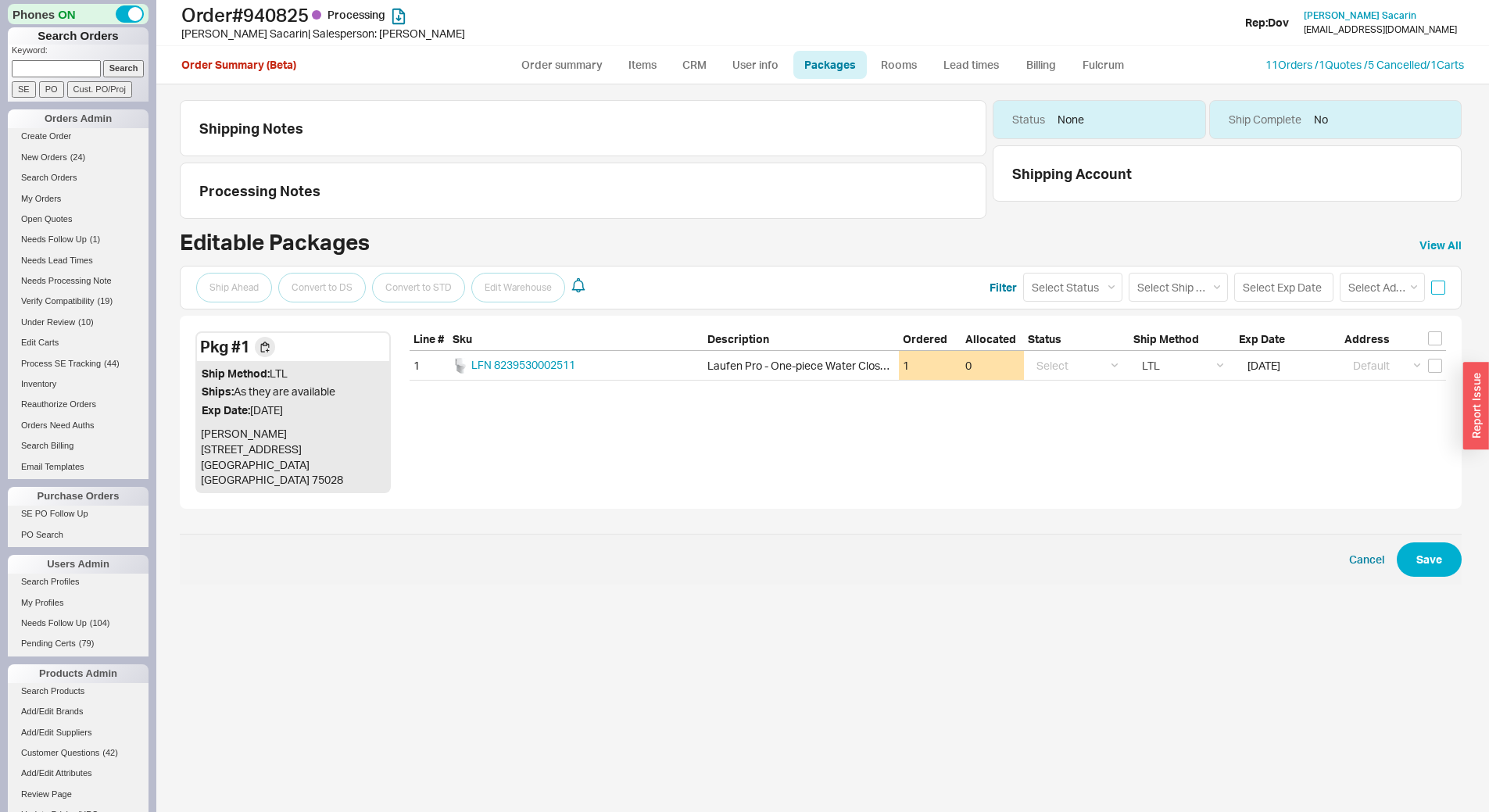
click at [1438, 282] on input "checkbox" at bounding box center [1438, 287] width 14 height 14
checkbox input "true"
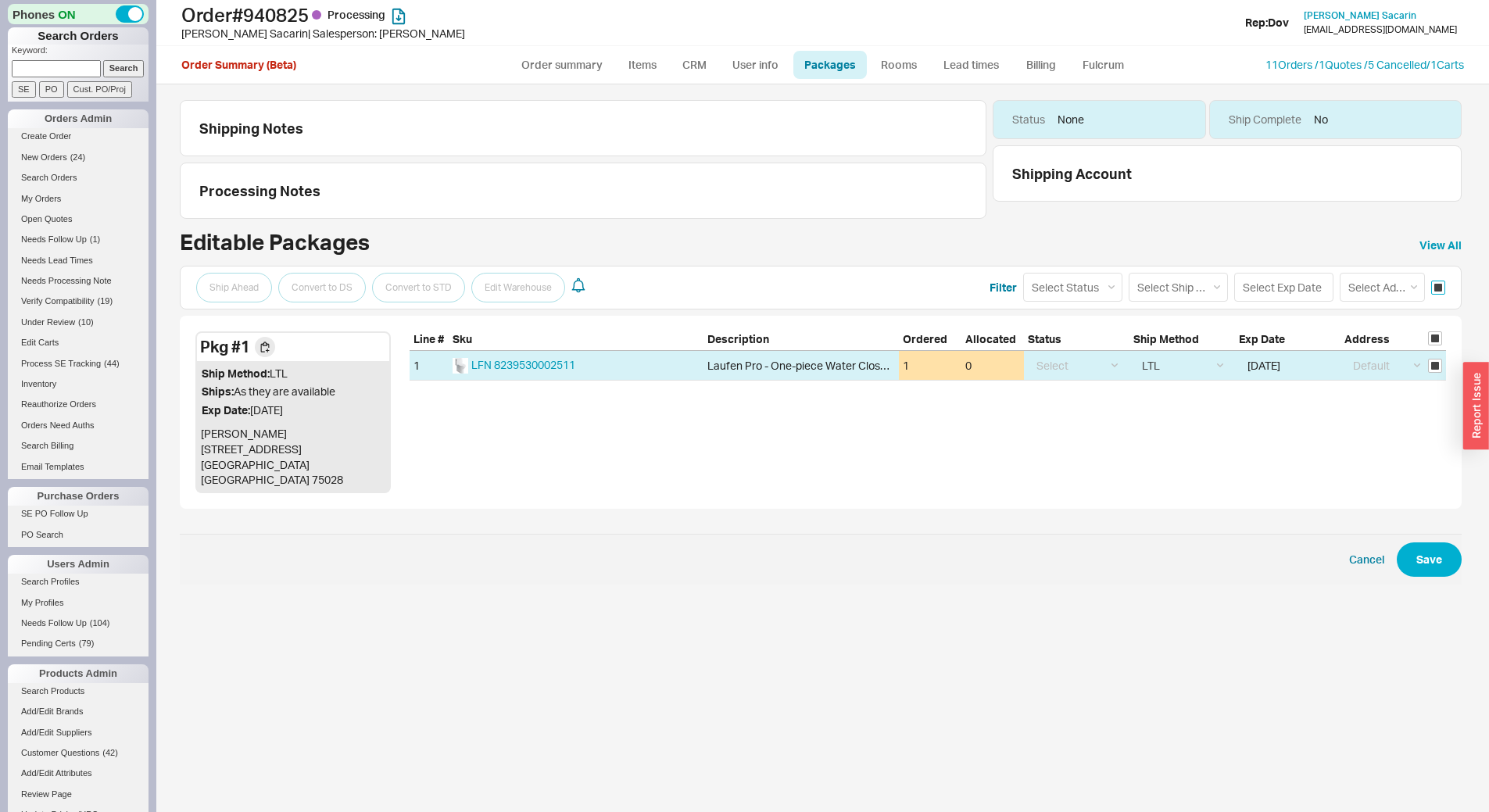
checkbox input "true"
click at [1116, 282] on select "Select Status (none) On Hold Call Before Ship Hold for Balance" at bounding box center [1073, 287] width 99 height 29
select select "Call Before Ship"
click at [1024, 273] on select "Select Status (none) On Hold Call Before Ship Hold for Balance" at bounding box center [1073, 287] width 99 height 29
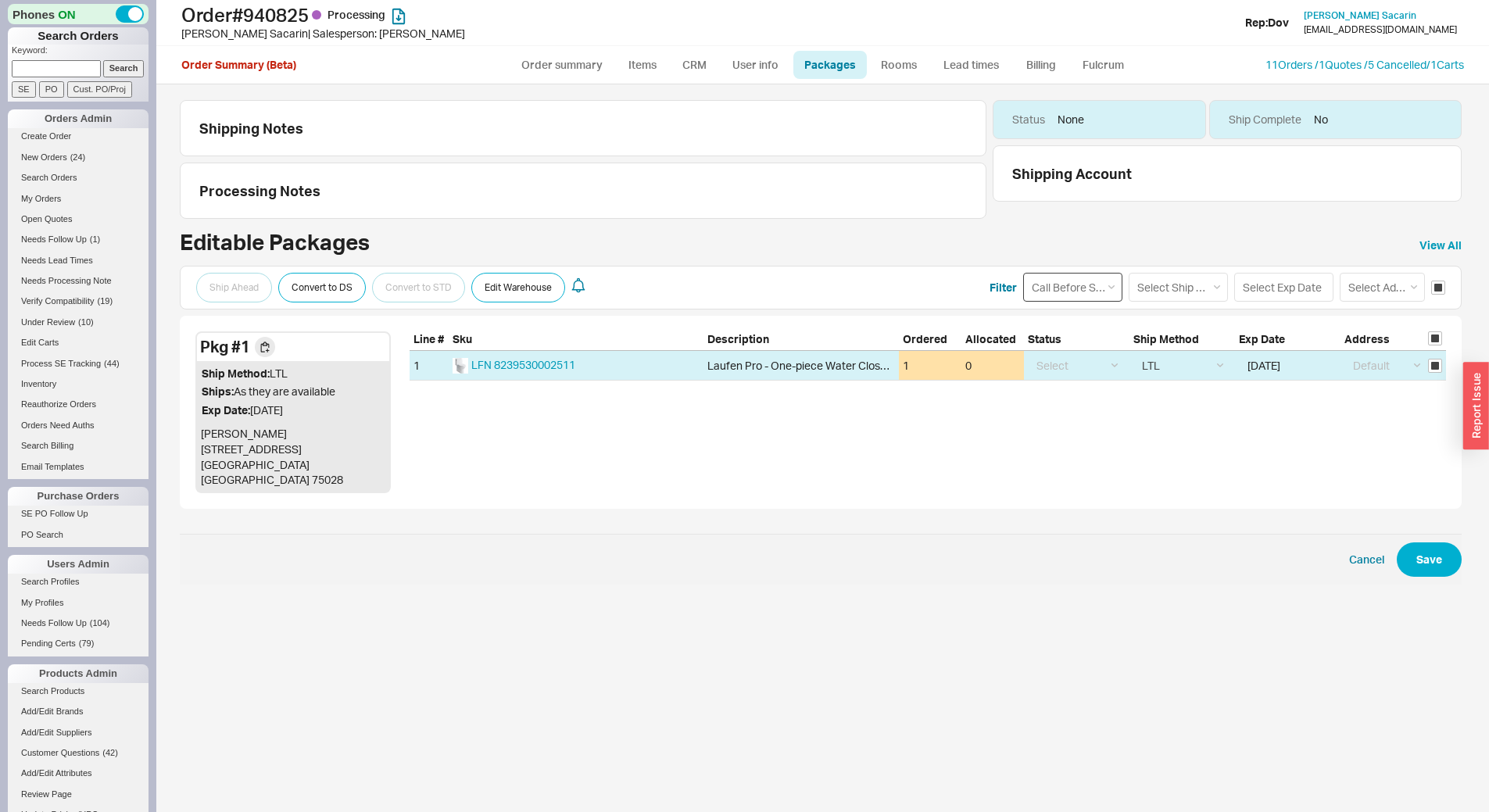
select select
select select "Call Before Ship"
drag, startPoint x: 1416, startPoint y: 544, endPoint x: 1371, endPoint y: 536, distance: 45.7
click at [1416, 545] on button "Save" at bounding box center [1429, 559] width 65 height 34
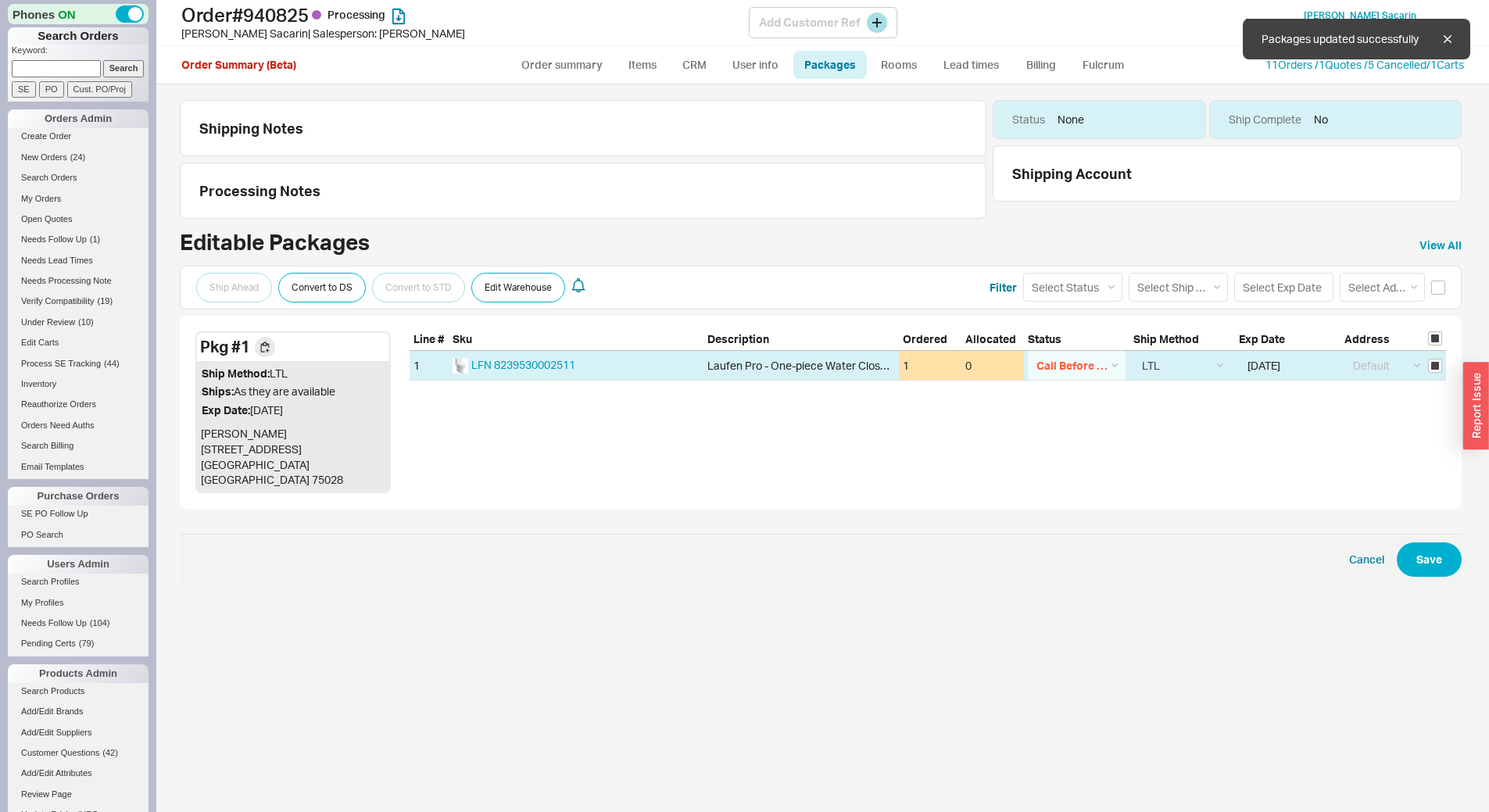
checkbox input "false"
select select "Call Before Ship"
select select "9"
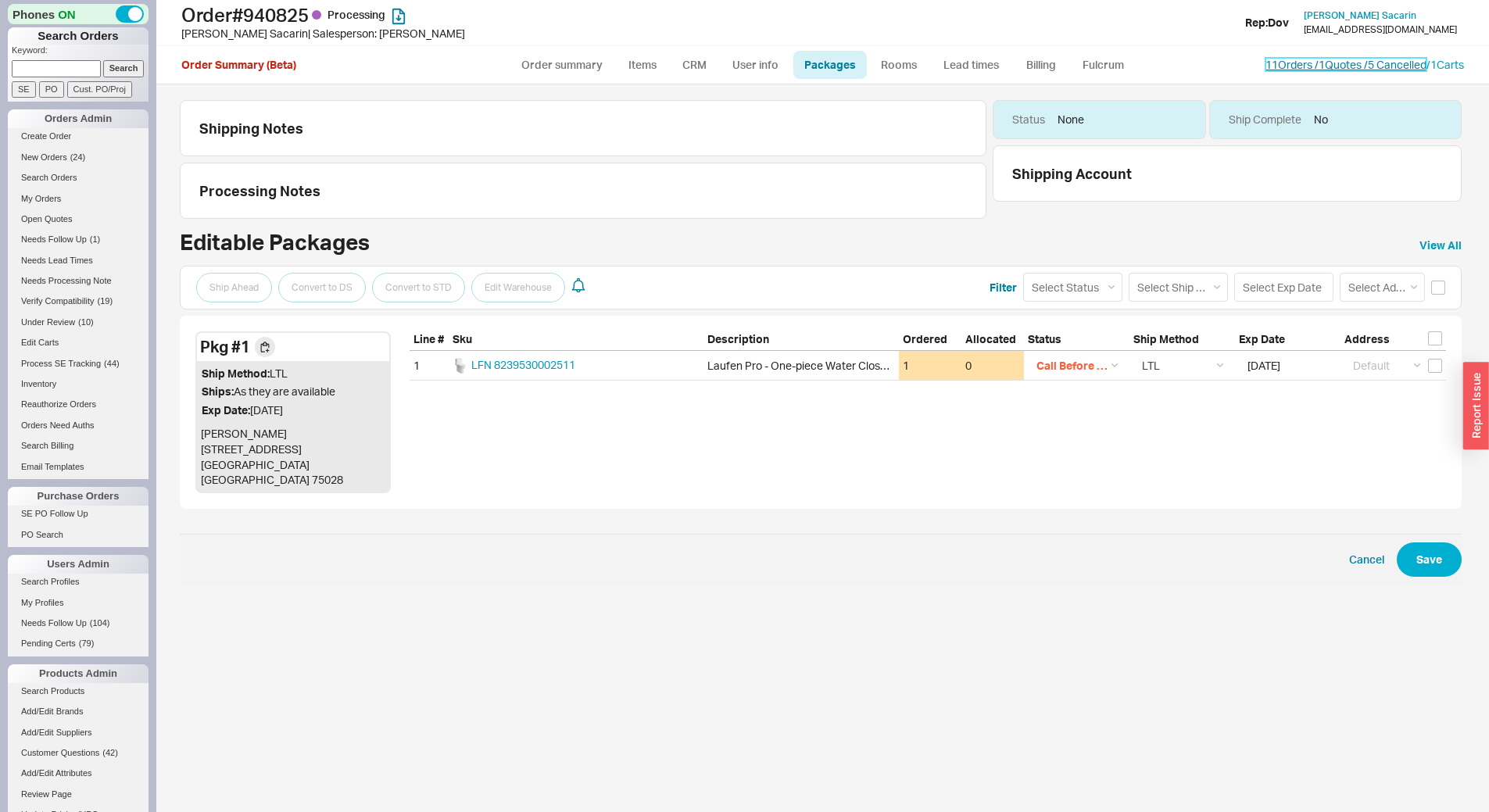
click at [1266, 64] on link "11 Orders / 1 Quotes / 5 Cancelled" at bounding box center [1346, 64] width 161 height 13
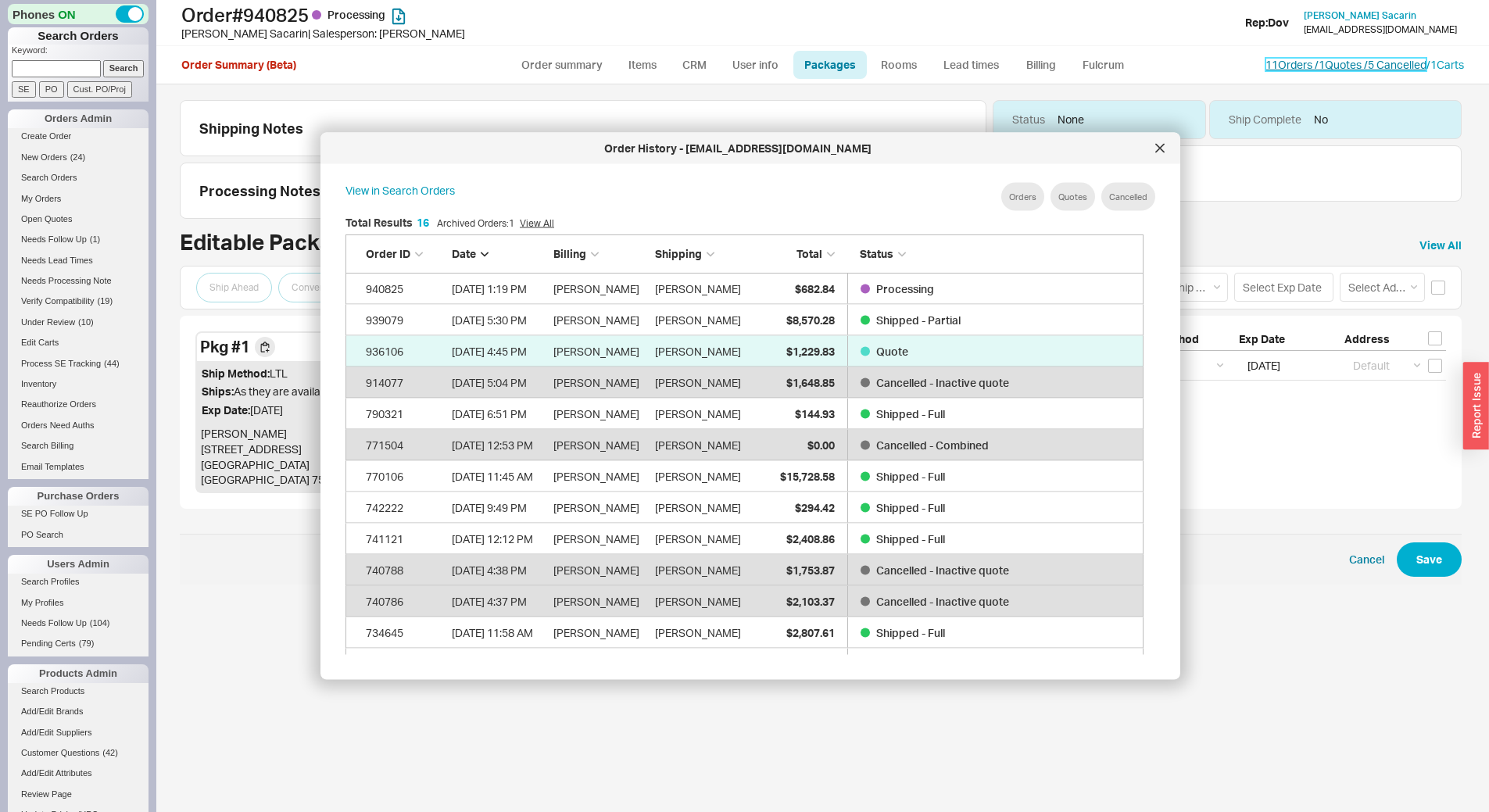
scroll to position [466, 812]
click at [565, 55] on link "Order summary" at bounding box center [562, 64] width 104 height 28
select select "*"
select select "LOW"
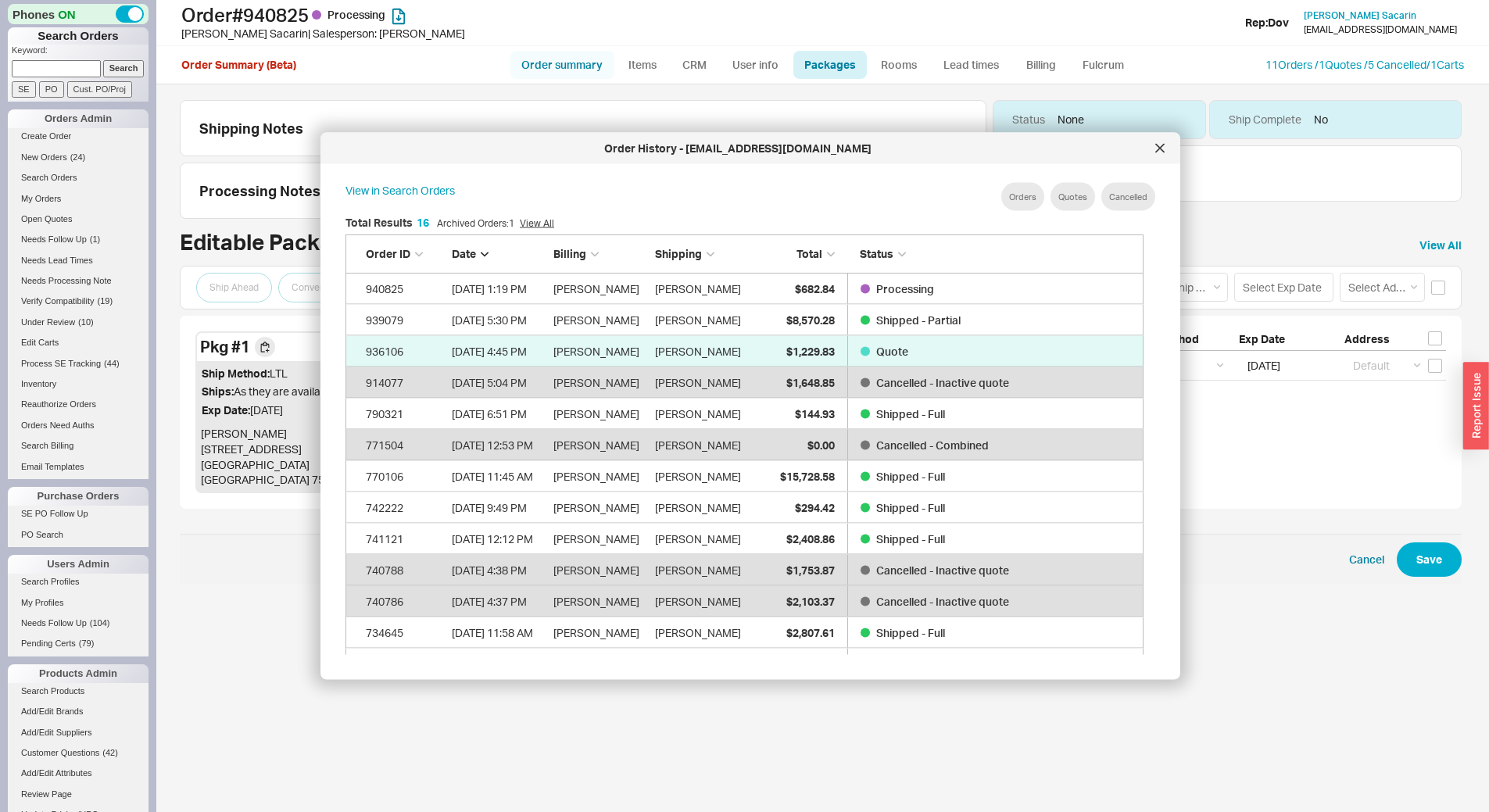
select select "3"
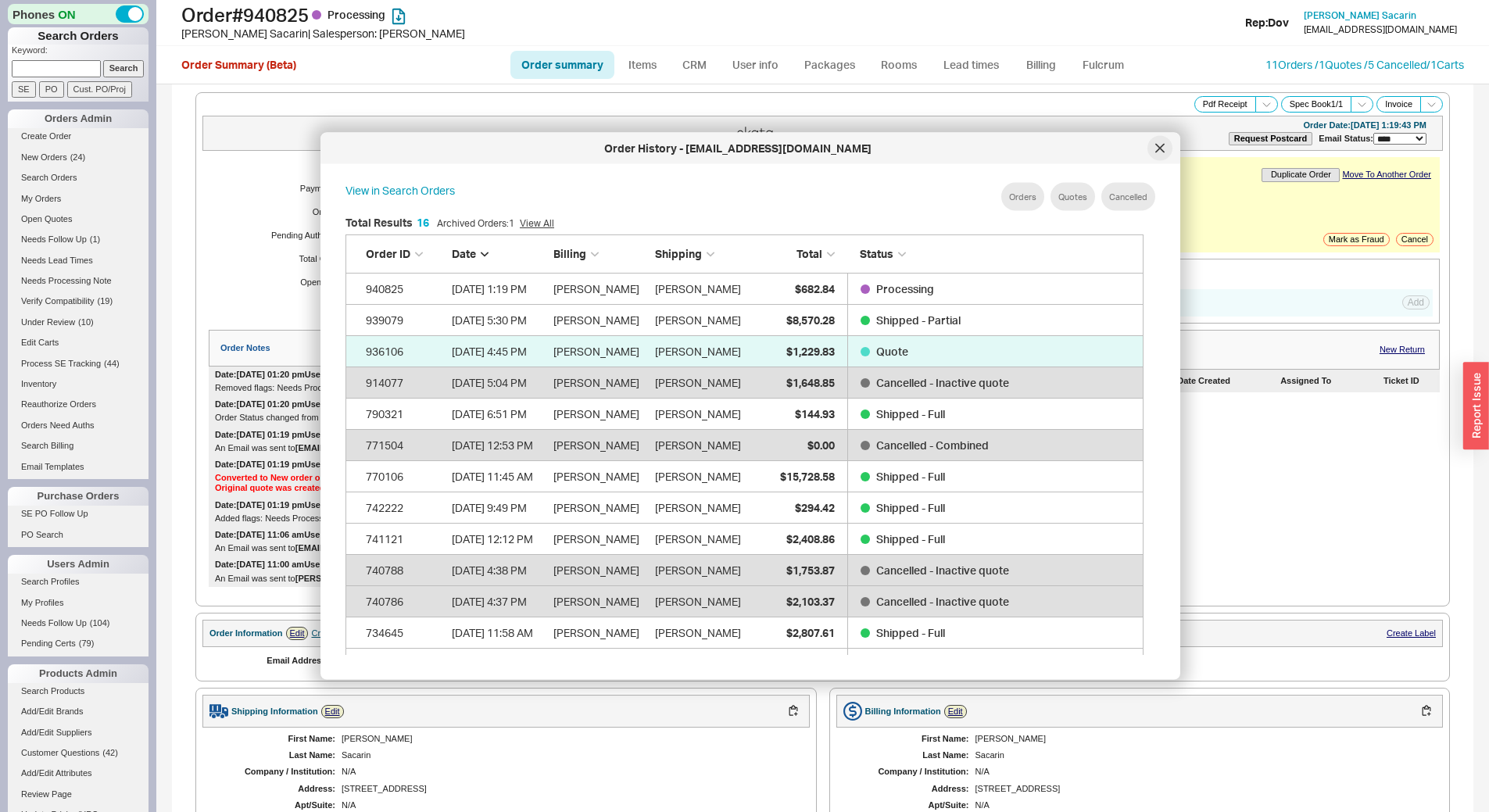
click at [1166, 143] on div at bounding box center [1159, 148] width 25 height 25
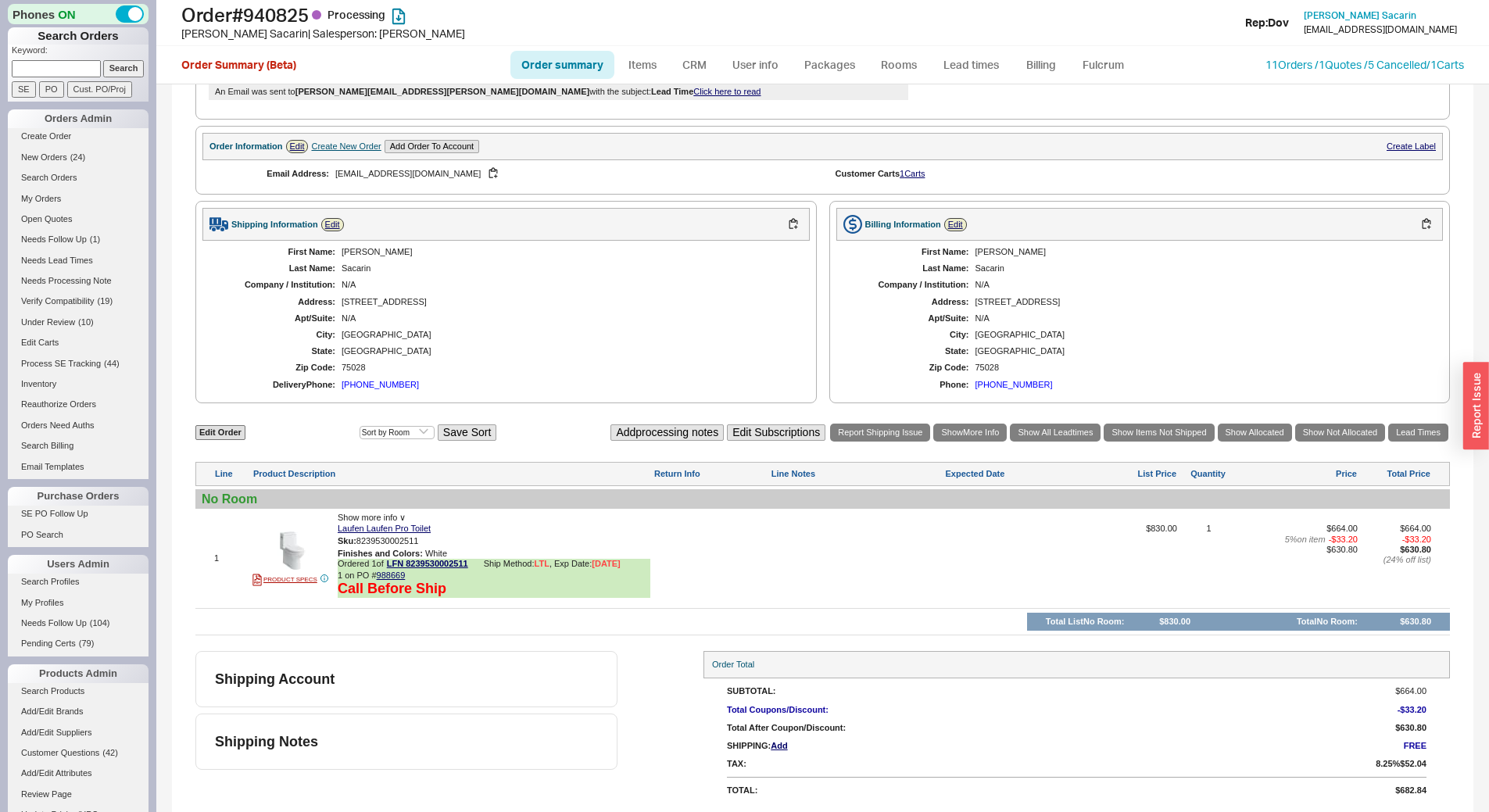
scroll to position [96, 0]
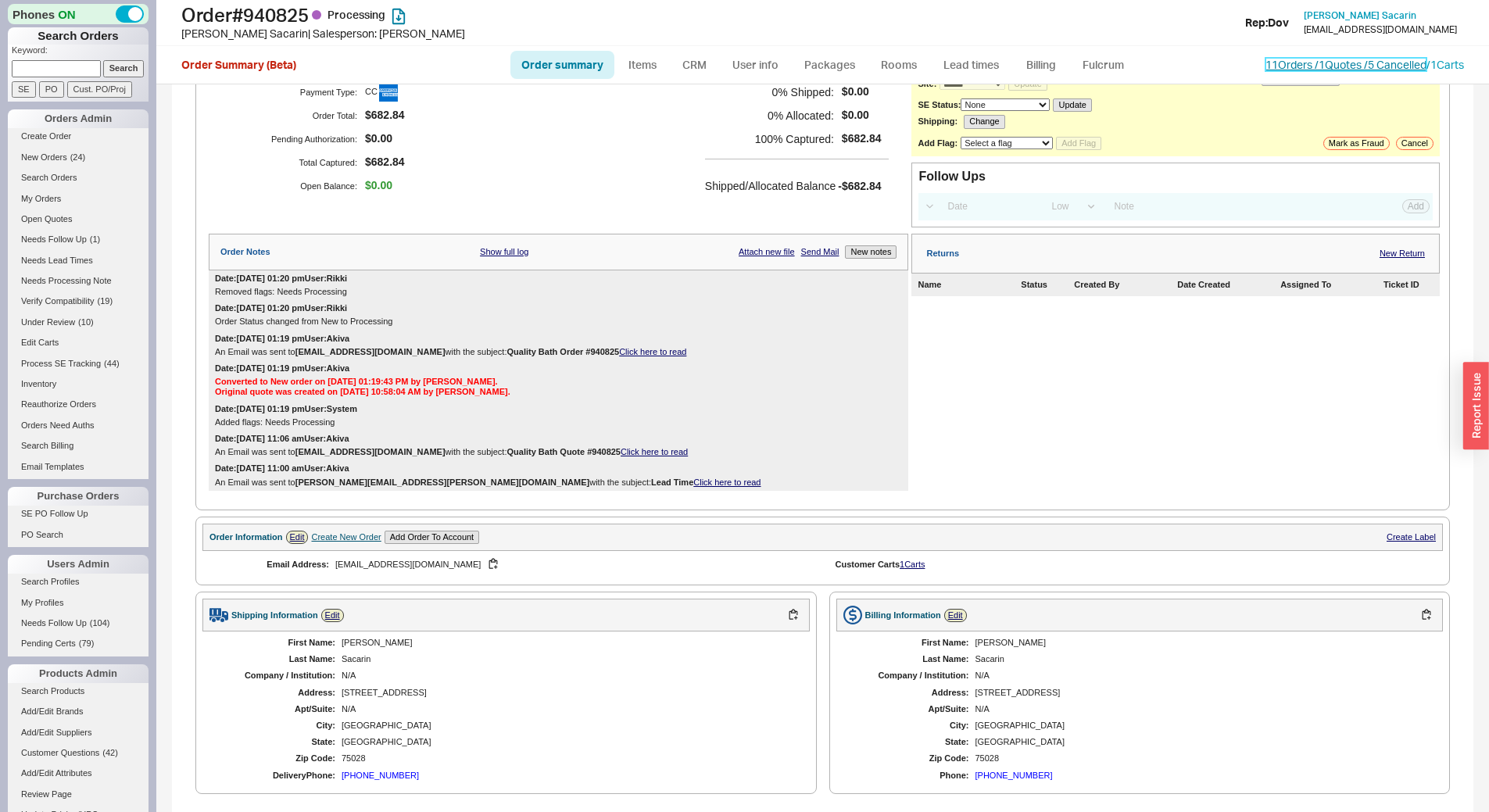
click at [1280, 66] on link "11 Orders / 1 Quotes / 5 Cancelled" at bounding box center [1346, 64] width 161 height 13
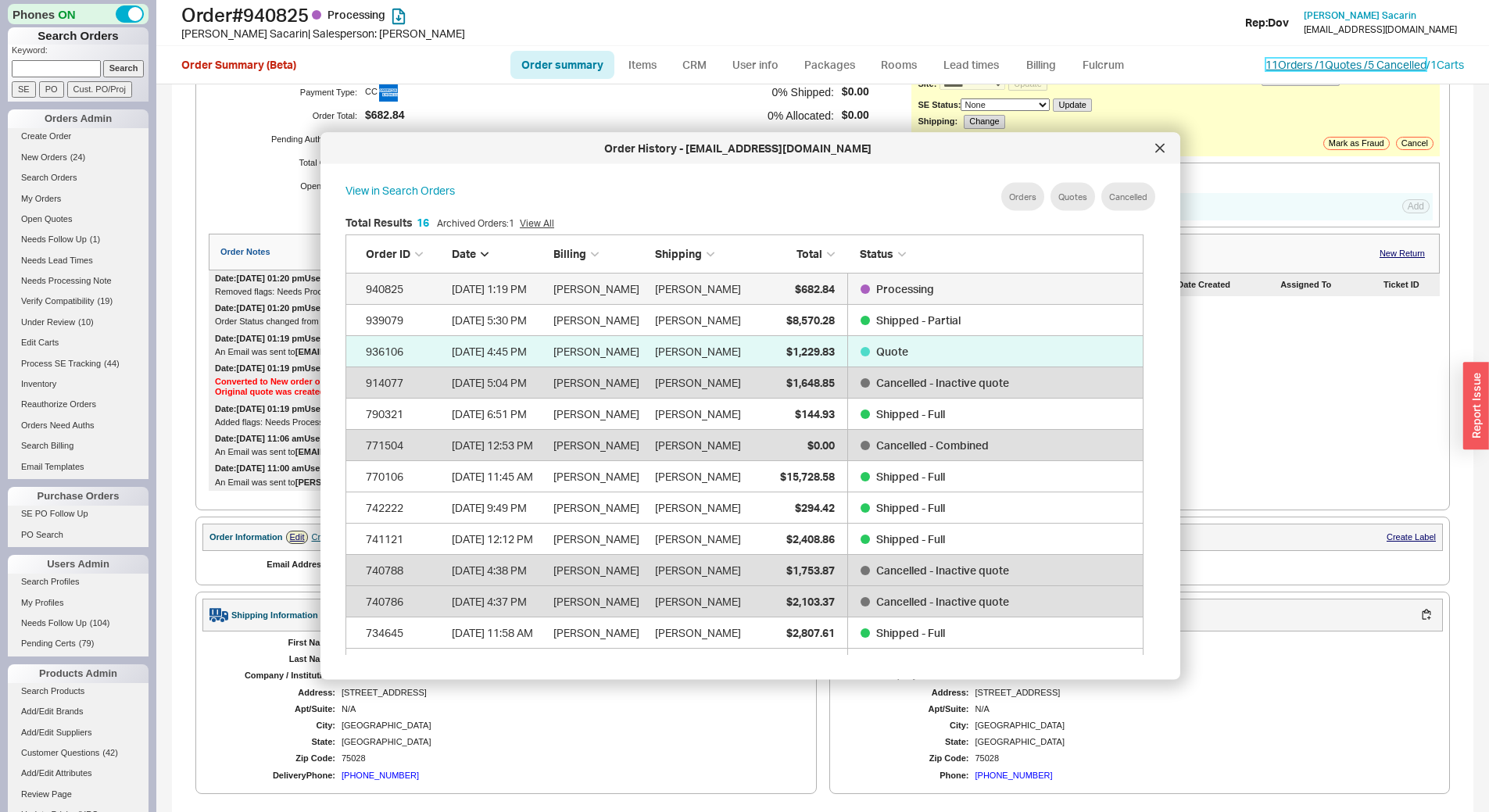
scroll to position [466, 812]
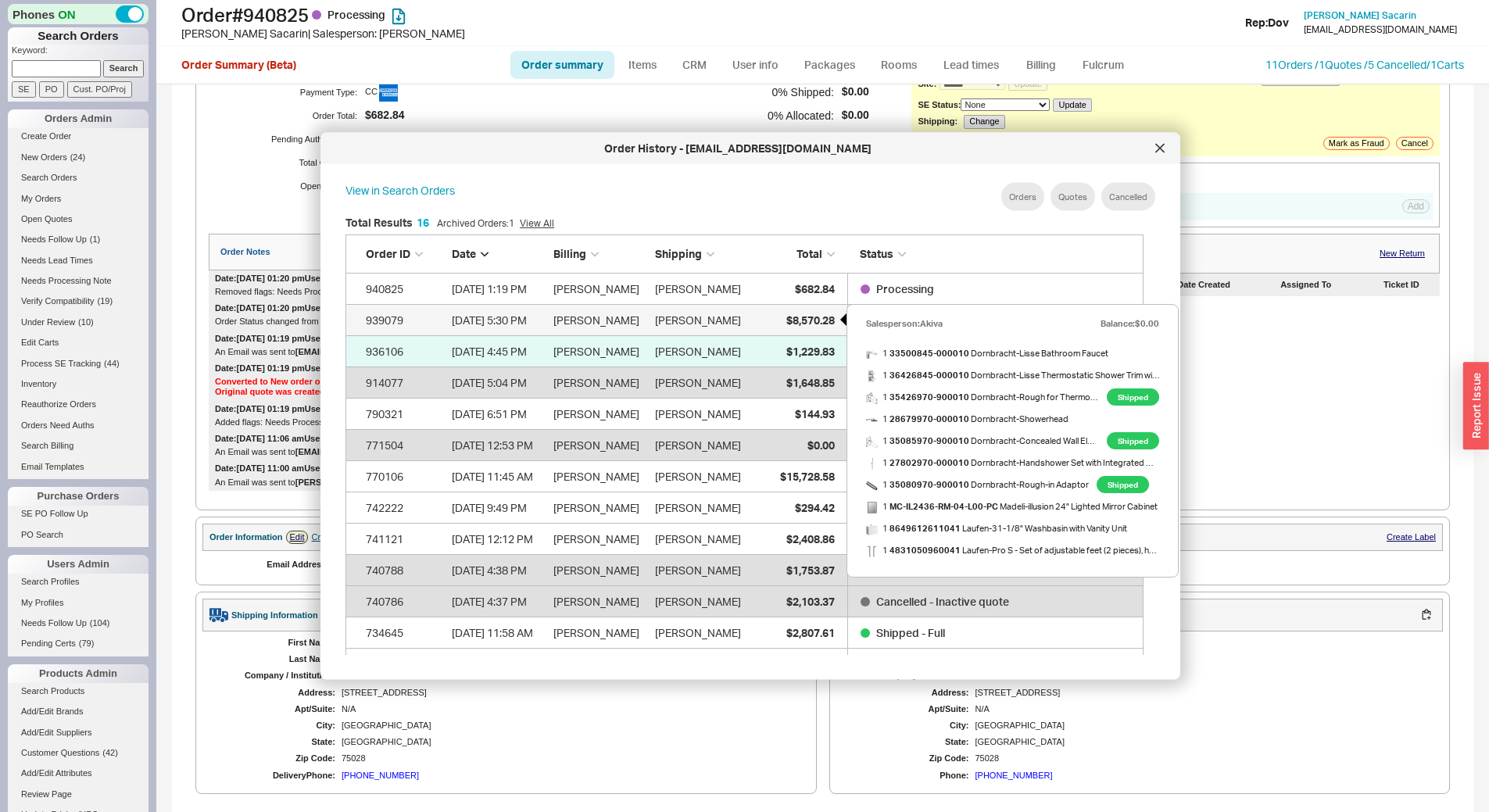
click at [767, 318] on div "$8,570.28" at bounding box center [795, 319] width 78 height 31
select select "*"
select select "LOW"
select select "3"
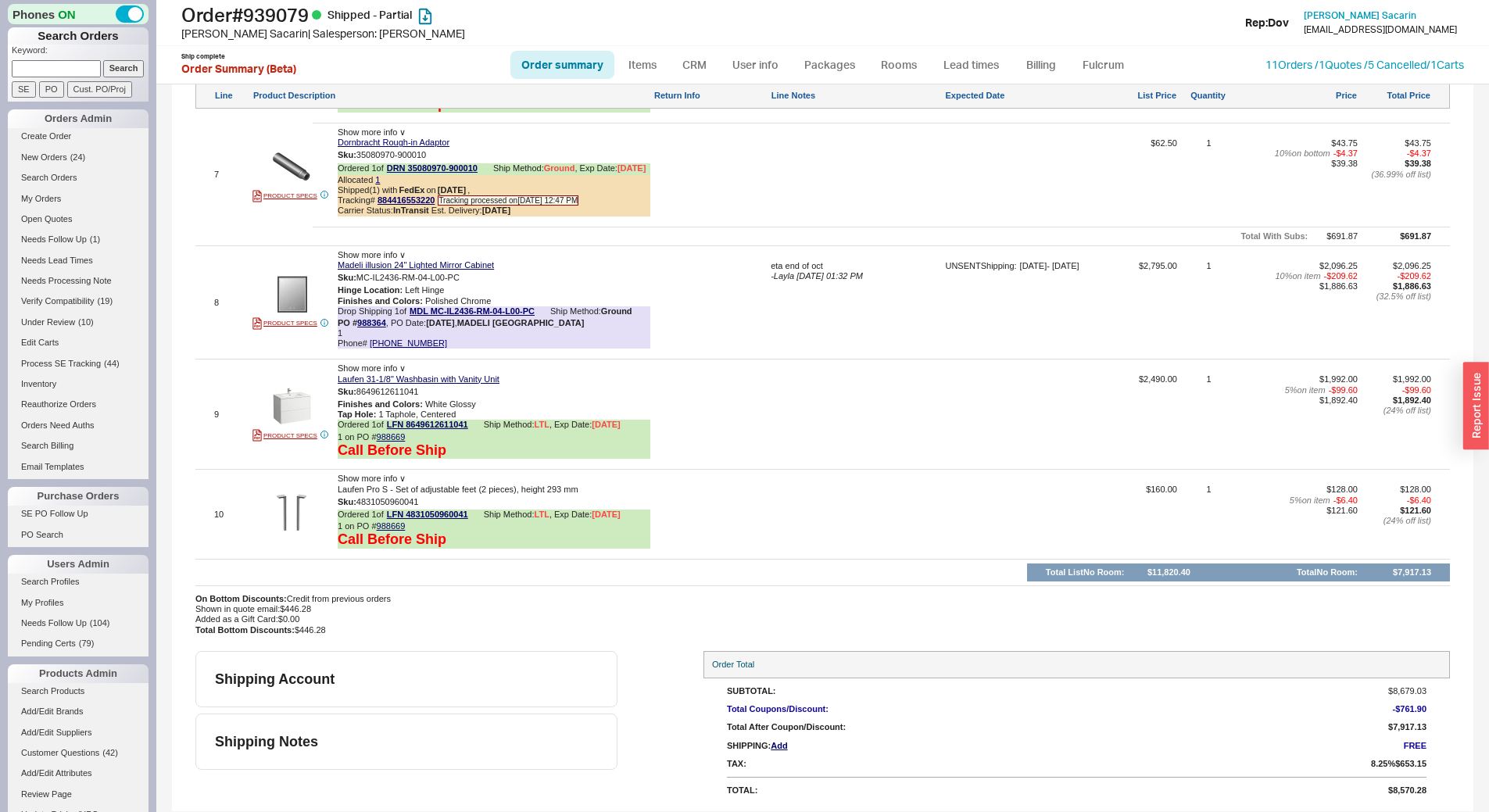
scroll to position [1683, 0]
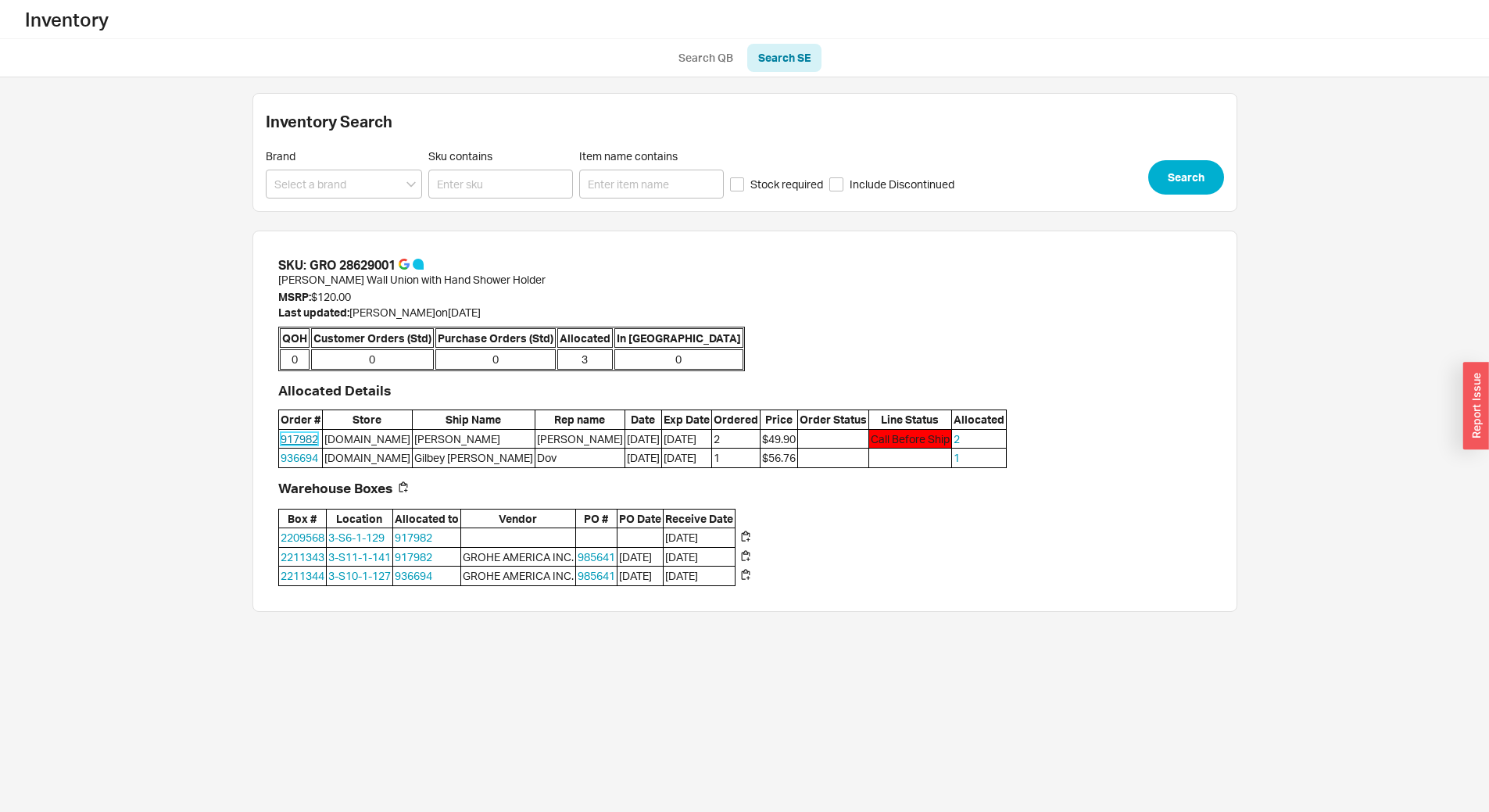
click at [308, 438] on link "917982" at bounding box center [299, 439] width 38 height 13
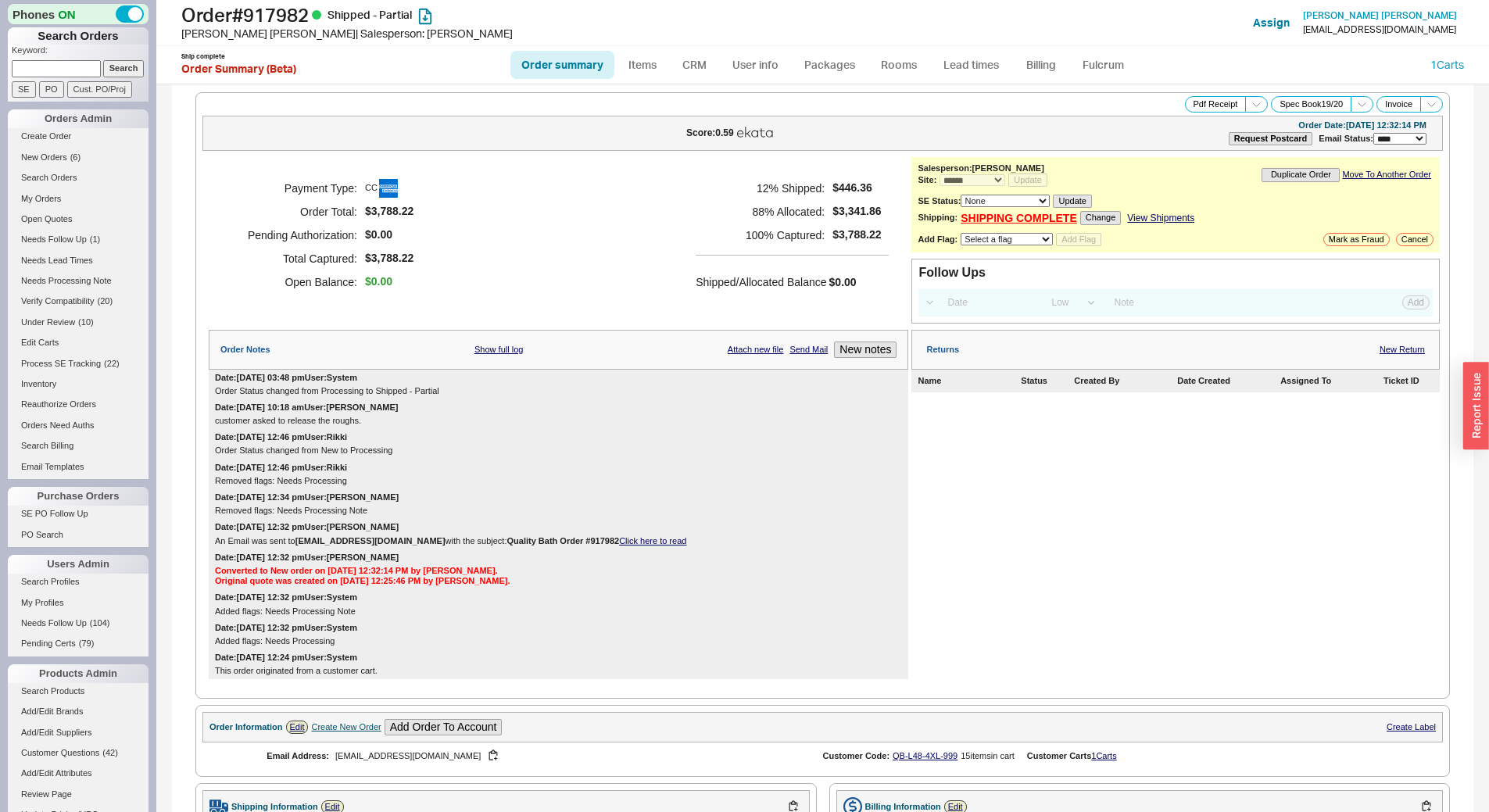
select select "*"
select select "LOW"
select select "3"
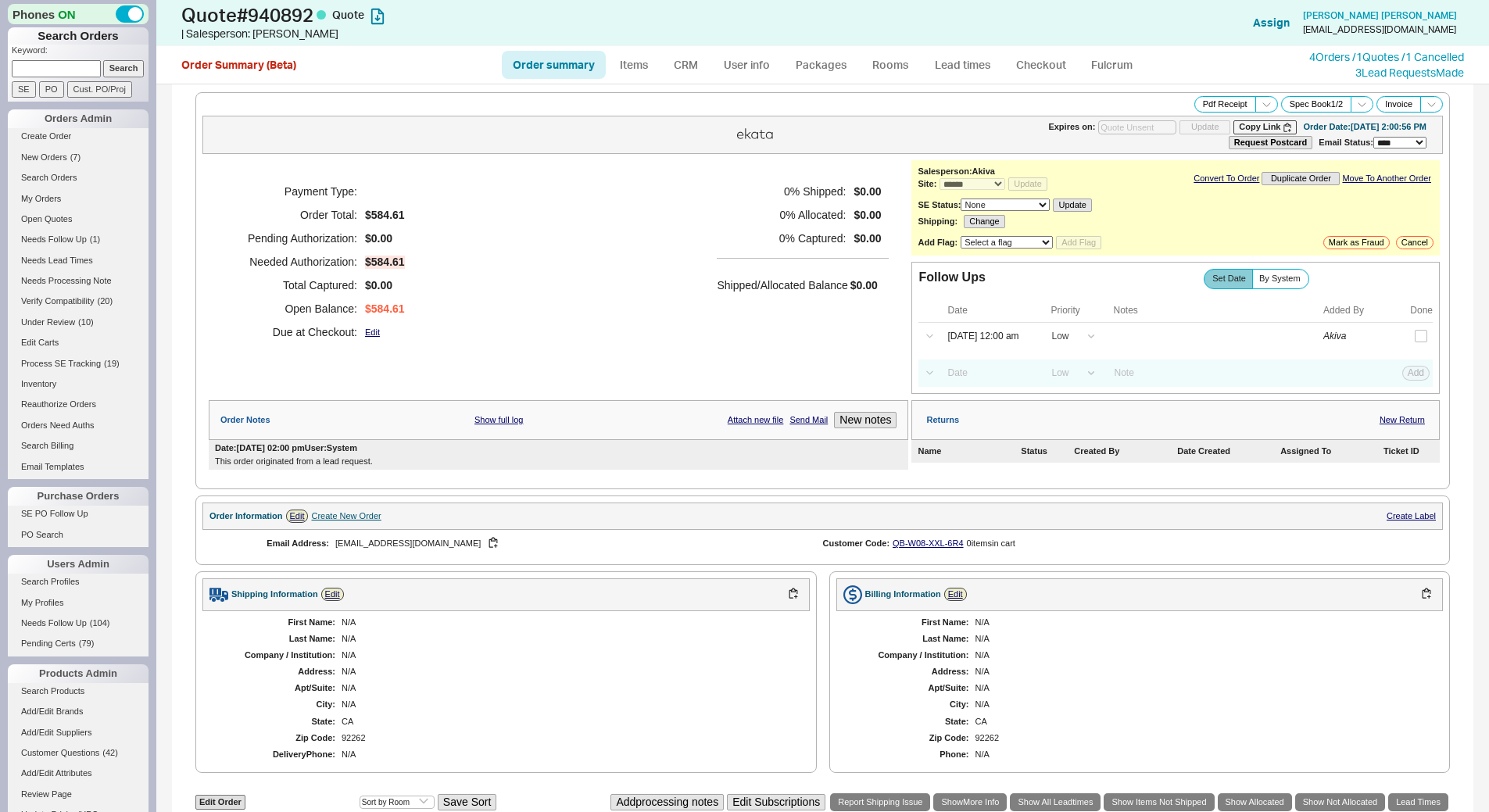
select select "*"
select select "LOW"
select select "3"
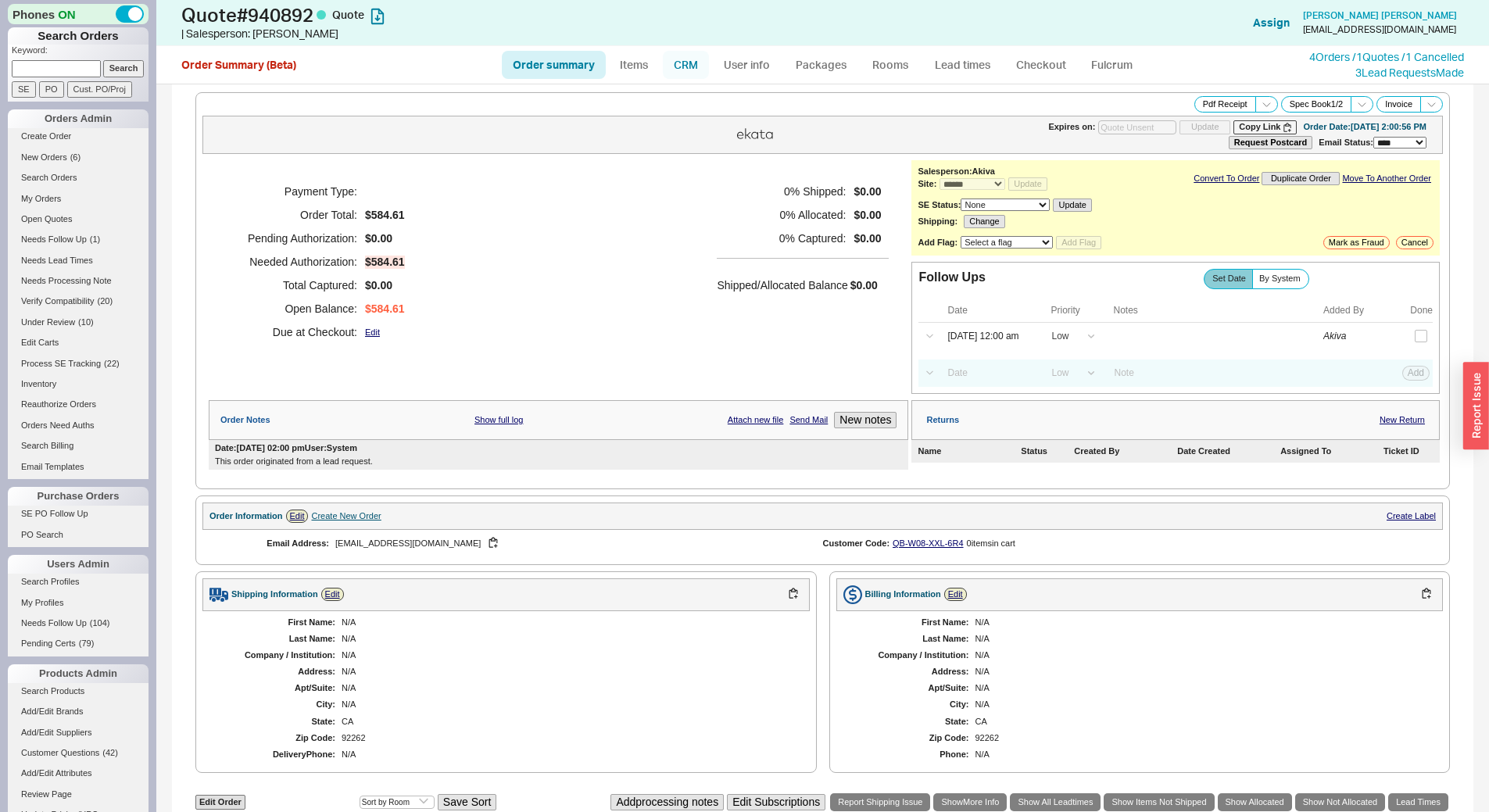
click at [700, 64] on link "CRM" at bounding box center [686, 64] width 46 height 28
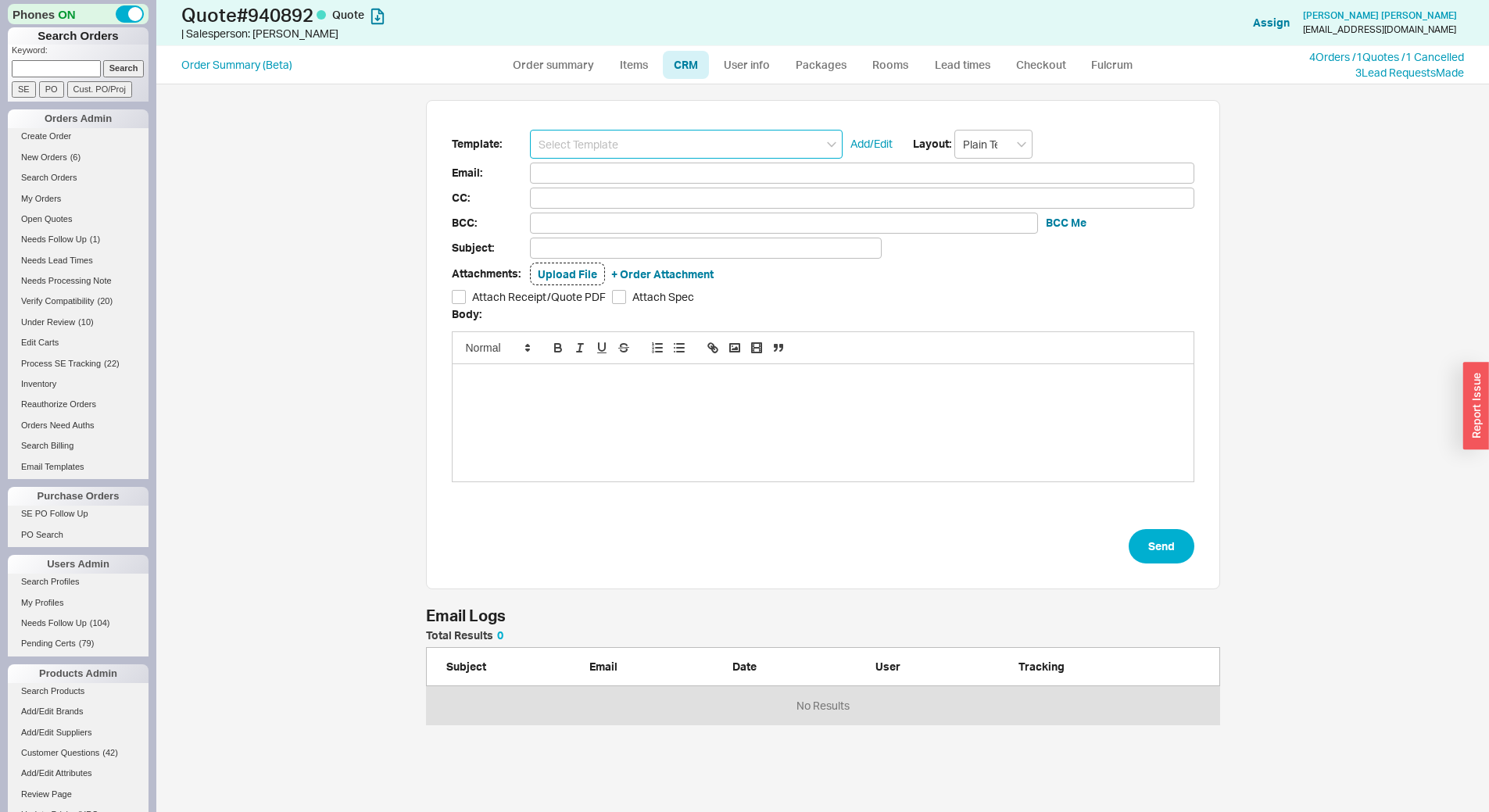
scroll to position [83, 782]
click at [711, 146] on input at bounding box center [686, 144] width 313 height 29
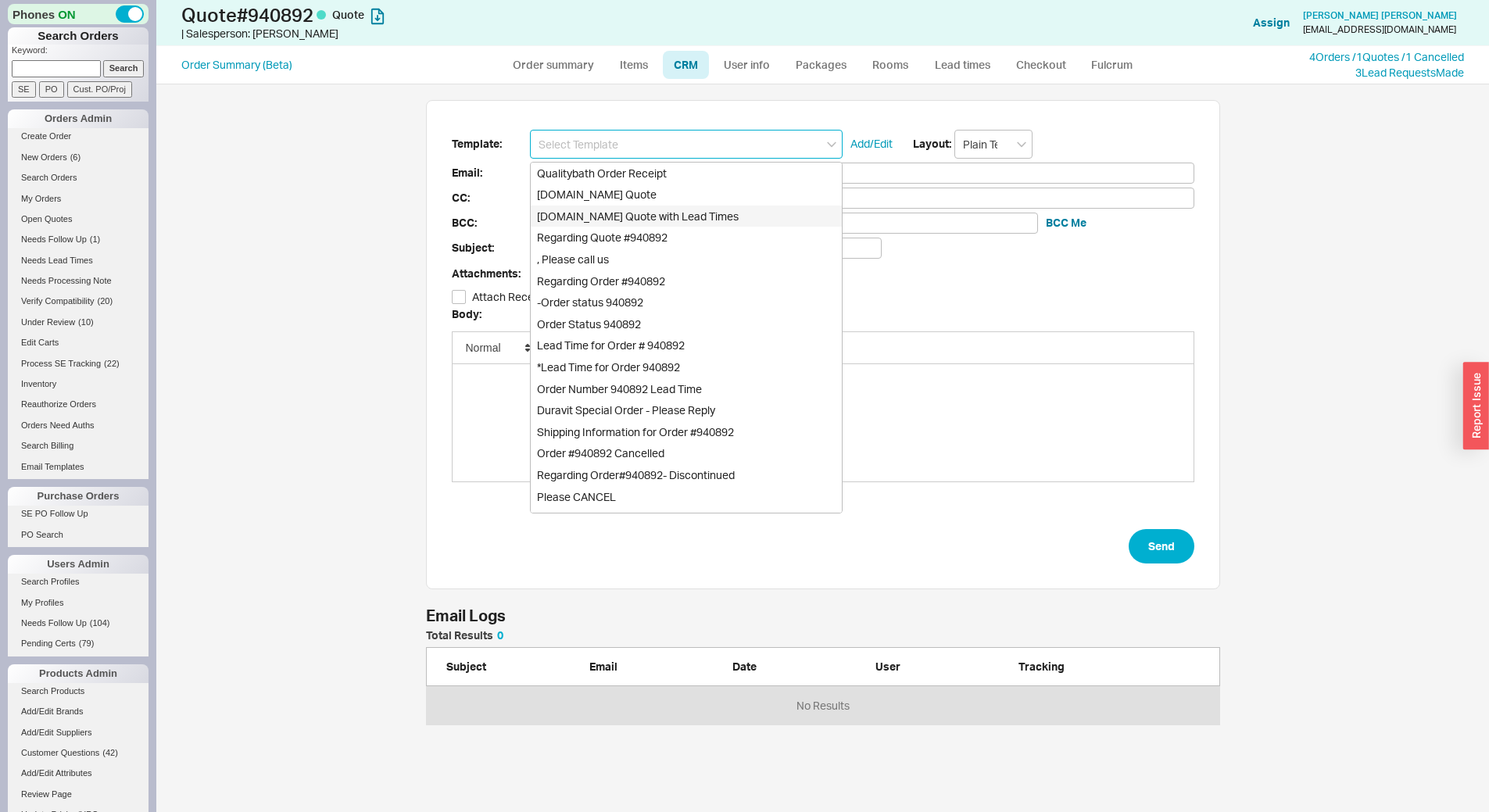
click at [737, 217] on div "[DOMAIN_NAME] Quote with Lead Times" at bounding box center [686, 217] width 311 height 22
type input "Receipt"
type input "bmbronson@gmail.com"
type input "Quality Bath Quote #940892 with Lead Times"
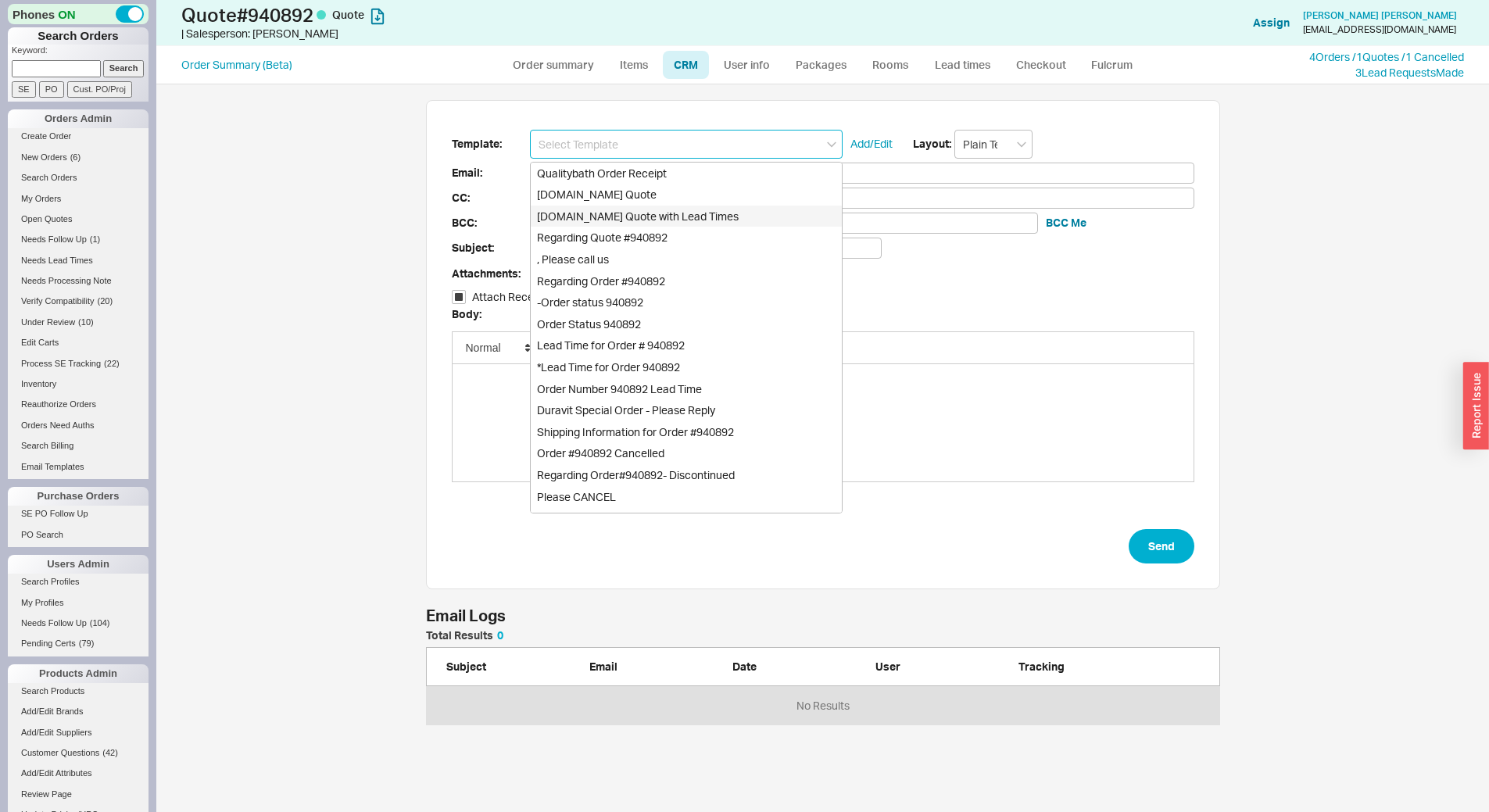
checkbox input "true"
type input "[DOMAIN_NAME] Quote with Lead Times"
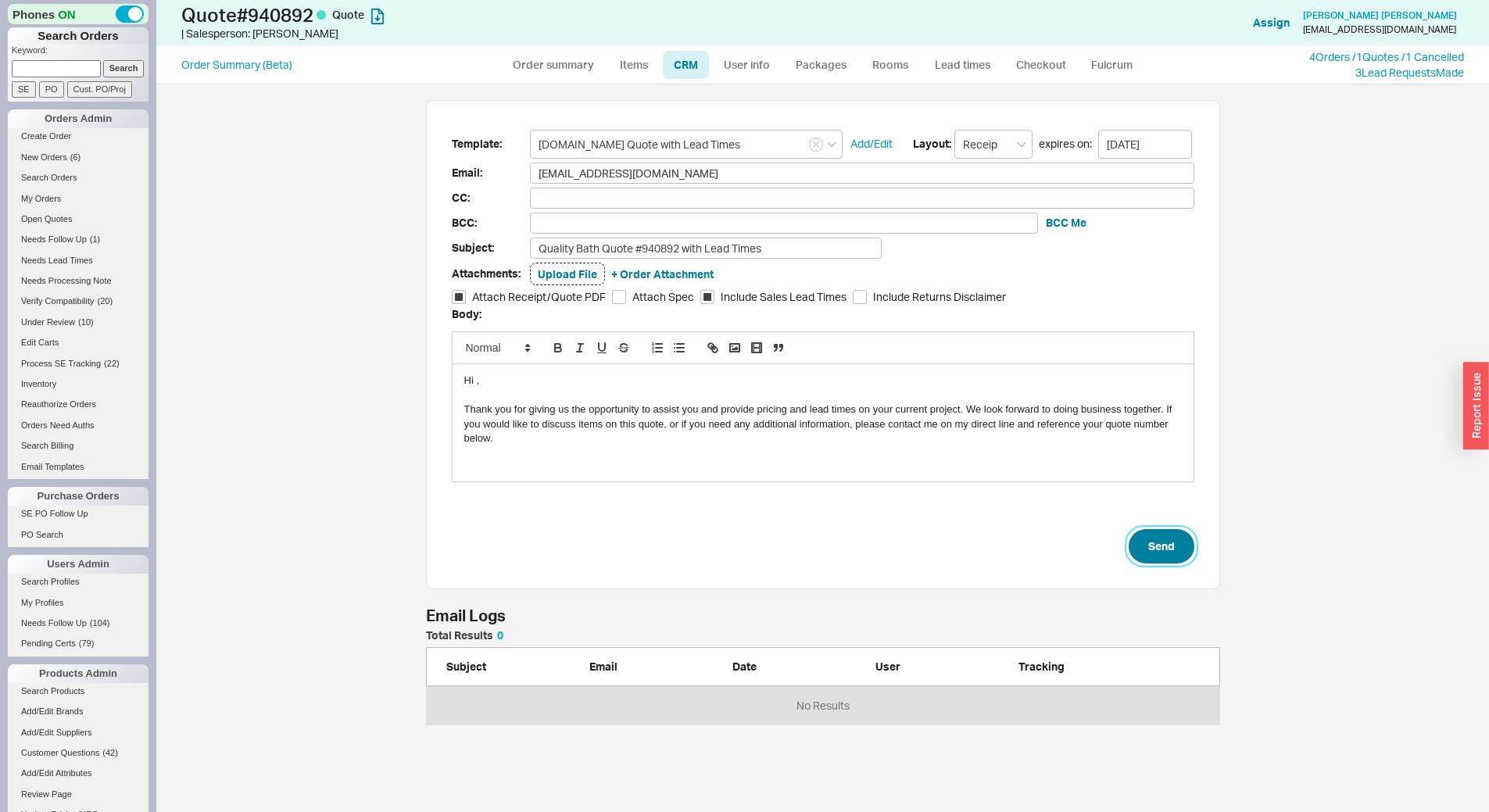
click at [1160, 531] on button "Send" at bounding box center [1162, 545] width 66 height 34
select select "*"
select select "LOW"
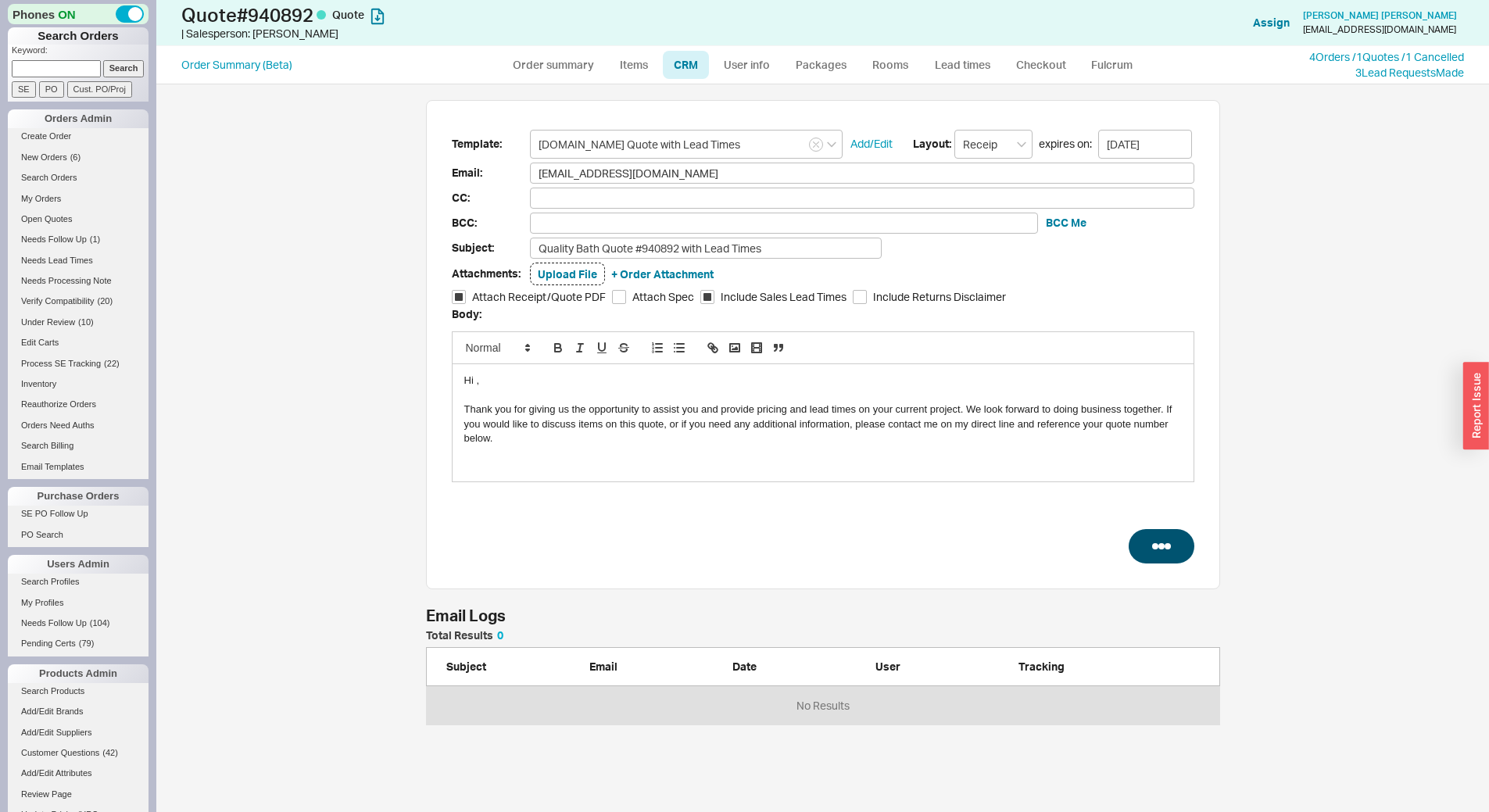
select select "3"
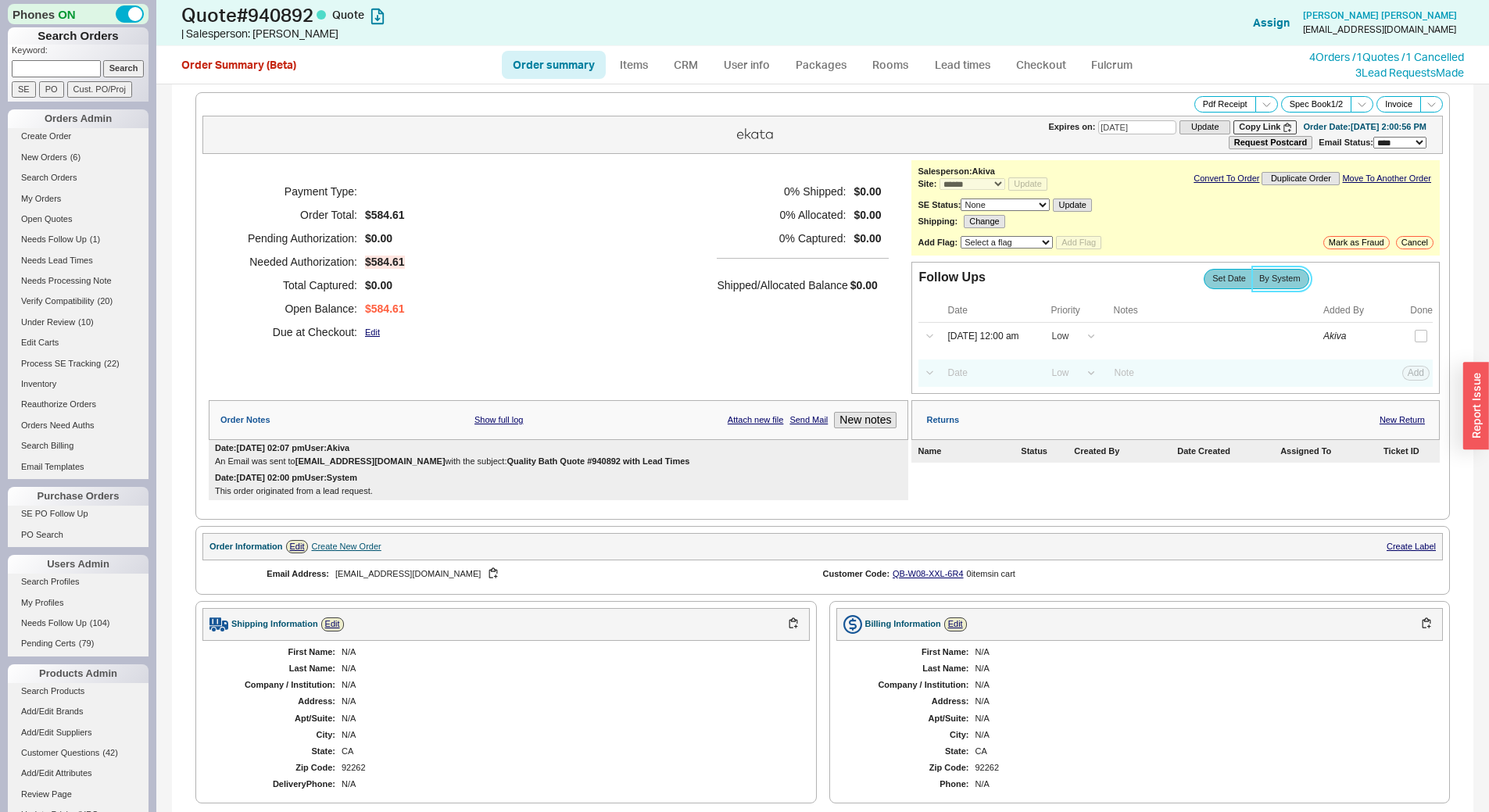
click at [1284, 283] on span "By System" at bounding box center [1280, 278] width 41 height 10
click at [0, 0] on input "By System" at bounding box center [0, 0] width 0 height 0
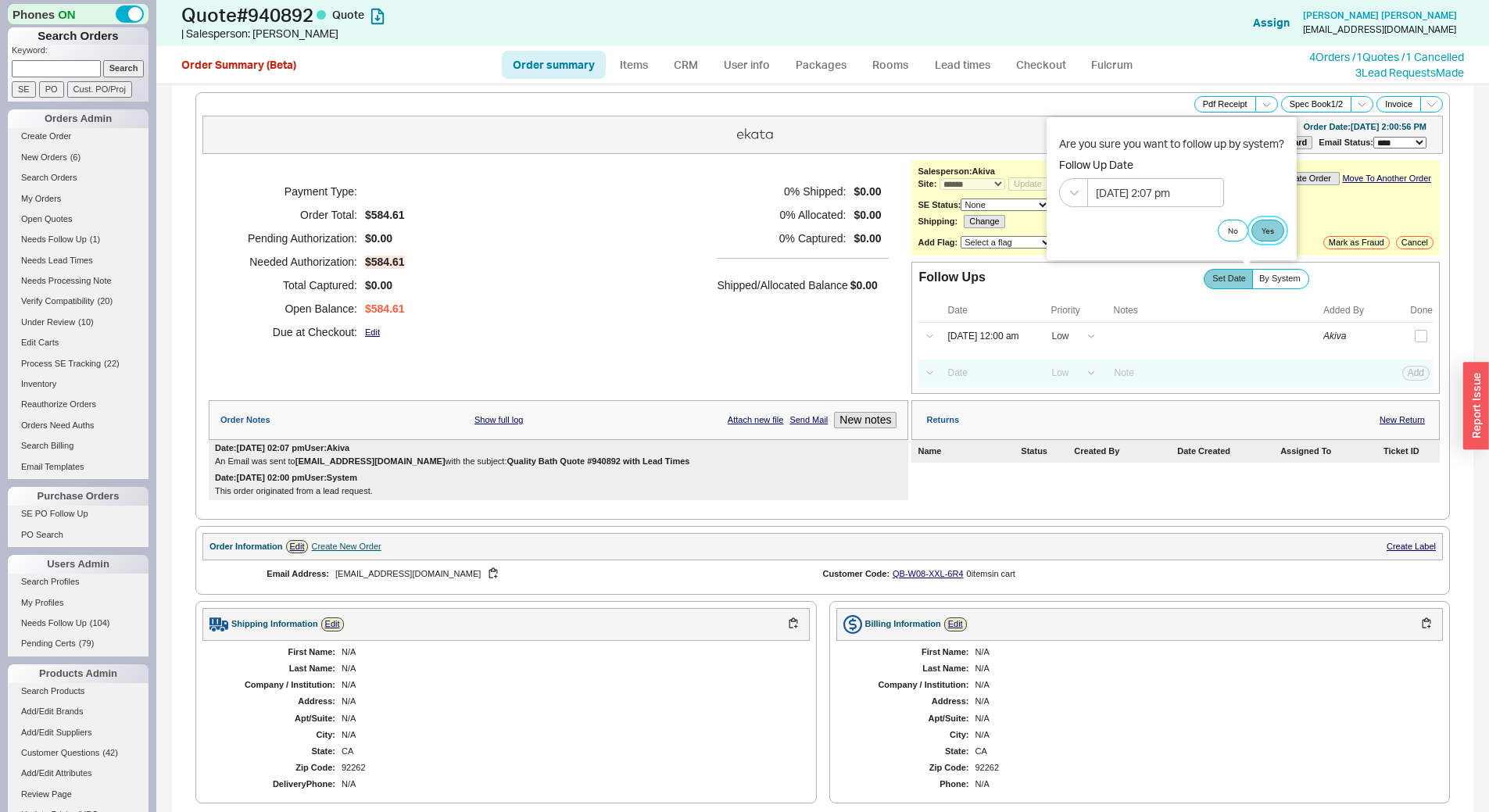
click at [1274, 223] on button "Yes" at bounding box center [1268, 230] width 33 height 22
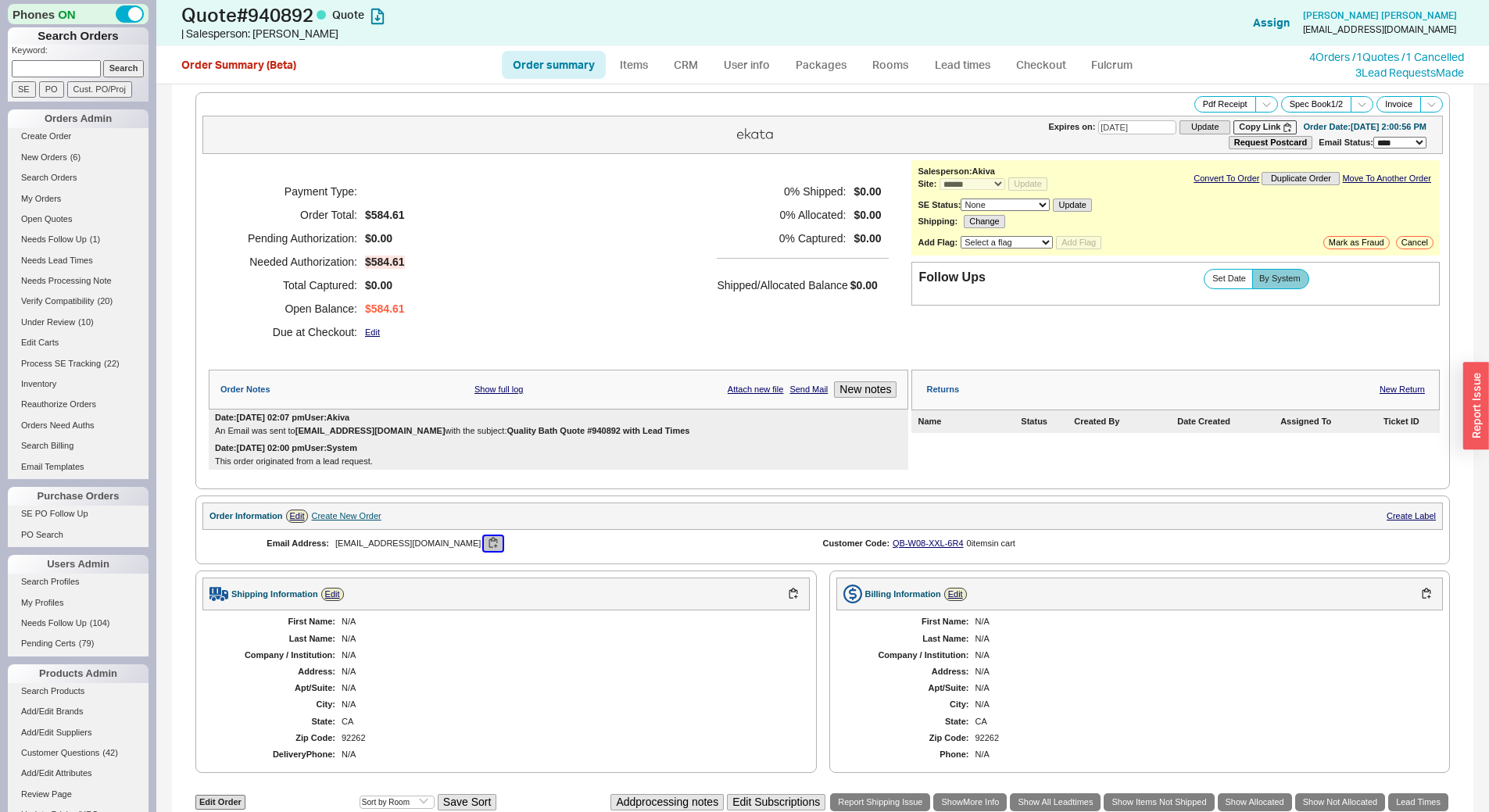
click at [484, 543] on button "button" at bounding box center [493, 543] width 18 height 15
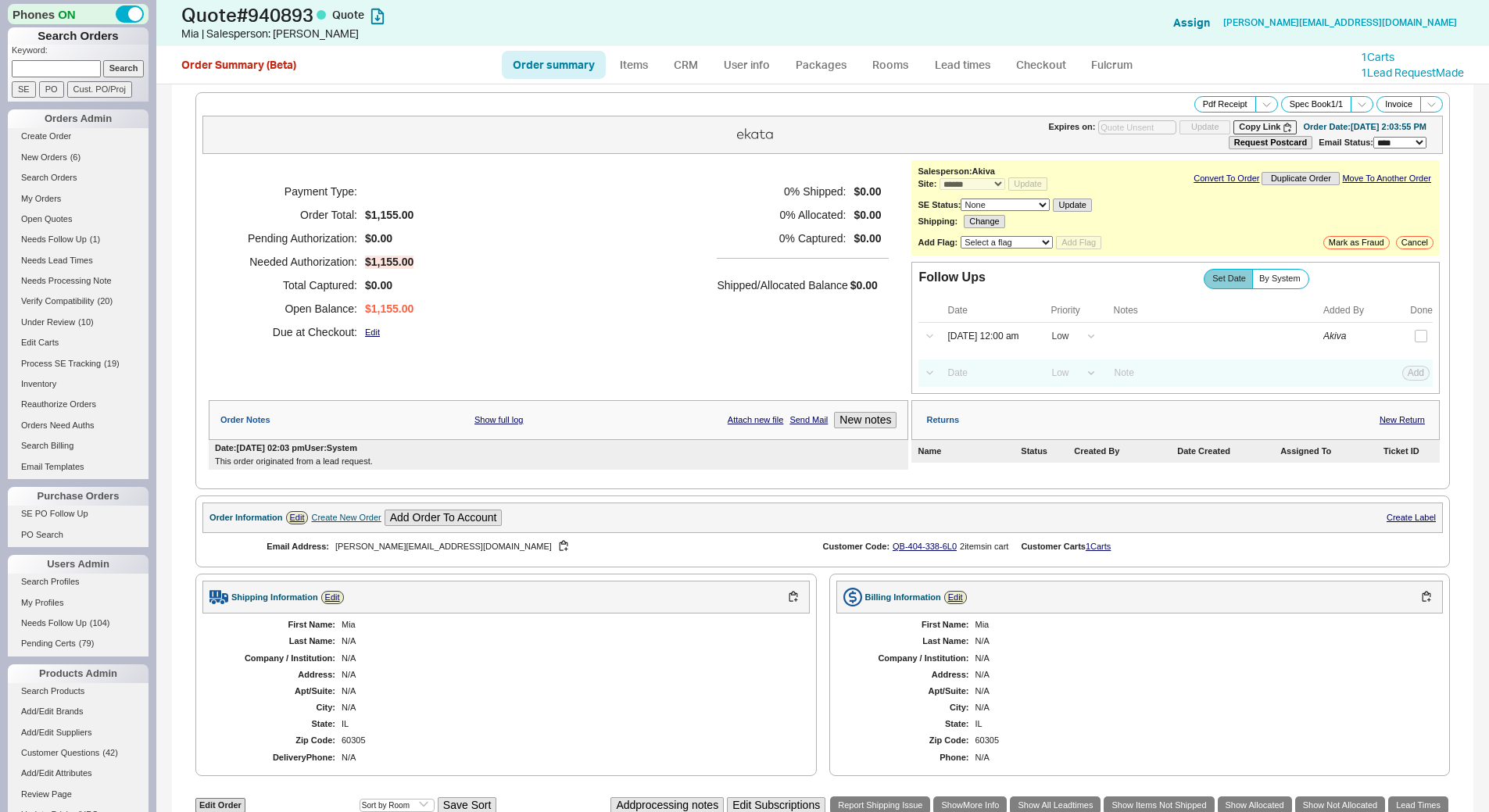
select select "*"
select select "LOW"
select select "3"
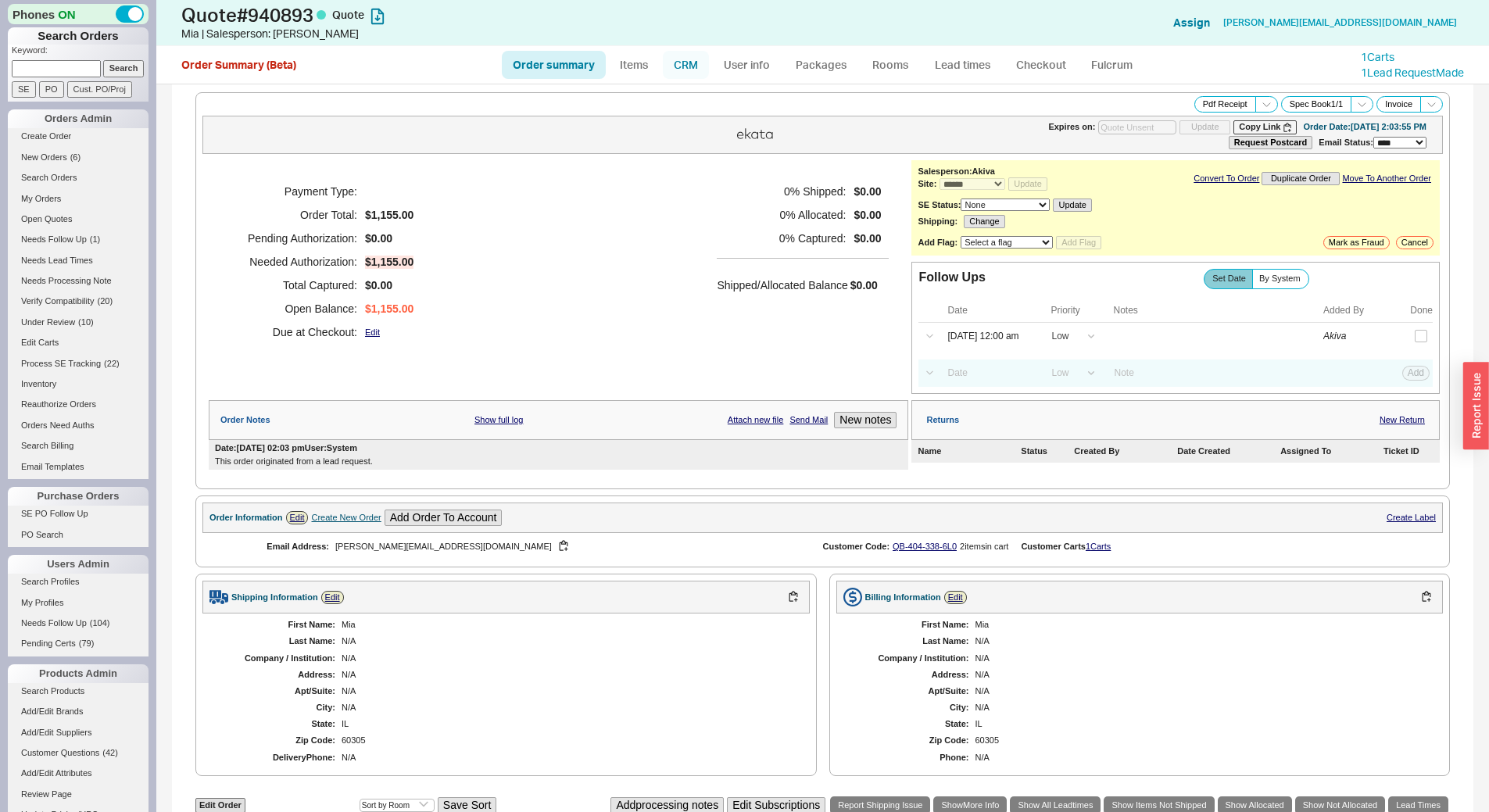
click at [686, 72] on link "CRM" at bounding box center [686, 64] width 46 height 28
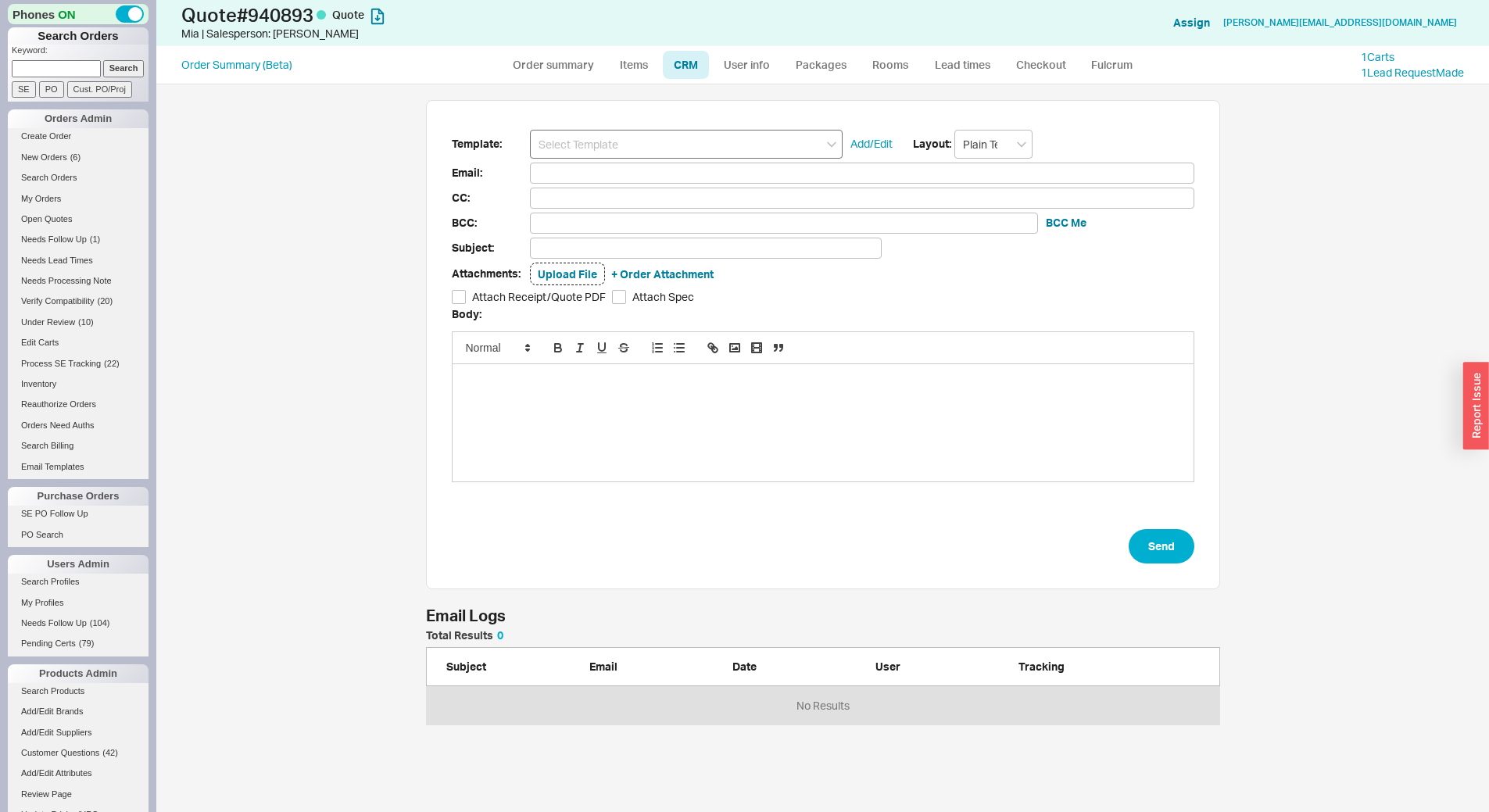
scroll to position [717, 1321]
click at [684, 134] on input at bounding box center [686, 144] width 313 height 29
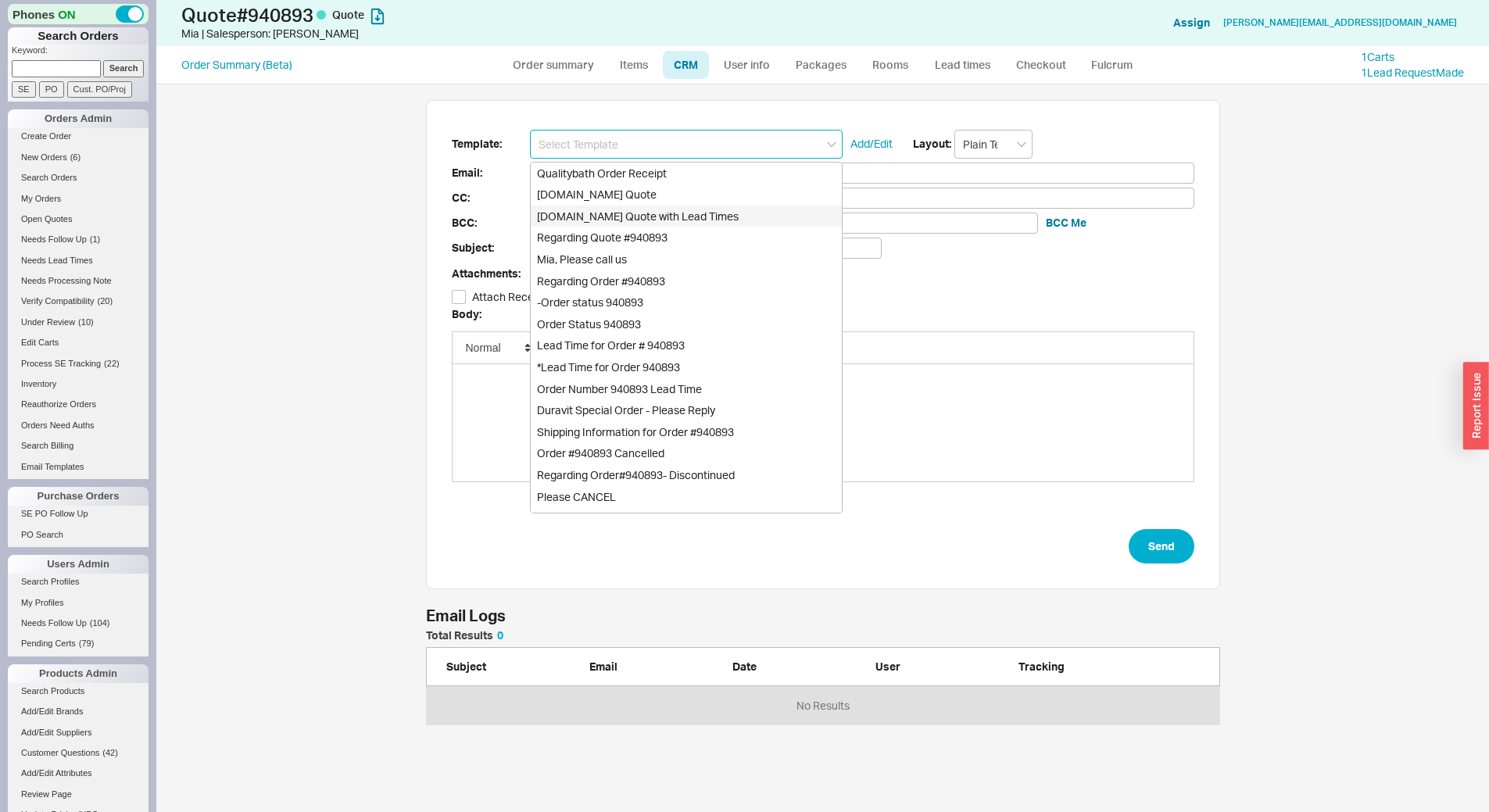
click at [717, 215] on div "[DOMAIN_NAME] Quote with Lead Times" at bounding box center [686, 217] width 311 height 22
type input "[DOMAIN_NAME] Quote with Lead Times"
type input "Receipt"
type input "lansford.mia@gmail.com"
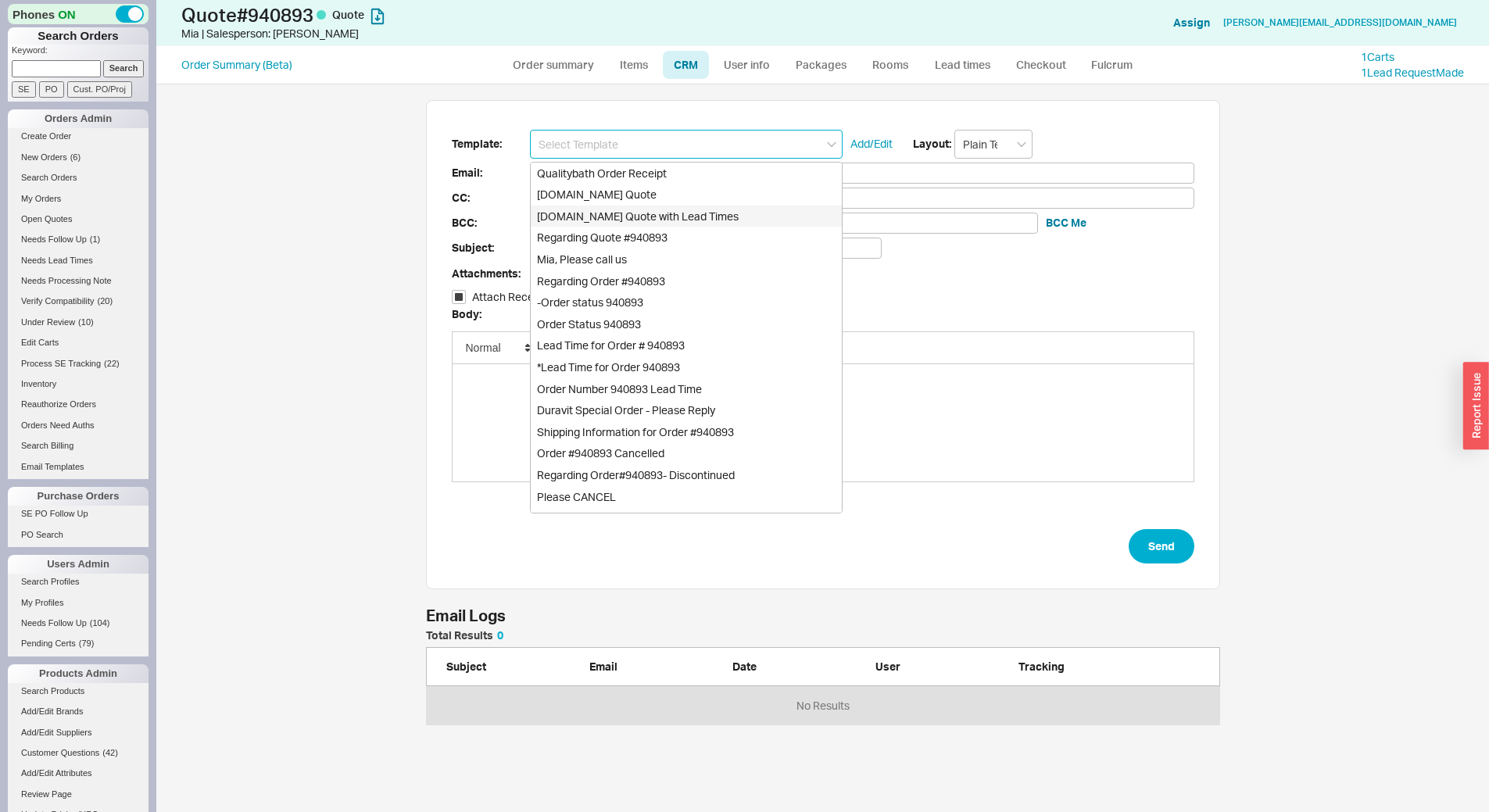
type input "Quality Bath Quote #940893 with Lead Times"
checkbox input "true"
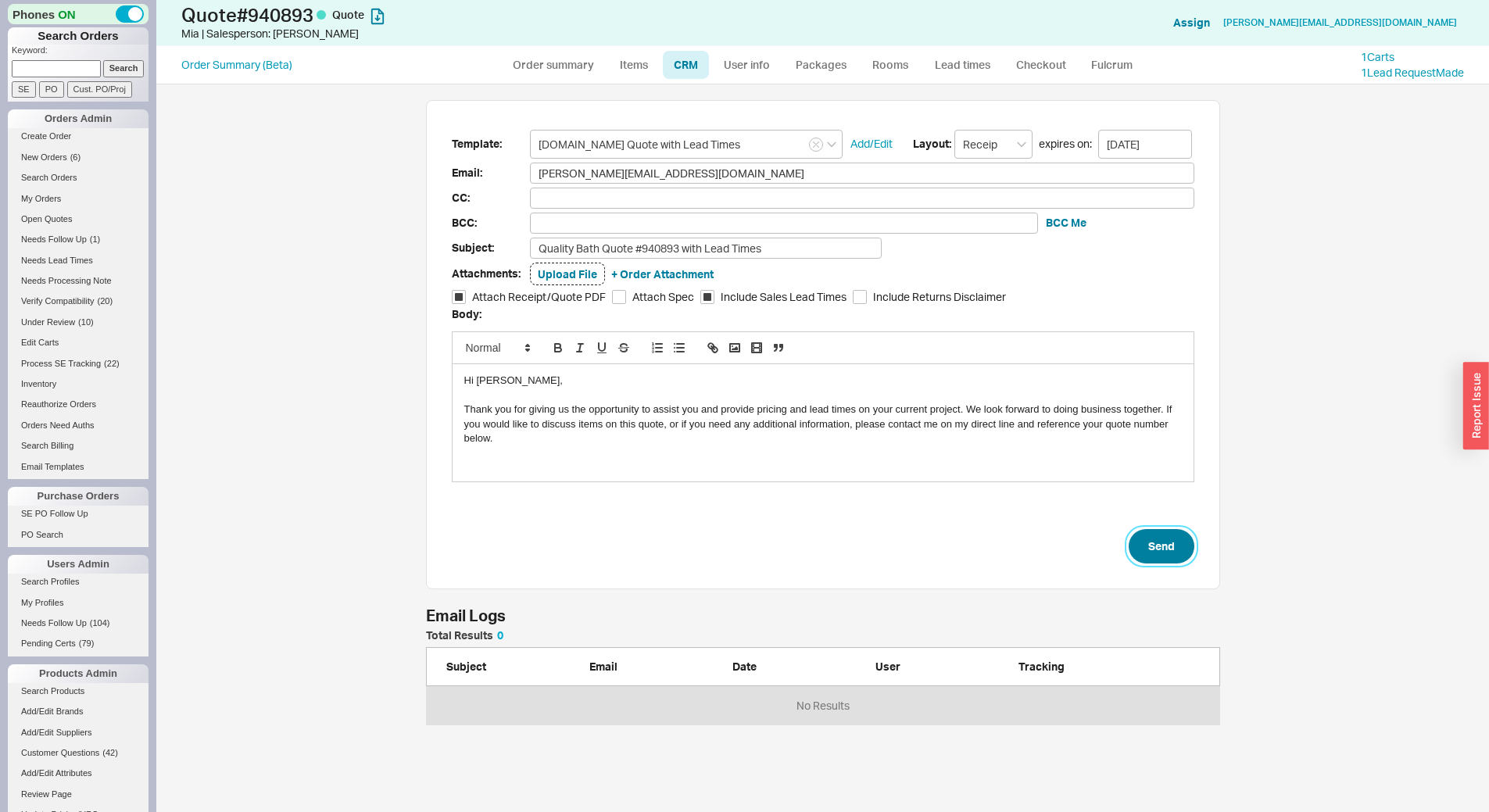
click at [1142, 529] on button "Send" at bounding box center [1162, 545] width 66 height 34
select select "*"
select select "LOW"
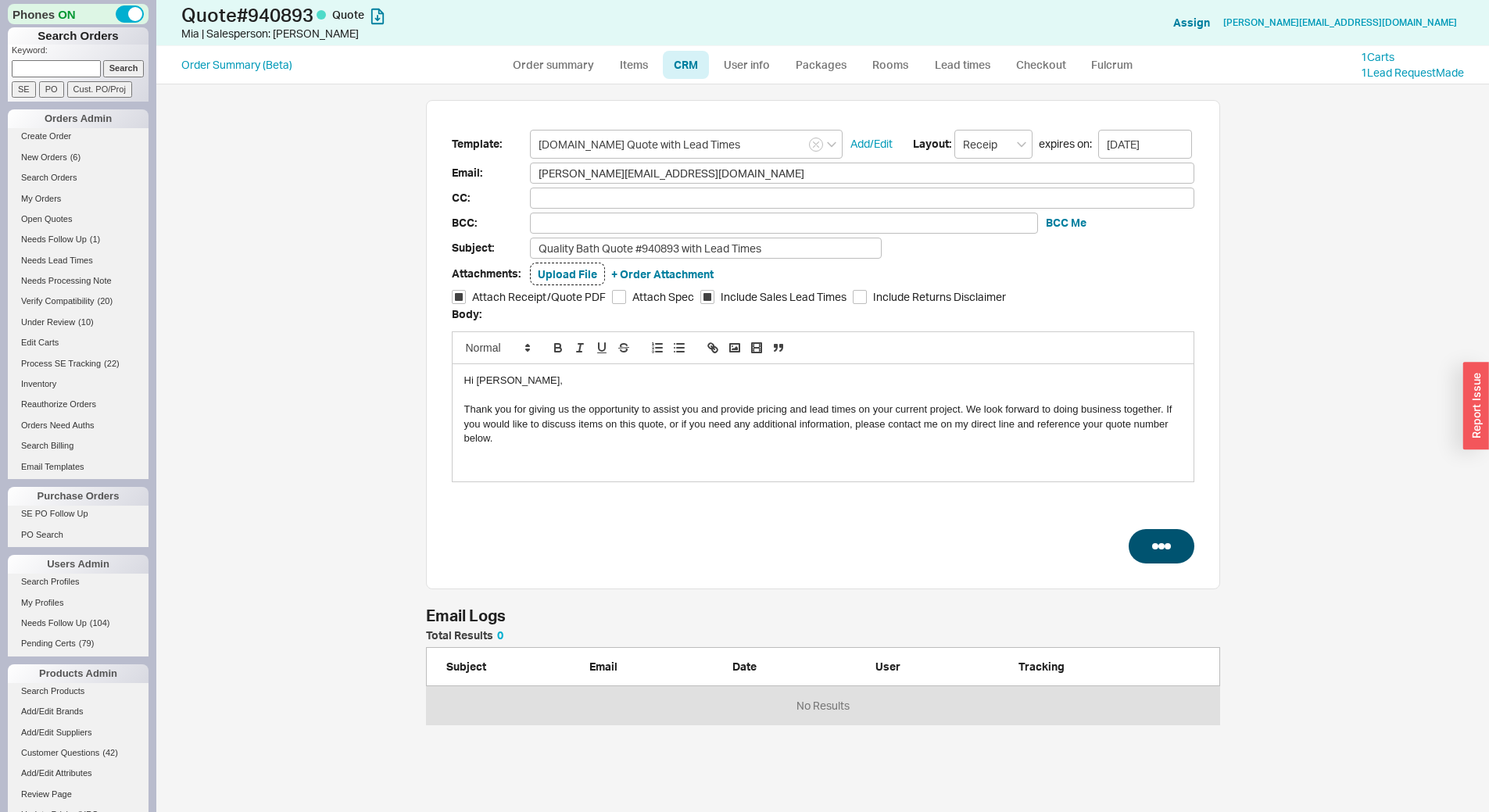
select select "3"
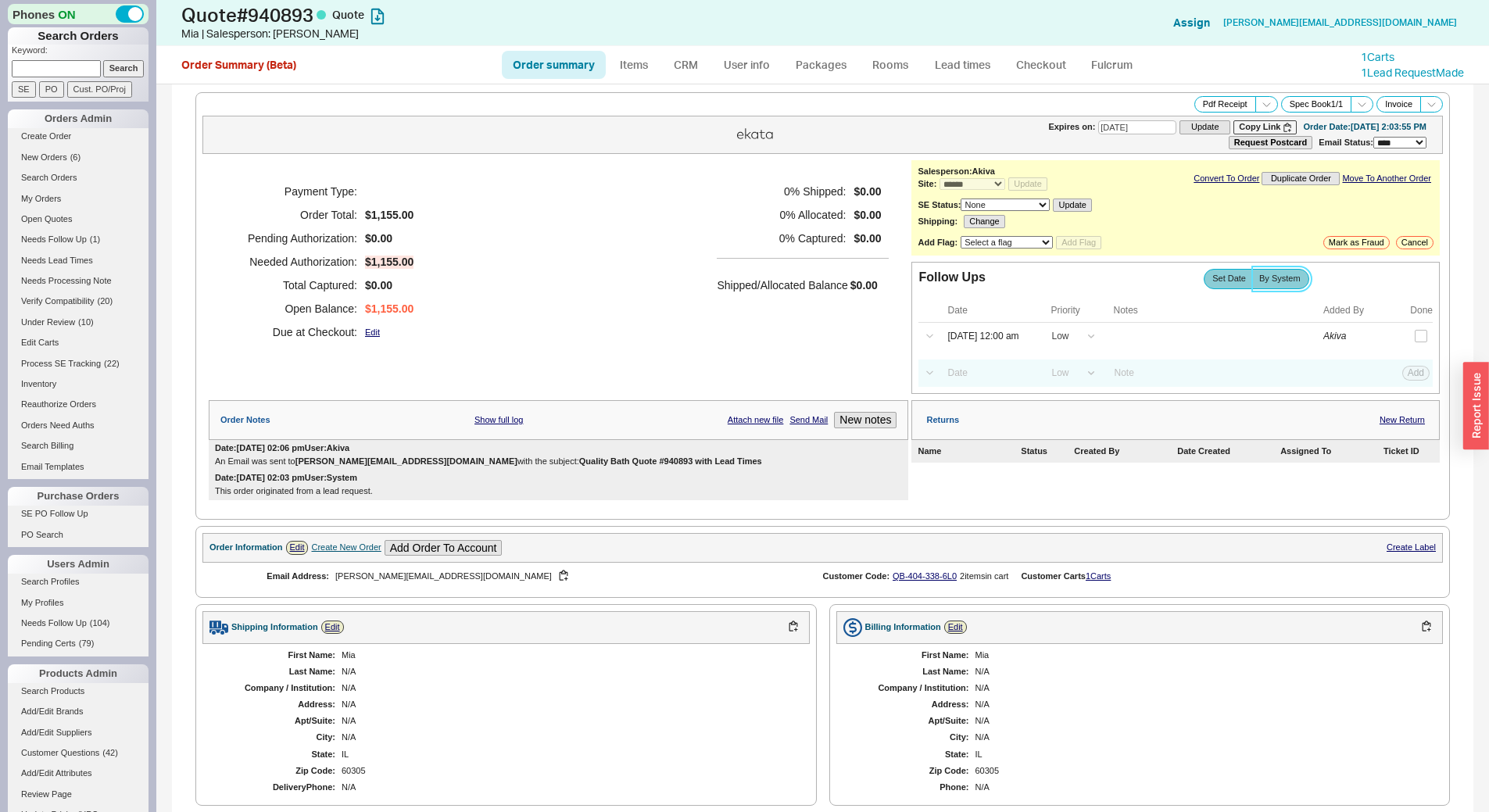
click at [1275, 272] on label "By System" at bounding box center [1281, 278] width 57 height 19
click at [0, 0] on input "By System" at bounding box center [0, 0] width 0 height 0
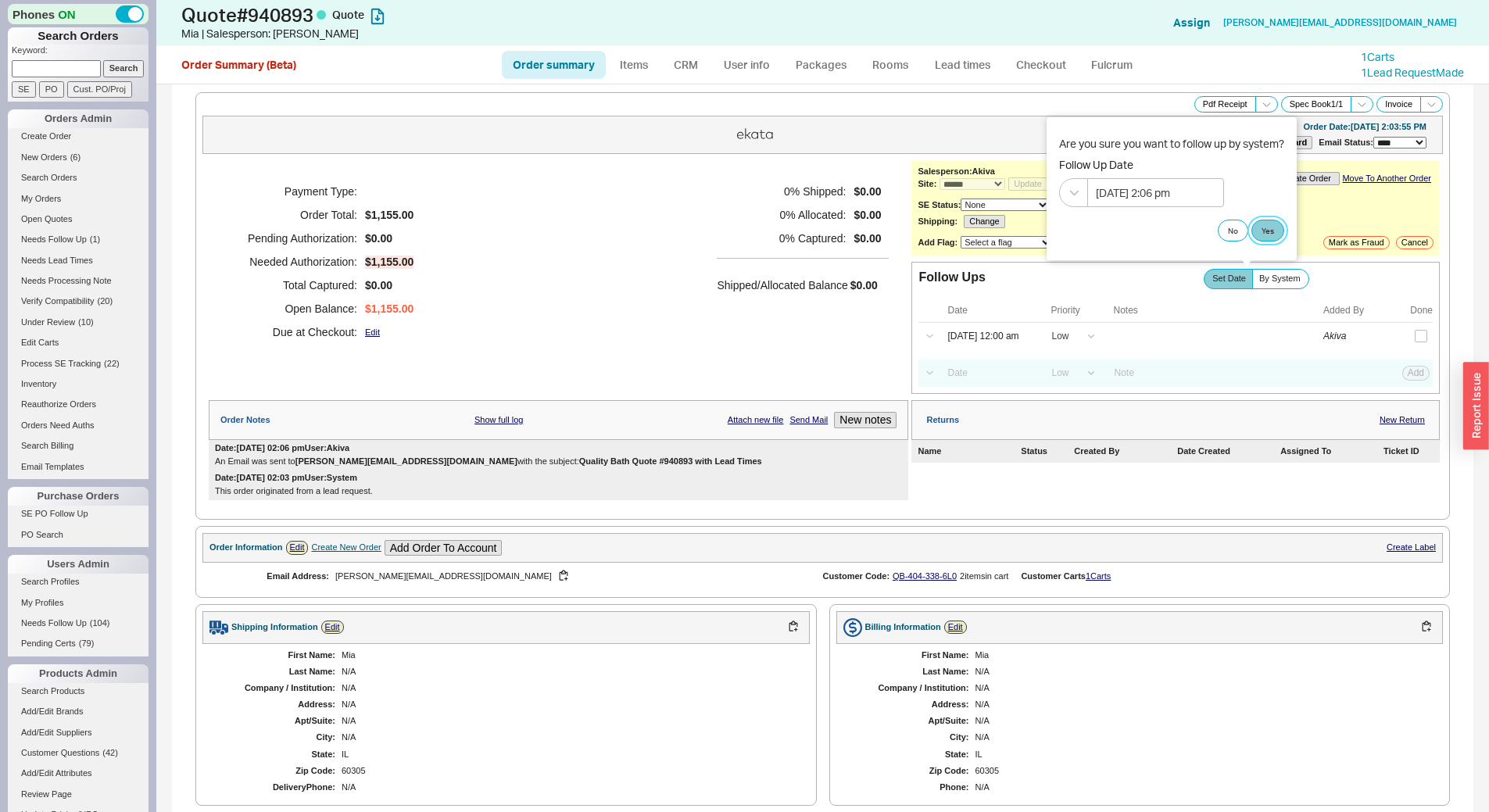
click at [1276, 224] on button "Yes" at bounding box center [1268, 230] width 33 height 22
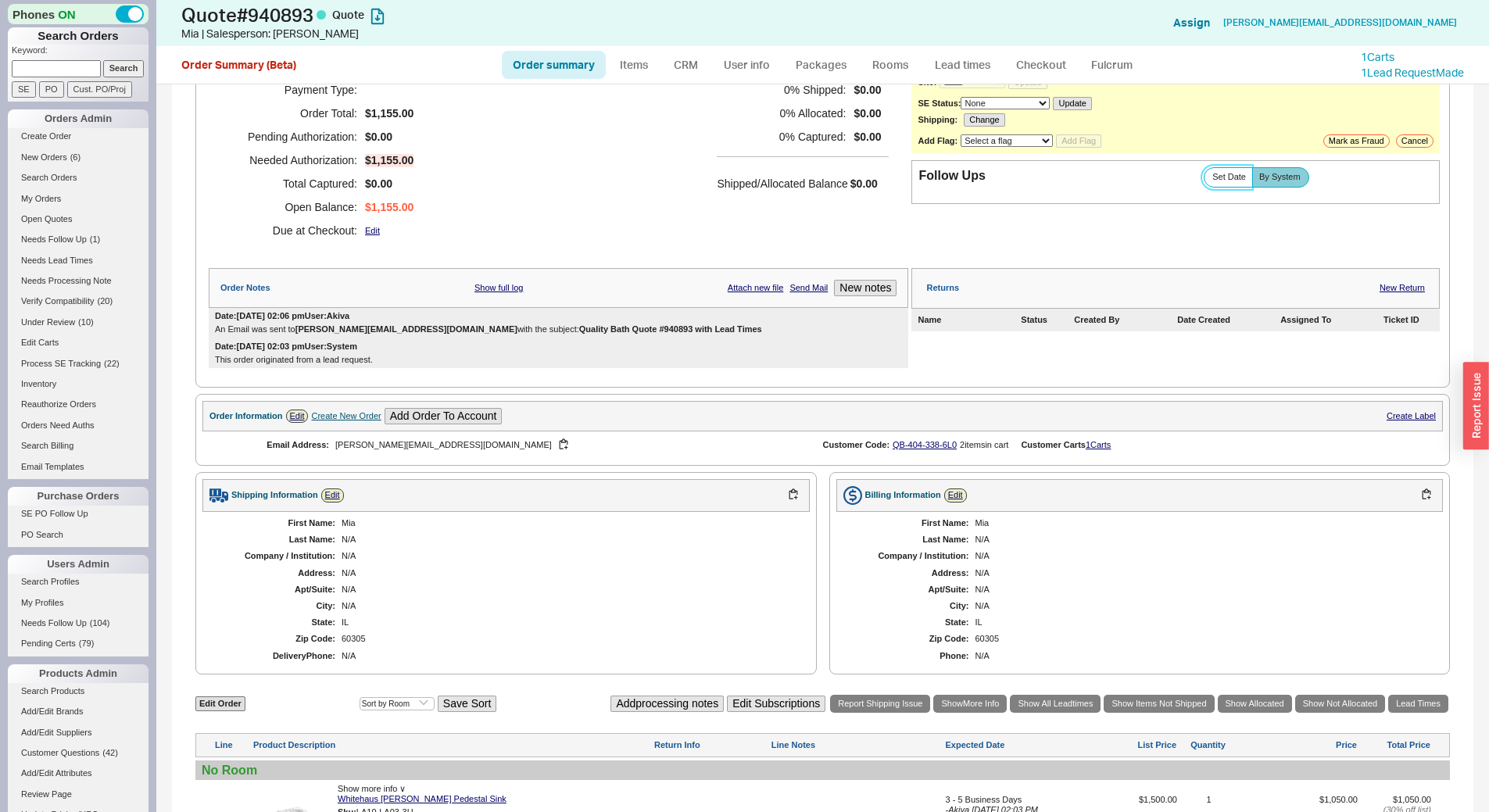
scroll to position [313, 0]
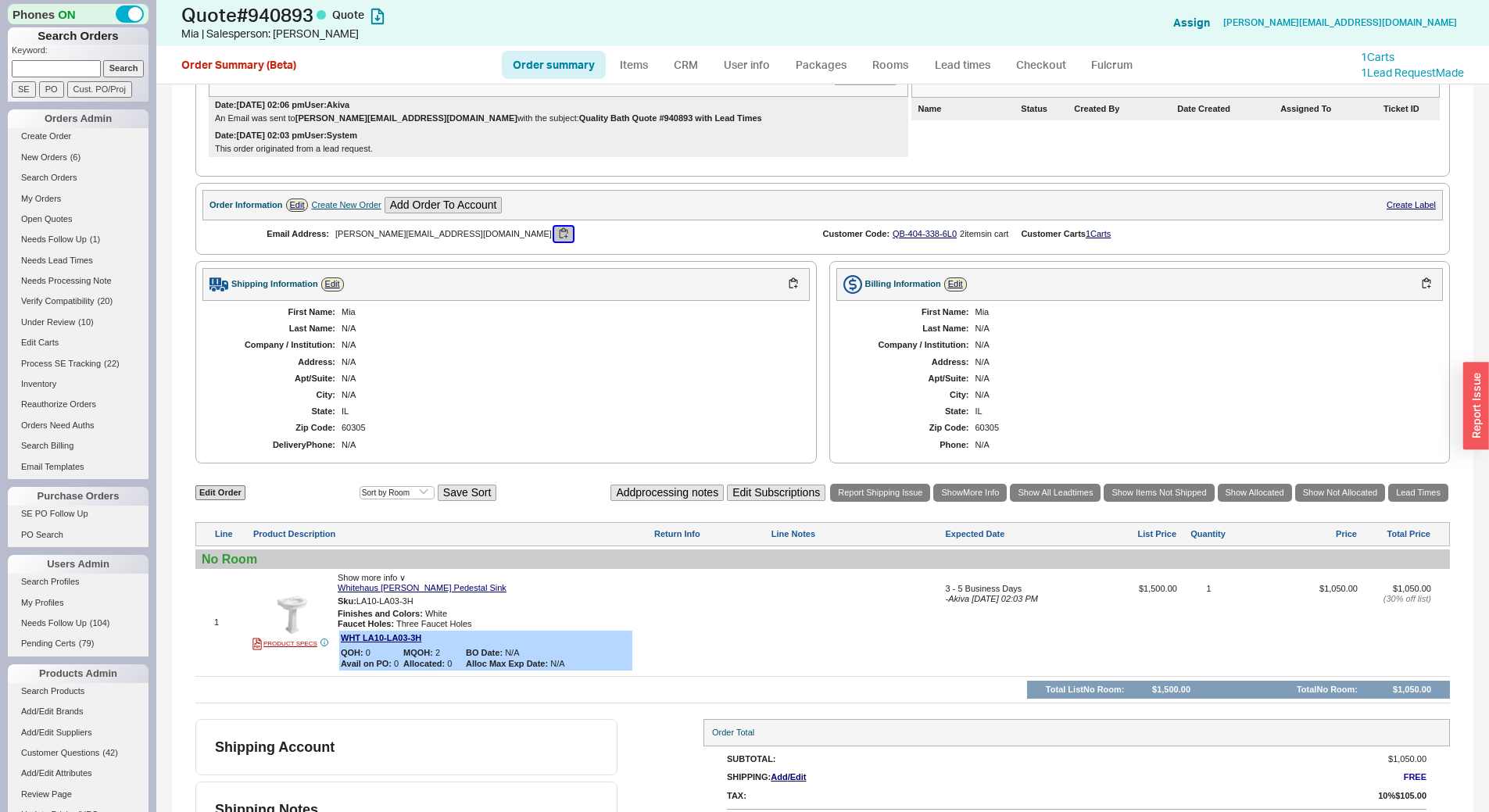
click at [554, 233] on button "button" at bounding box center [564, 234] width 18 height 15
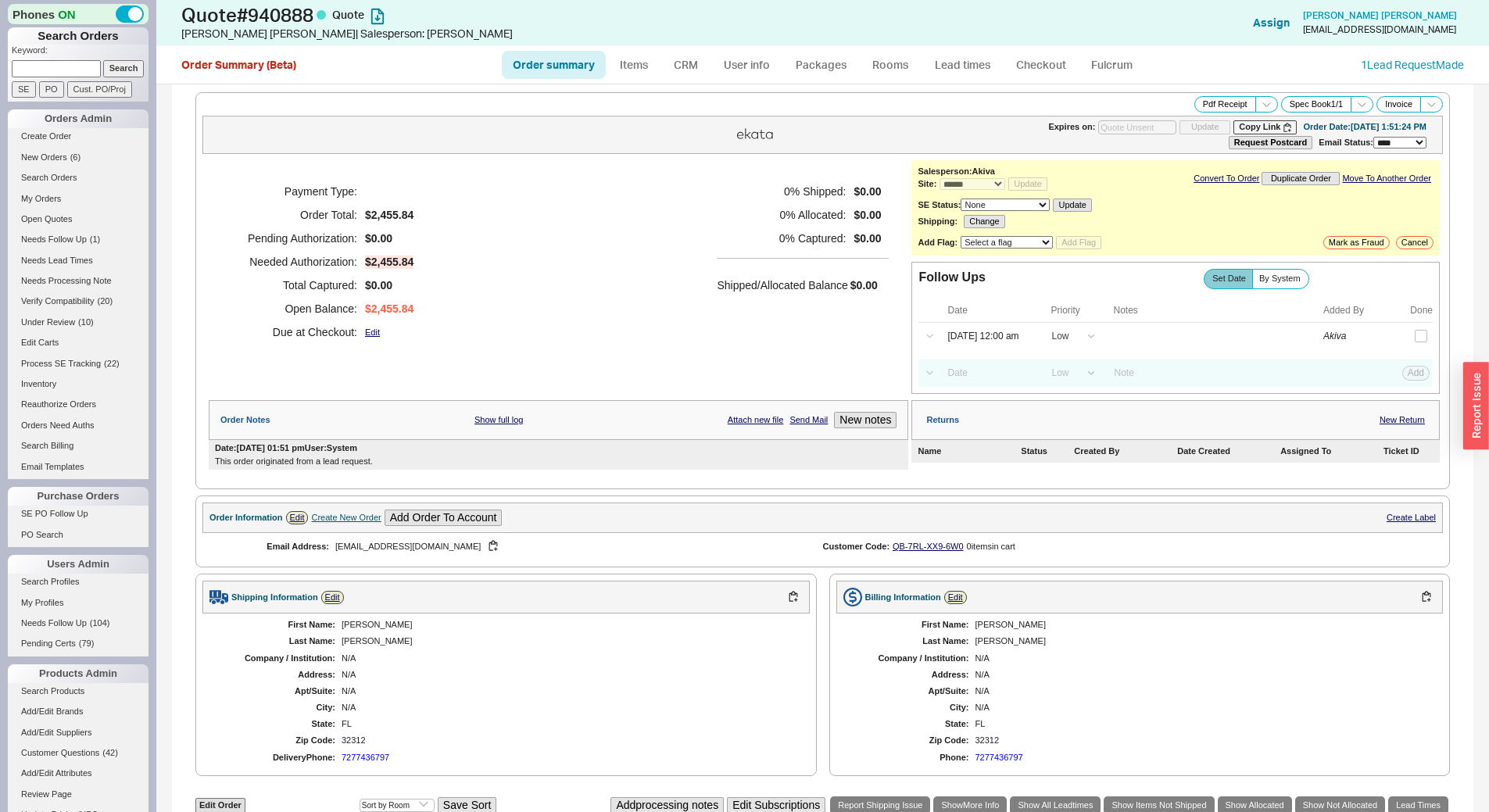
select select "*"
select select "LOW"
select select "3"
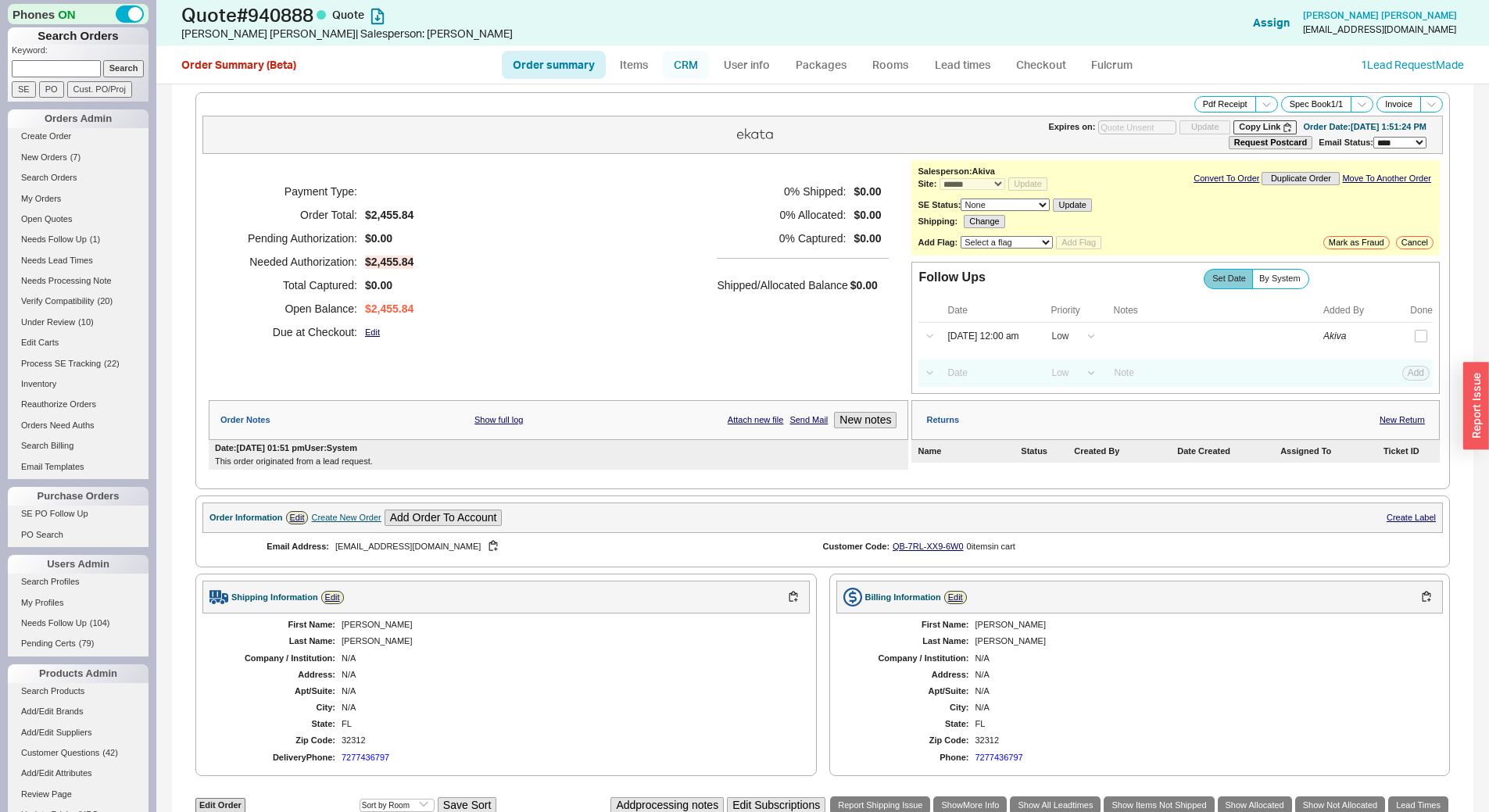
click at [691, 64] on link "CRM" at bounding box center [686, 64] width 46 height 28
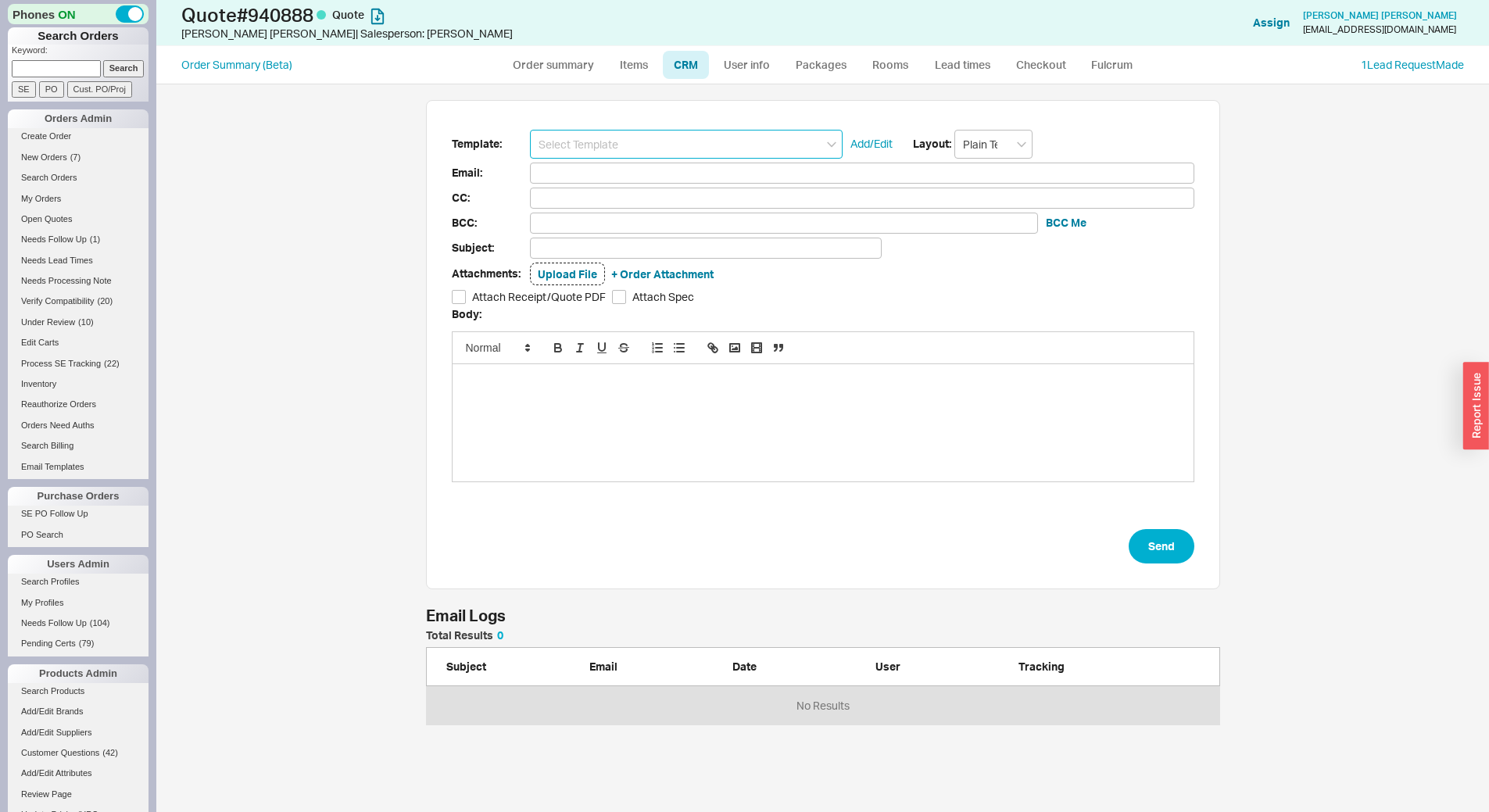
scroll to position [83, 782]
click at [683, 137] on input at bounding box center [686, 144] width 313 height 29
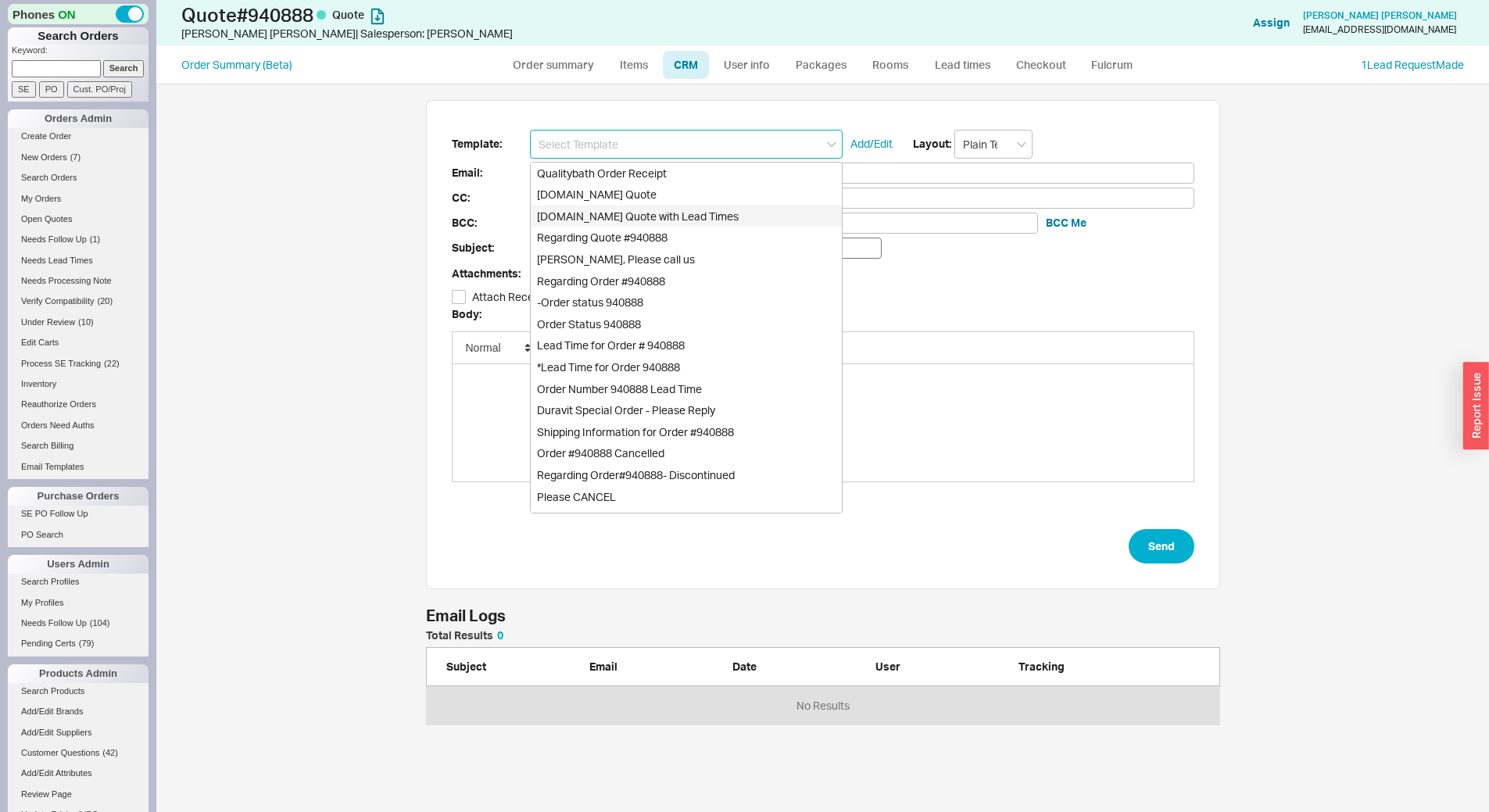
drag, startPoint x: 724, startPoint y: 212, endPoint x: 767, endPoint y: 248, distance: 56.1
click at [724, 213] on div "[DOMAIN_NAME] Quote with Lead Times" at bounding box center [686, 217] width 311 height 22
type input "Receipt"
type input "[EMAIL_ADDRESS][DOMAIN_NAME]"
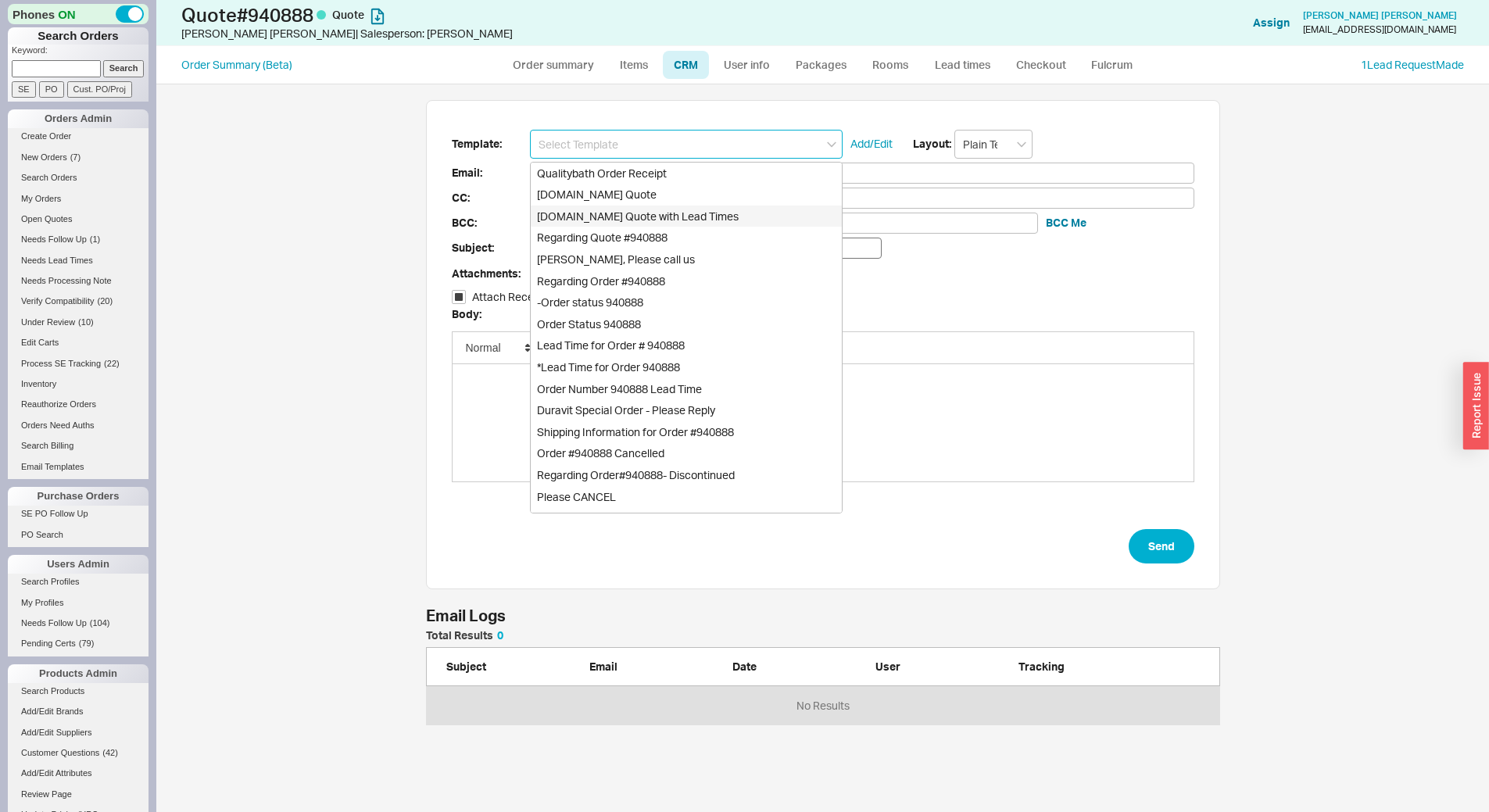
type input "Quality Bath Quote #940888 with Lead Times"
checkbox input "true"
type input "[DOMAIN_NAME] Quote with Lead Times"
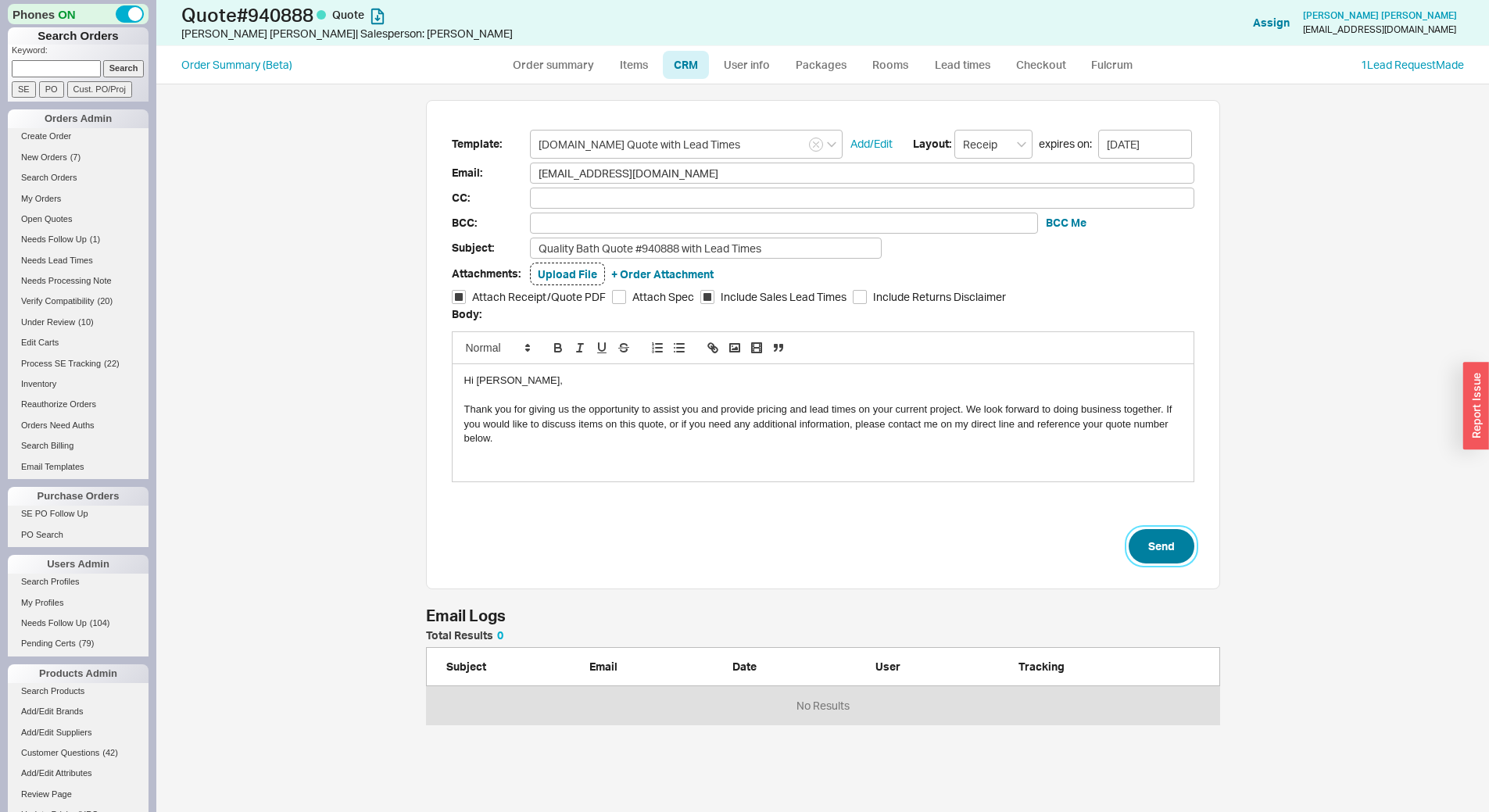
click at [1146, 552] on button "Send" at bounding box center [1162, 545] width 66 height 34
select select "*"
select select "LOW"
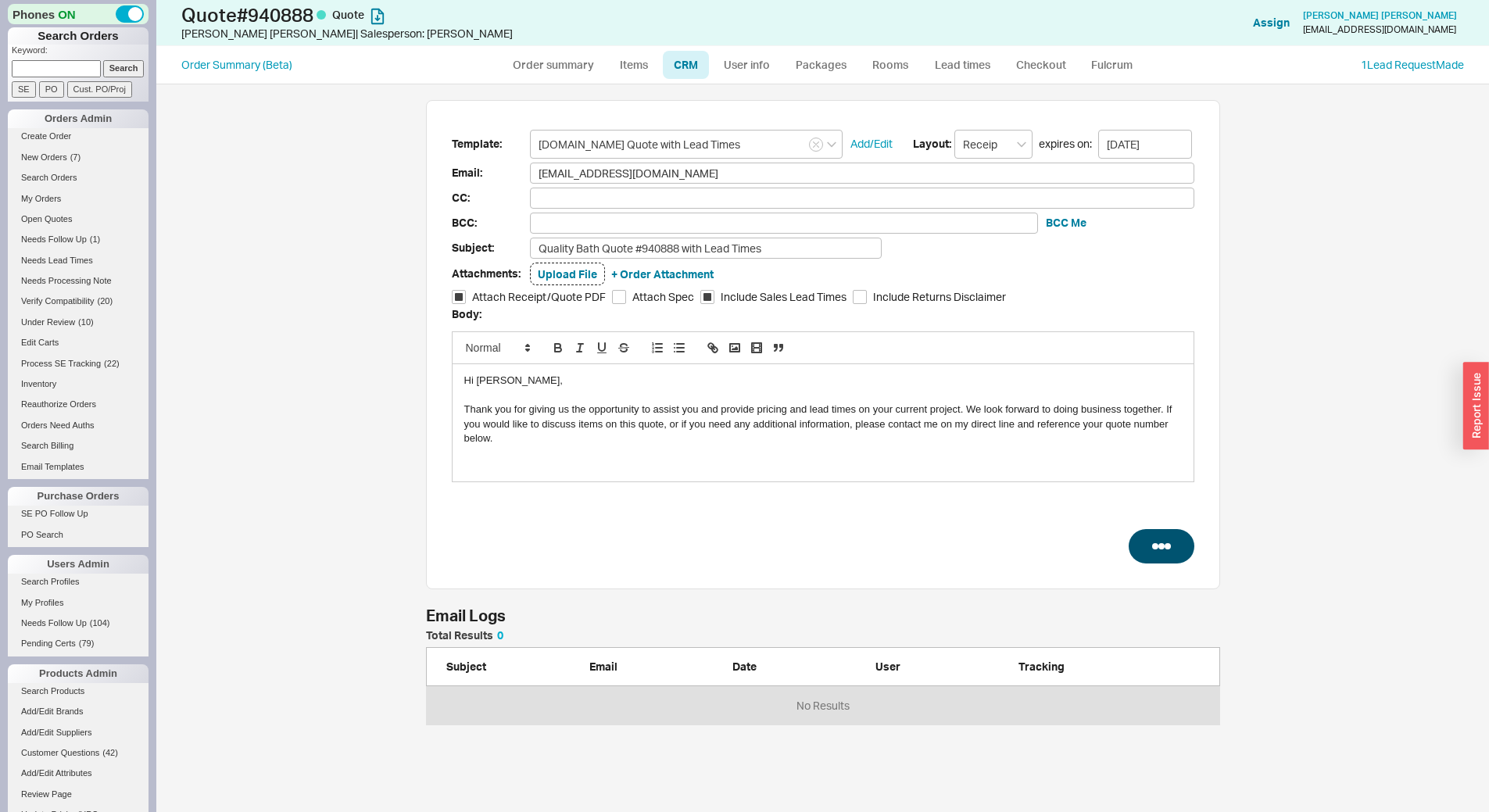
select select "3"
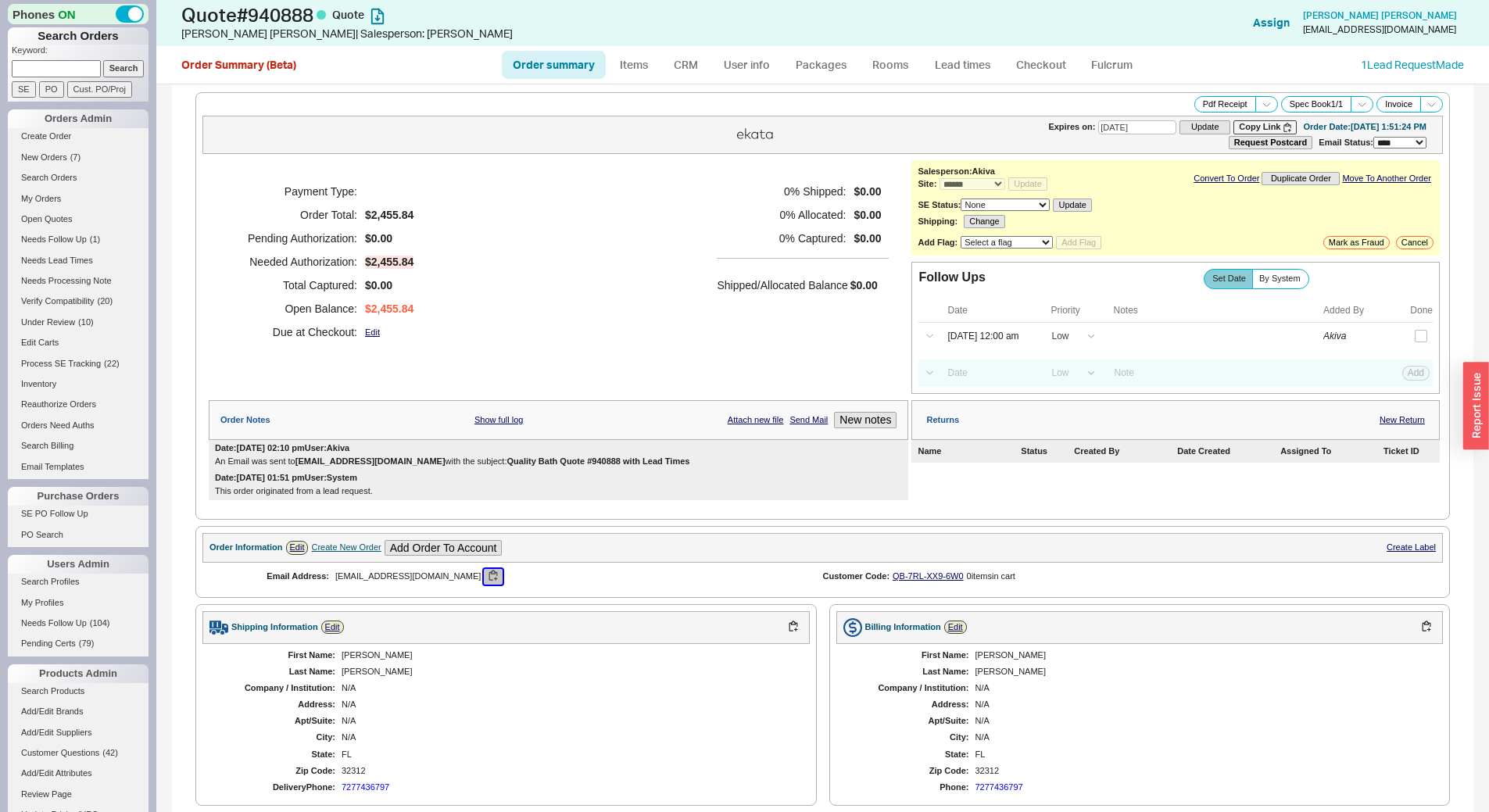
click at [484, 580] on button "button" at bounding box center [493, 576] width 18 height 15
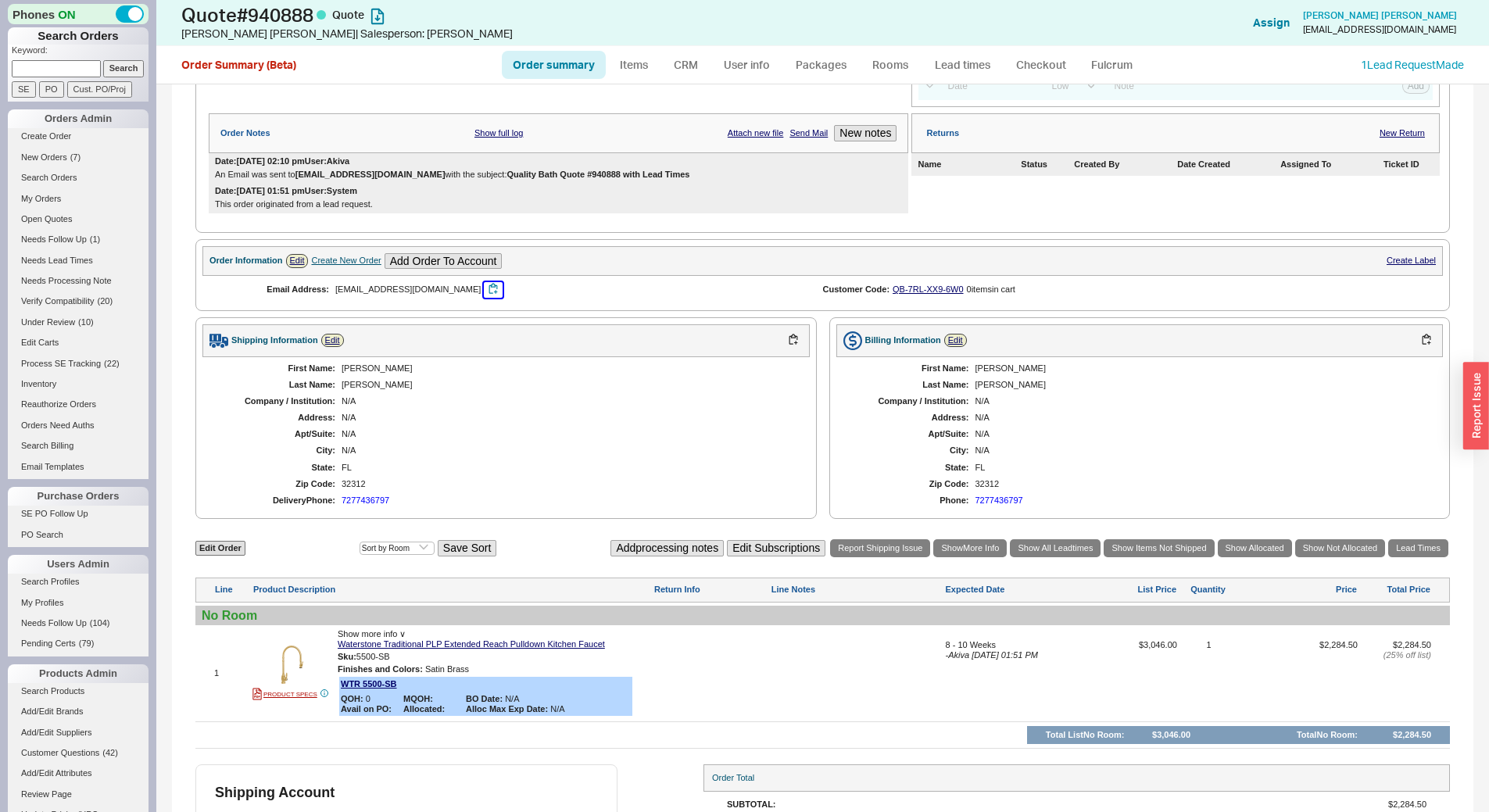
scroll to position [366, 0]
